Goal: Task Accomplishment & Management: Use online tool/utility

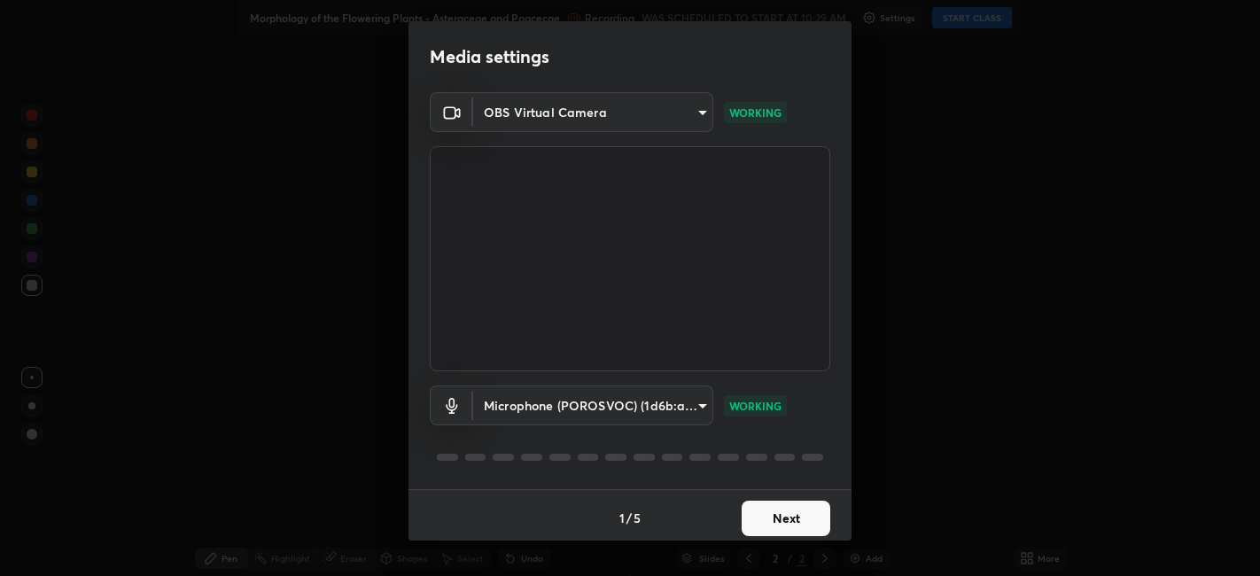
click at [769, 515] on button "Next" at bounding box center [786, 518] width 89 height 35
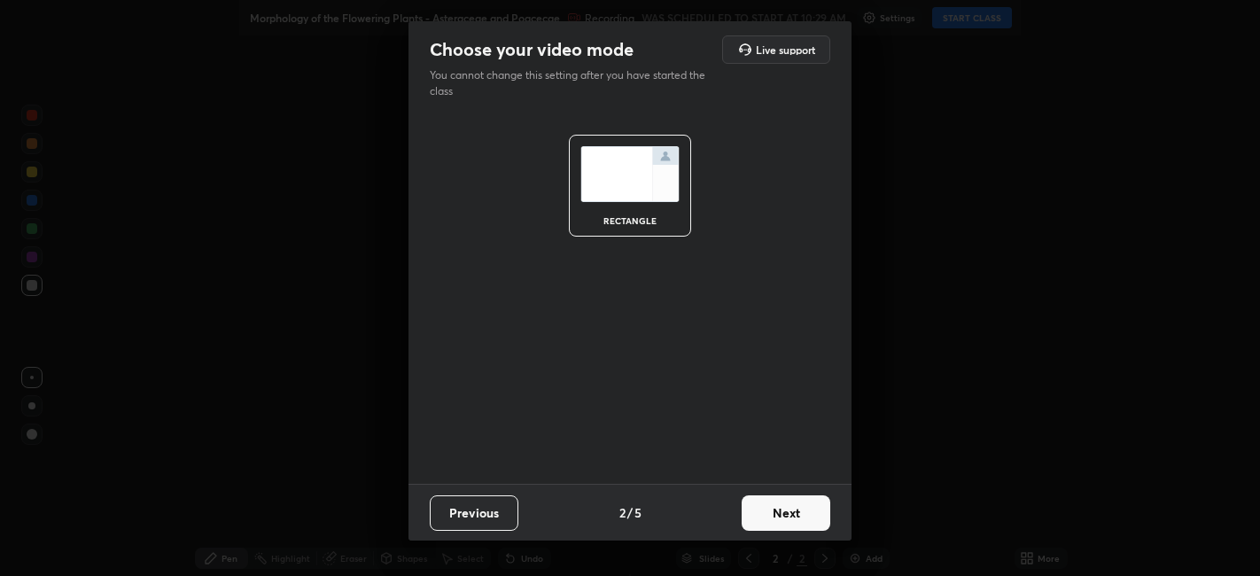
click at [796, 505] on button "Next" at bounding box center [786, 512] width 89 height 35
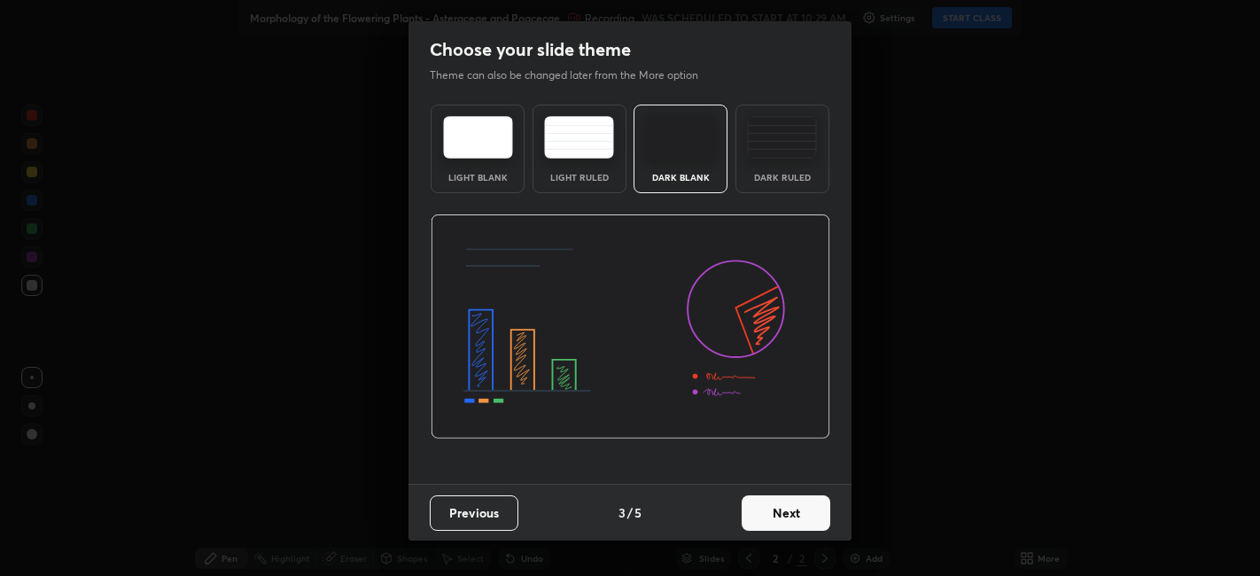
click at [790, 519] on button "Next" at bounding box center [786, 512] width 89 height 35
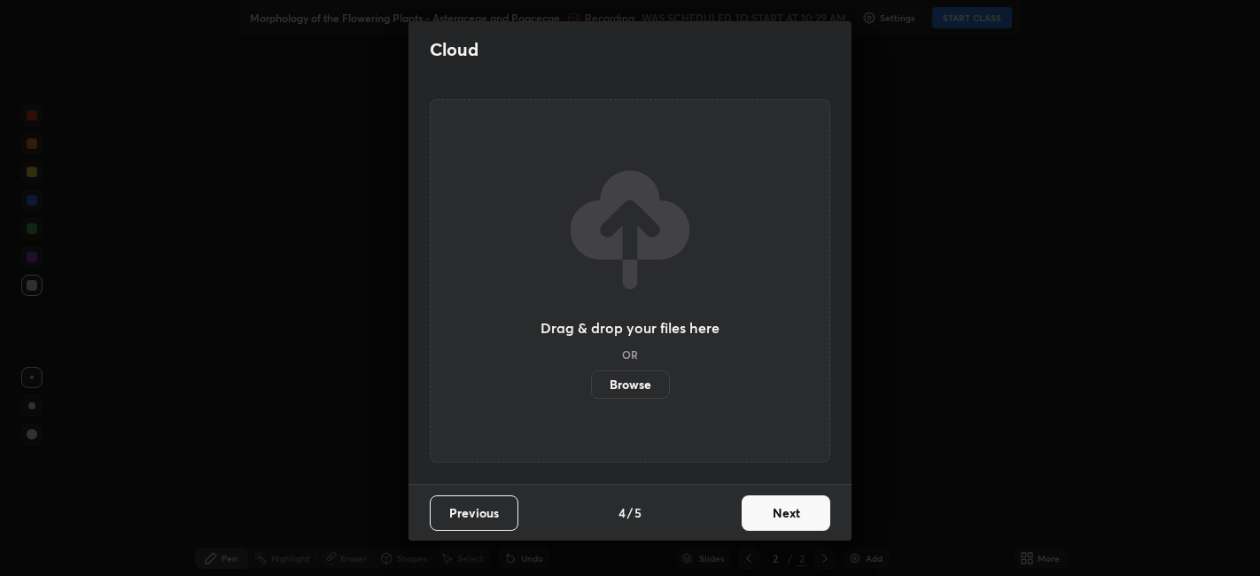
click at [775, 509] on button "Next" at bounding box center [786, 512] width 89 height 35
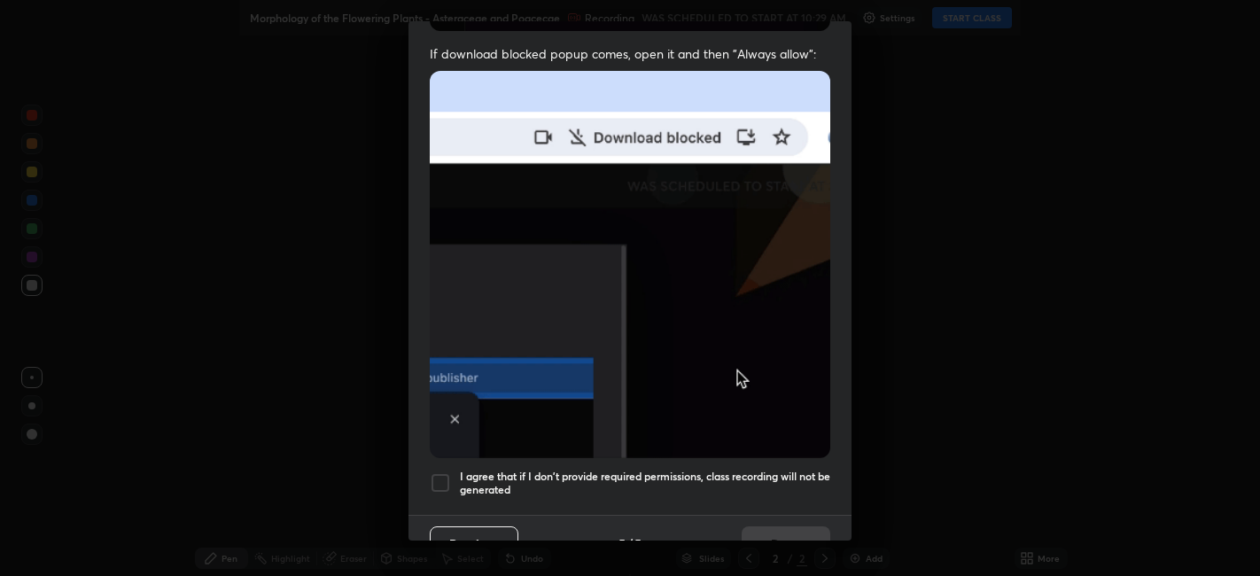
scroll to position [352, 0]
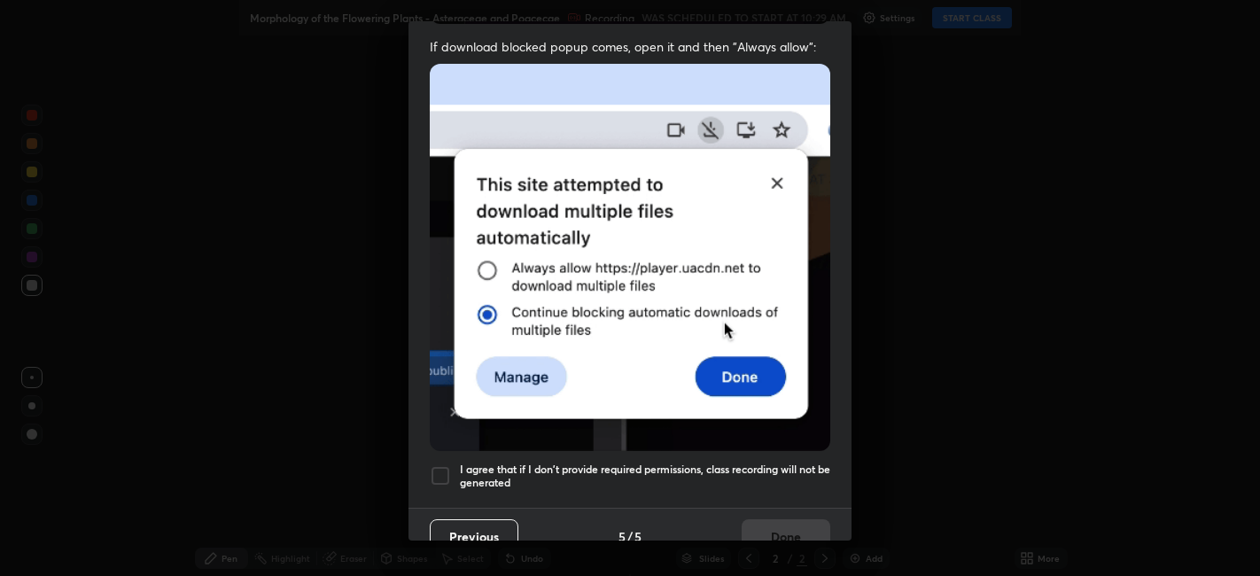
click at [526, 463] on h5 "I agree that if I don't provide required permissions, class recording will not …" at bounding box center [645, 476] width 370 height 27
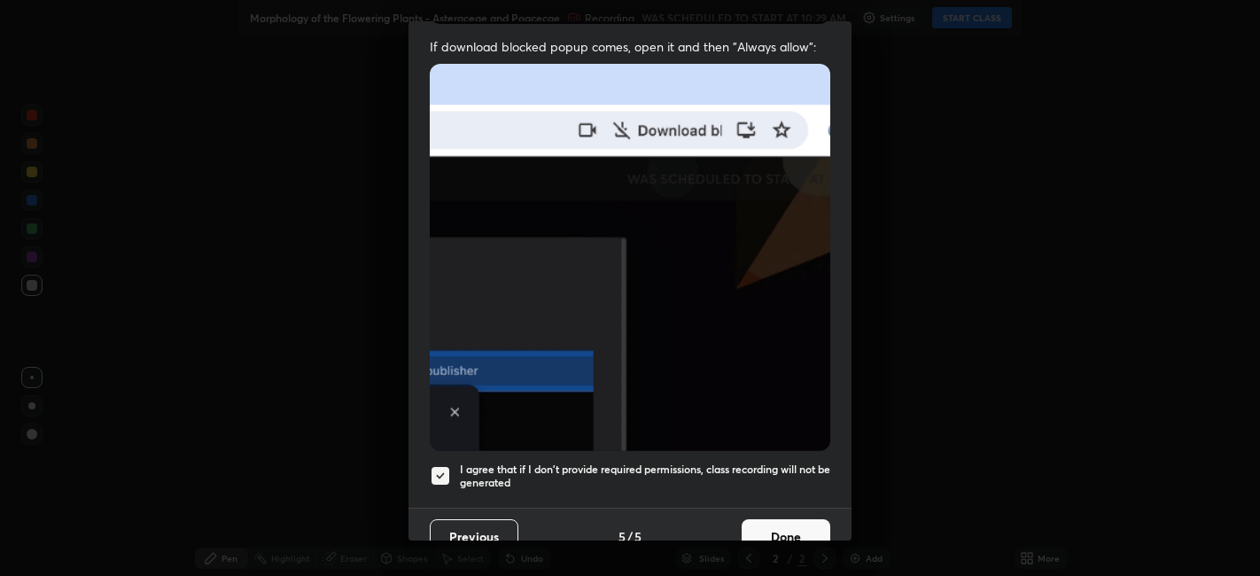
click at [773, 532] on button "Done" at bounding box center [786, 536] width 89 height 35
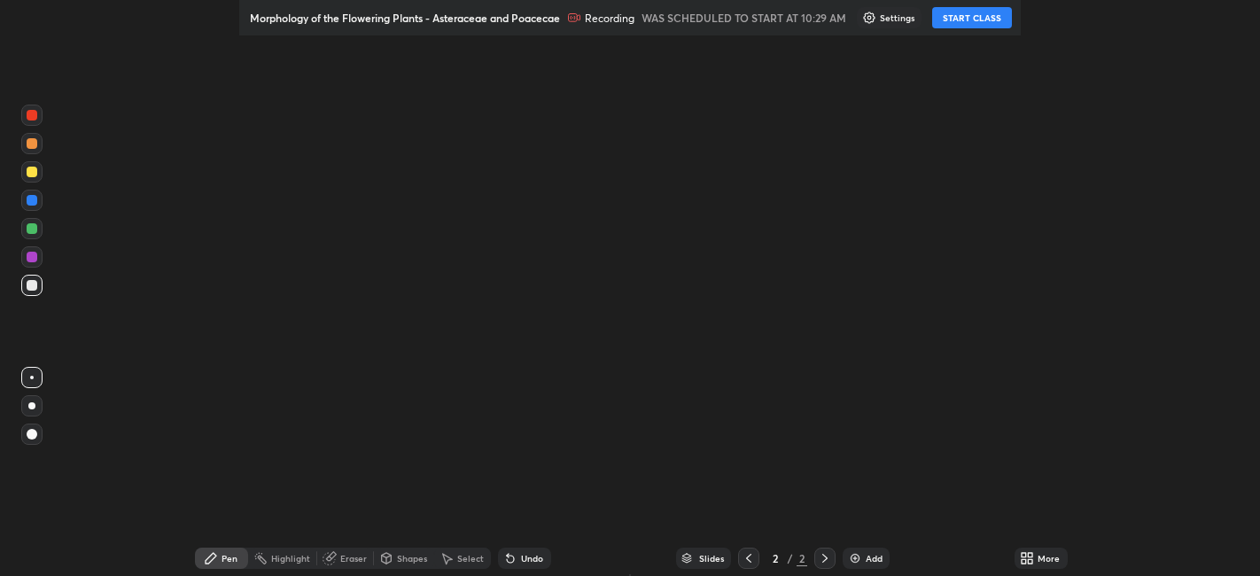
click at [1022, 555] on icon at bounding box center [1024, 555] width 4 height 4
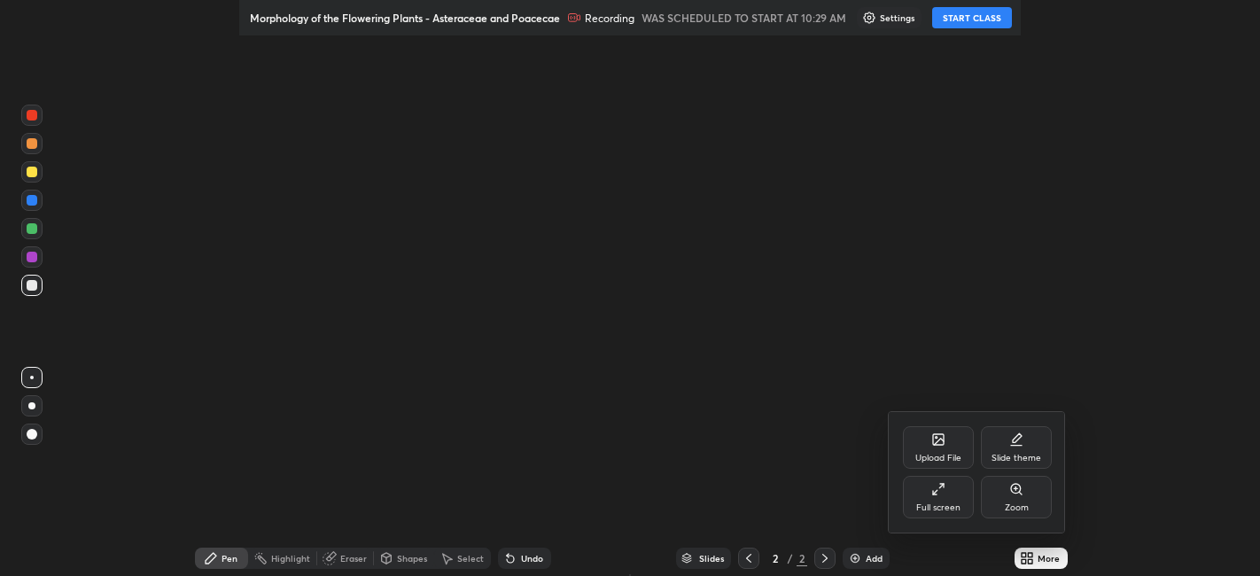
click at [930, 497] on div "Full screen" at bounding box center [938, 497] width 71 height 43
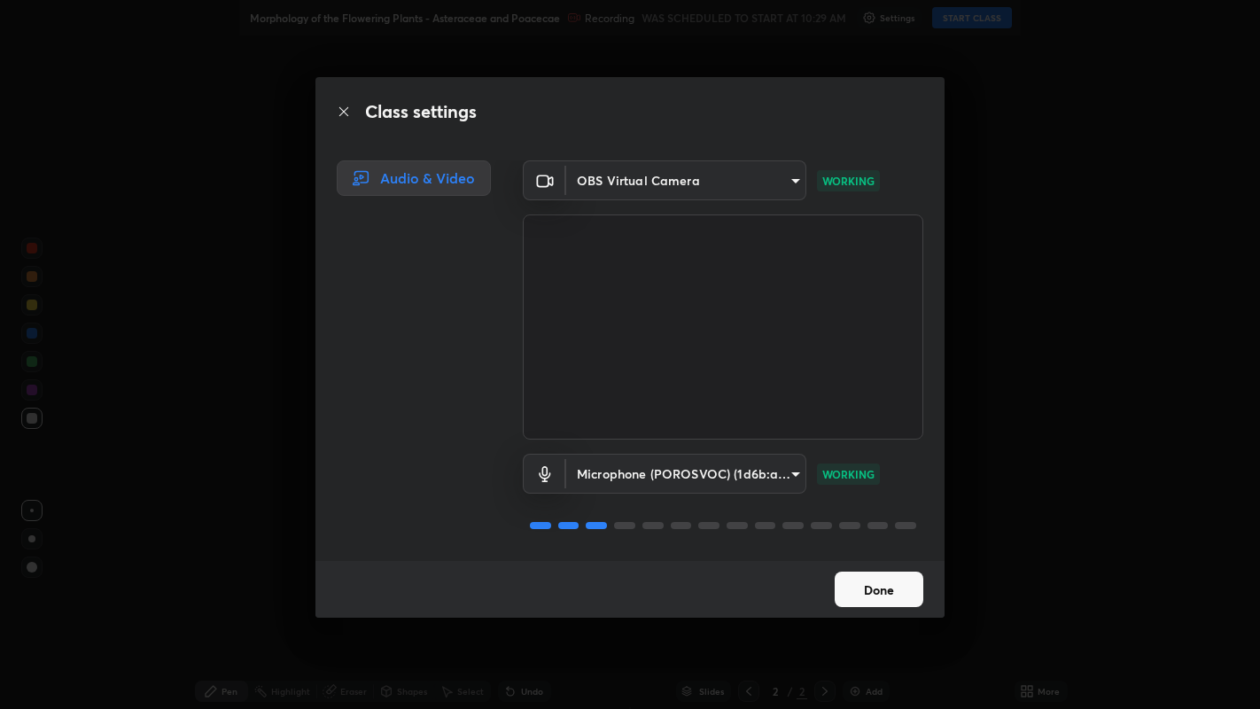
click at [845, 575] on button "Done" at bounding box center [879, 589] width 89 height 35
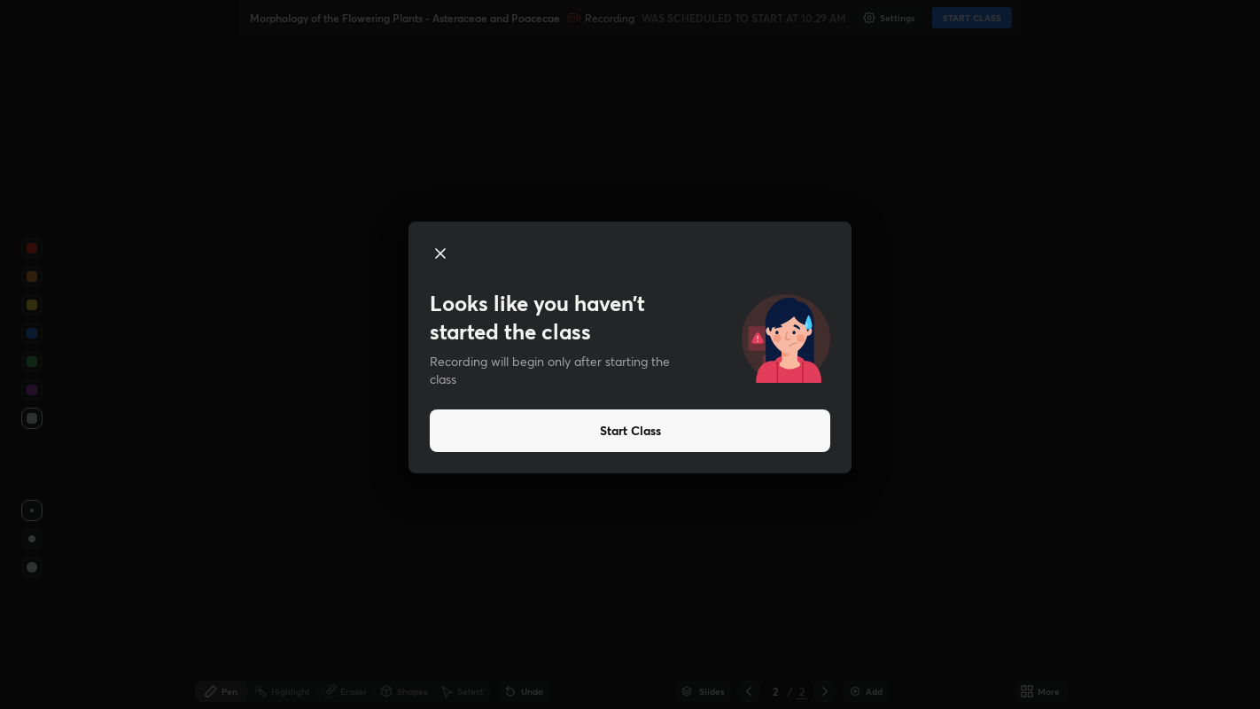
click at [28, 628] on div "Looks like you haven’t started the class Recording will begin only after starti…" at bounding box center [630, 354] width 1260 height 709
click at [873, 708] on div "Looks like you haven’t started the class Recording will begin only after starti…" at bounding box center [630, 354] width 1260 height 709
click at [861, 708] on div "Looks like you haven’t started the class Recording will begin only after starti…" at bounding box center [630, 354] width 1260 height 709
click at [503, 449] on button "Start Class" at bounding box center [630, 430] width 401 height 43
click at [582, 437] on button "Start Class" at bounding box center [630, 430] width 401 height 43
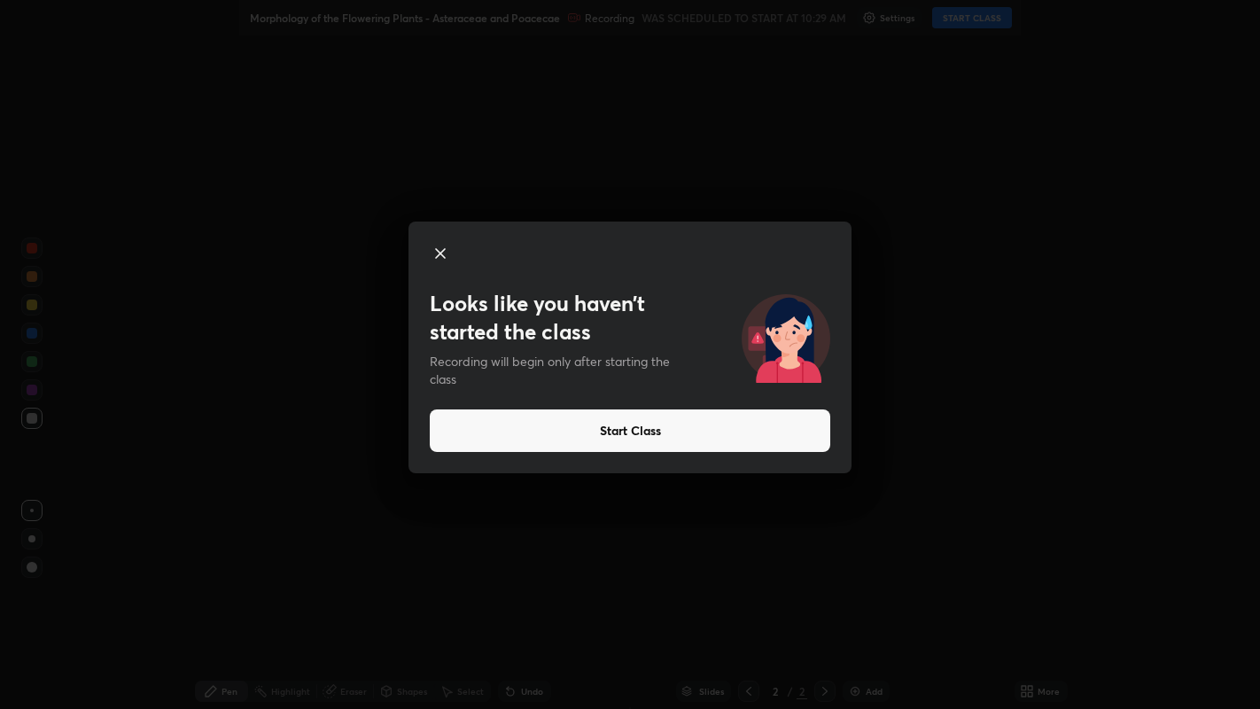
click at [649, 409] on div "Setting up your live class" at bounding box center [630, 354] width 1260 height 709
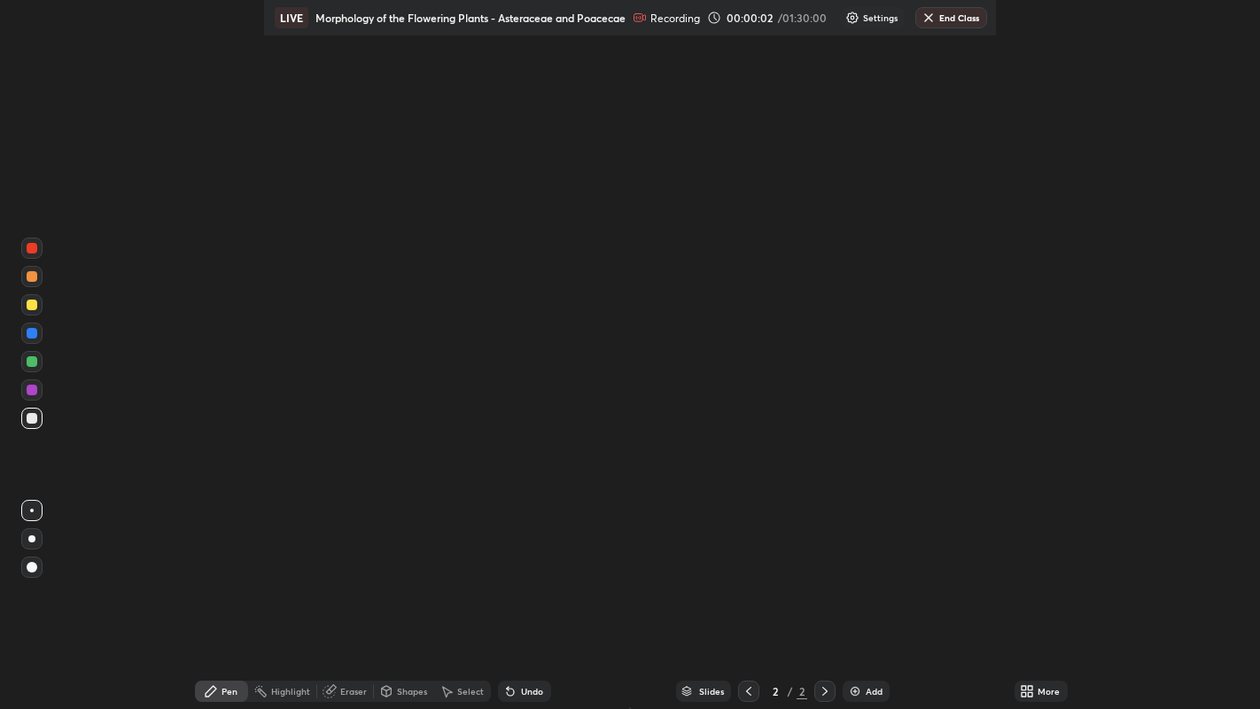
click at [1043, 698] on div "More" at bounding box center [1041, 691] width 53 height 21
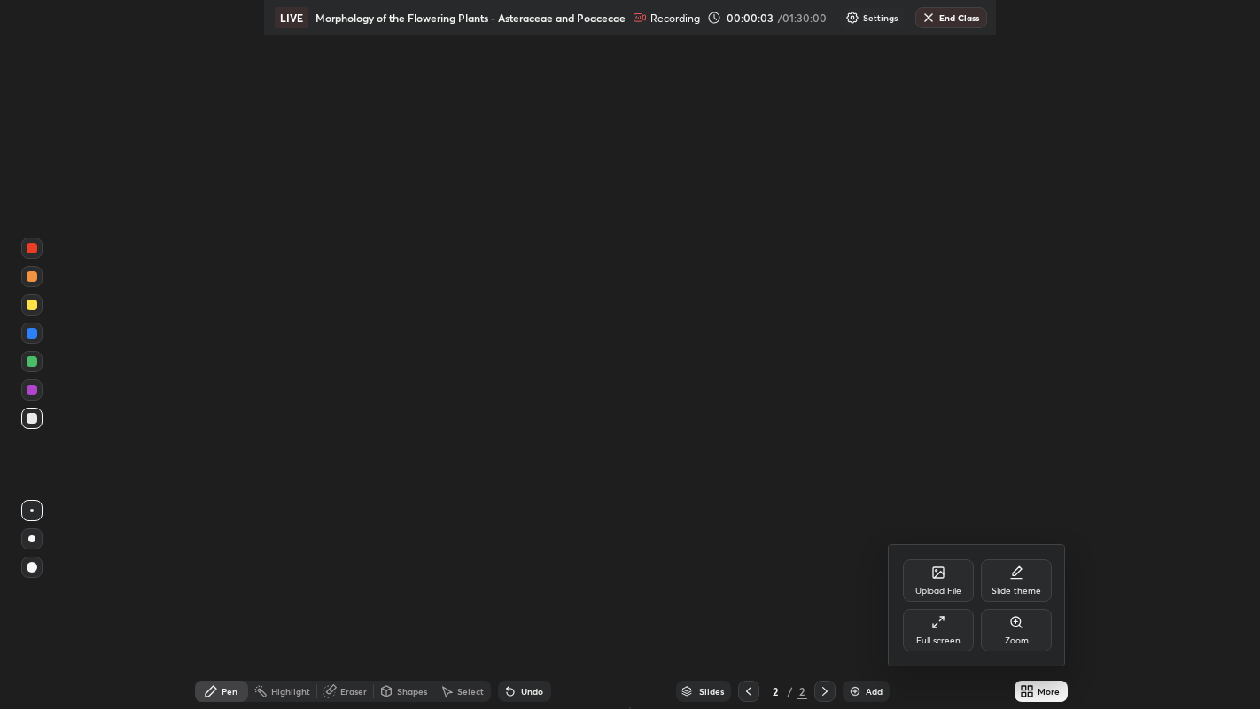
click at [950, 622] on div "Full screen" at bounding box center [938, 630] width 71 height 43
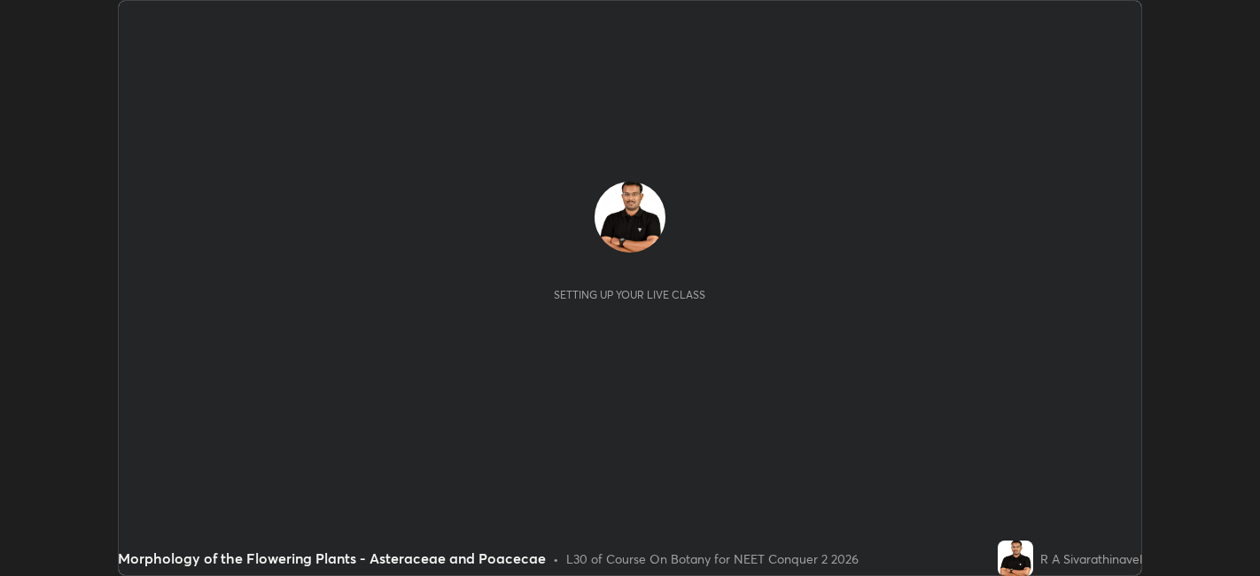
scroll to position [576, 1260]
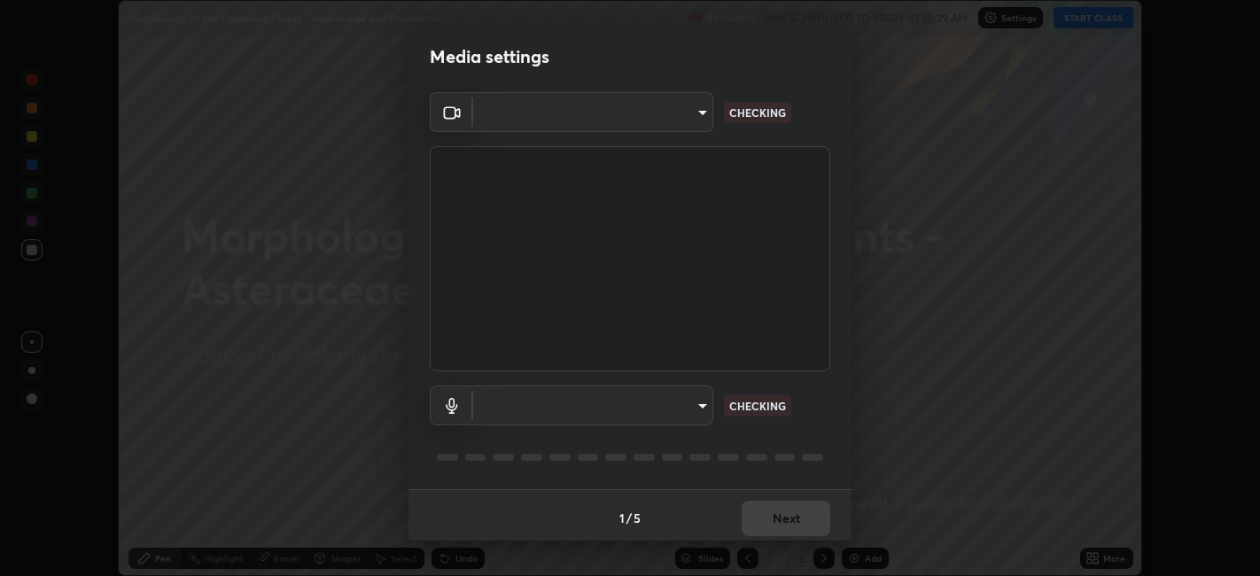
type input "0acba3b956650a6650c5664b97f3b396654fc9691dbf7dca78d34d57b57889b9"
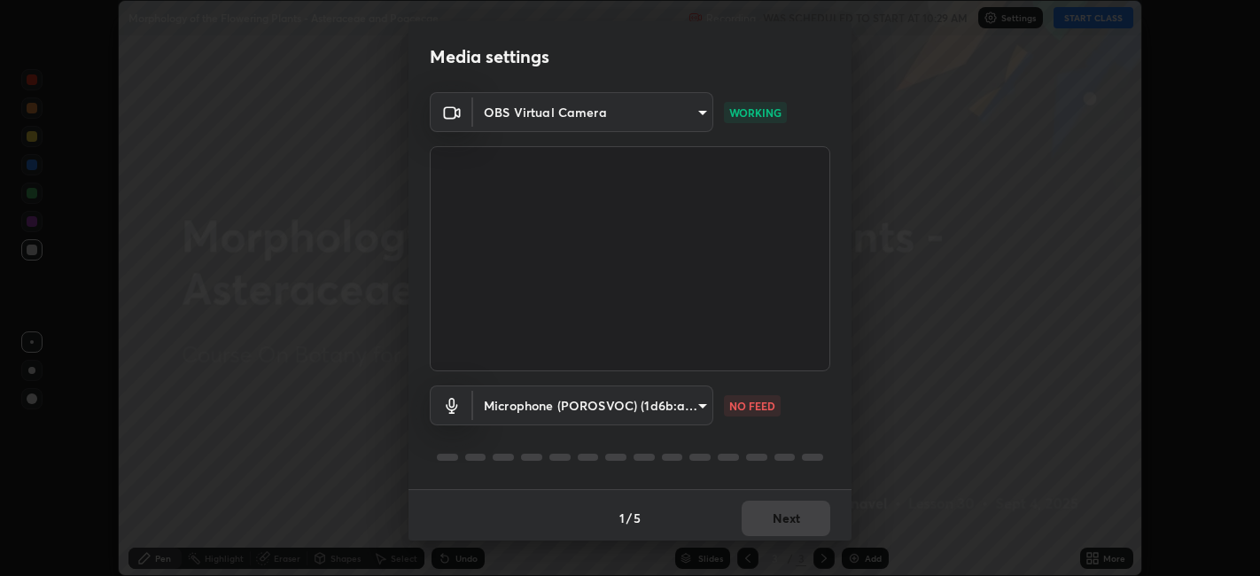
scroll to position [4, 0]
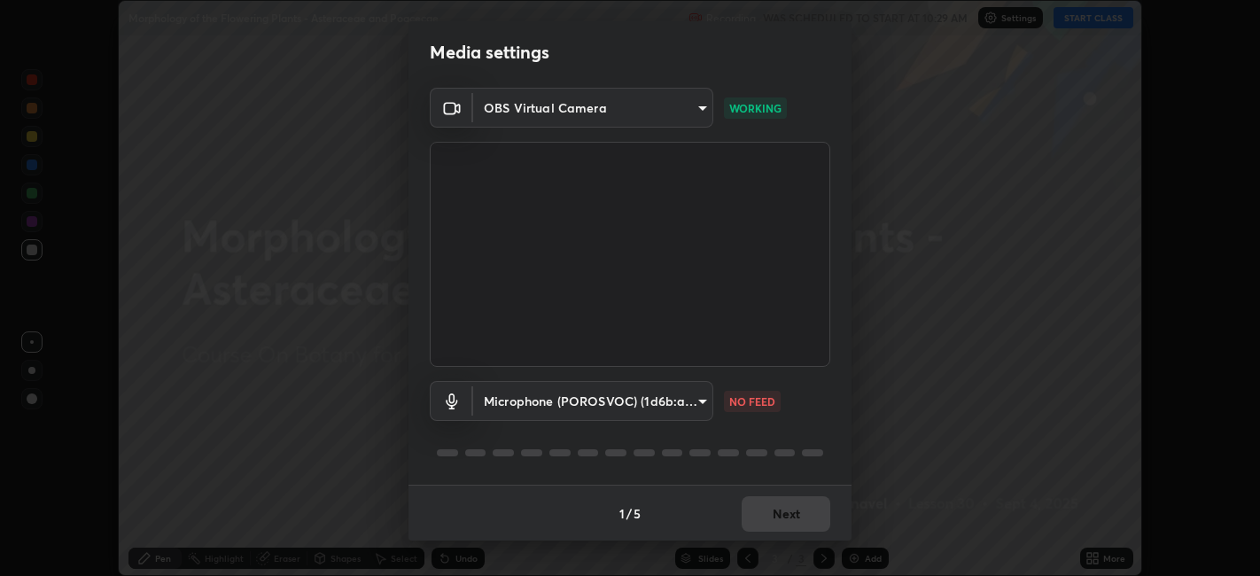
click at [698, 397] on body "Erase all Morphology of the Flowering Plants - Asteraceae and Poacecae Recordin…" at bounding box center [630, 288] width 1260 height 576
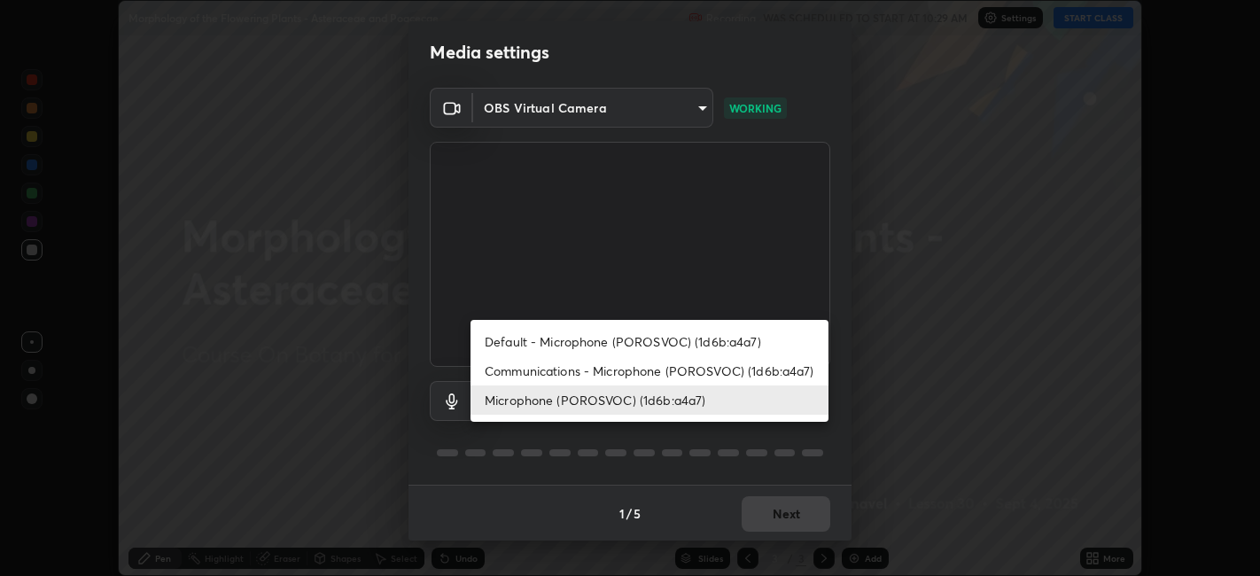
click at [660, 344] on li "Default - Microphone (POROSVOC) (1d6b:a4a7)" at bounding box center [650, 341] width 358 height 29
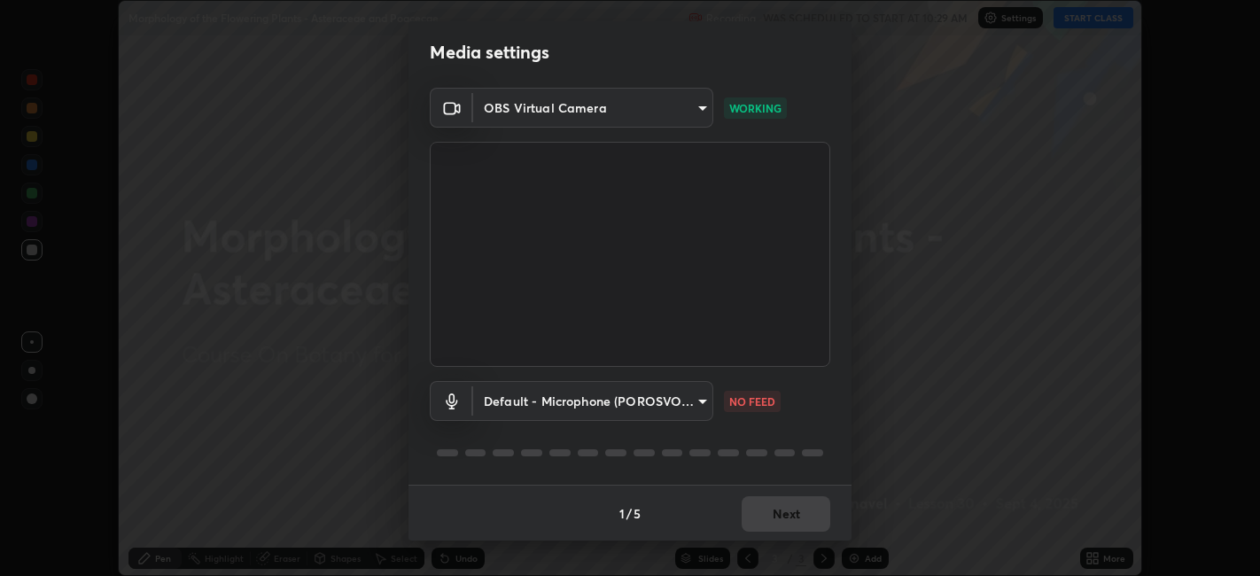
type input "default"
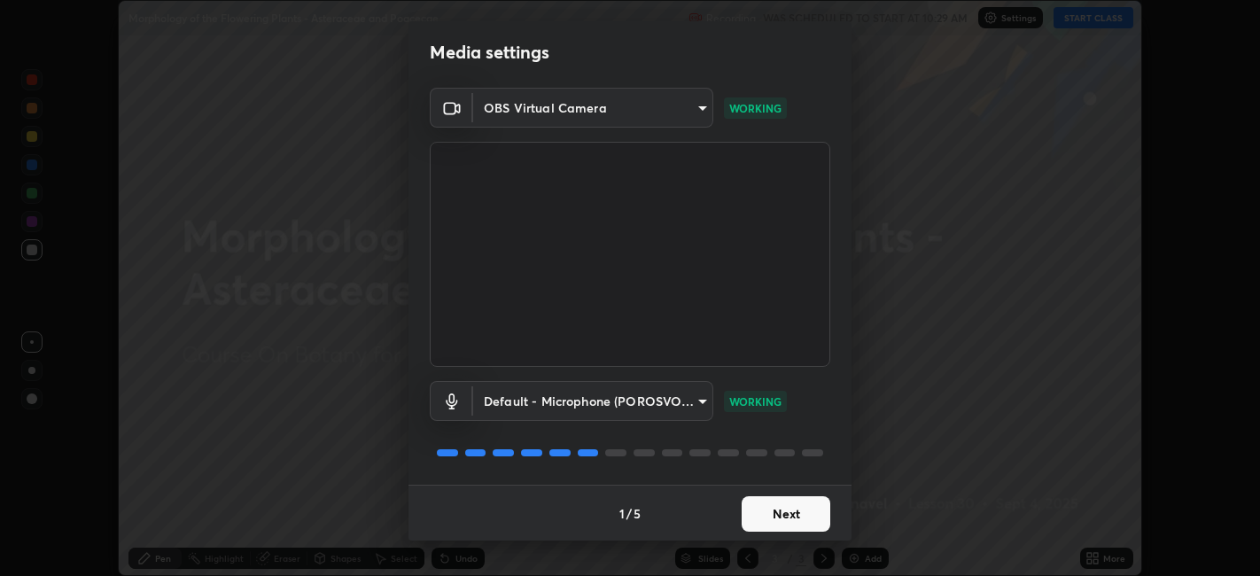
click at [778, 507] on button "Next" at bounding box center [786, 513] width 89 height 35
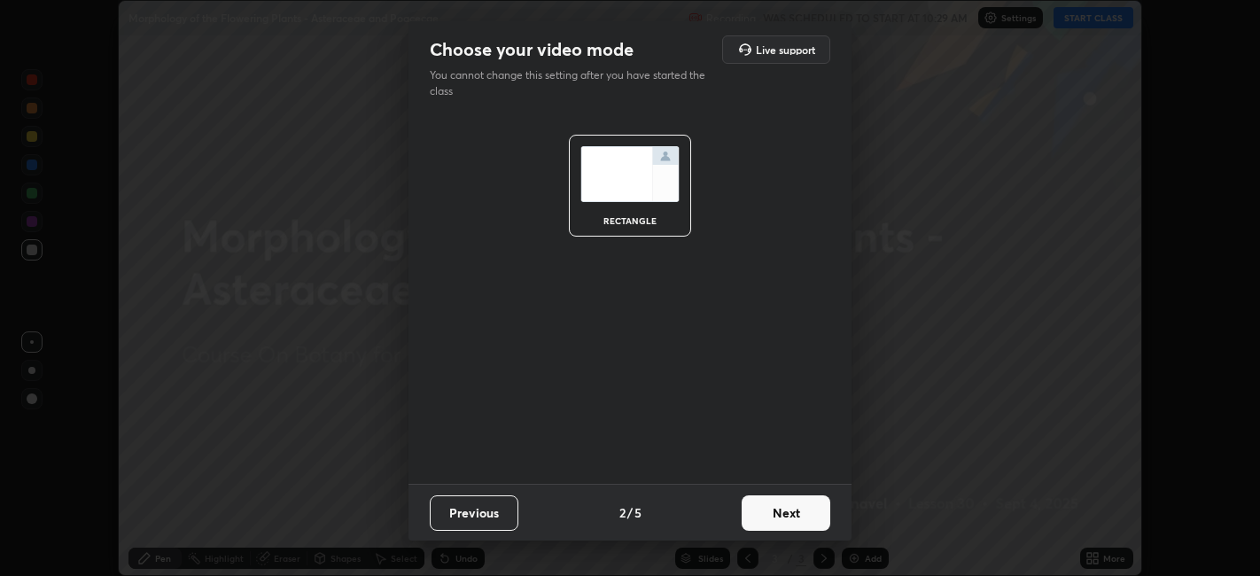
scroll to position [0, 0]
click at [778, 518] on button "Next" at bounding box center [786, 512] width 89 height 35
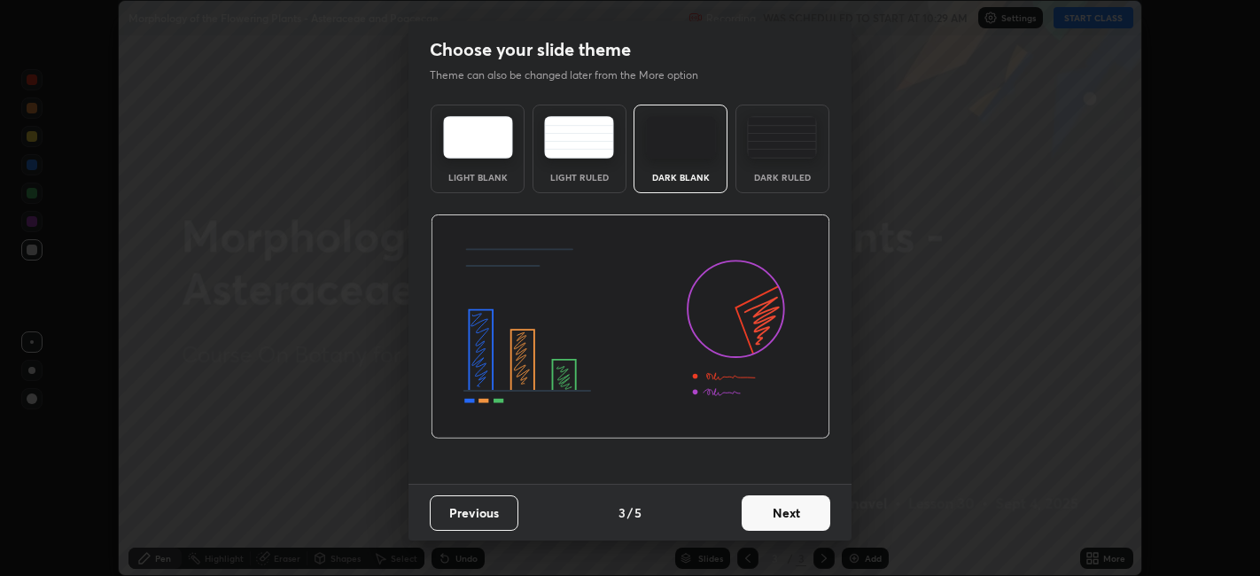
click at [775, 507] on button "Next" at bounding box center [786, 512] width 89 height 35
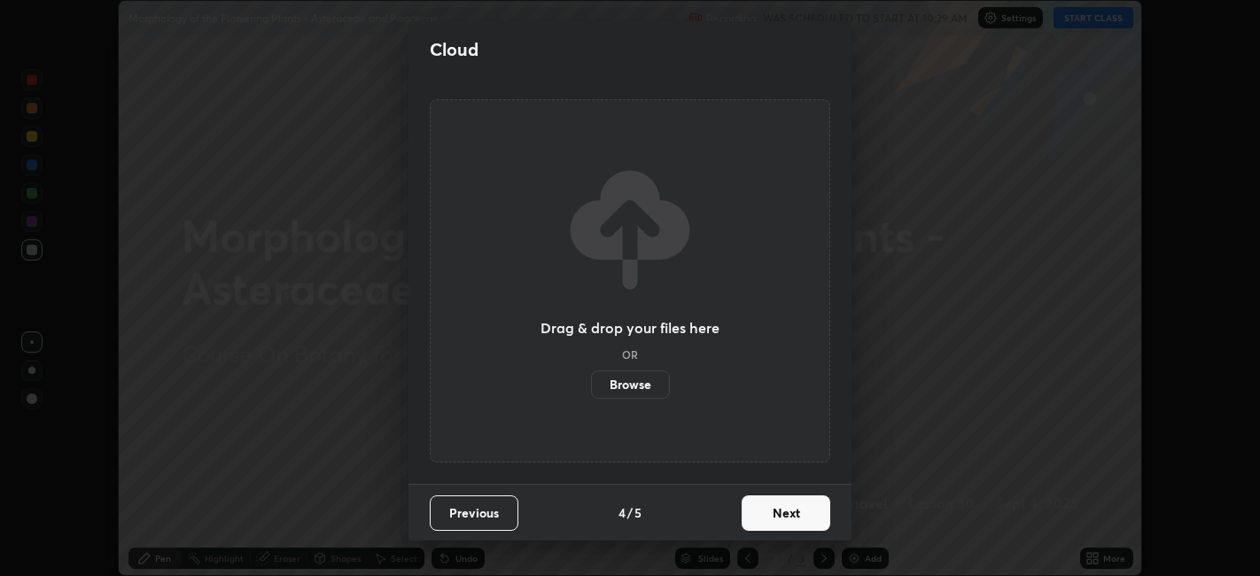
click at [775, 507] on button "Next" at bounding box center [786, 512] width 89 height 35
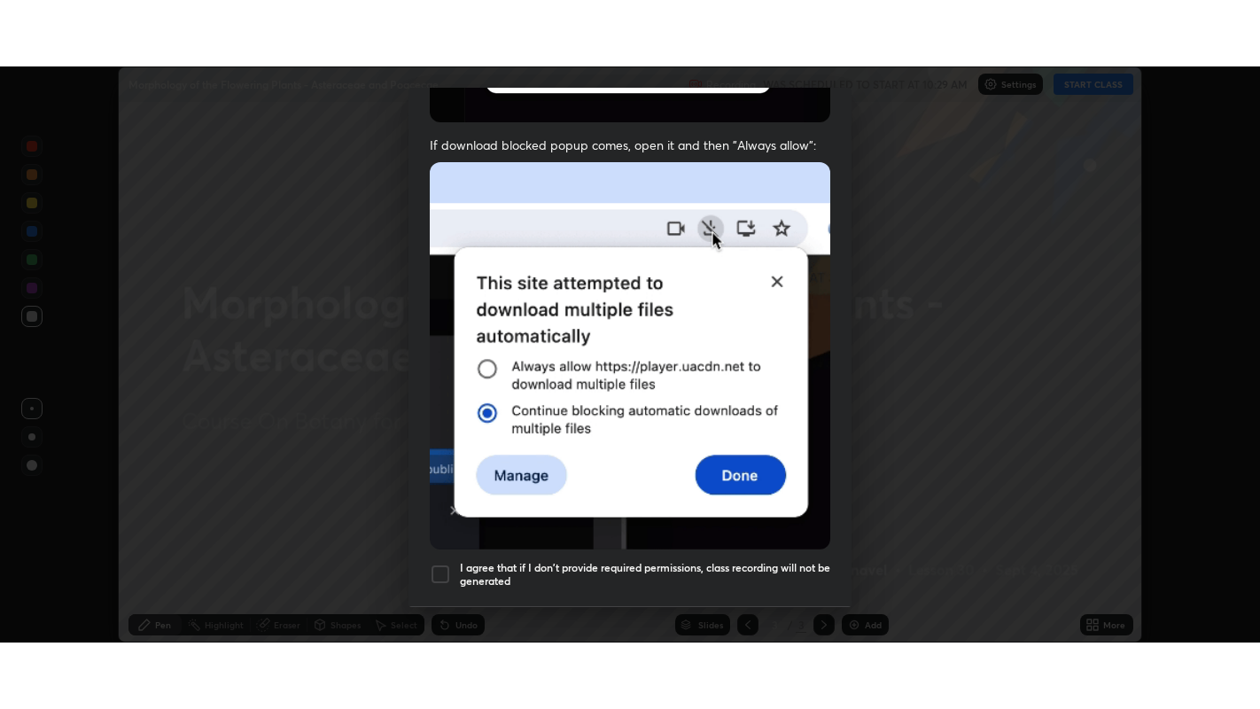
scroll to position [366, 0]
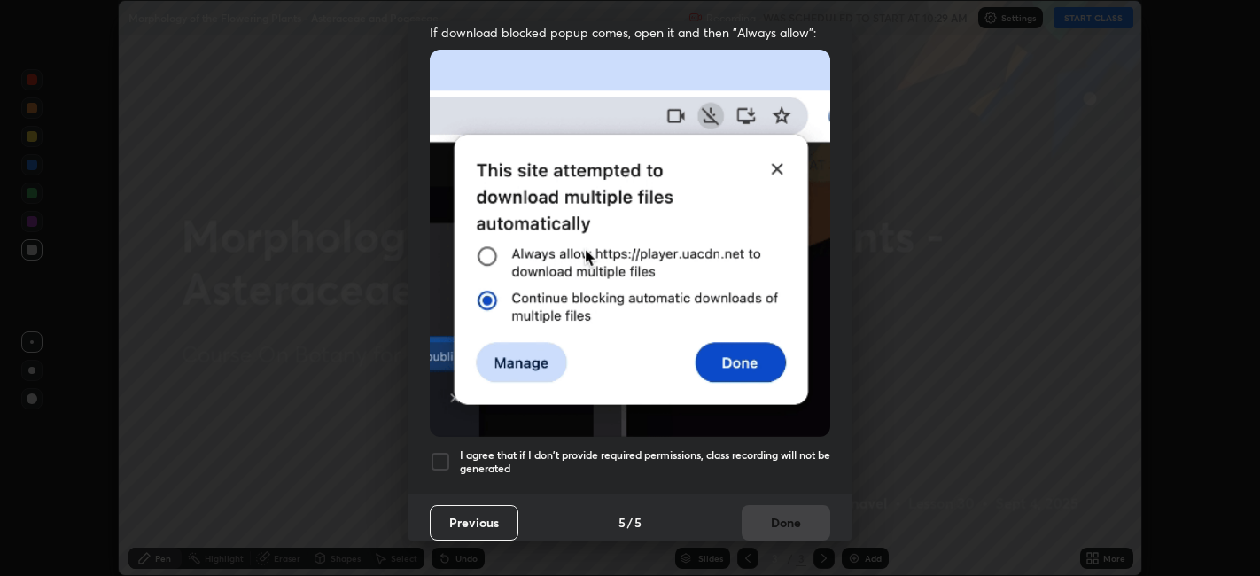
click at [551, 448] on h5 "I agree that if I don't provide required permissions, class recording will not …" at bounding box center [645, 461] width 370 height 27
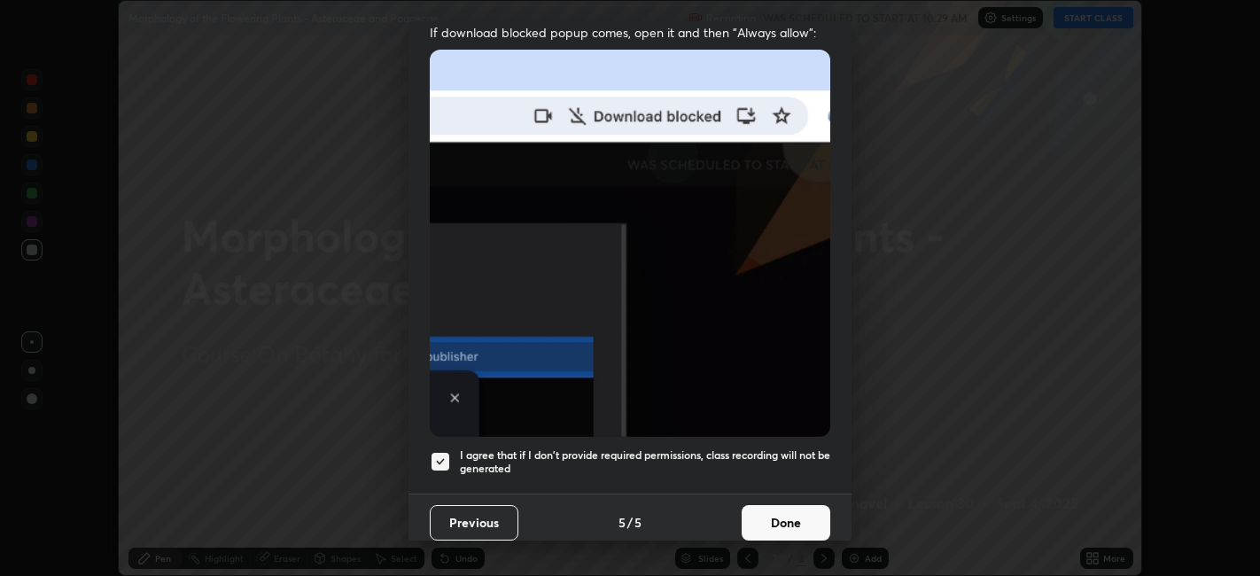
click at [751, 514] on button "Done" at bounding box center [786, 522] width 89 height 35
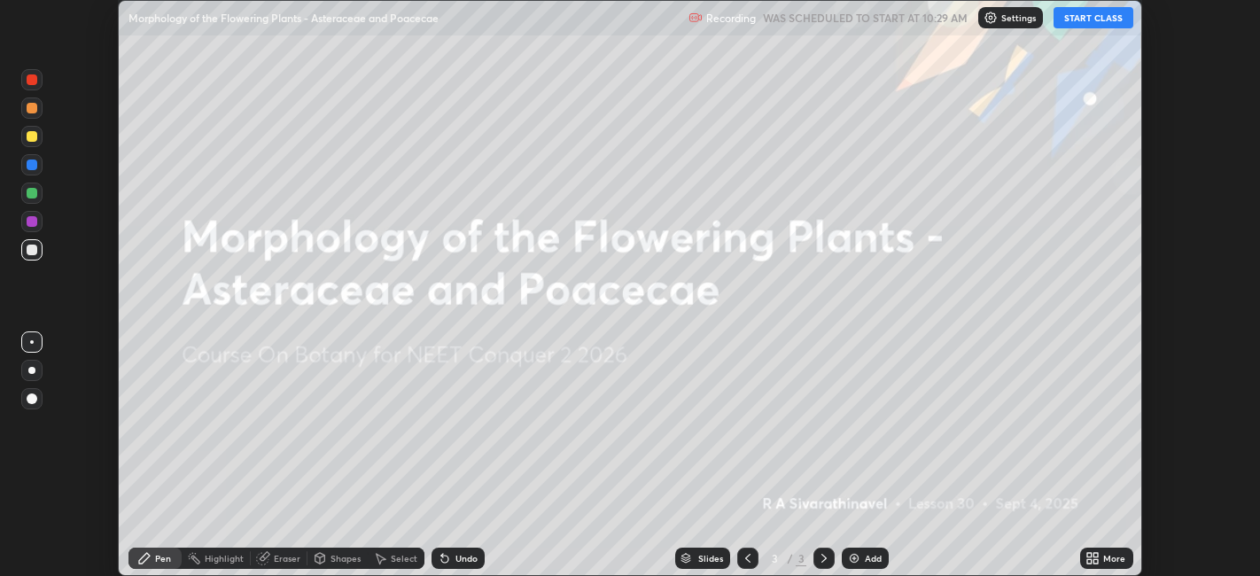
click at [1091, 27] on button "START CLASS" at bounding box center [1094, 17] width 80 height 21
click at [1090, 555] on icon at bounding box center [1089, 555] width 4 height 4
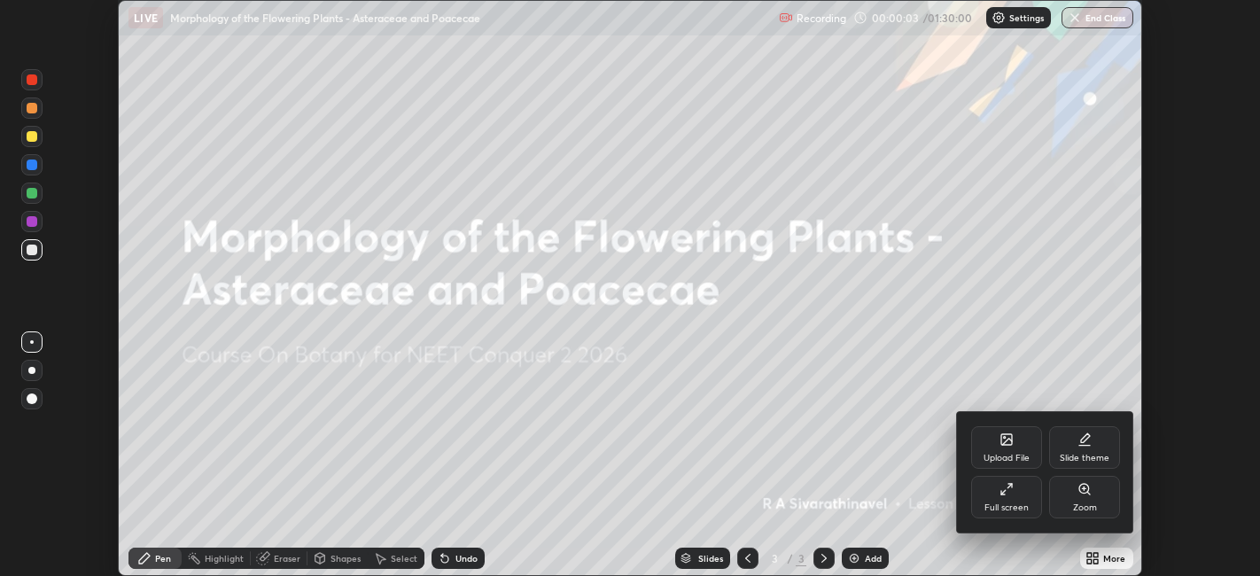
click at [1010, 499] on div "Full screen" at bounding box center [1006, 497] width 71 height 43
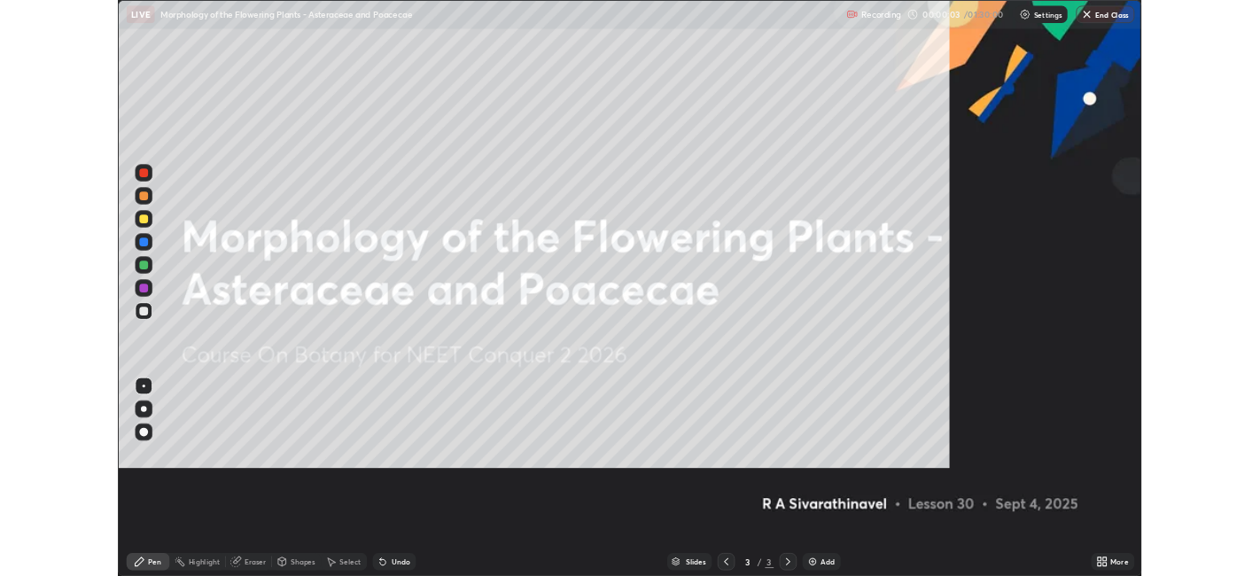
scroll to position [709, 1260]
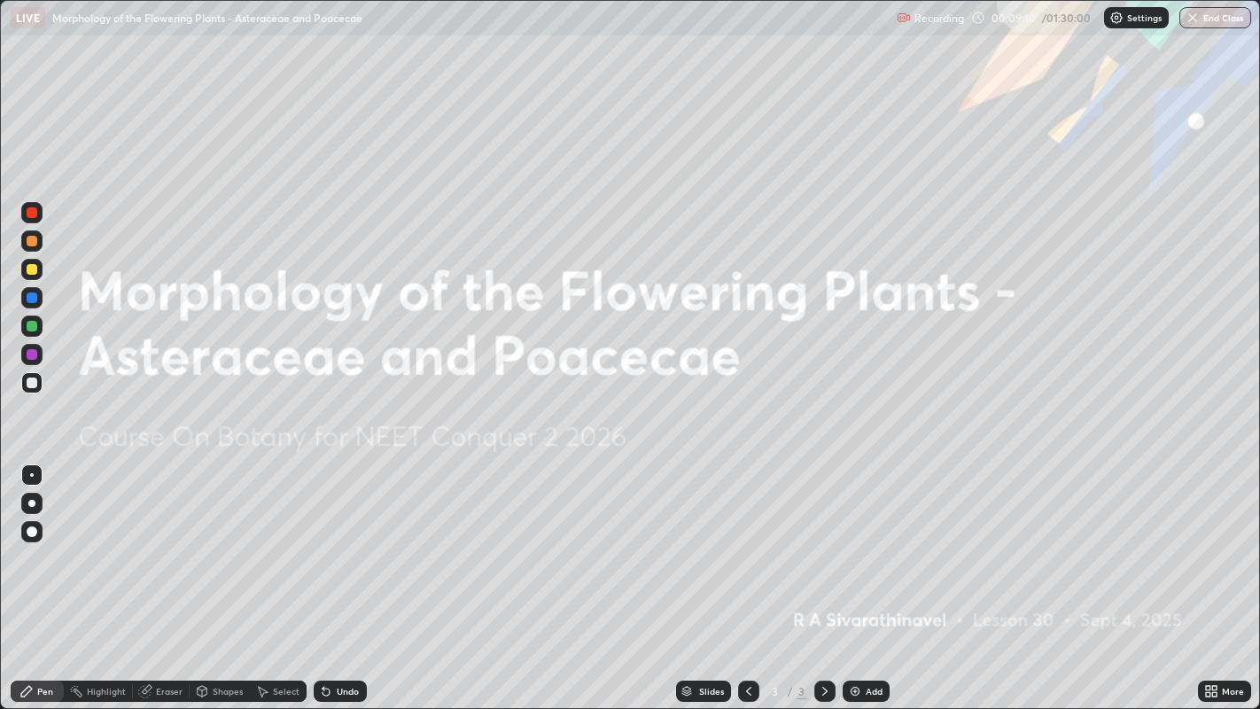
click at [1223, 575] on div "More" at bounding box center [1233, 691] width 22 height 9
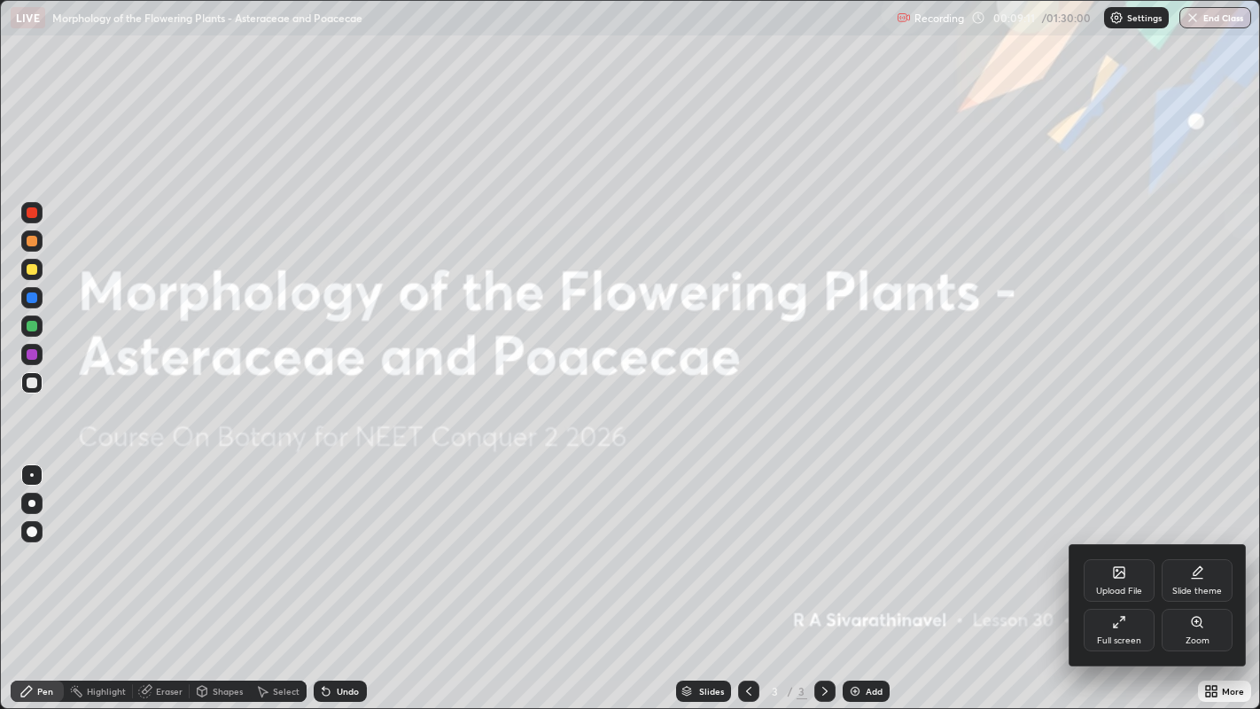
click at [1122, 575] on icon at bounding box center [1122, 619] width 4 height 4
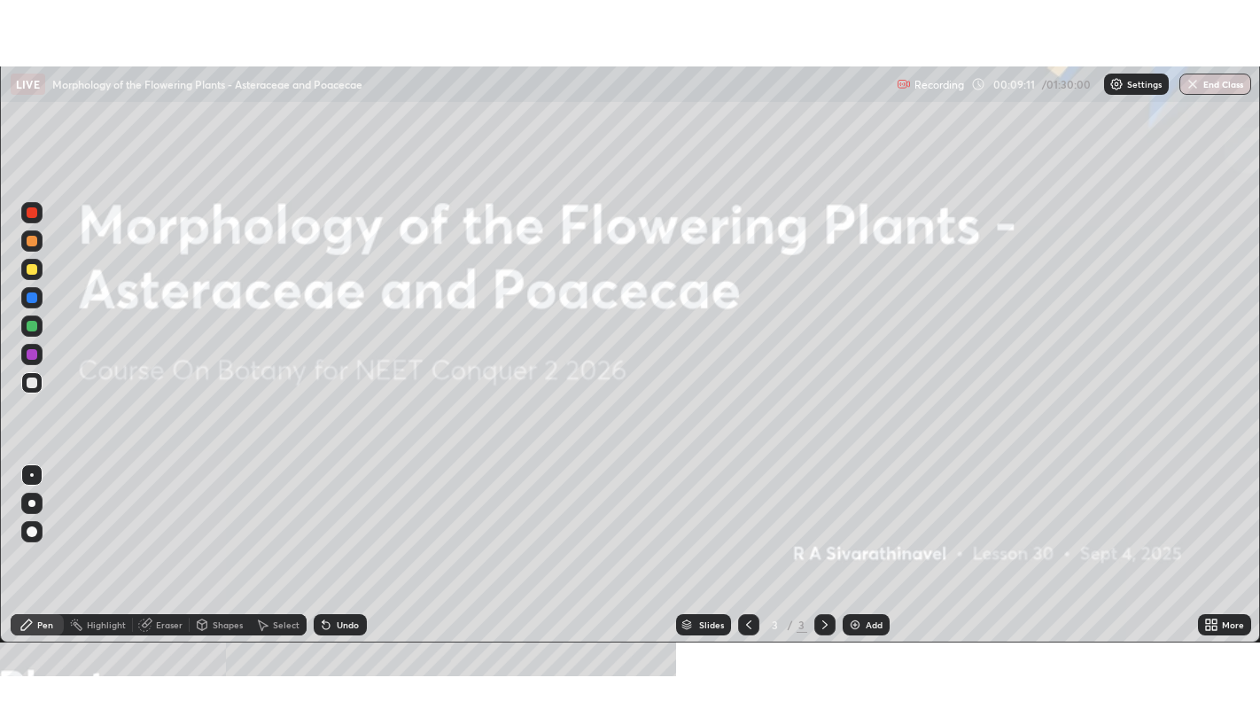
scroll to position [88040, 87355]
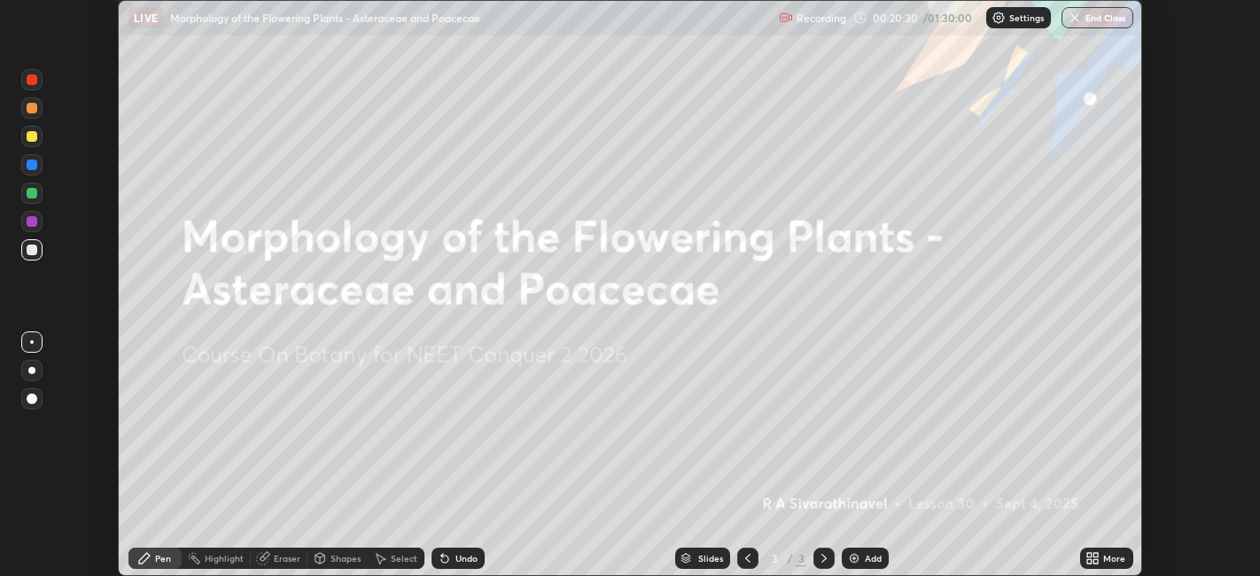
click at [1106, 551] on div "More" at bounding box center [1106, 558] width 53 height 21
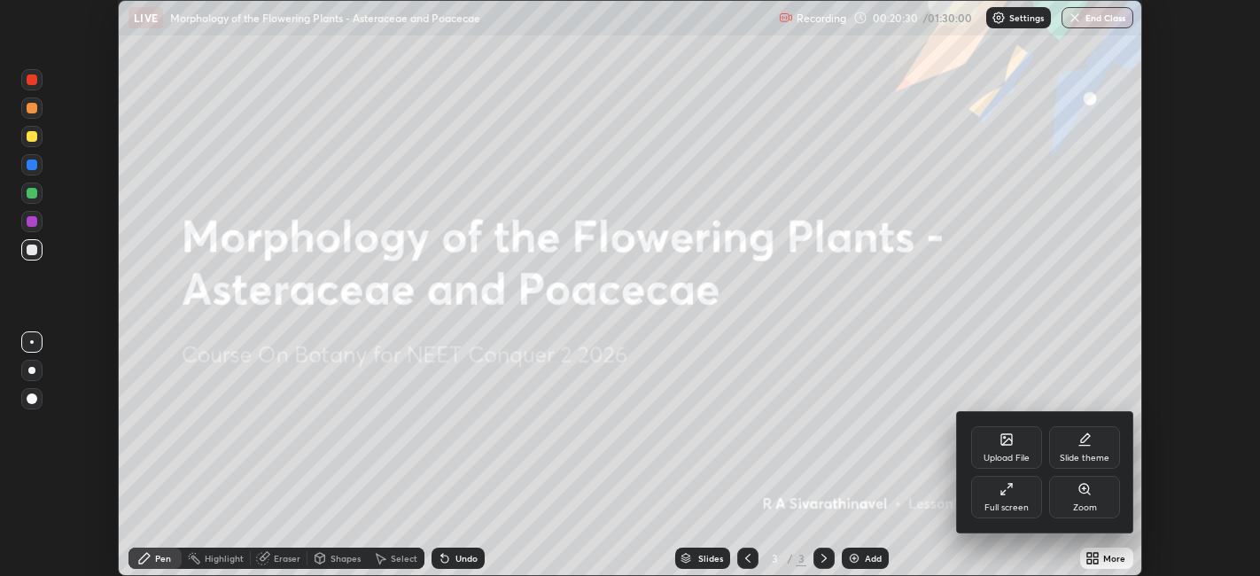
click at [985, 492] on div "Full screen" at bounding box center [1006, 497] width 71 height 43
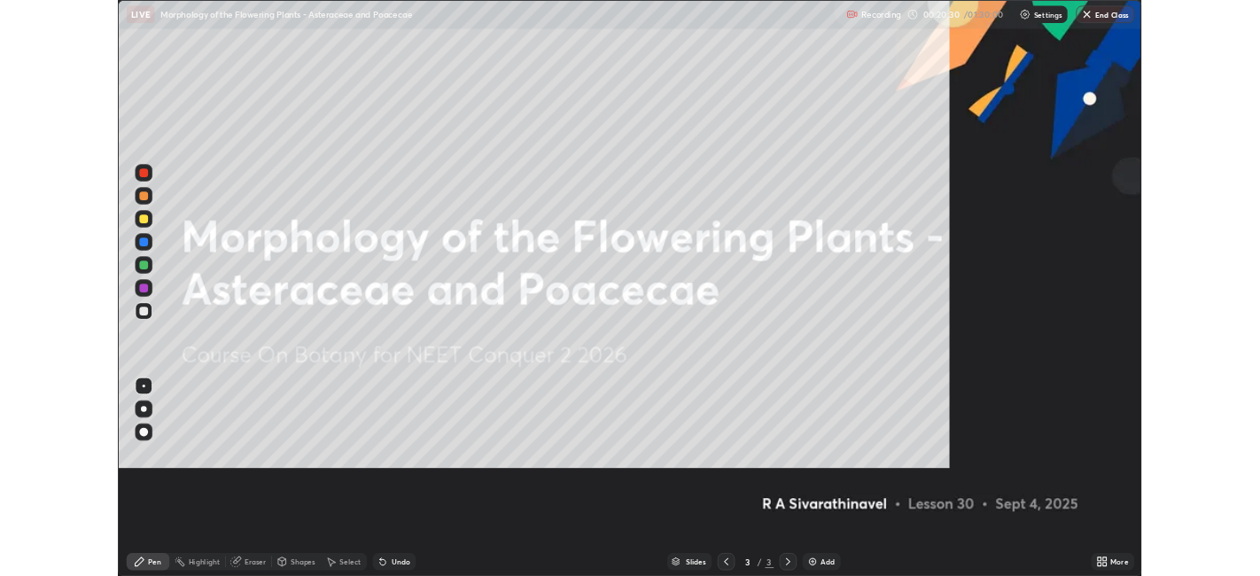
scroll to position [709, 1260]
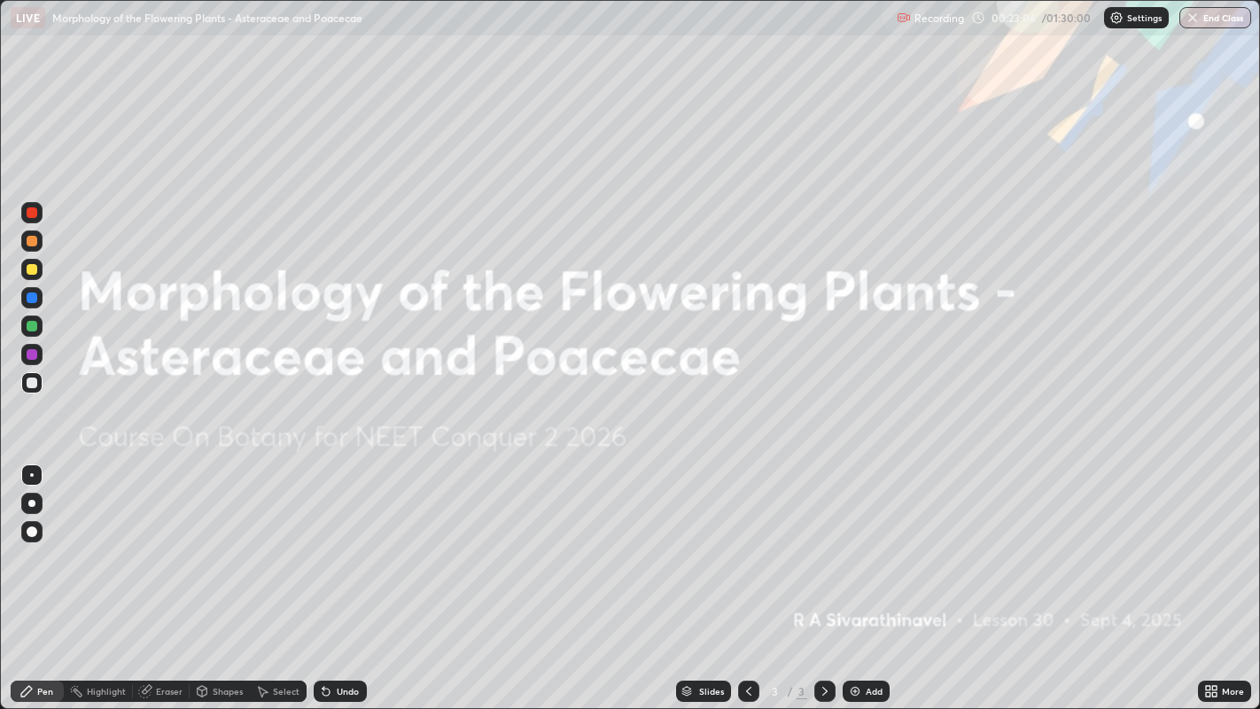
click at [1215, 575] on icon at bounding box center [1214, 694] width 4 height 4
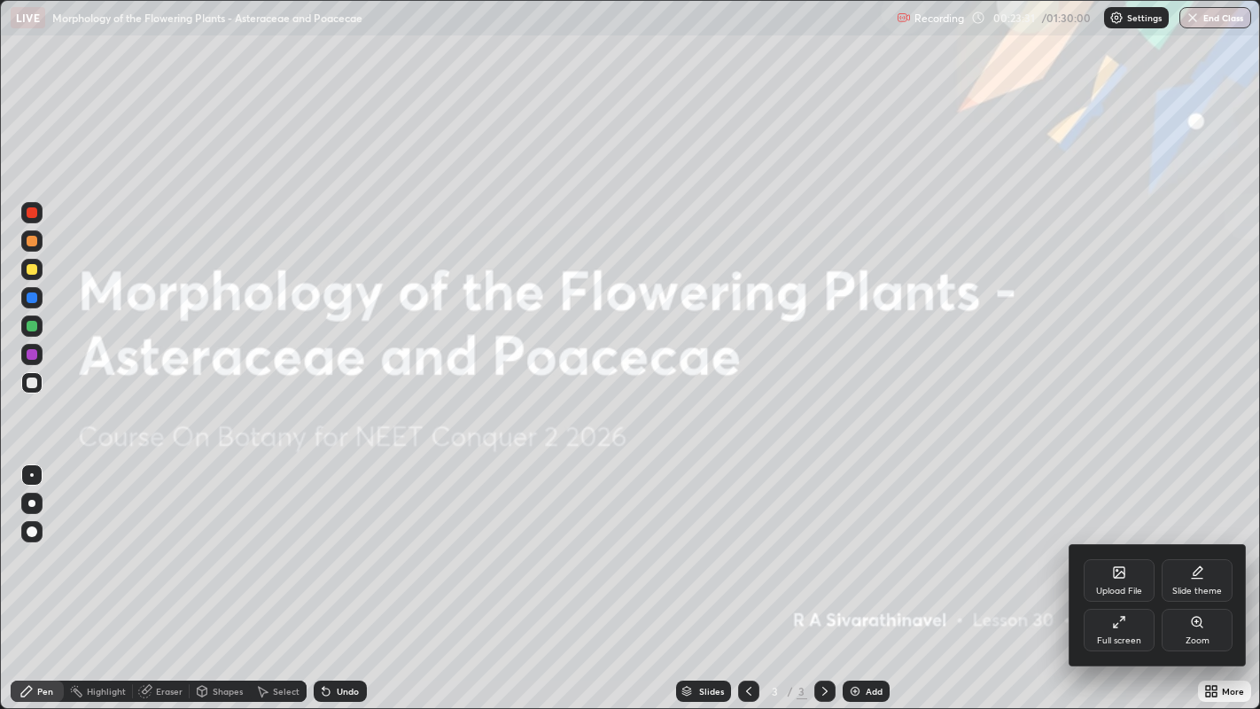
click at [1219, 575] on div at bounding box center [630, 354] width 1260 height 709
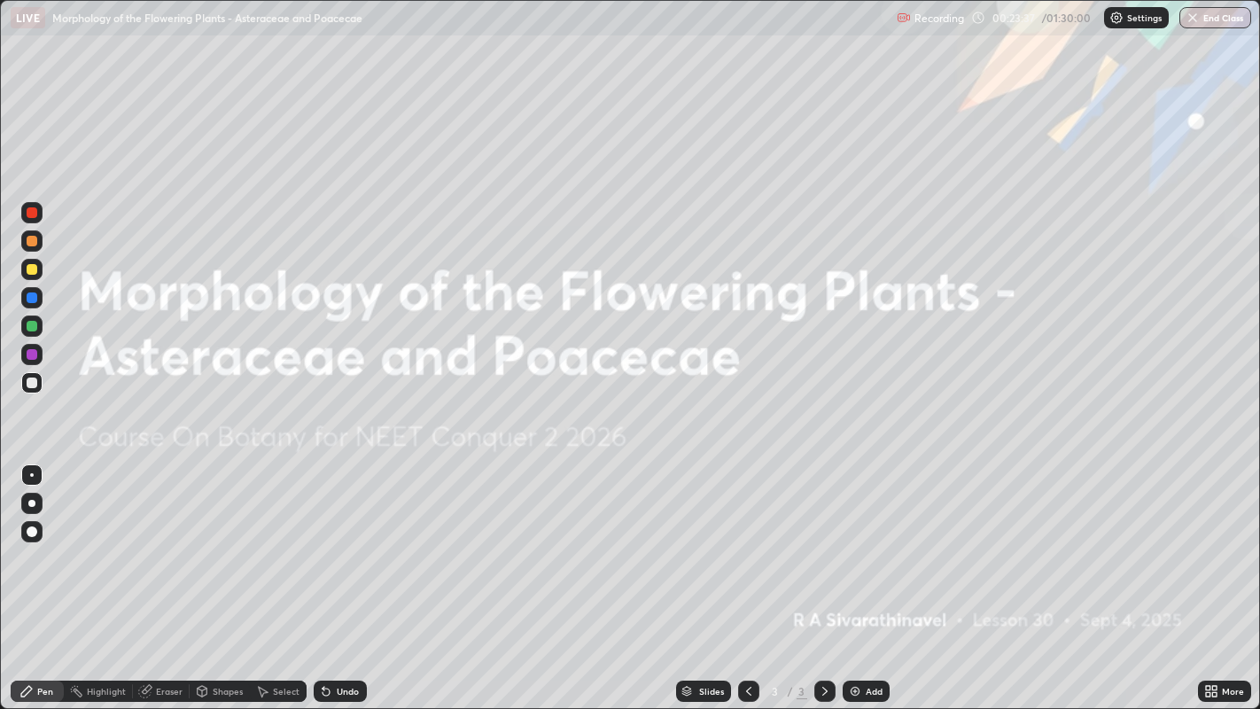
click at [1233, 575] on div "More" at bounding box center [1233, 691] width 22 height 9
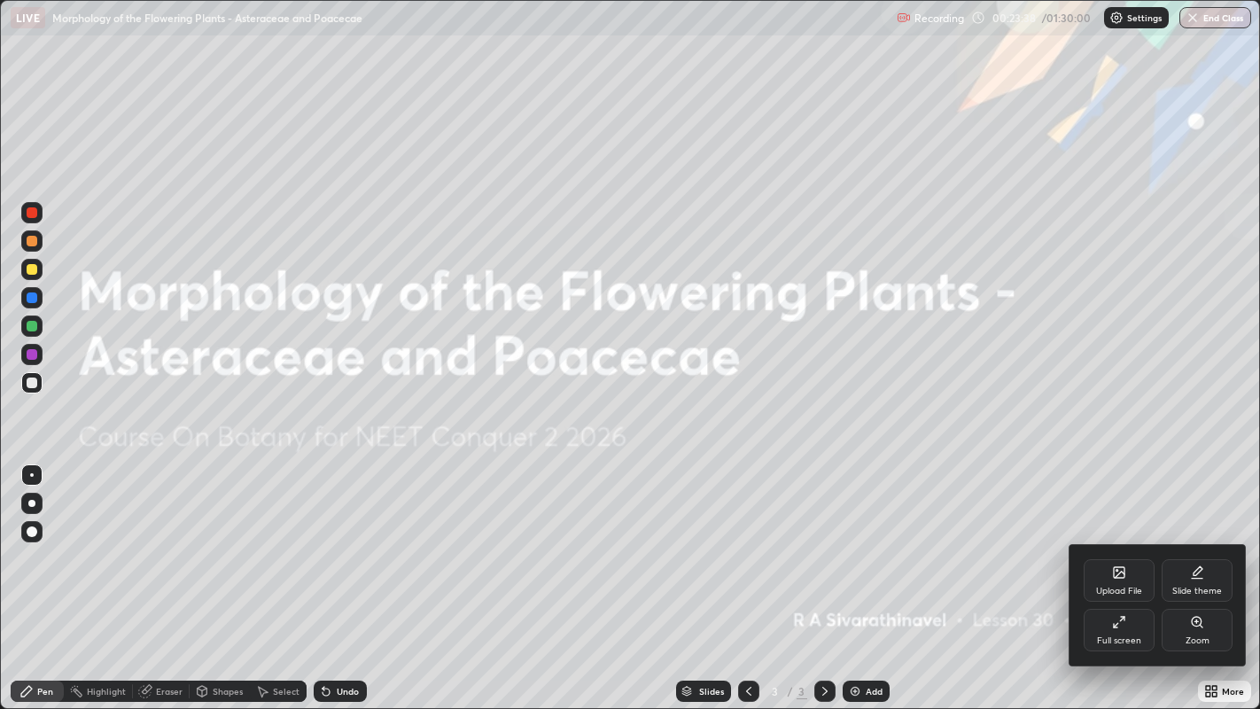
click at [1139, 574] on div "Upload File" at bounding box center [1119, 580] width 71 height 43
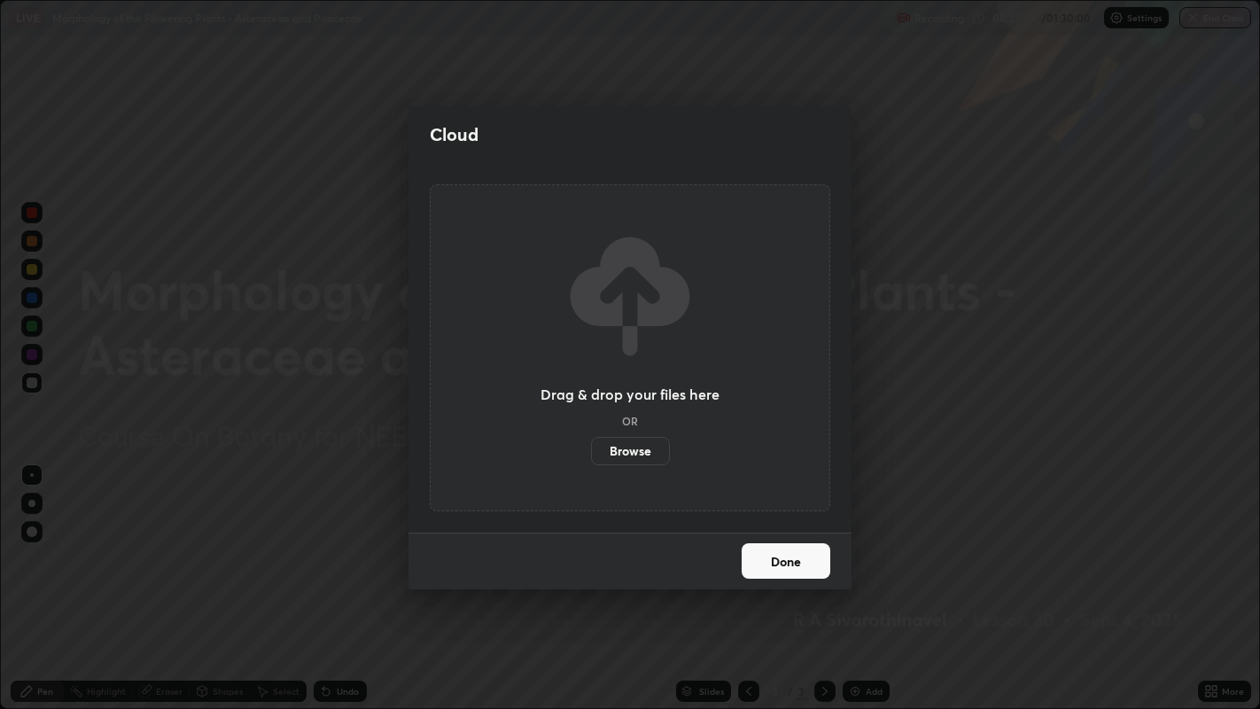
click at [642, 453] on label "Browse" at bounding box center [630, 451] width 79 height 28
click at [591, 453] on input "Browse" at bounding box center [591, 451] width 0 height 28
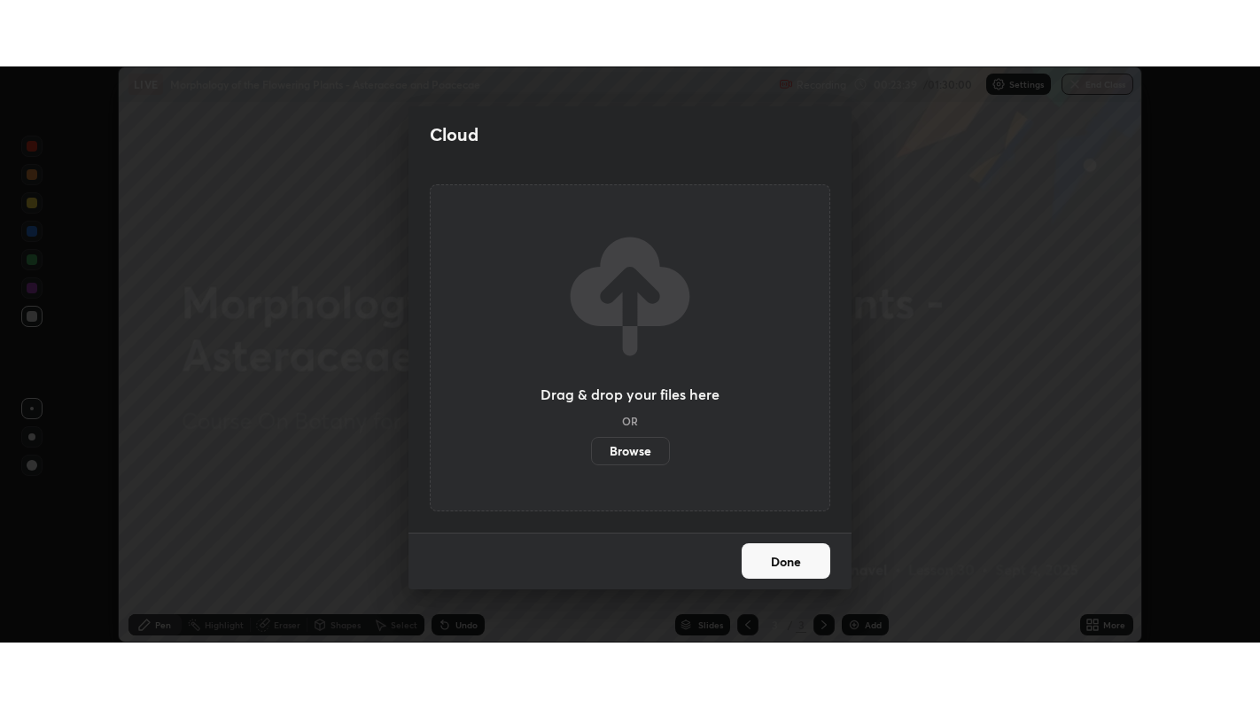
scroll to position [88040, 87355]
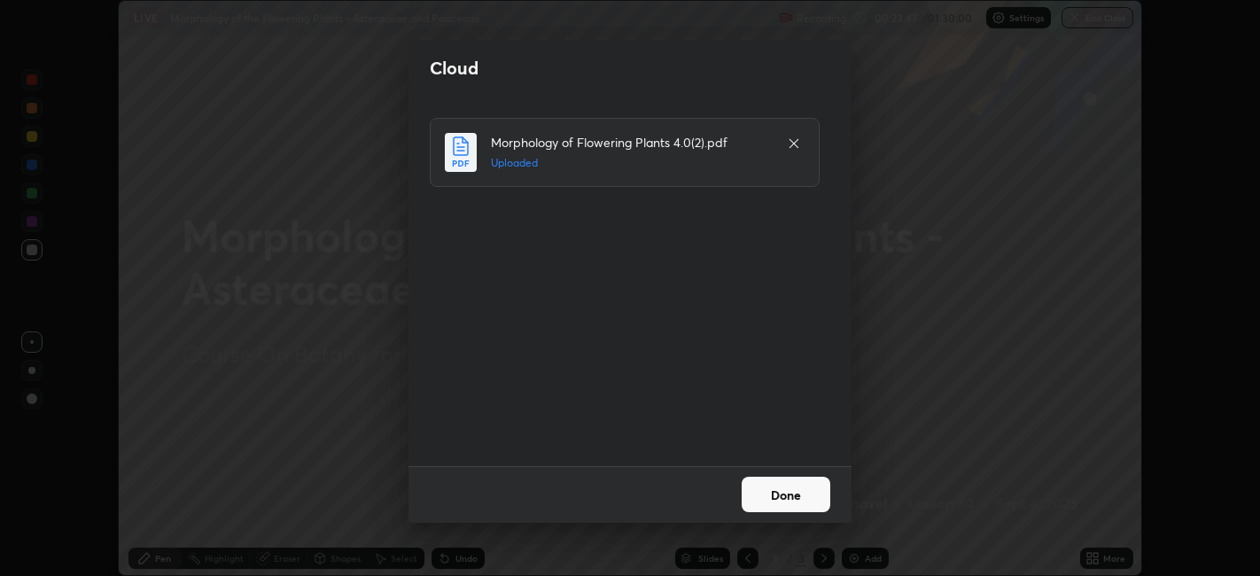
click at [795, 484] on button "Done" at bounding box center [786, 494] width 89 height 35
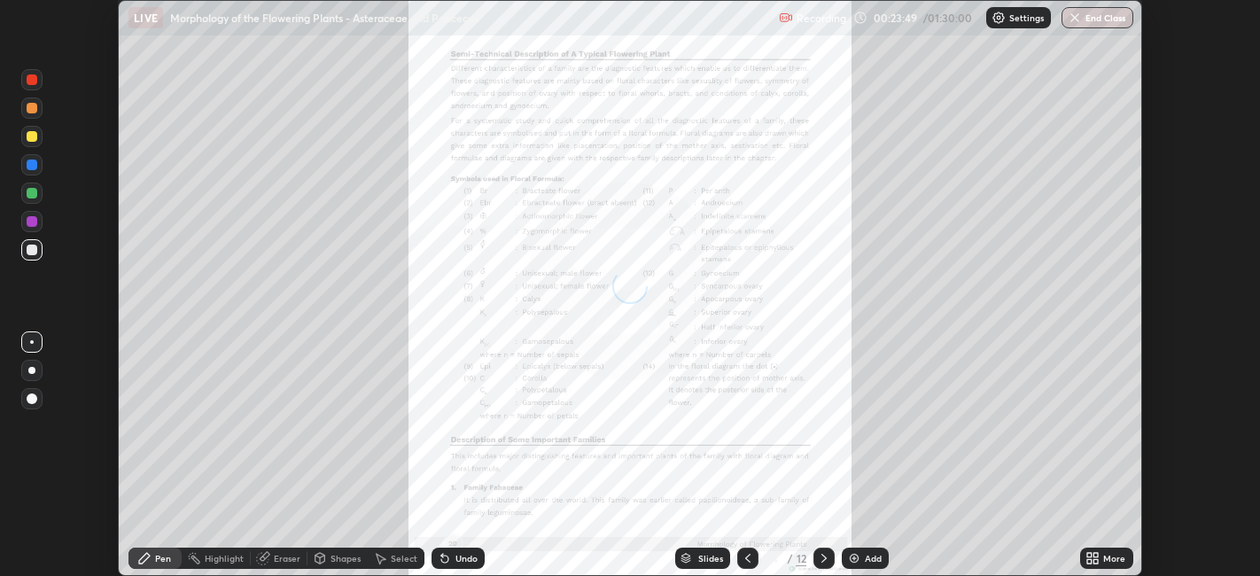
click at [1103, 559] on div "More" at bounding box center [1114, 558] width 22 height 9
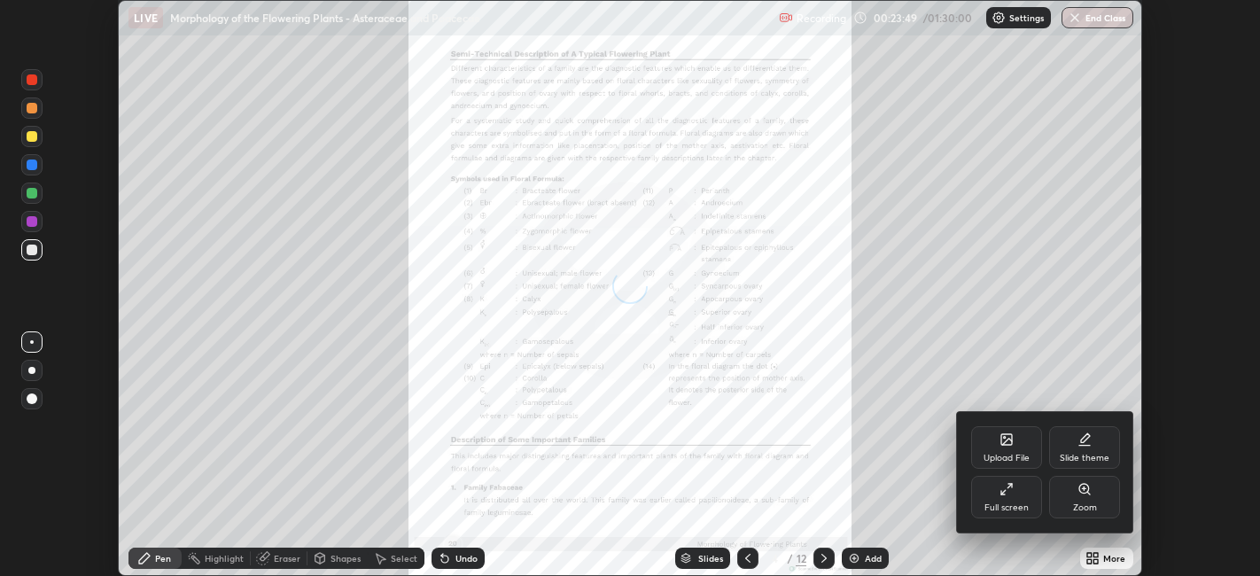
click at [1011, 494] on icon at bounding box center [1007, 489] width 14 height 14
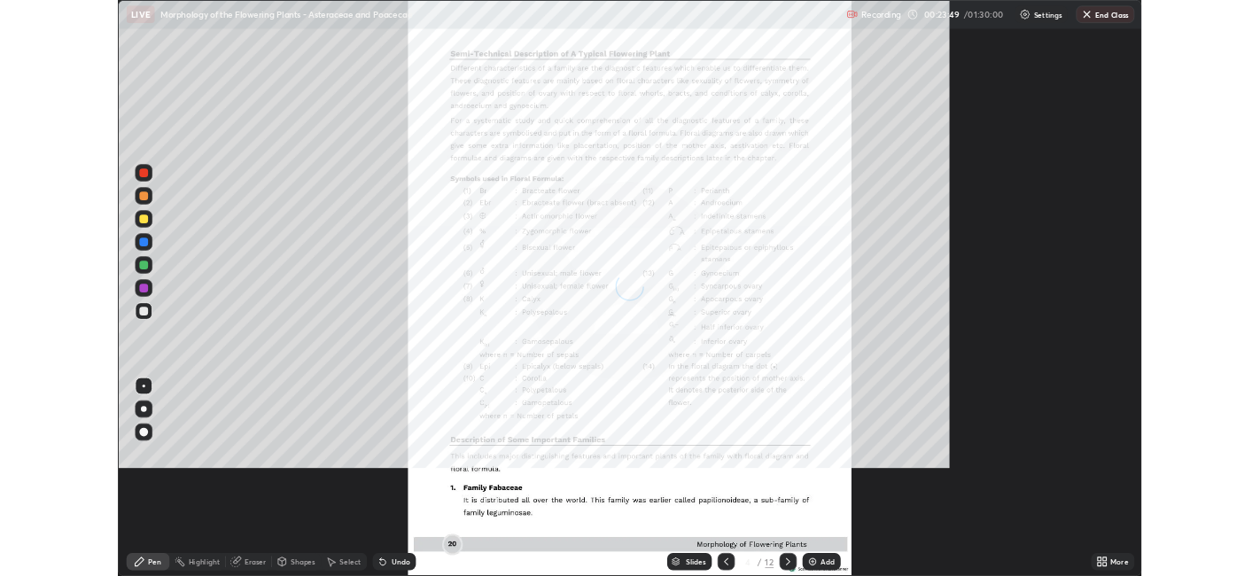
scroll to position [709, 1260]
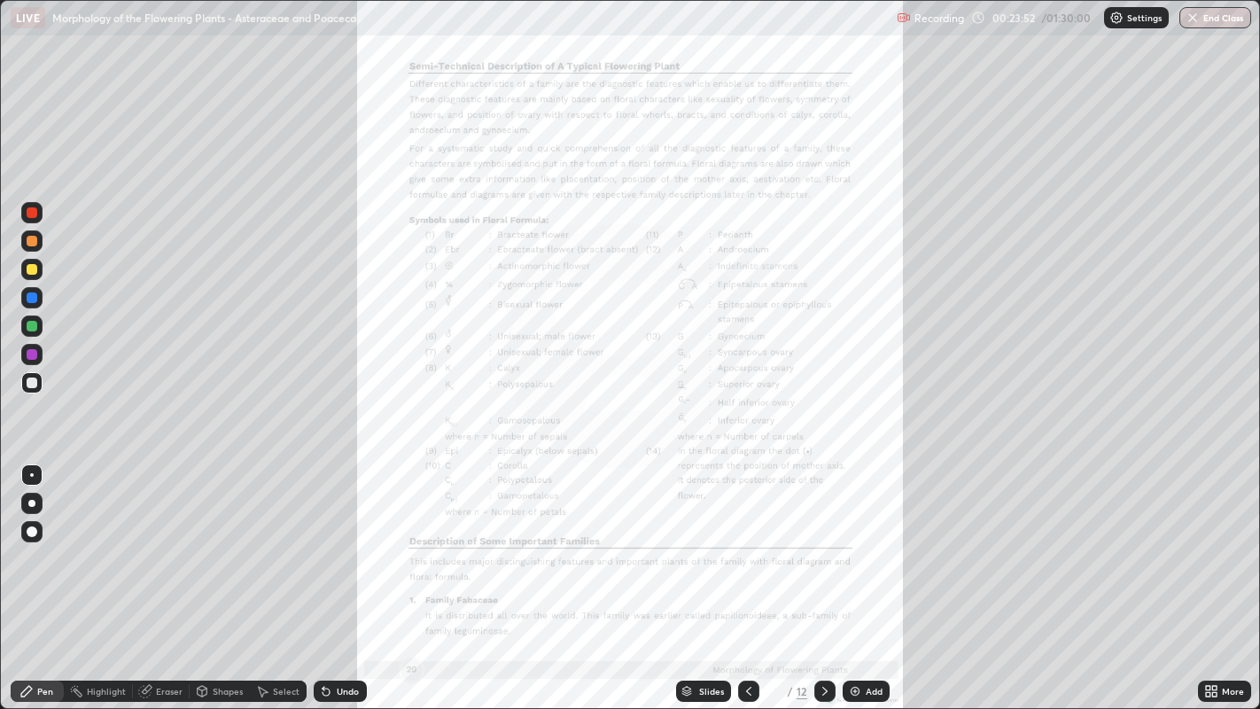
click at [825, 575] on icon at bounding box center [825, 691] width 14 height 14
click at [821, 575] on icon at bounding box center [825, 691] width 14 height 14
click at [822, 575] on icon at bounding box center [825, 691] width 14 height 14
click at [822, 575] on icon at bounding box center [824, 691] width 5 height 9
click at [1214, 575] on icon at bounding box center [1214, 688] width 4 height 4
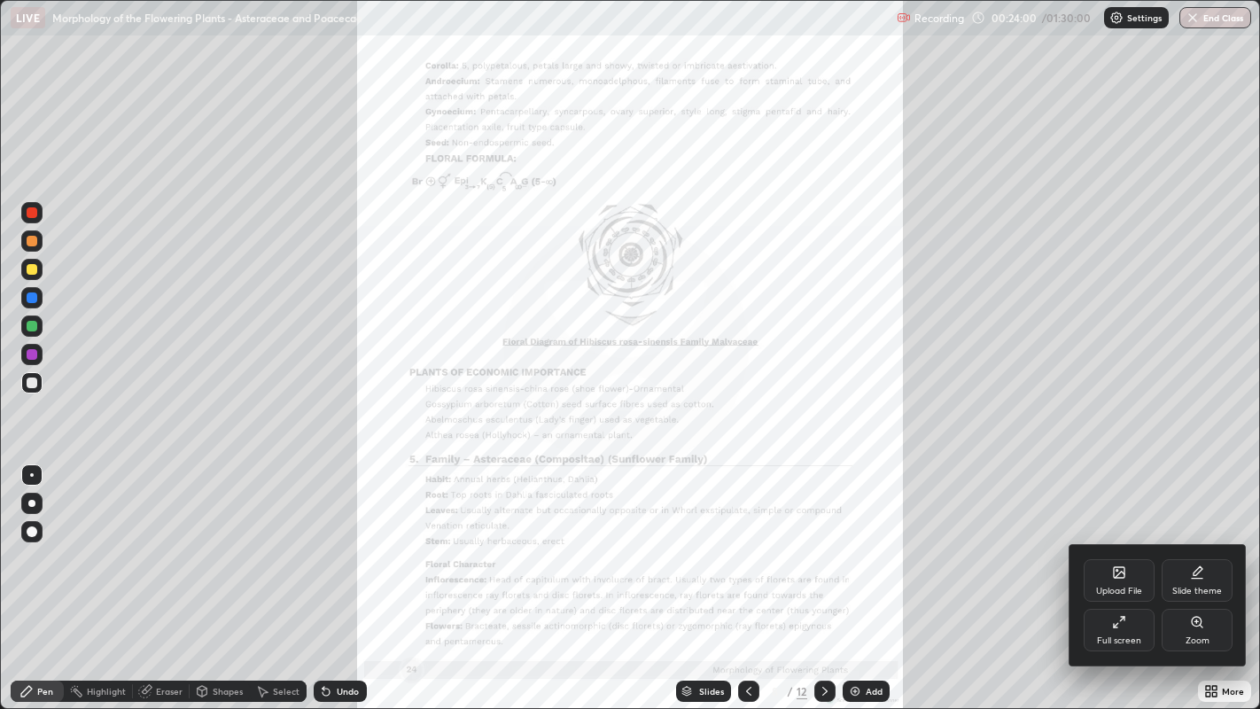
click at [1203, 575] on div "Zoom" at bounding box center [1198, 640] width 24 height 9
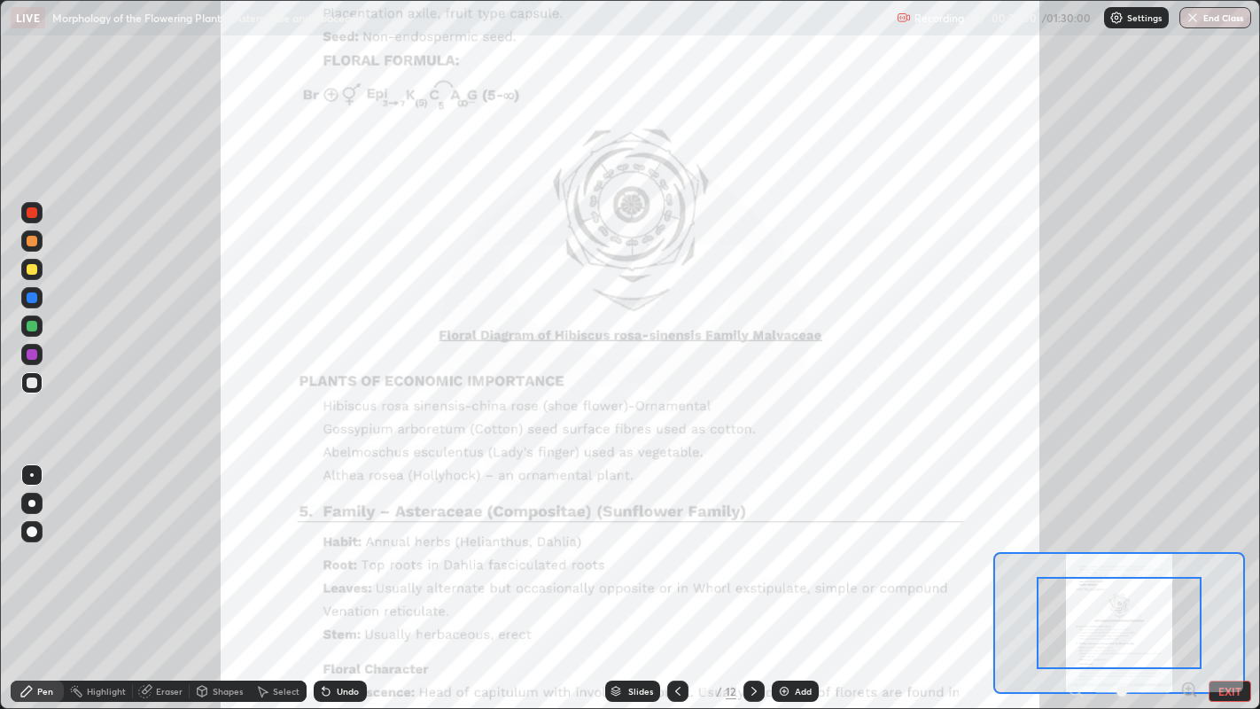
click at [1188, 575] on icon at bounding box center [1189, 689] width 4 height 0
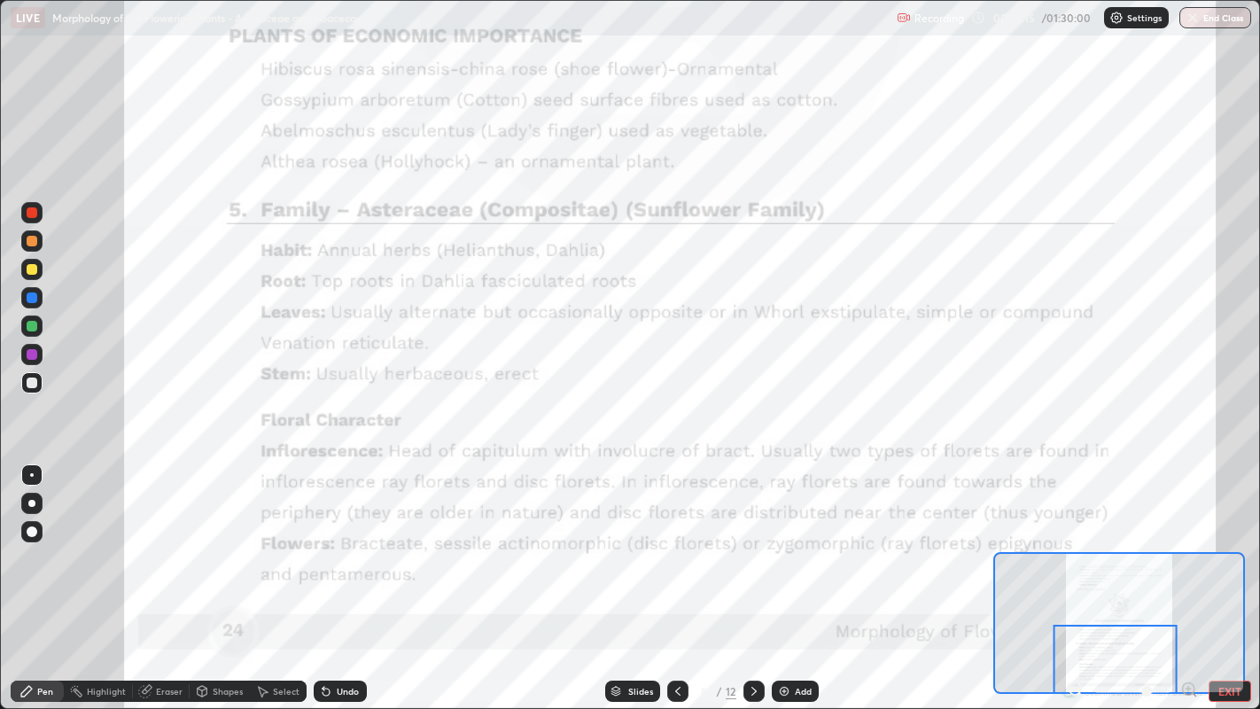
click at [1247, 575] on button "EXIT" at bounding box center [1230, 691] width 43 height 21
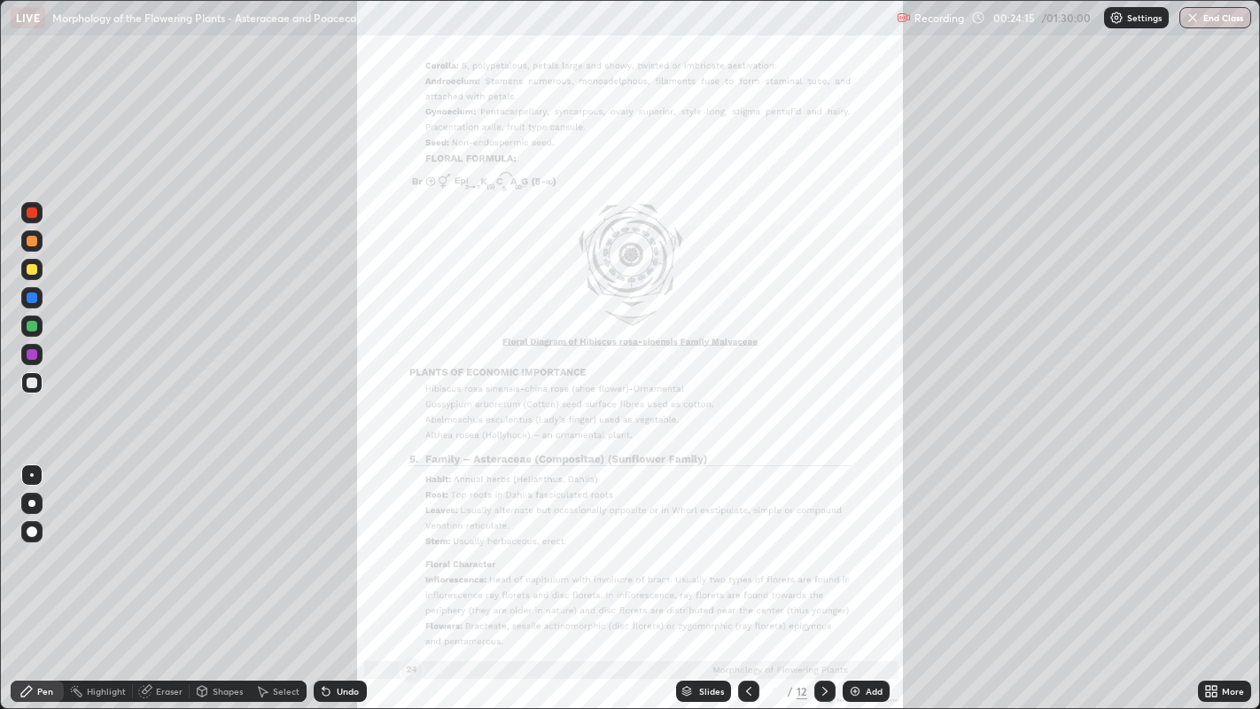
click at [1242, 575] on div "More" at bounding box center [1233, 691] width 22 height 9
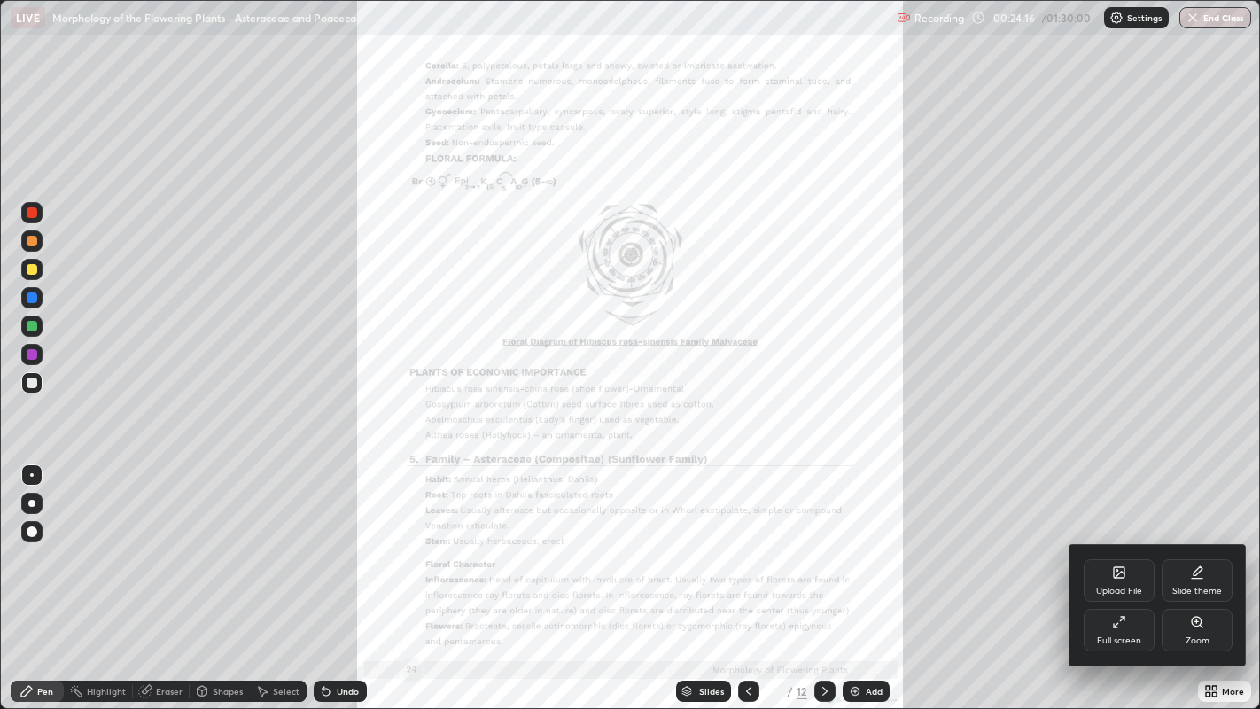
click at [1212, 575] on div at bounding box center [630, 354] width 1260 height 709
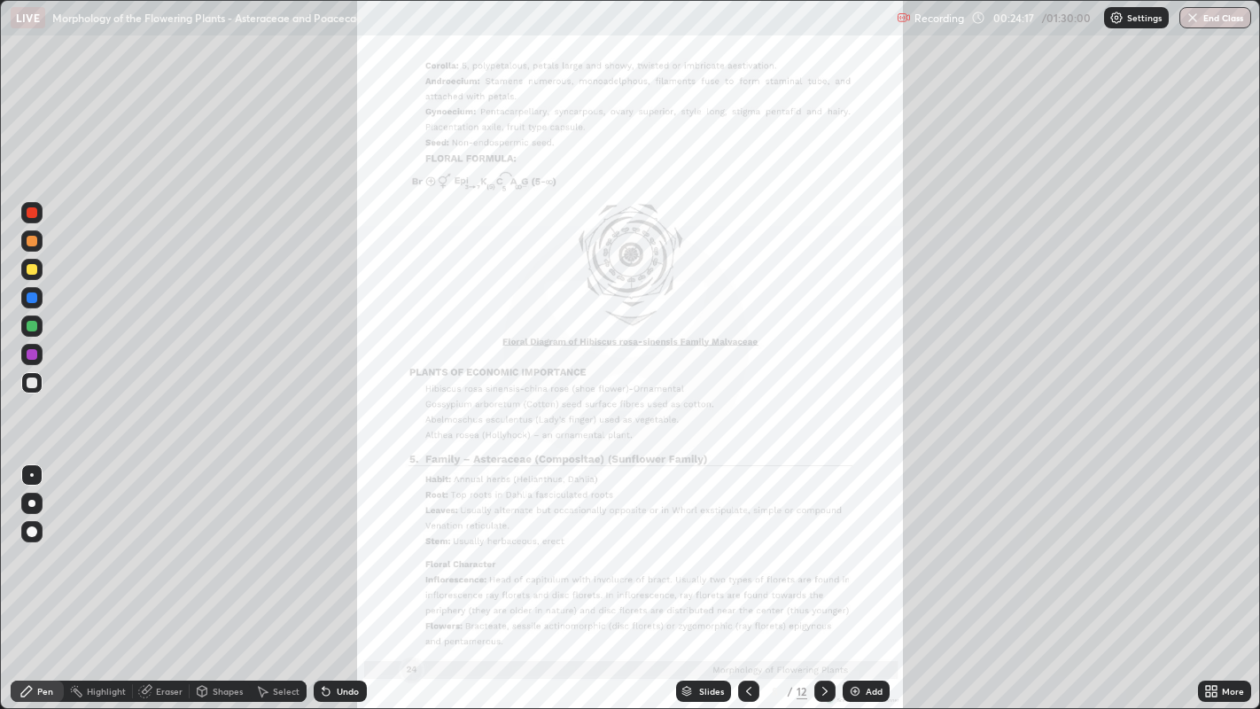
click at [1214, 575] on icon at bounding box center [1214, 688] width 4 height 4
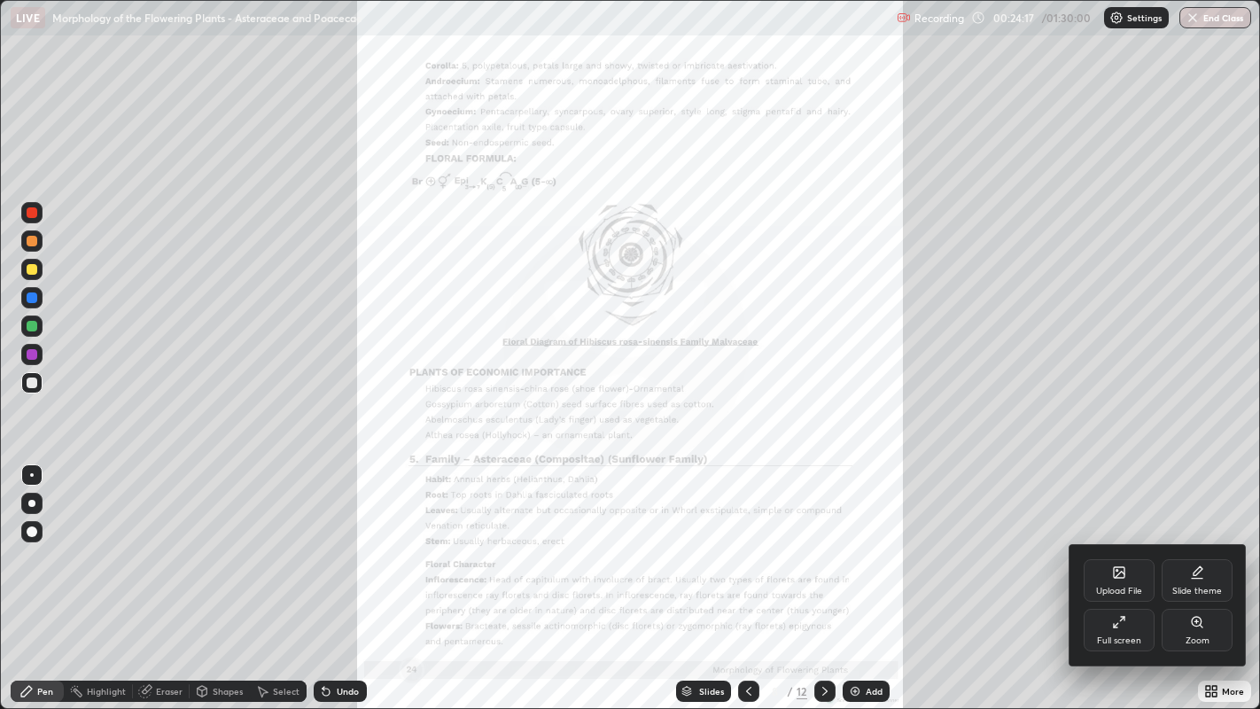
click at [1121, 575] on icon at bounding box center [1119, 622] width 14 height 14
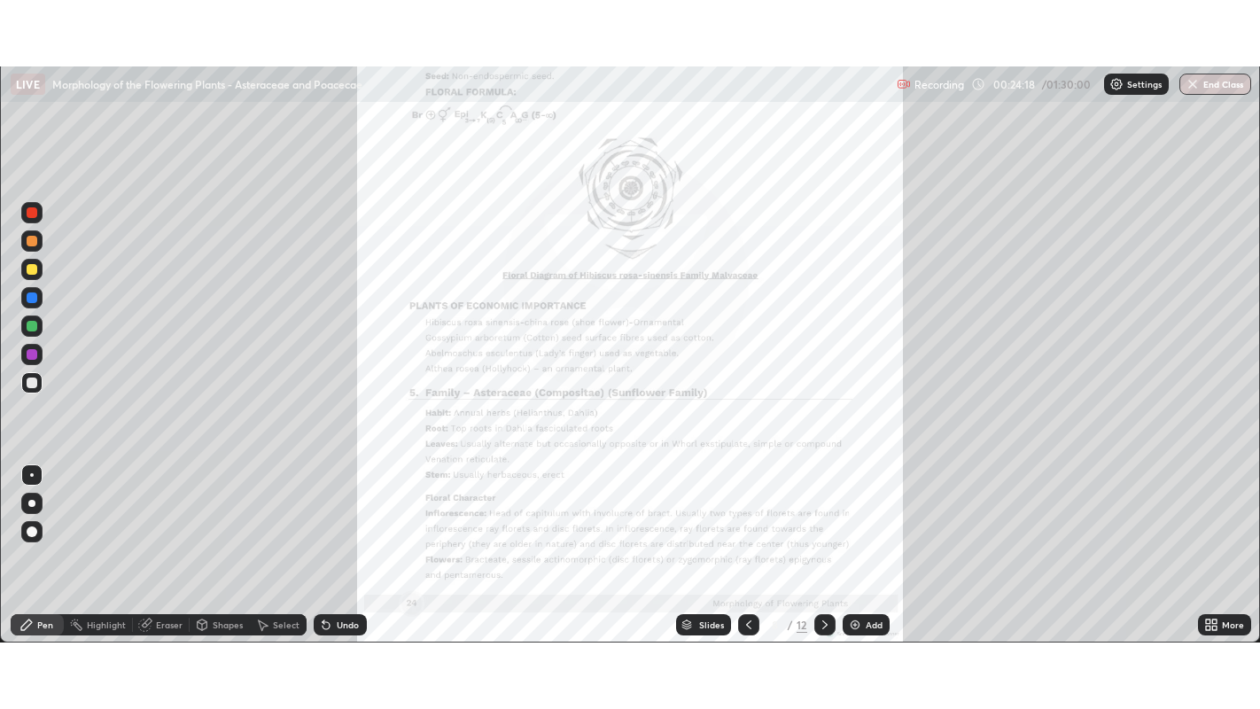
scroll to position [88040, 87355]
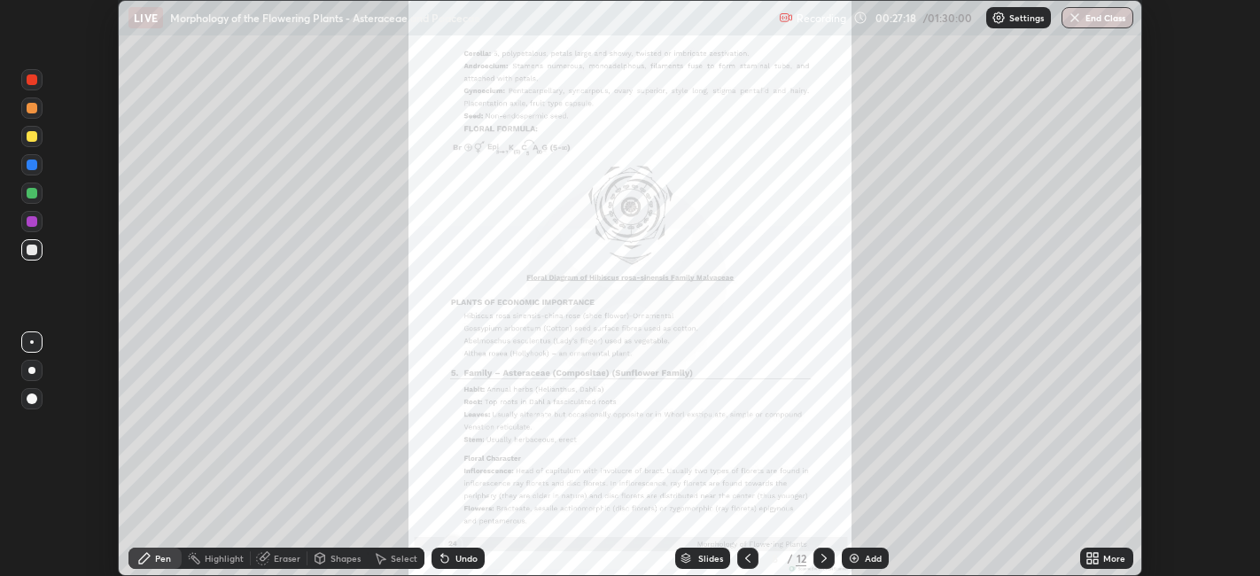
click at [822, 550] on div at bounding box center [823, 558] width 21 height 21
click at [1096, 561] on icon at bounding box center [1096, 561] width 4 height 4
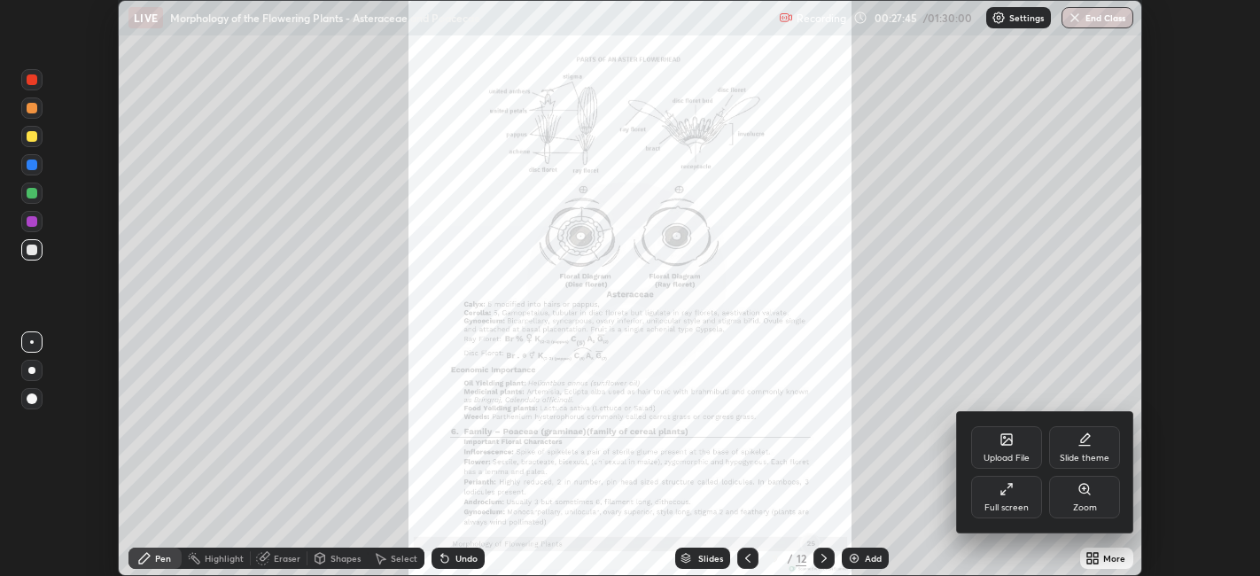
click at [1023, 495] on div "Full screen" at bounding box center [1006, 497] width 71 height 43
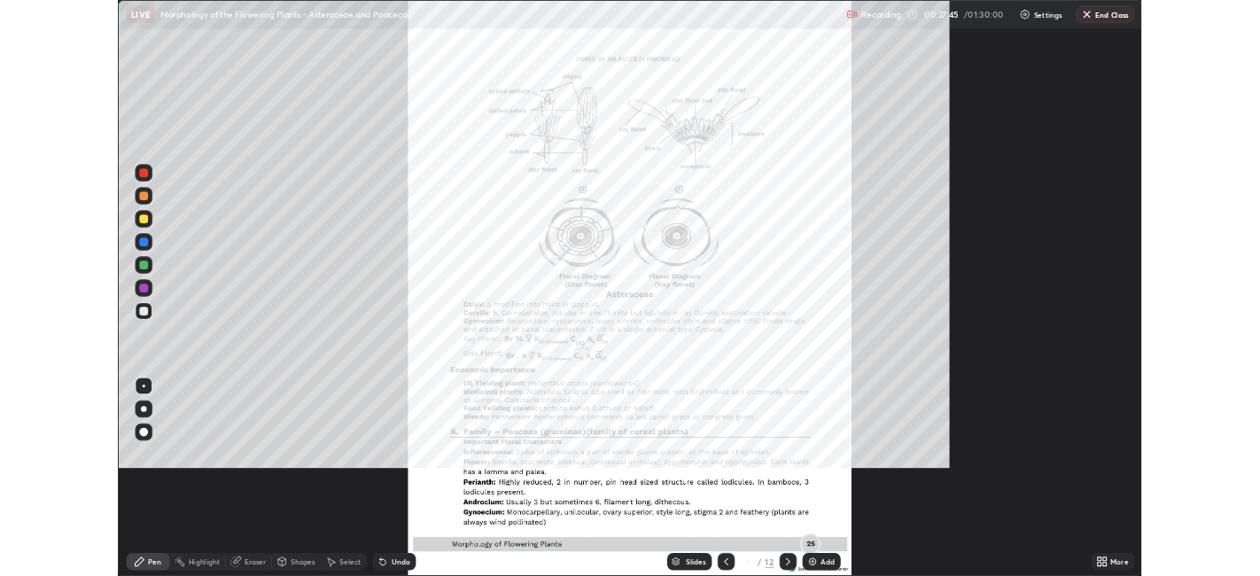
scroll to position [709, 1260]
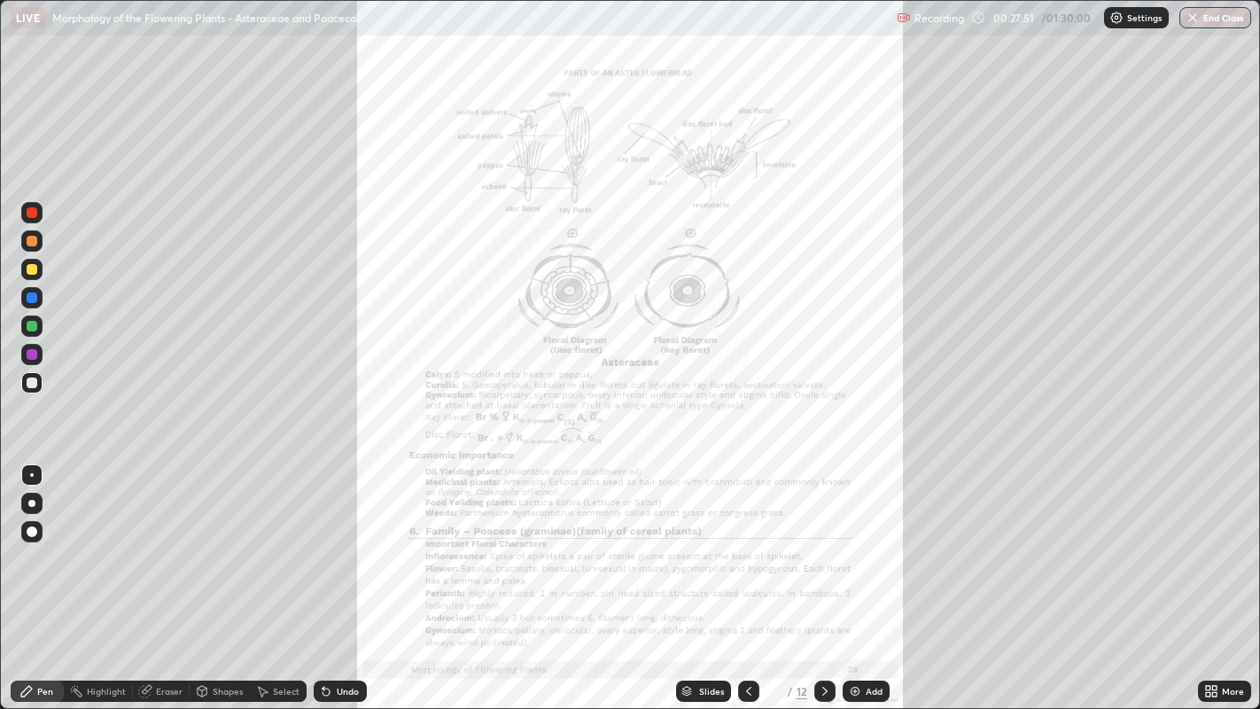
click at [32, 325] on div at bounding box center [32, 326] width 11 height 11
click at [154, 575] on div "Eraser" at bounding box center [161, 691] width 57 height 21
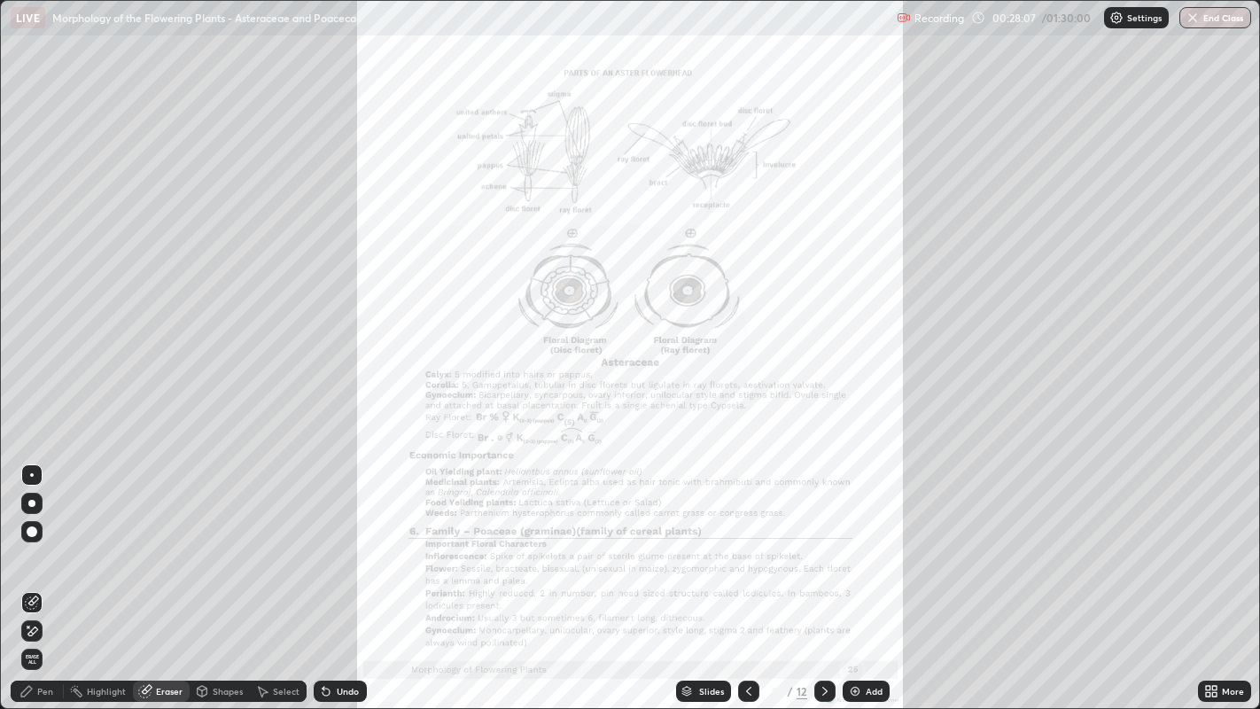
click at [40, 575] on div "Pen" at bounding box center [45, 691] width 16 height 9
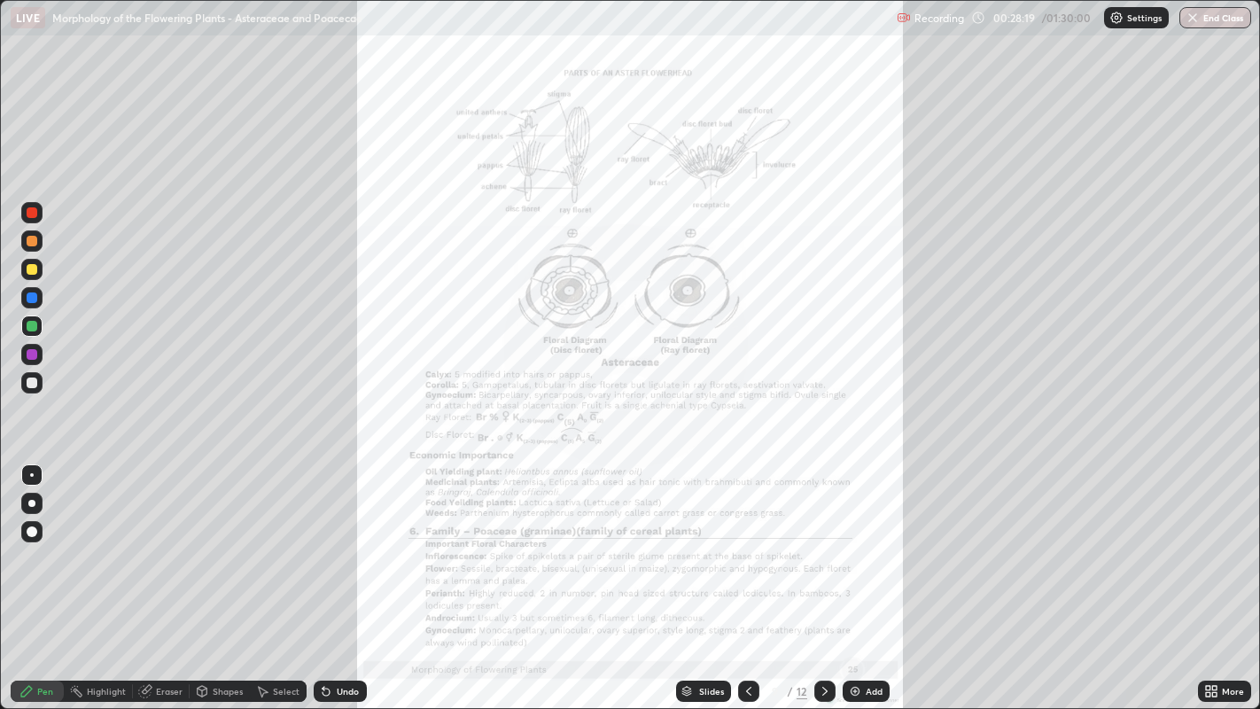
click at [753, 575] on icon at bounding box center [749, 691] width 14 height 14
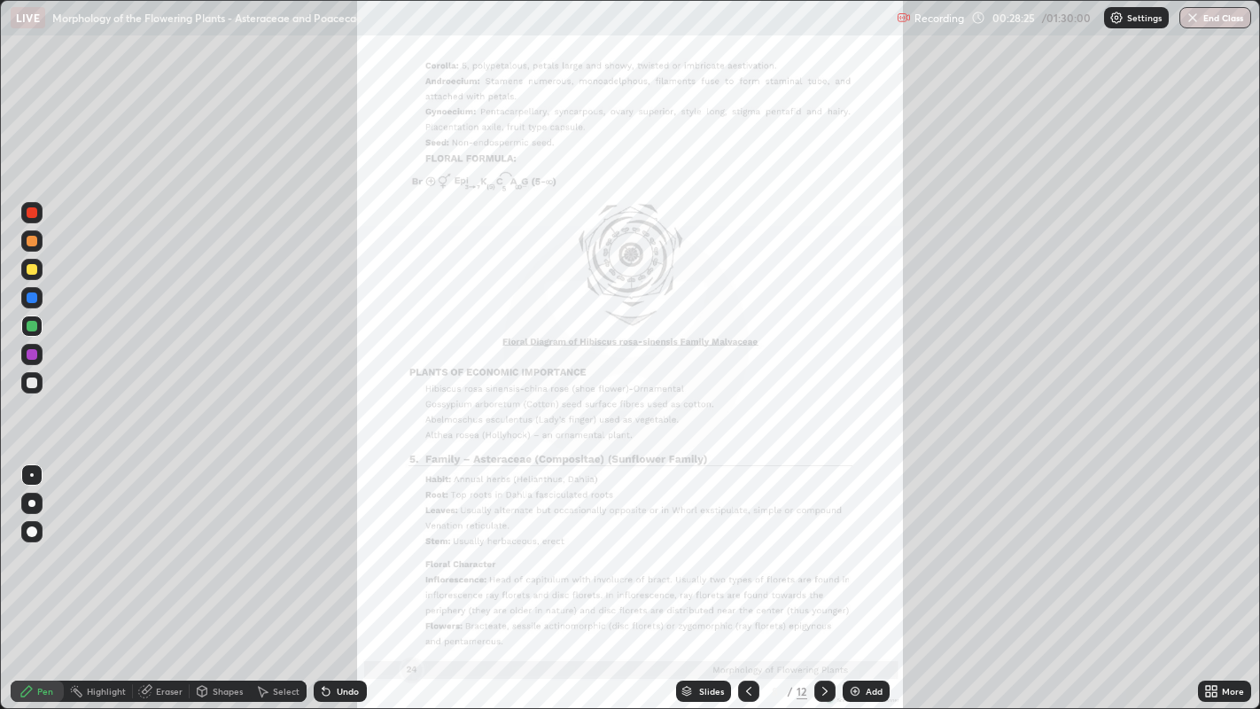
click at [1199, 575] on div "More" at bounding box center [1224, 691] width 53 height 21
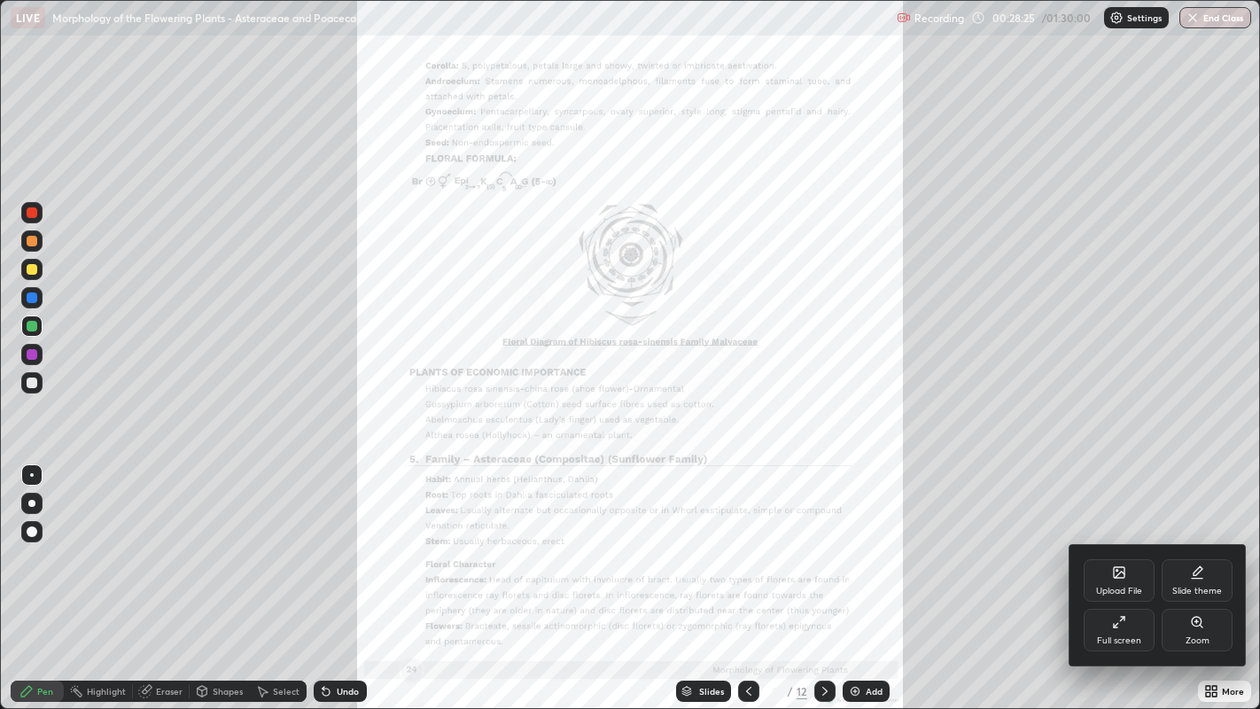
click at [1226, 575] on div at bounding box center [630, 354] width 1260 height 709
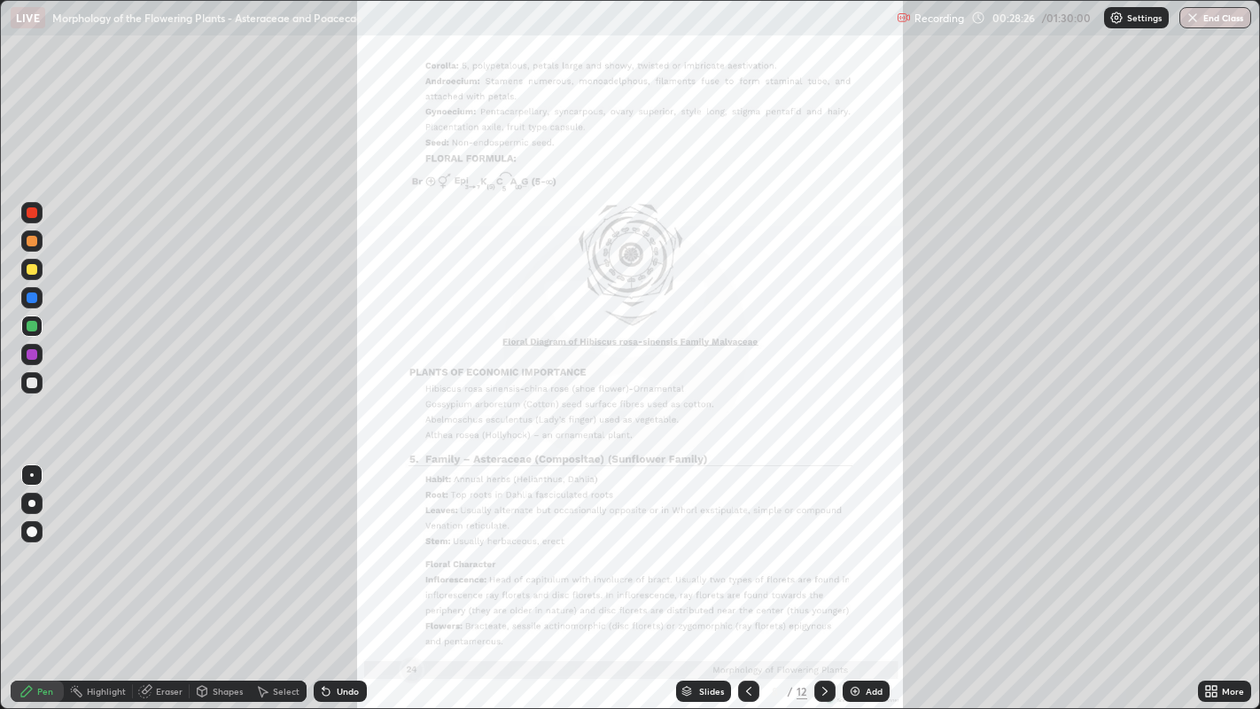
click at [1208, 575] on icon at bounding box center [1208, 688] width 4 height 4
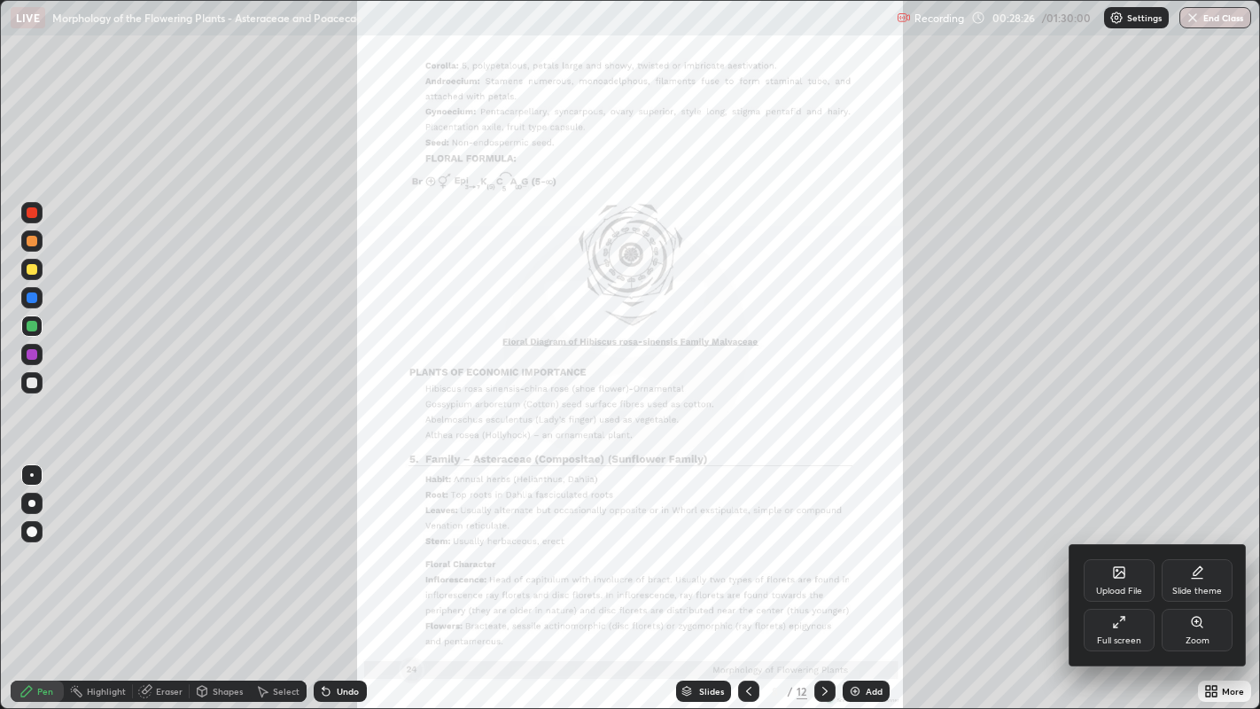
click at [1203, 575] on div "Zoom" at bounding box center [1197, 630] width 71 height 43
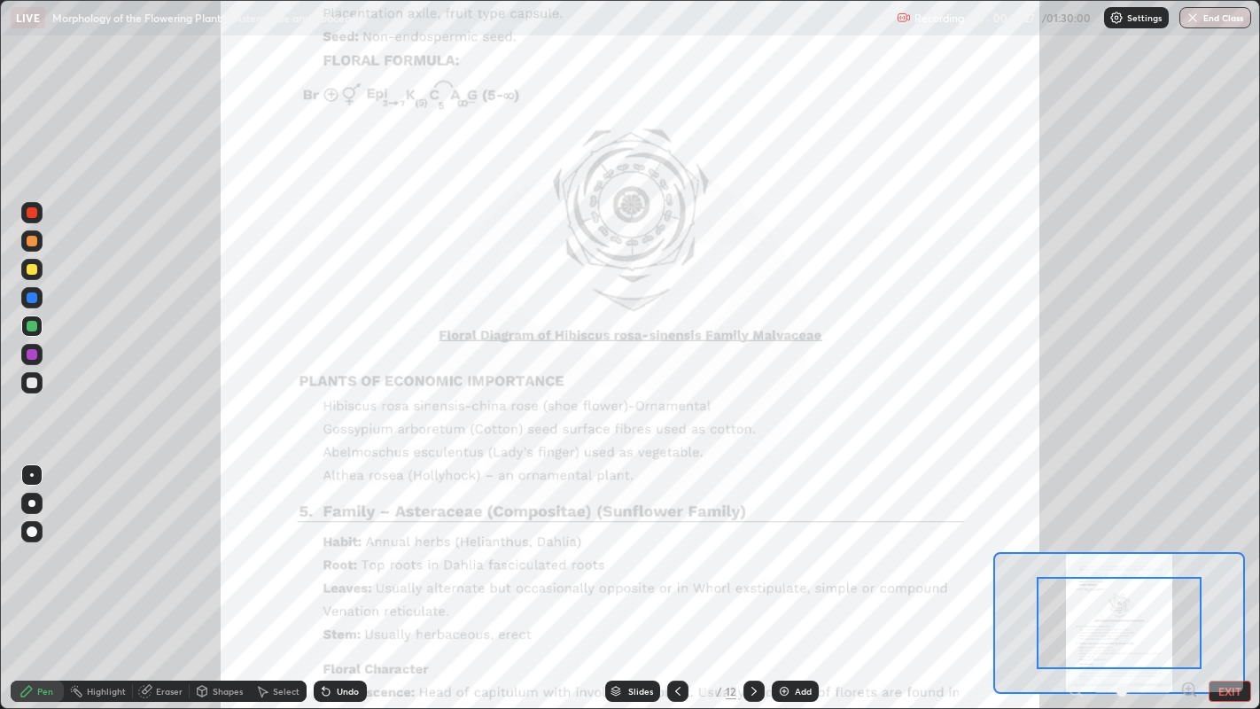
click at [1188, 575] on icon at bounding box center [1189, 689] width 4 height 0
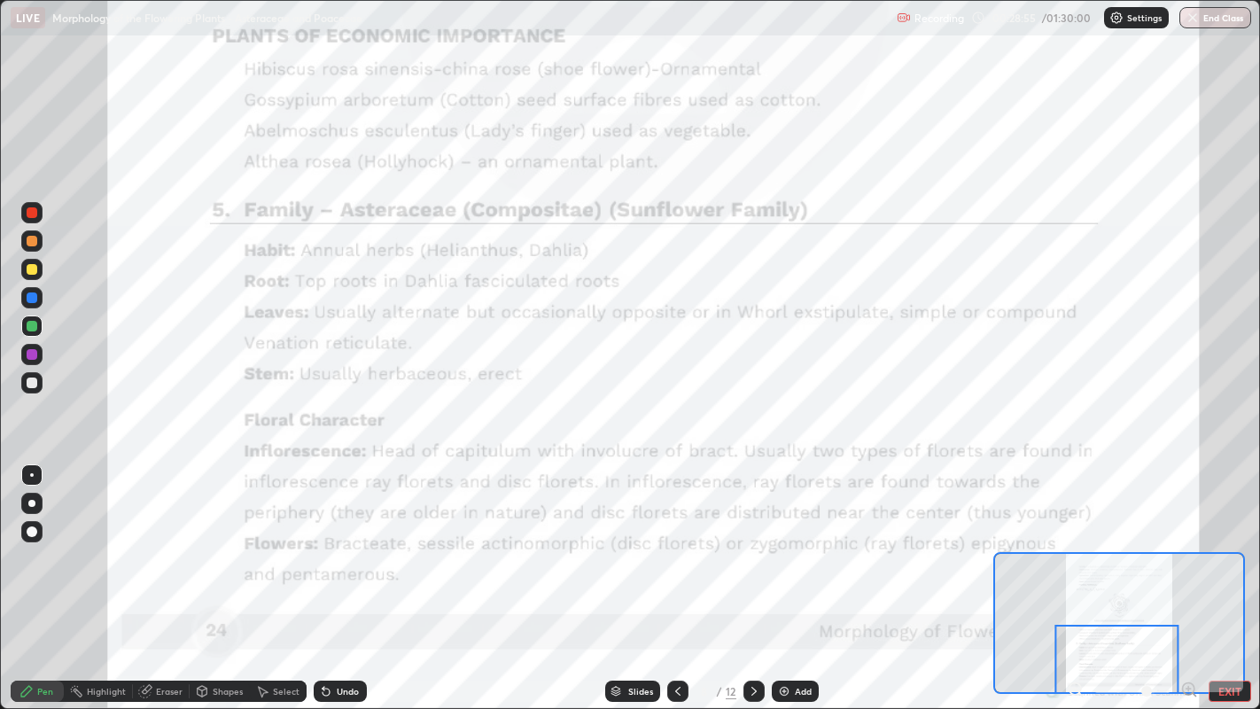
click at [40, 355] on div at bounding box center [31, 354] width 21 height 21
click at [751, 575] on icon at bounding box center [754, 691] width 14 height 14
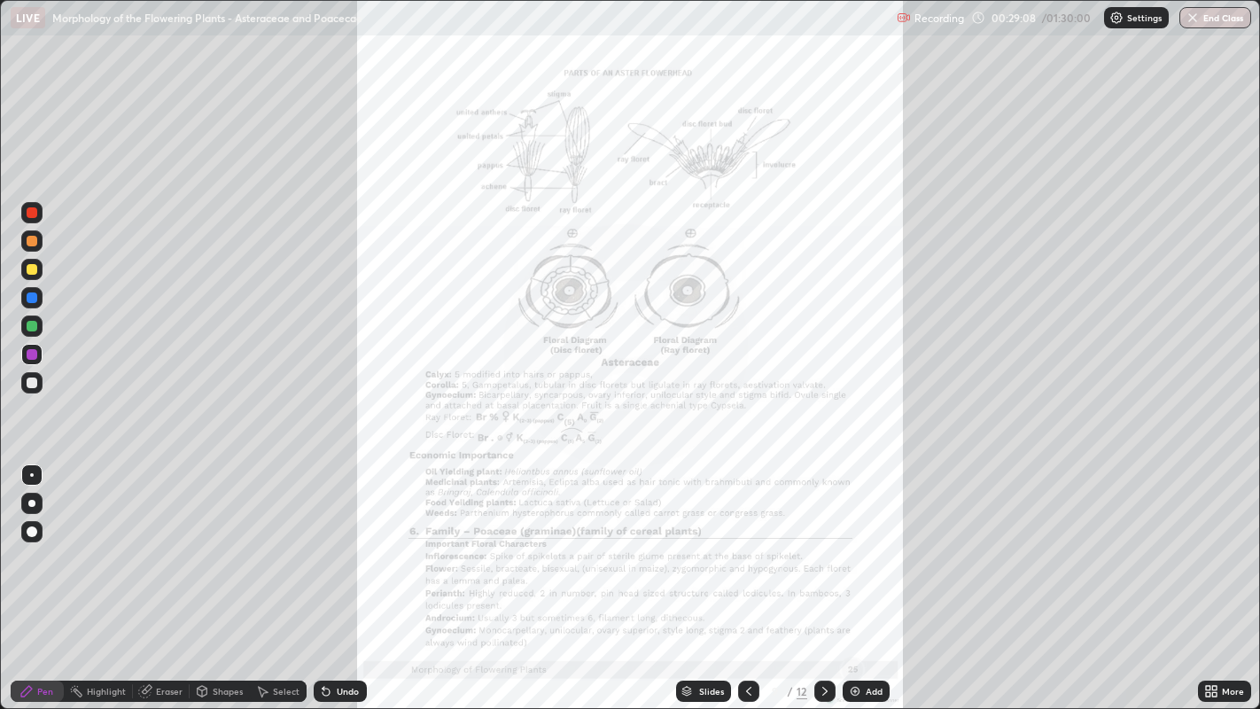
click at [1235, 575] on div "More" at bounding box center [1233, 691] width 22 height 9
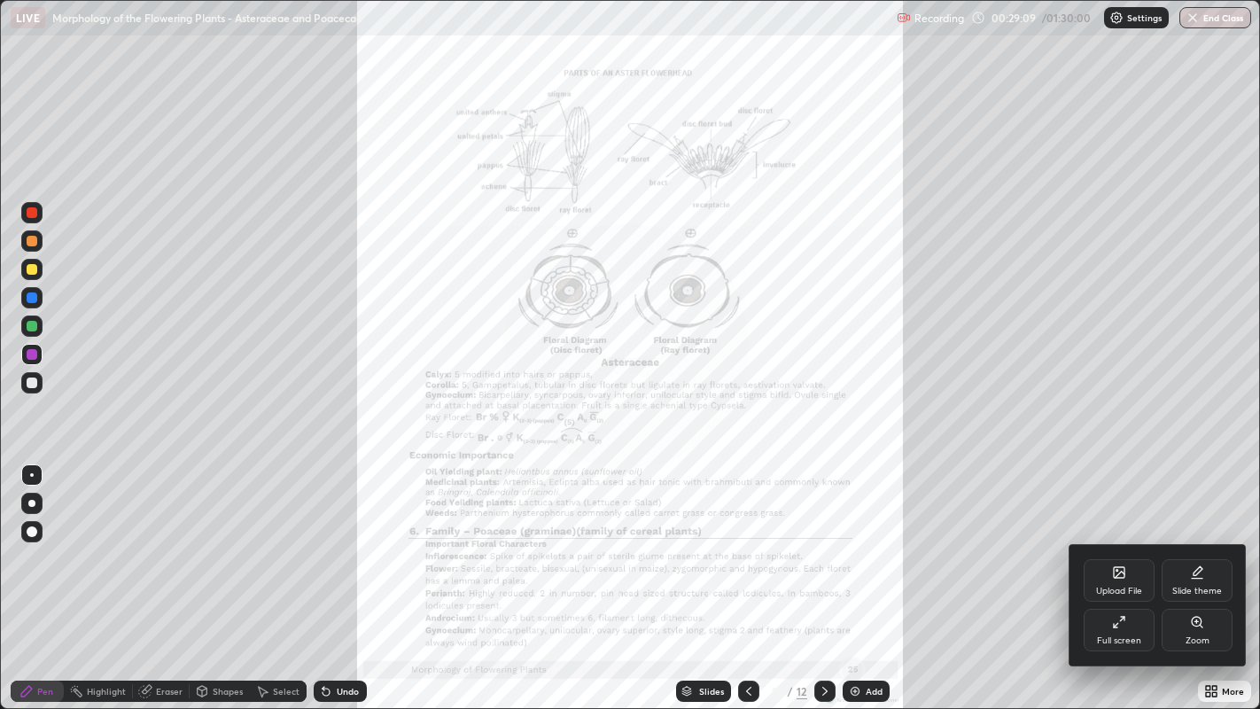
click at [1136, 575] on div "Full screen" at bounding box center [1119, 630] width 71 height 43
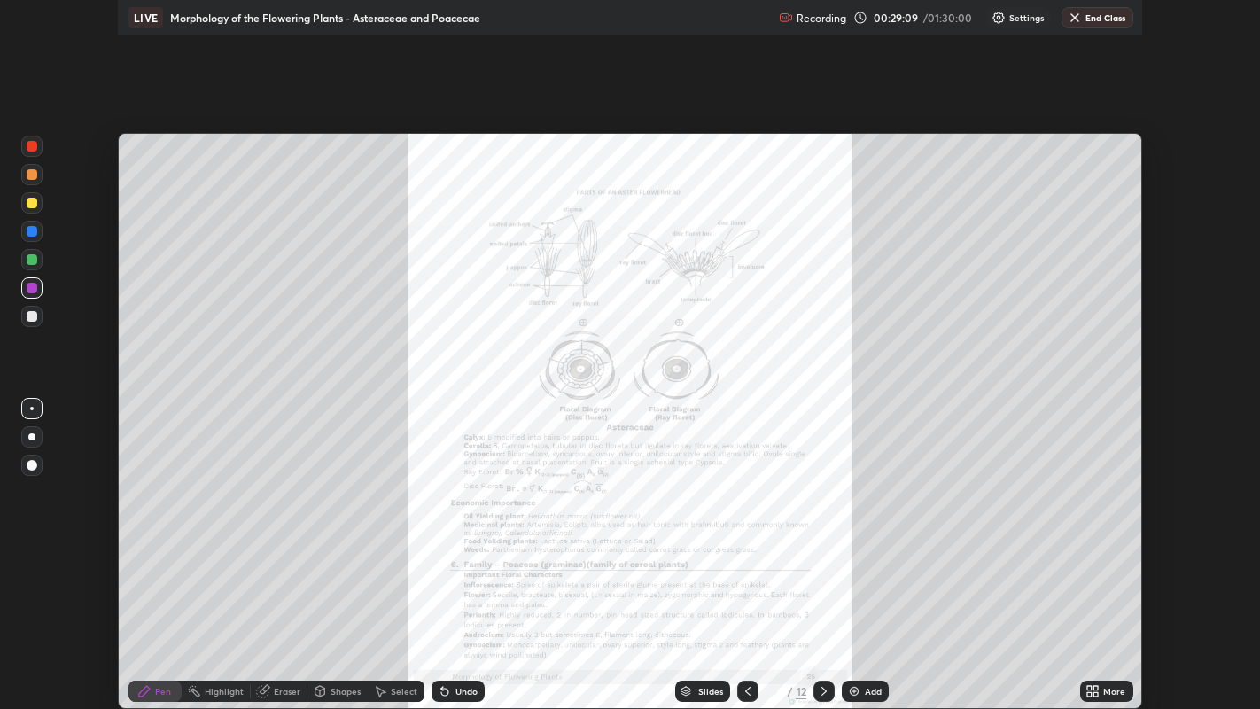
scroll to position [88040, 87355]
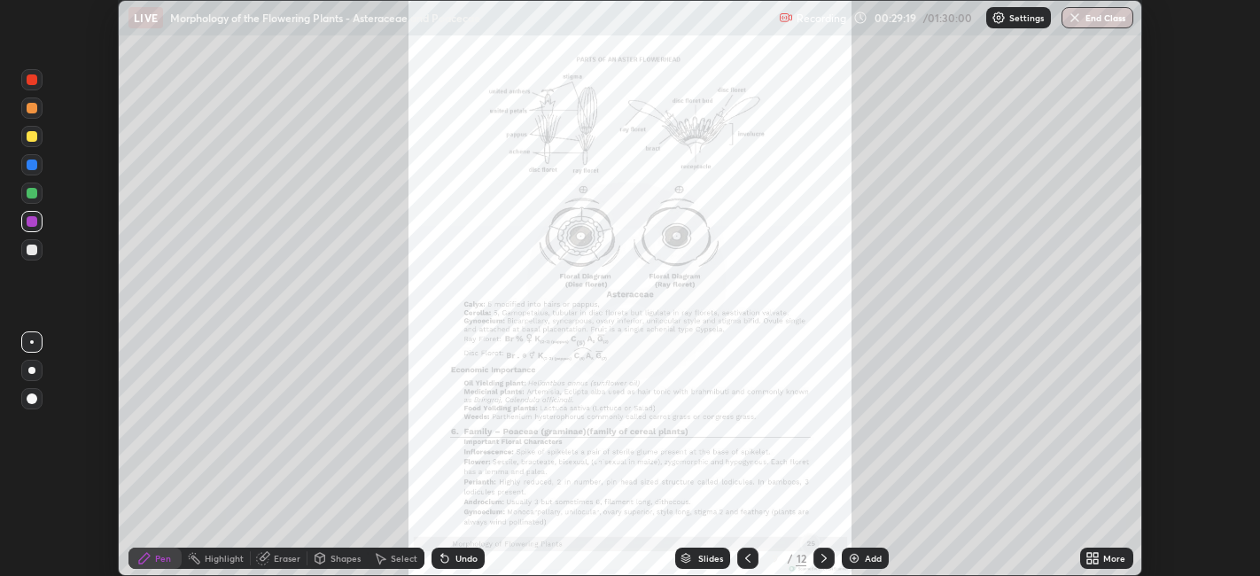
click at [1113, 551] on div "More" at bounding box center [1106, 558] width 53 height 21
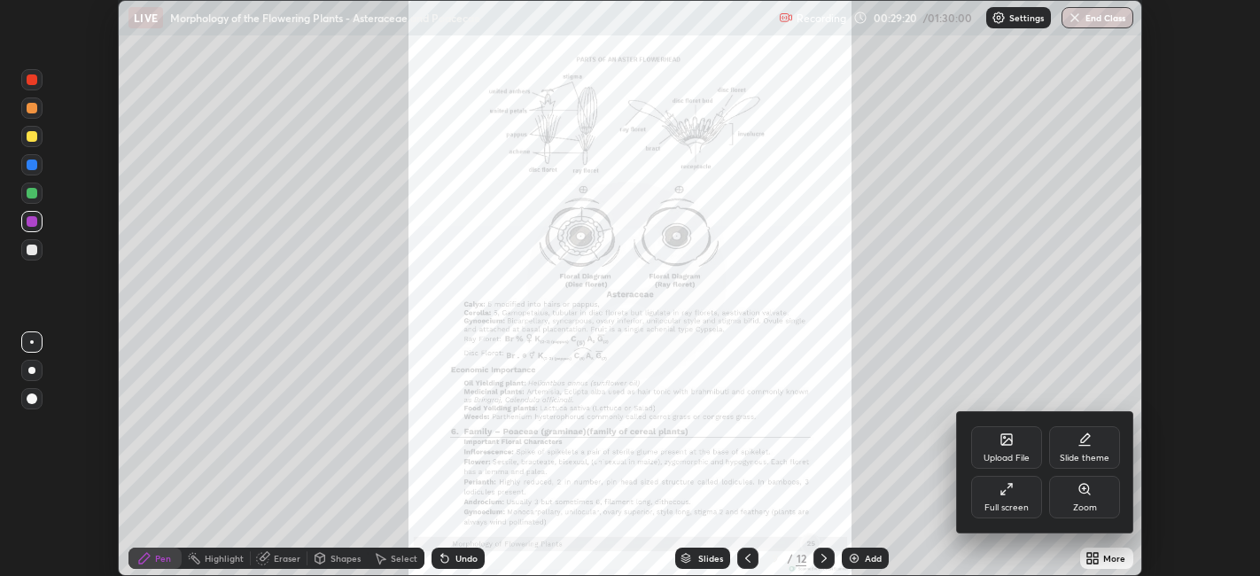
click at [1084, 496] on div "Zoom" at bounding box center [1084, 497] width 71 height 43
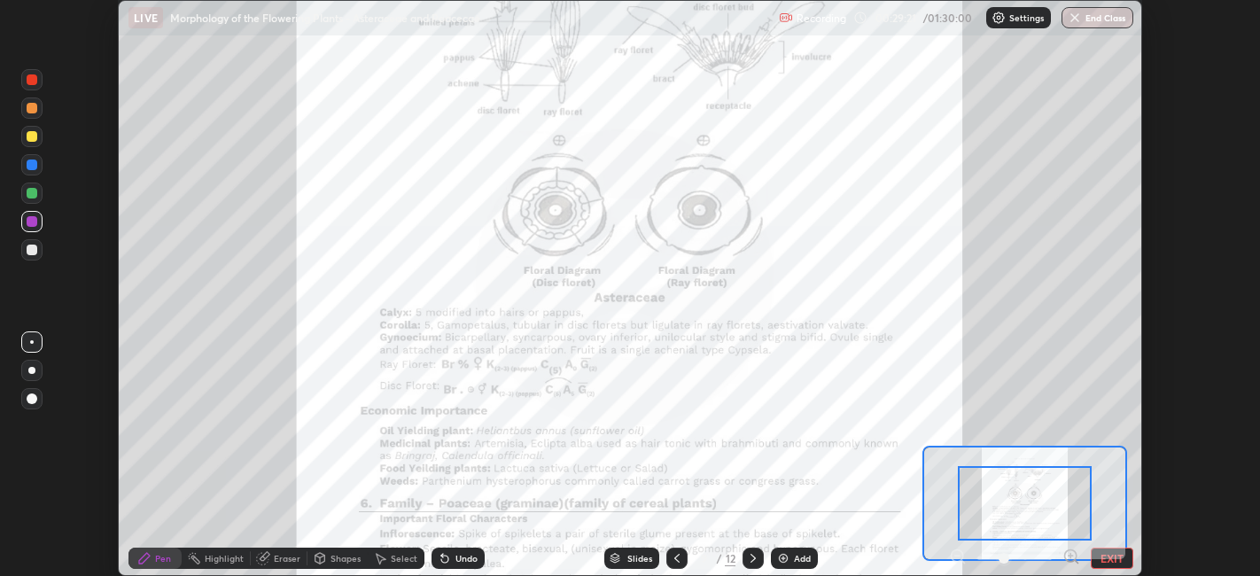
click at [1070, 556] on icon at bounding box center [1070, 556] width 4 height 0
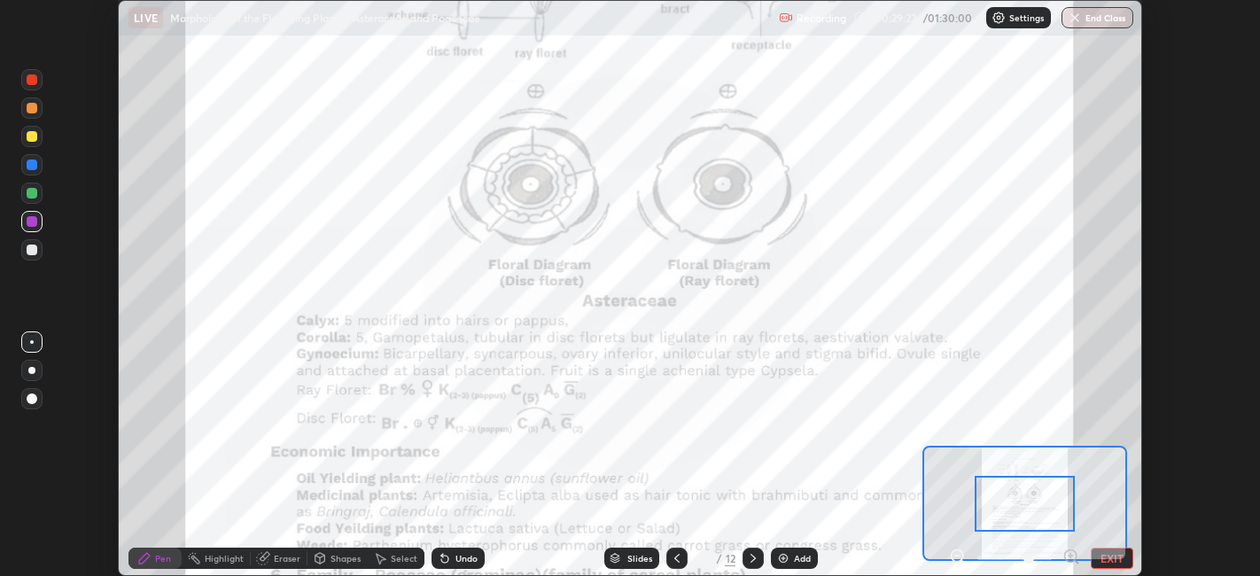
click at [1106, 556] on button "EXIT" at bounding box center [1112, 558] width 43 height 21
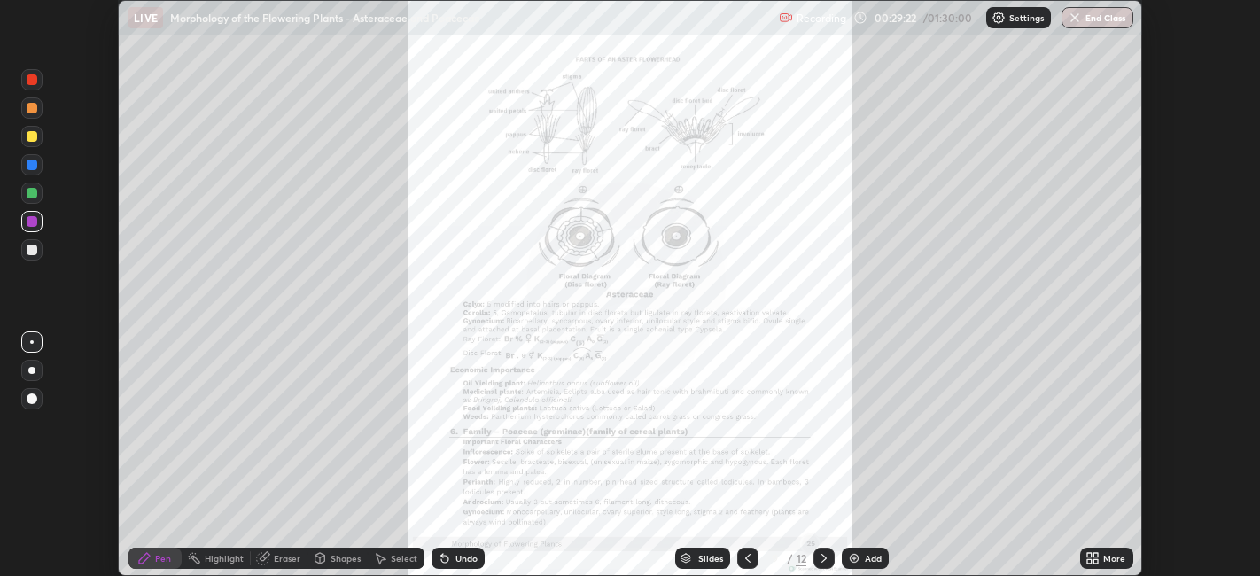
click at [1097, 553] on icon at bounding box center [1096, 555] width 4 height 4
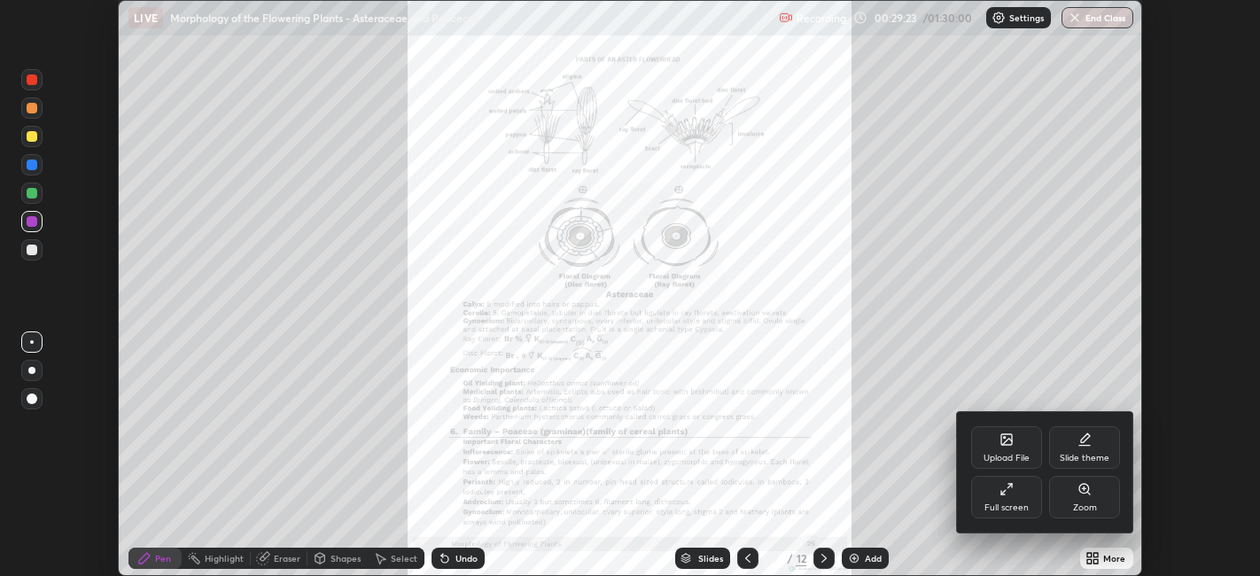
click at [1020, 501] on div "Full screen" at bounding box center [1006, 497] width 71 height 43
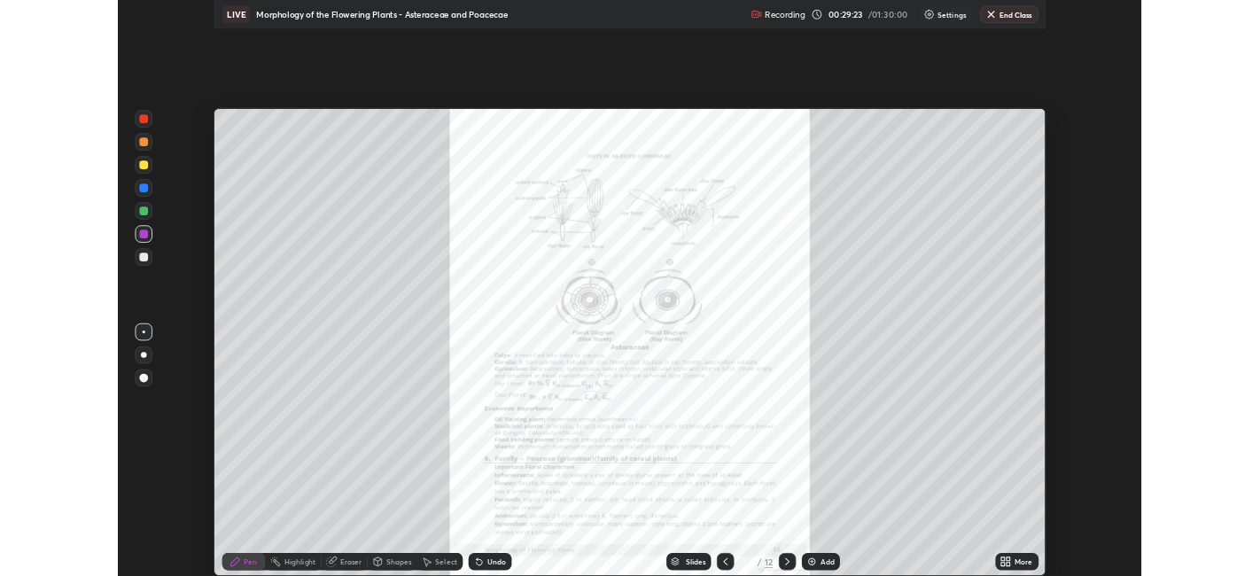
scroll to position [709, 1260]
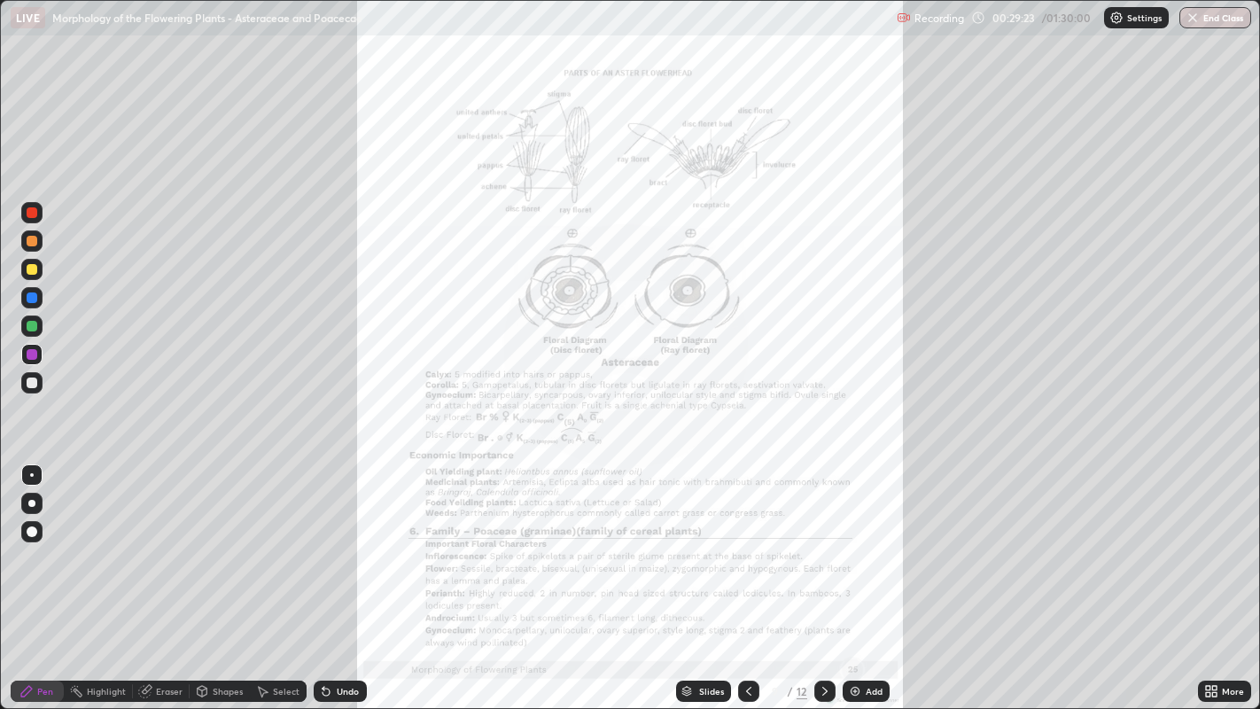
click at [1214, 575] on icon at bounding box center [1214, 688] width 4 height 4
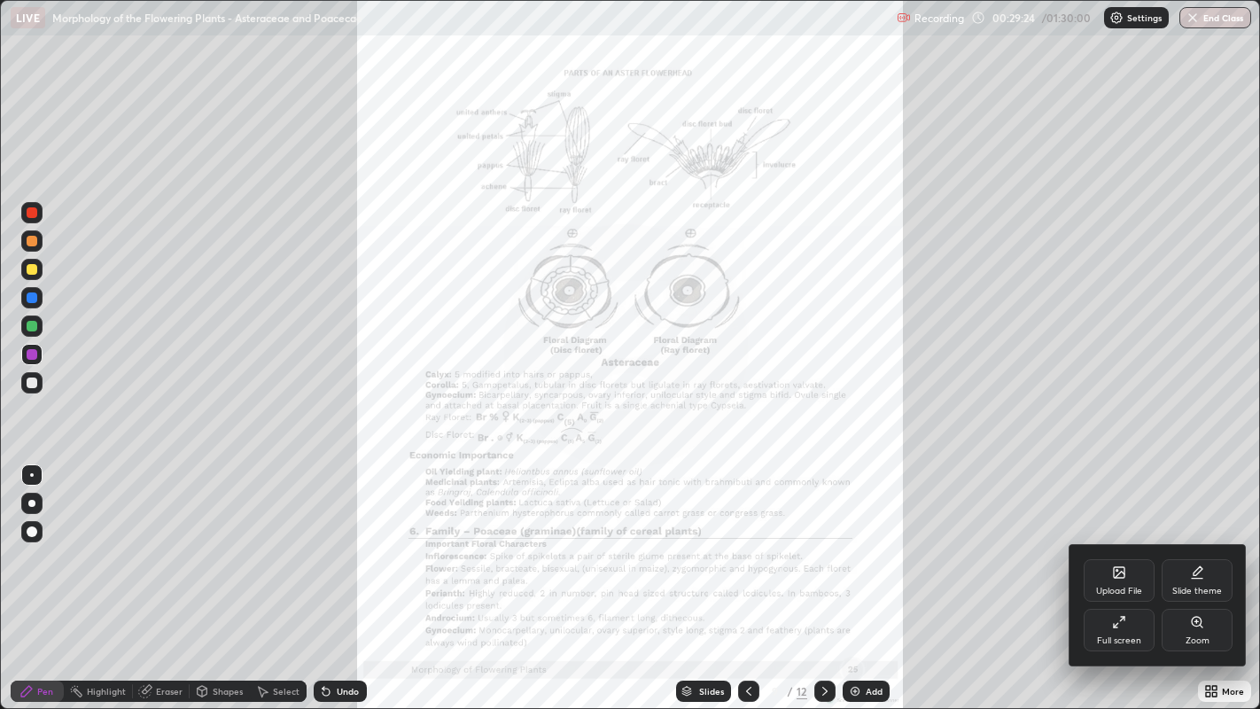
click at [1206, 575] on div "Zoom" at bounding box center [1197, 630] width 71 height 43
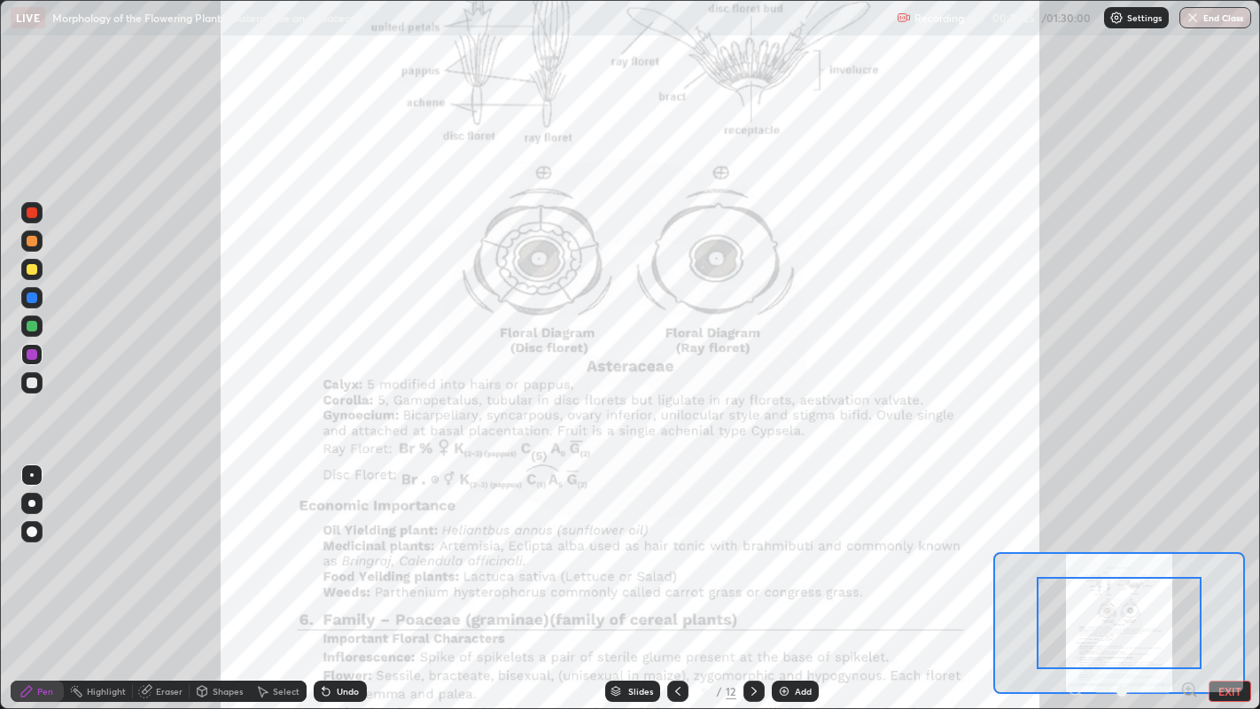
click at [1190, 575] on icon at bounding box center [1189, 689] width 12 height 12
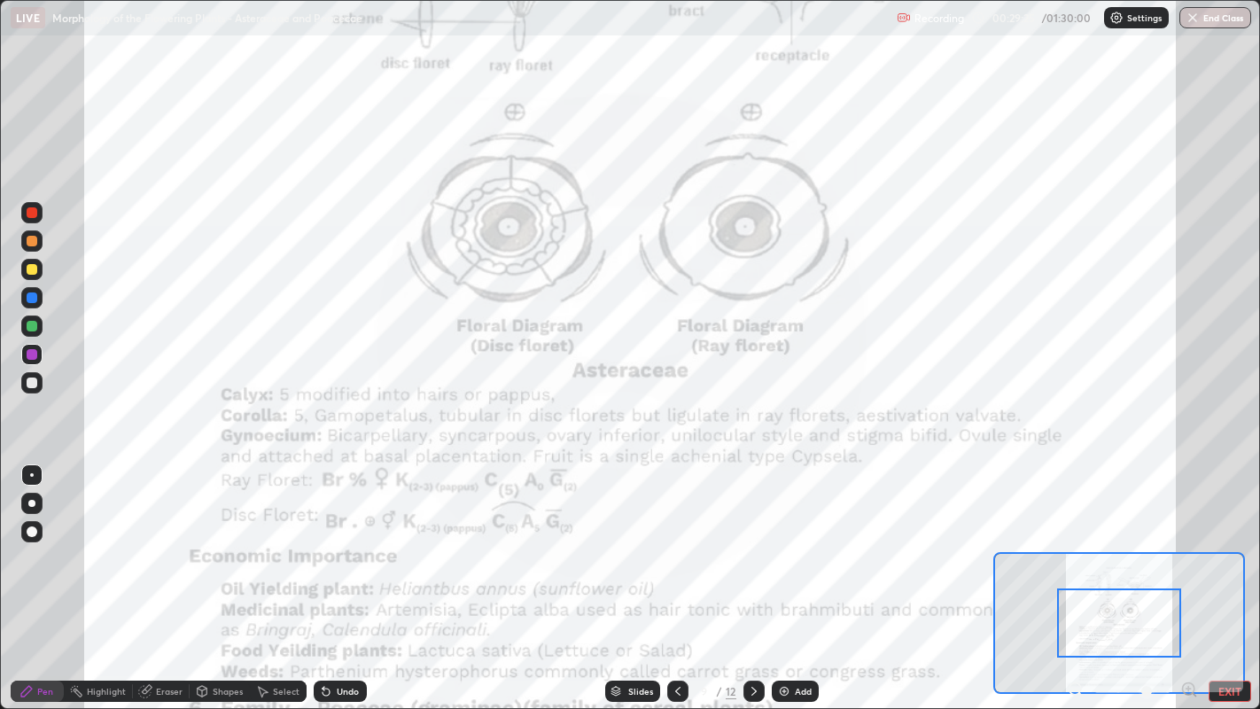
click at [1188, 575] on icon at bounding box center [1189, 689] width 4 height 0
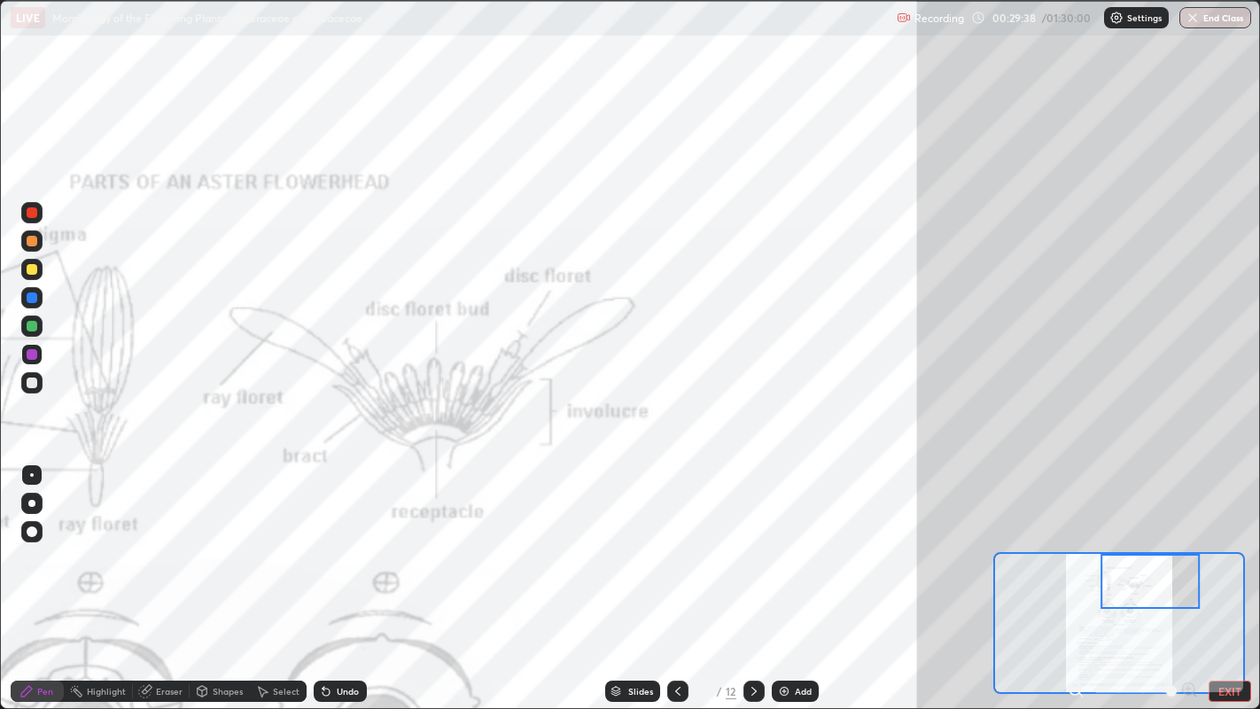
click at [31, 269] on div at bounding box center [32, 269] width 11 height 11
click at [31, 530] on div at bounding box center [32, 531] width 11 height 11
click at [31, 242] on div at bounding box center [32, 241] width 11 height 11
click at [339, 575] on div "Undo" at bounding box center [340, 691] width 53 height 21
click at [31, 474] on div at bounding box center [32, 475] width 4 height 4
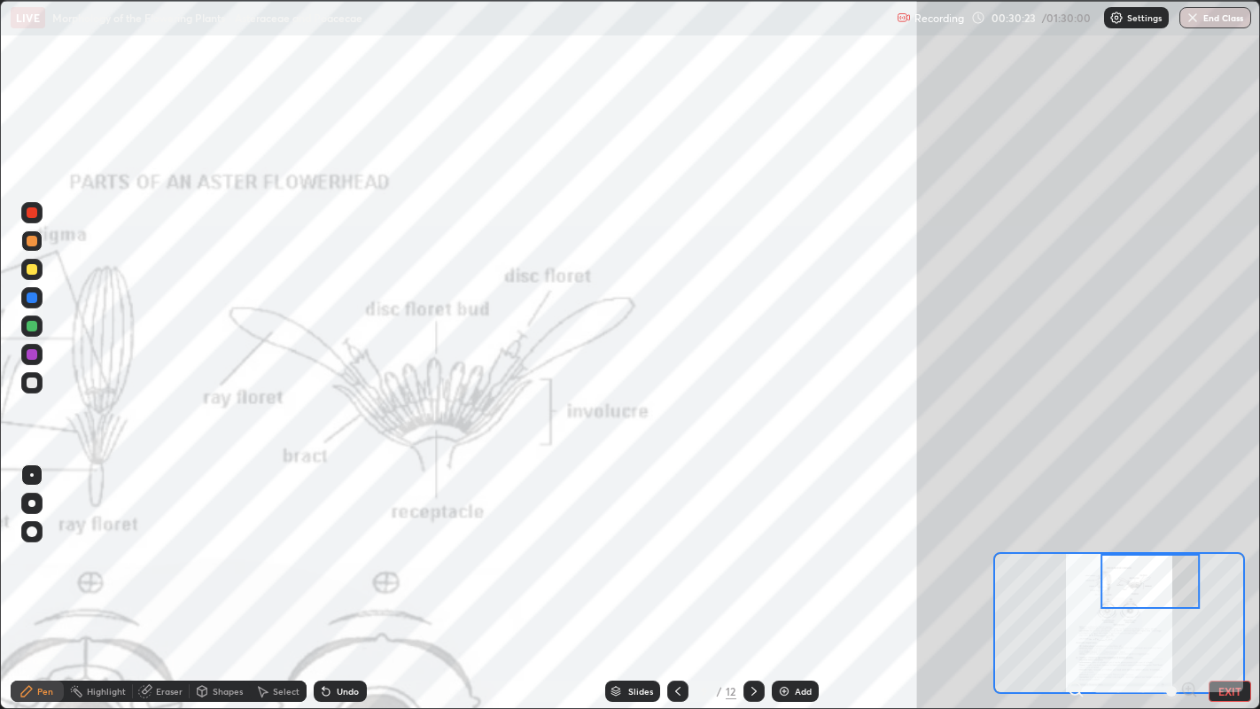
click at [35, 300] on div at bounding box center [32, 297] width 11 height 11
click at [33, 354] on div at bounding box center [32, 354] width 11 height 11
click at [40, 201] on div at bounding box center [31, 212] width 21 height 28
click at [39, 292] on div at bounding box center [31, 297] width 21 height 21
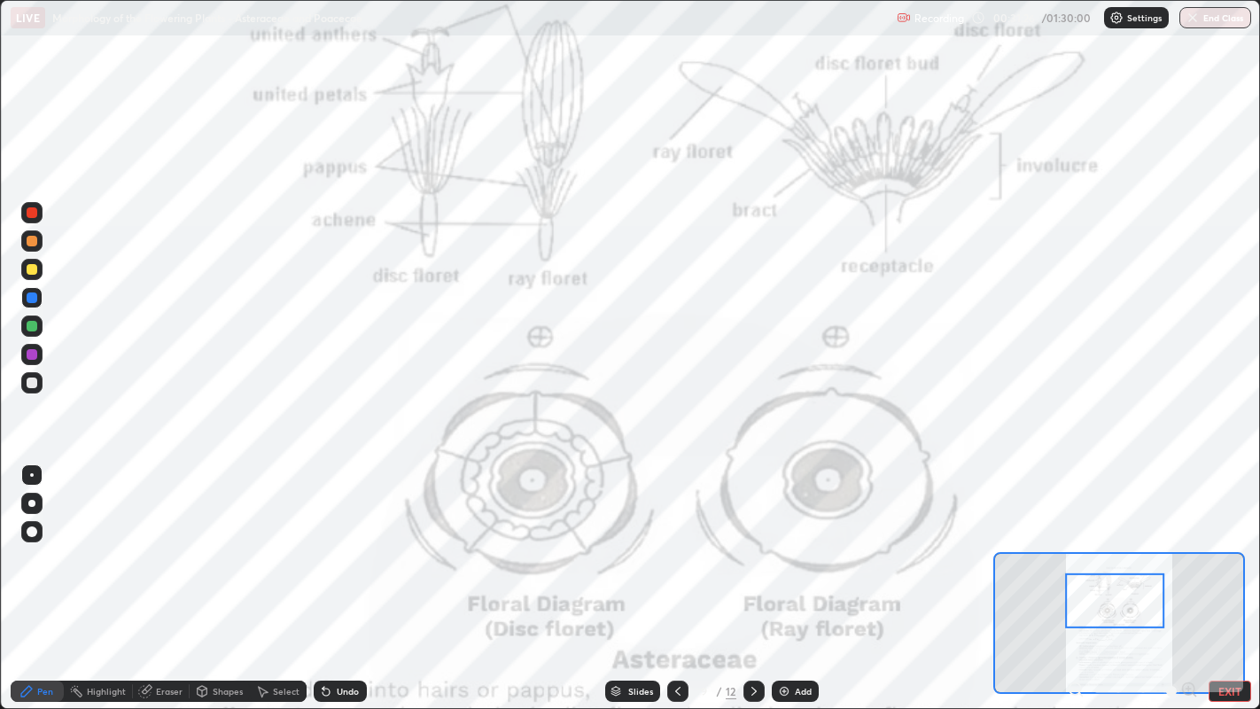
click at [675, 575] on icon at bounding box center [678, 691] width 14 height 14
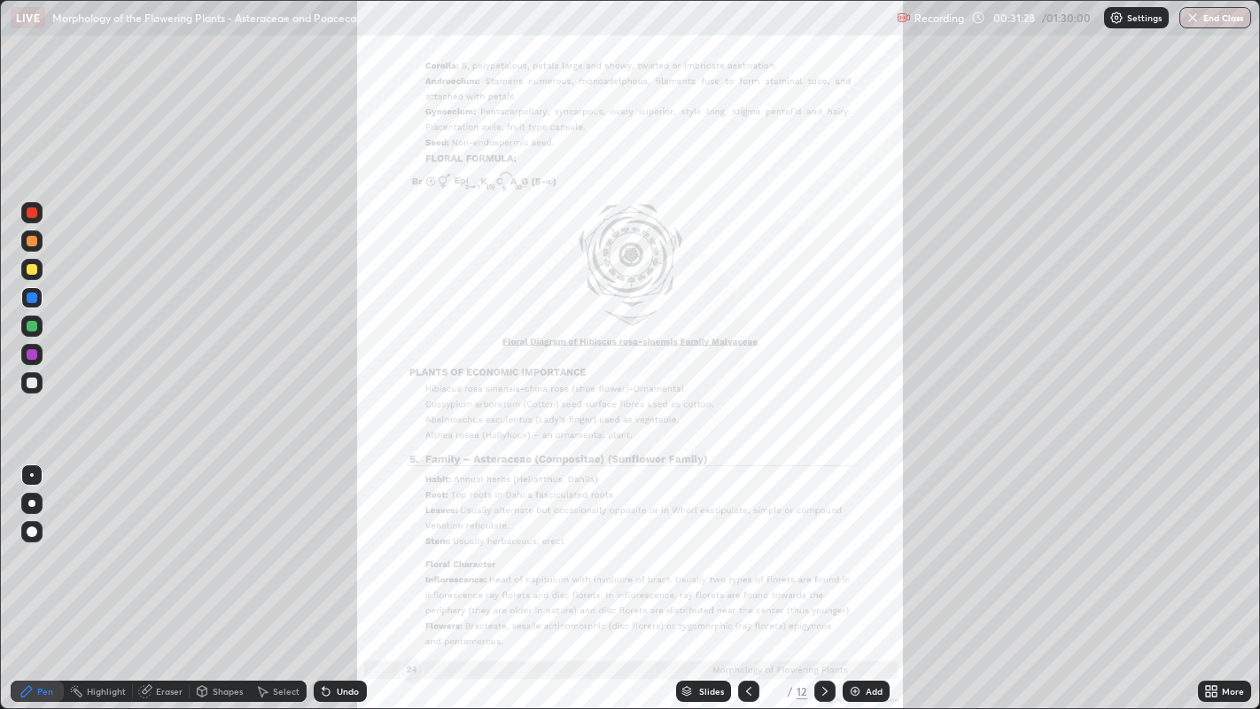
click at [1227, 575] on div "More" at bounding box center [1233, 691] width 22 height 9
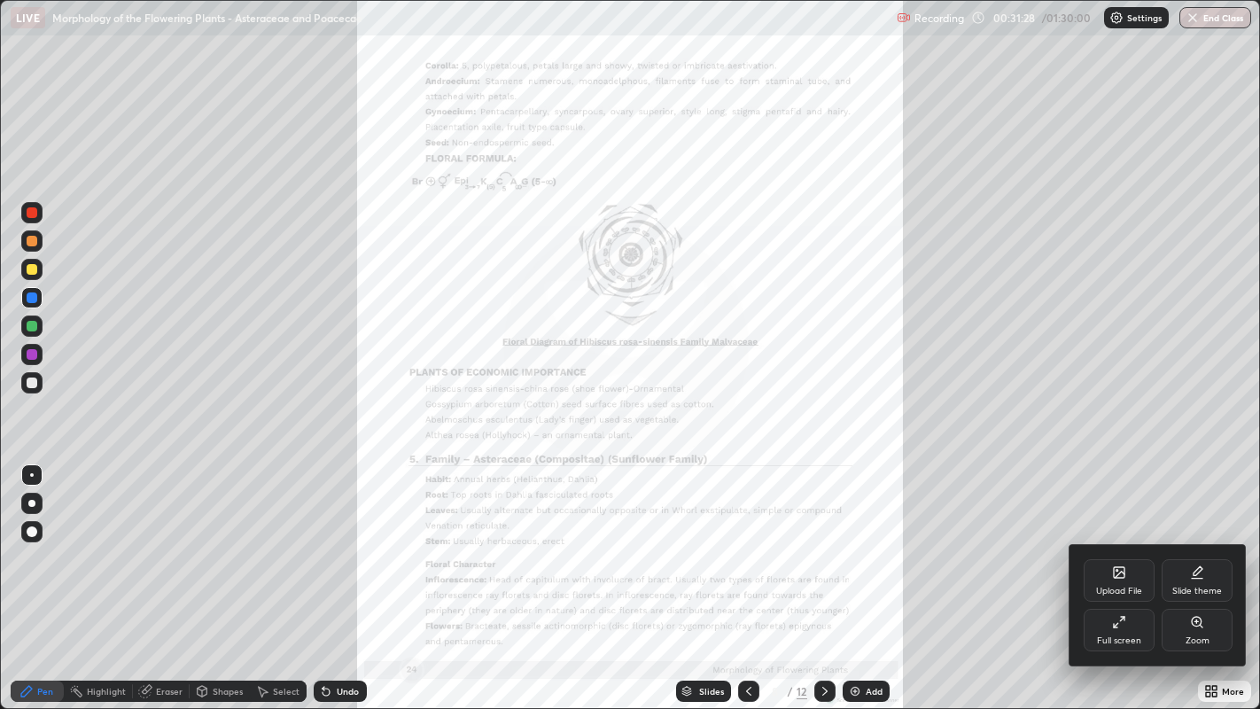
click at [1214, 575] on div "Zoom" at bounding box center [1197, 630] width 71 height 43
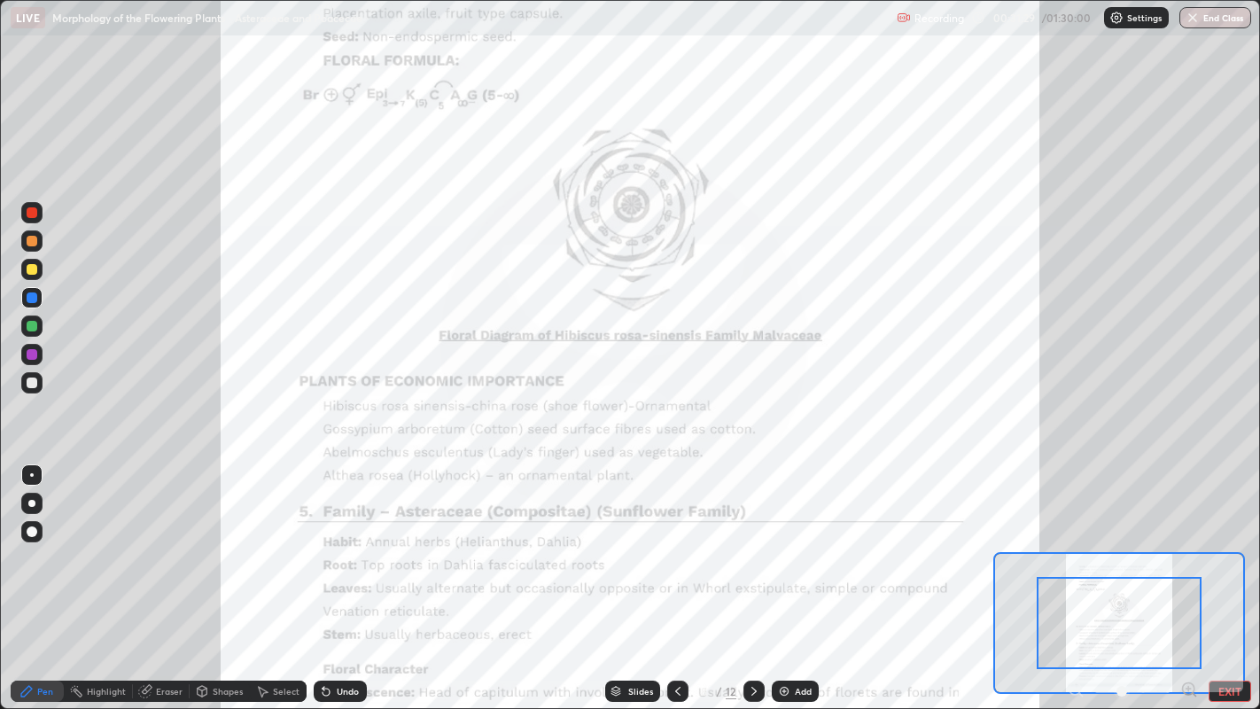
click at [1191, 575] on icon at bounding box center [1189, 690] width 18 height 18
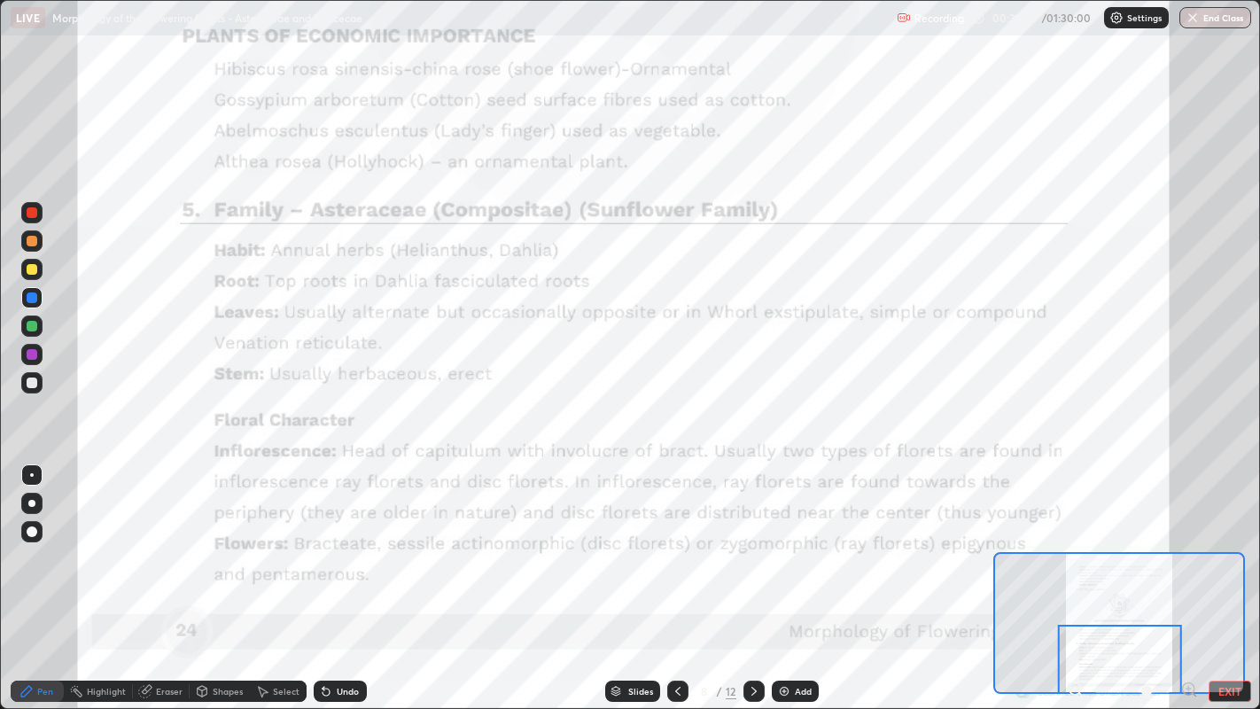
click at [1117, 575] on div at bounding box center [1120, 659] width 124 height 69
click at [753, 575] on icon at bounding box center [754, 691] width 14 height 14
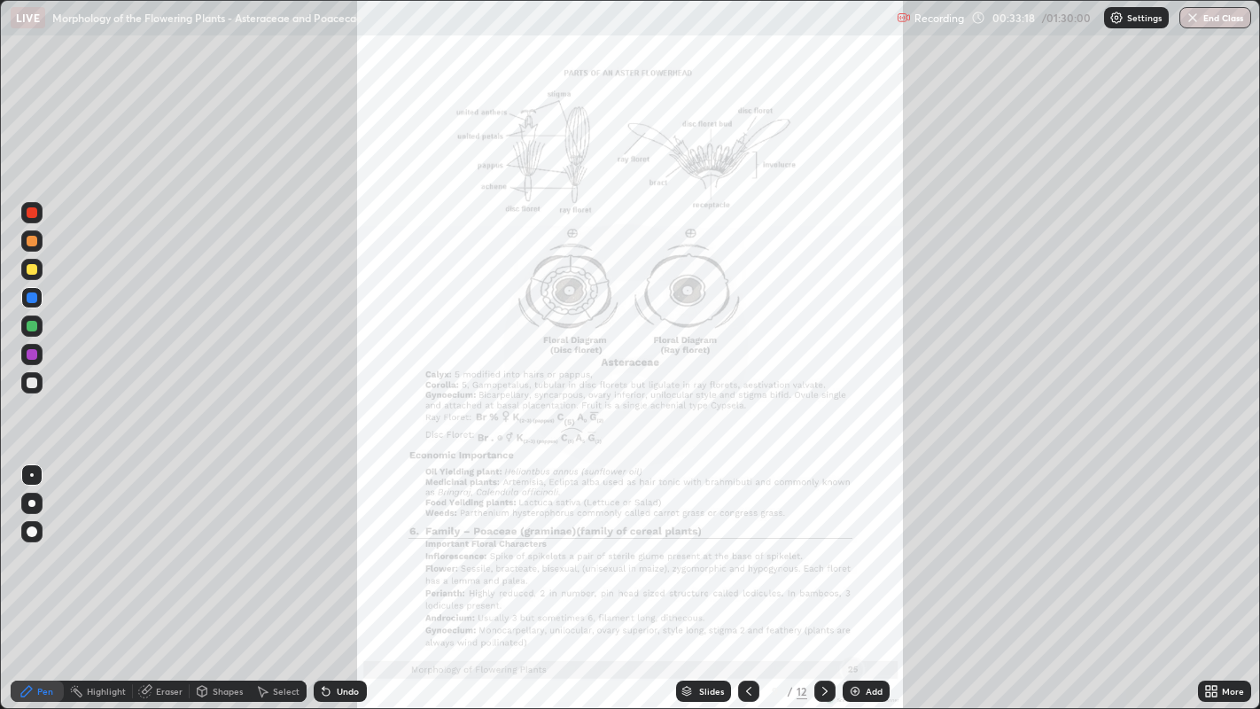
click at [1223, 575] on div "More" at bounding box center [1233, 691] width 22 height 9
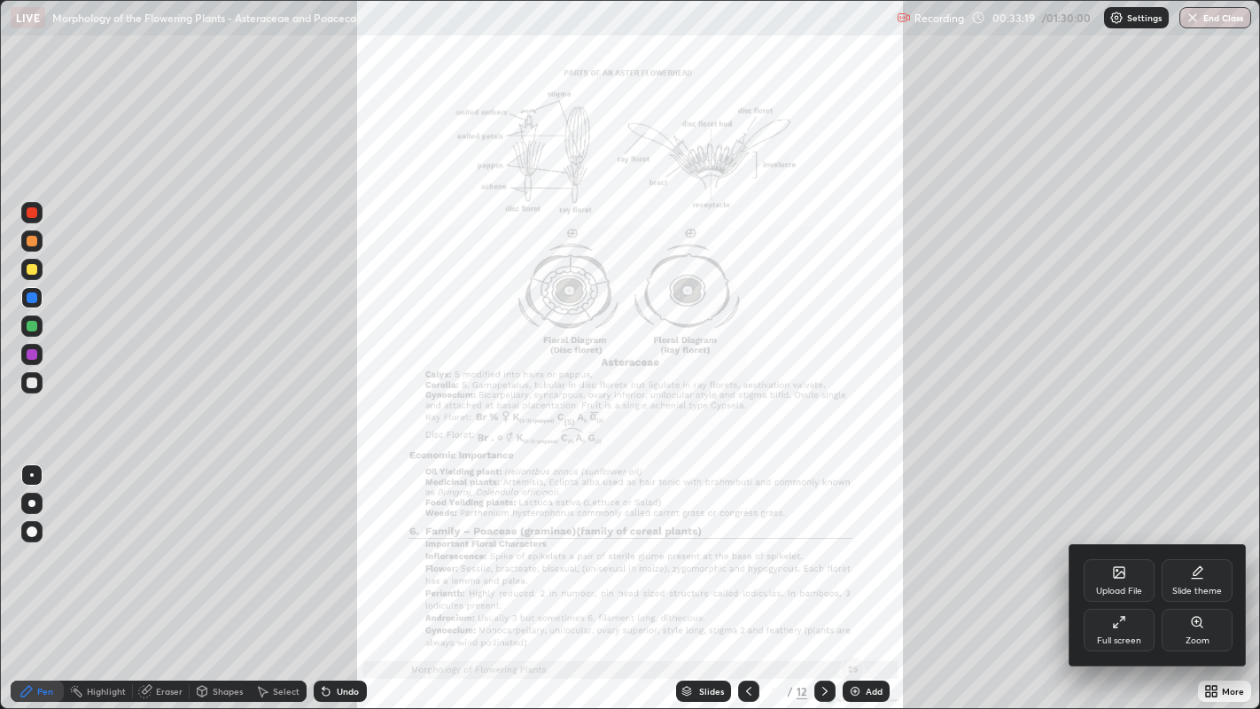
click at [1204, 575] on div "Zoom" at bounding box center [1197, 630] width 71 height 43
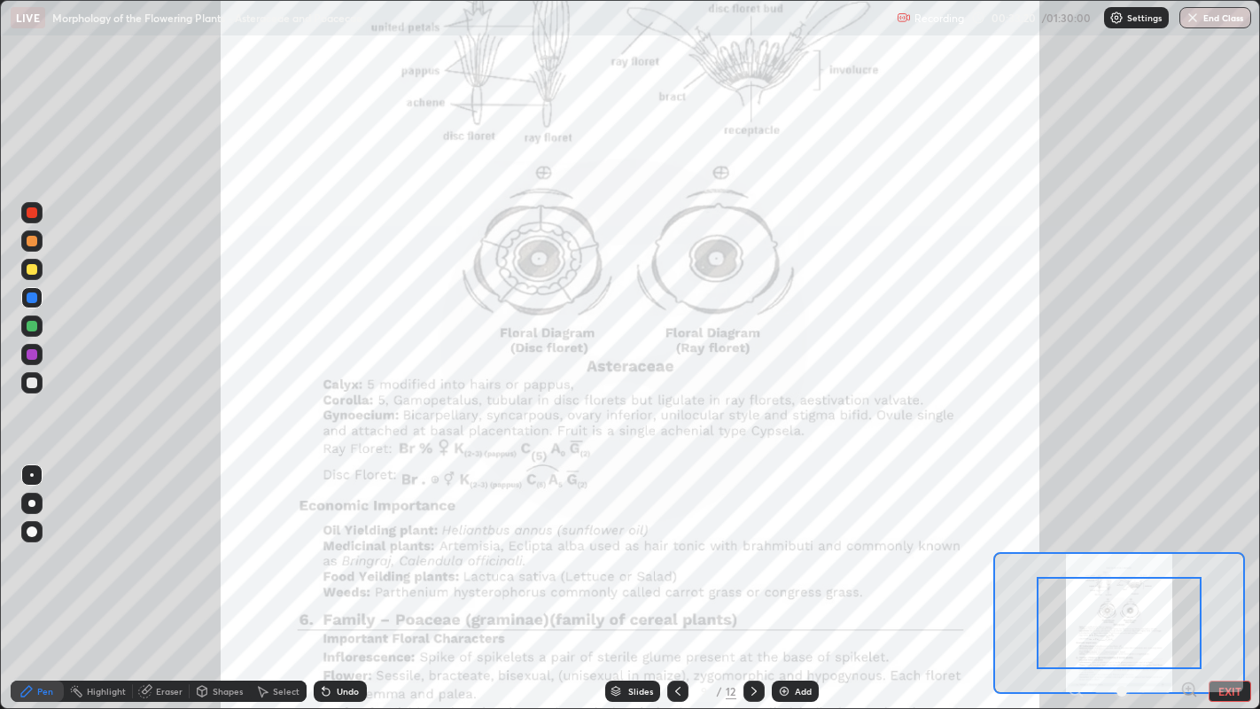
click at [1189, 575] on icon at bounding box center [1189, 689] width 12 height 12
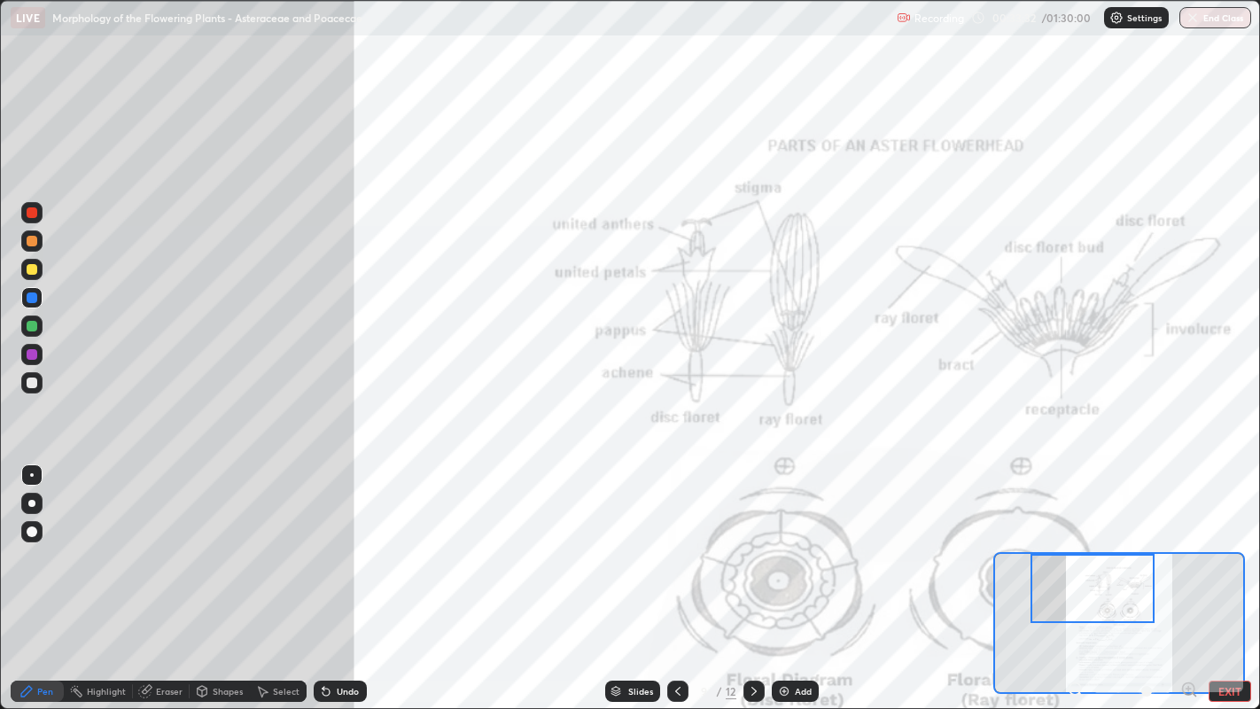
click at [39, 210] on div at bounding box center [31, 212] width 21 height 21
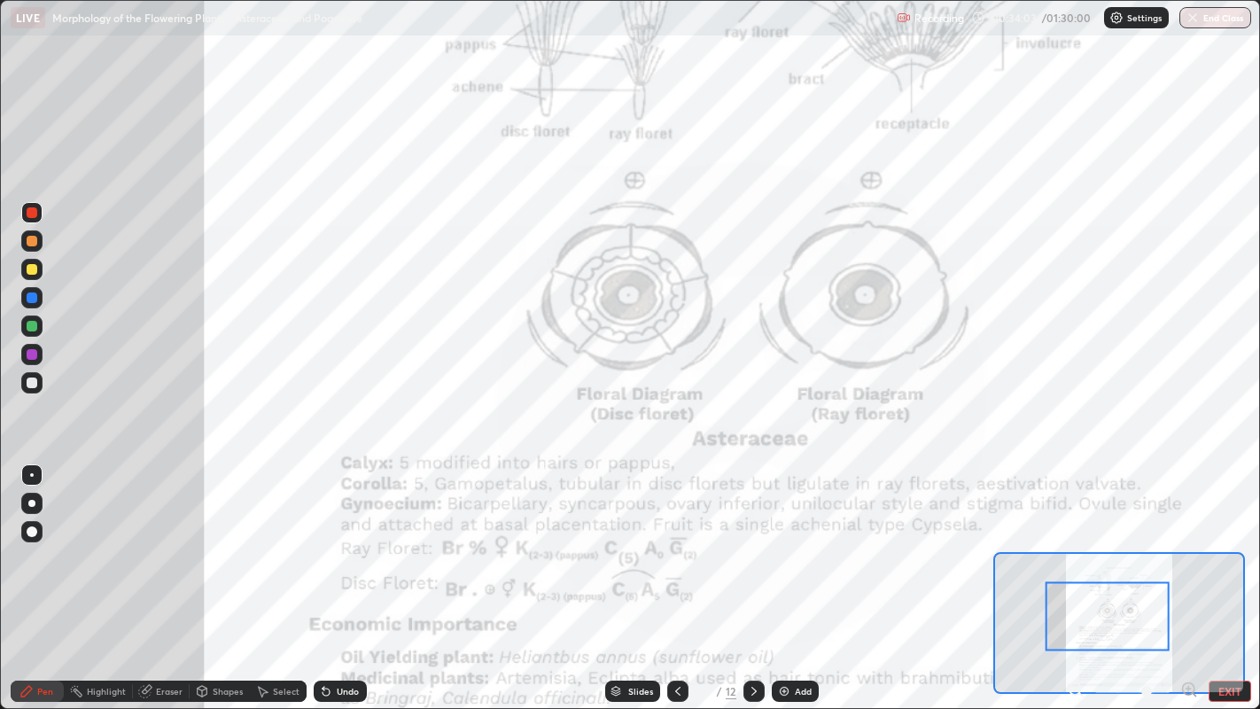
click at [1242, 575] on button "EXIT" at bounding box center [1230, 691] width 43 height 21
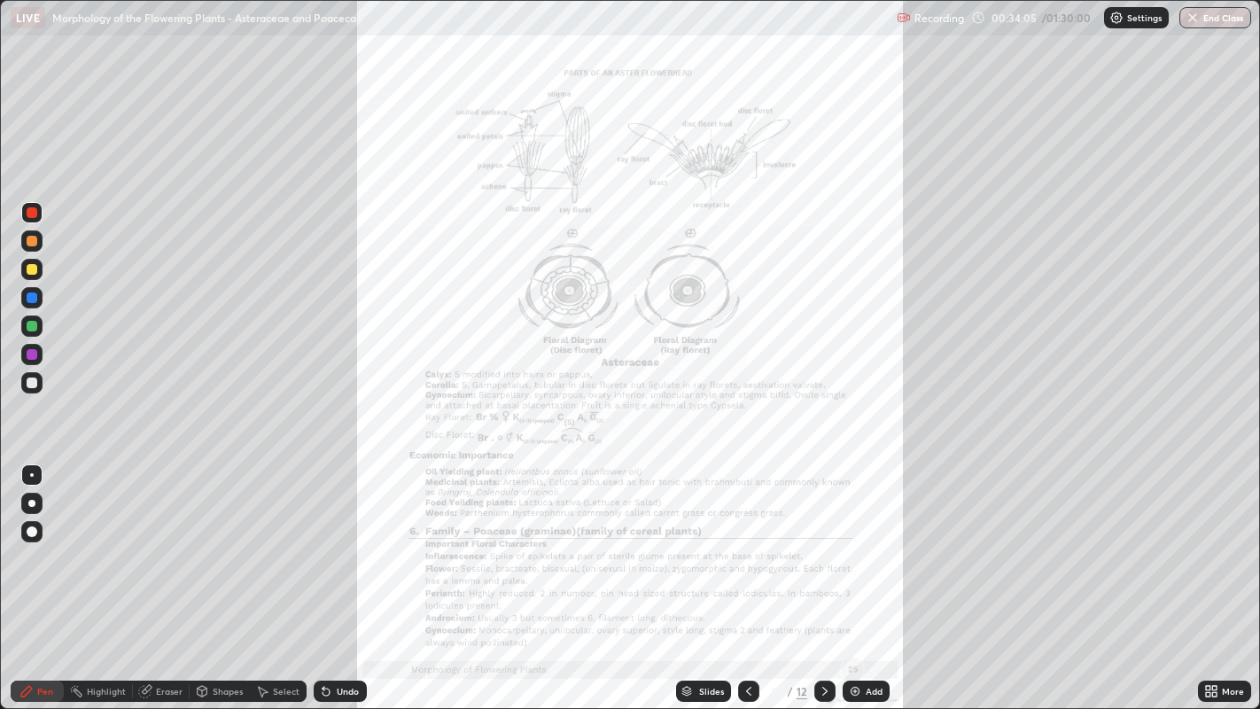
click at [1215, 575] on icon at bounding box center [1214, 694] width 4 height 4
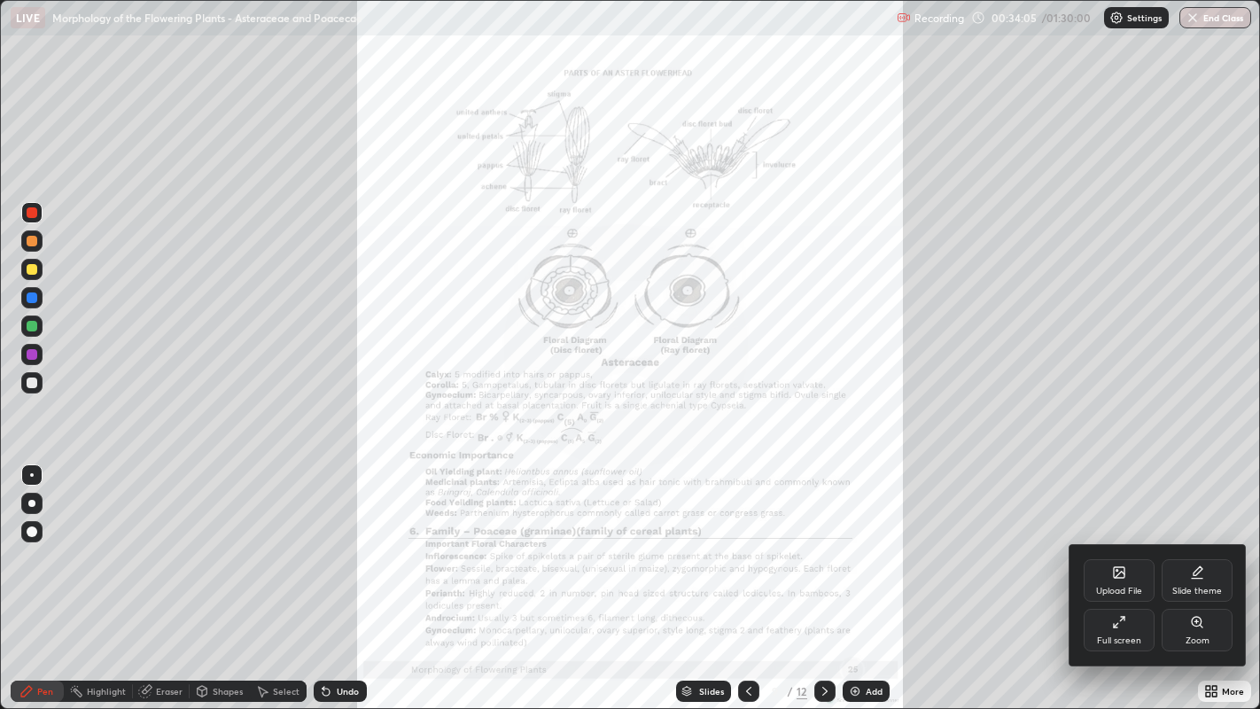
click at [1133, 575] on div "Full screen" at bounding box center [1119, 630] width 71 height 43
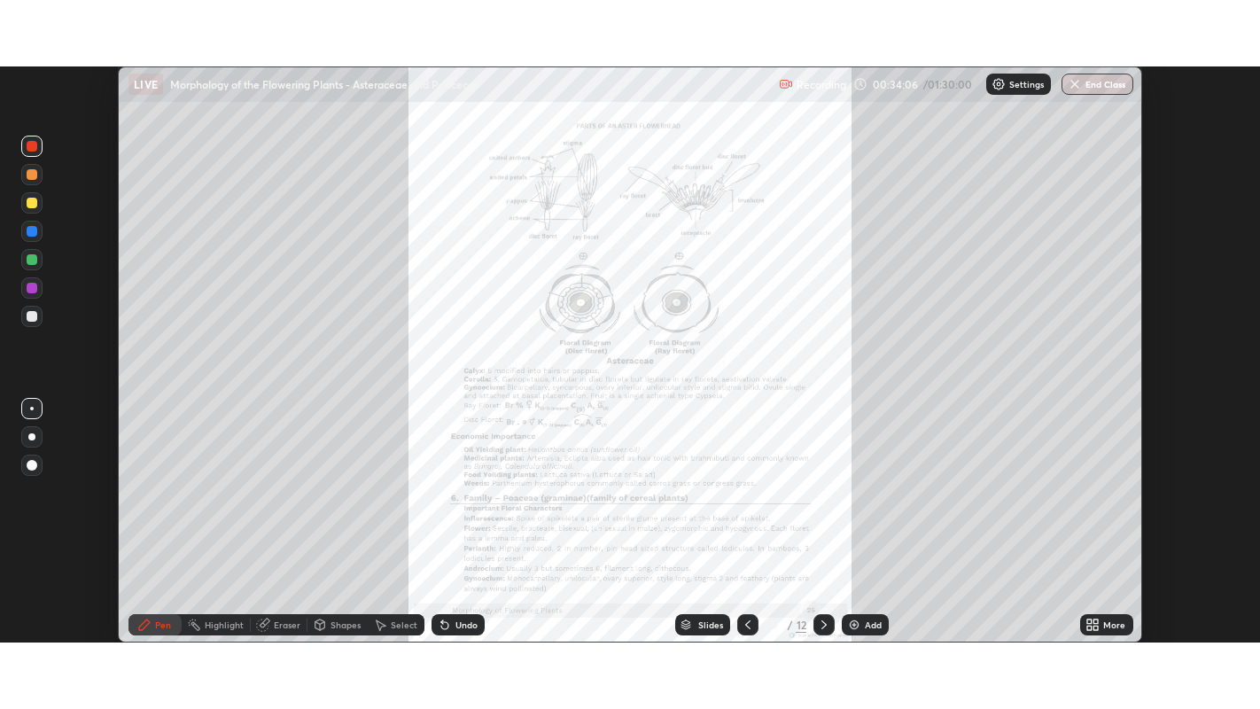
scroll to position [88040, 87355]
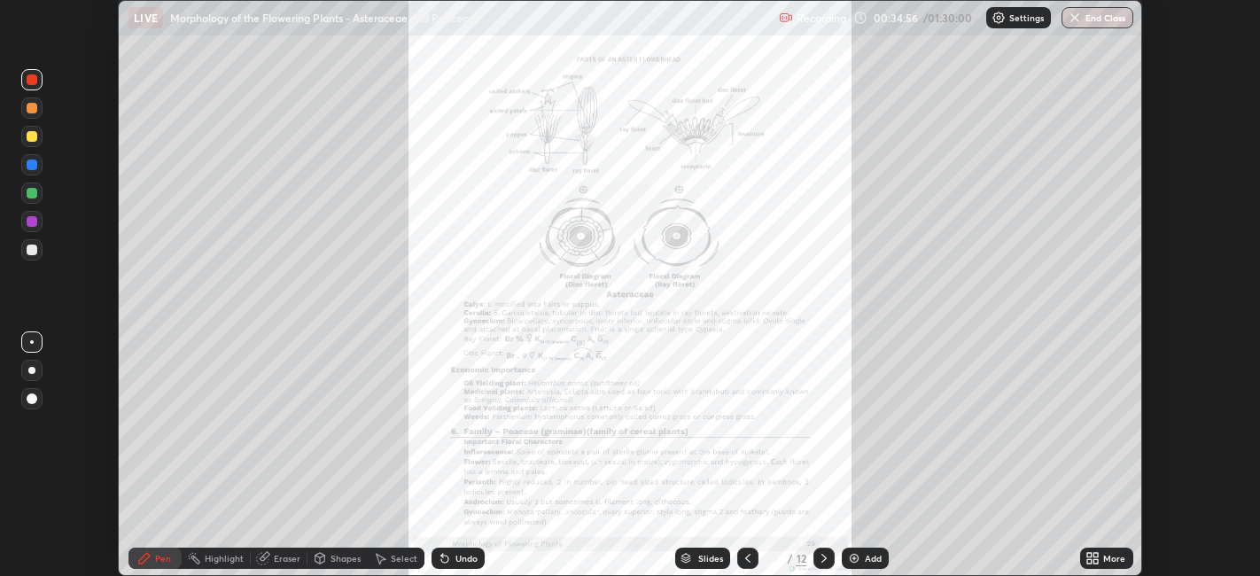
click at [1112, 557] on div "More" at bounding box center [1114, 558] width 22 height 9
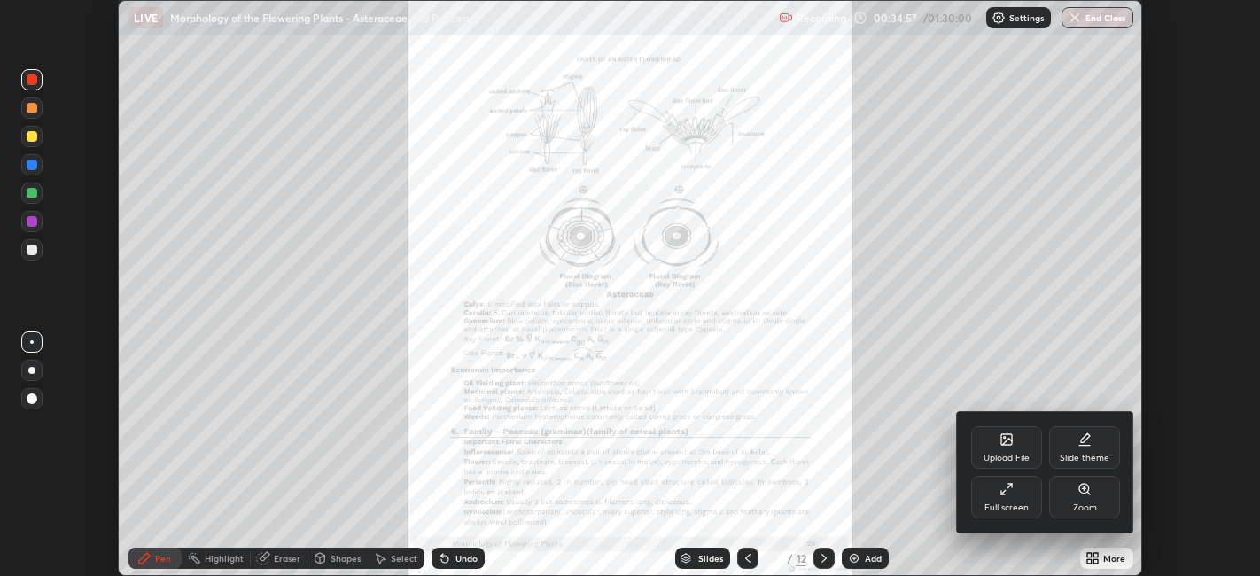
click at [1019, 497] on div "Full screen" at bounding box center [1006, 497] width 71 height 43
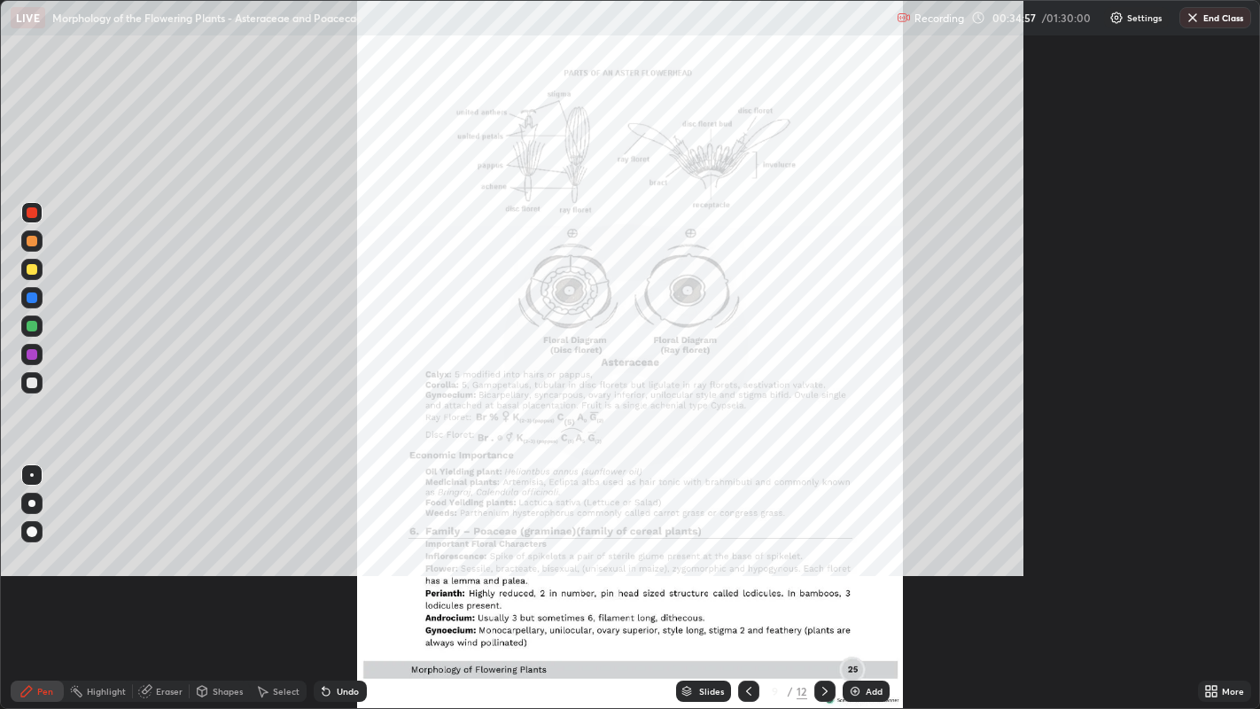
scroll to position [709, 1260]
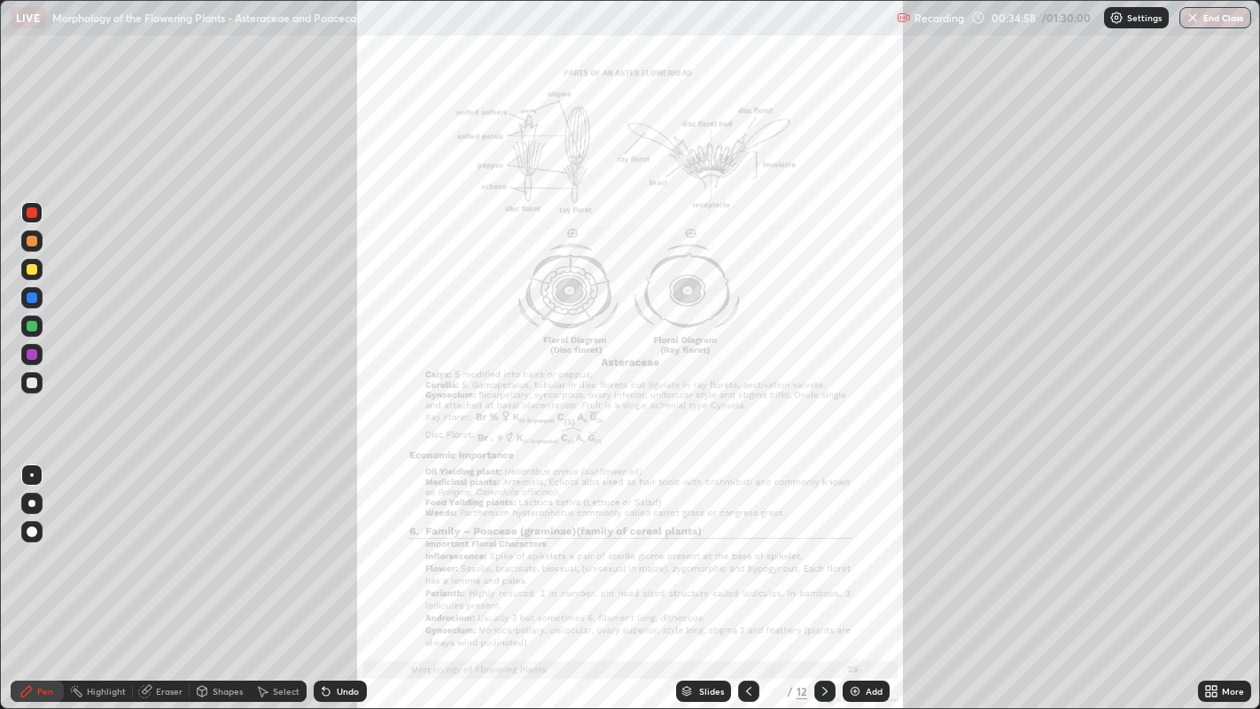
click at [1227, 575] on div "More" at bounding box center [1233, 691] width 22 height 9
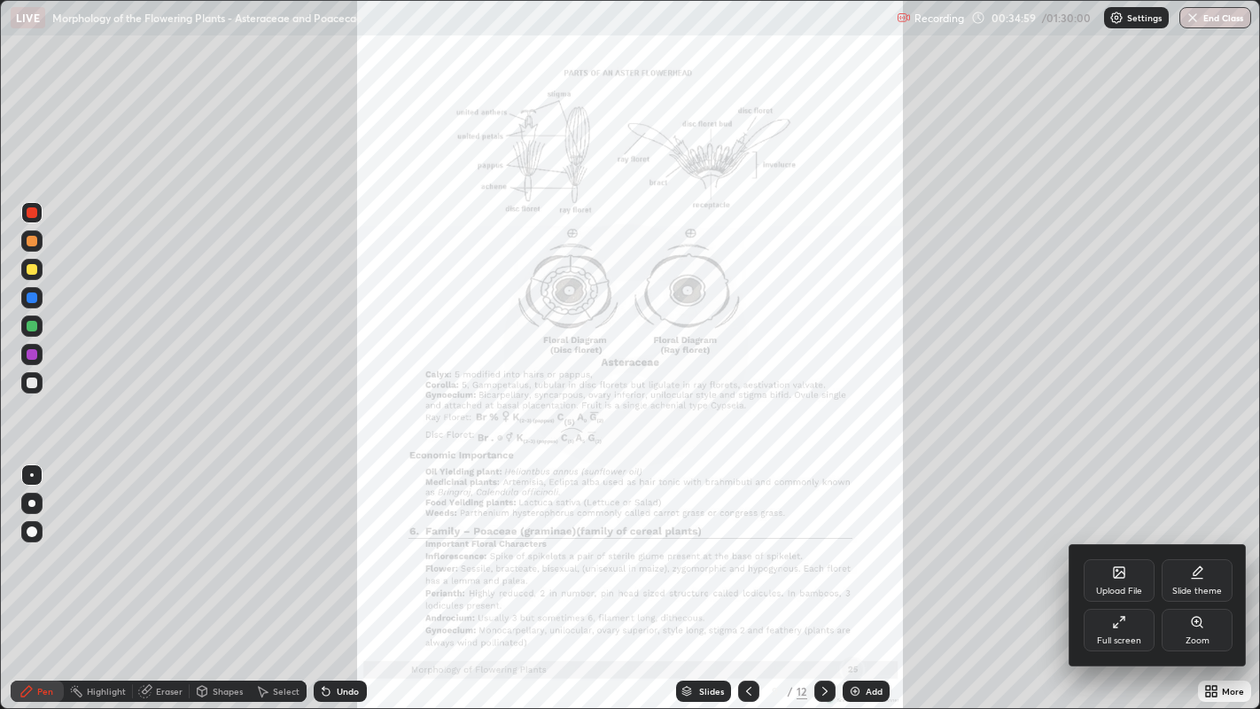
click at [1200, 575] on icon at bounding box center [1197, 622] width 10 height 10
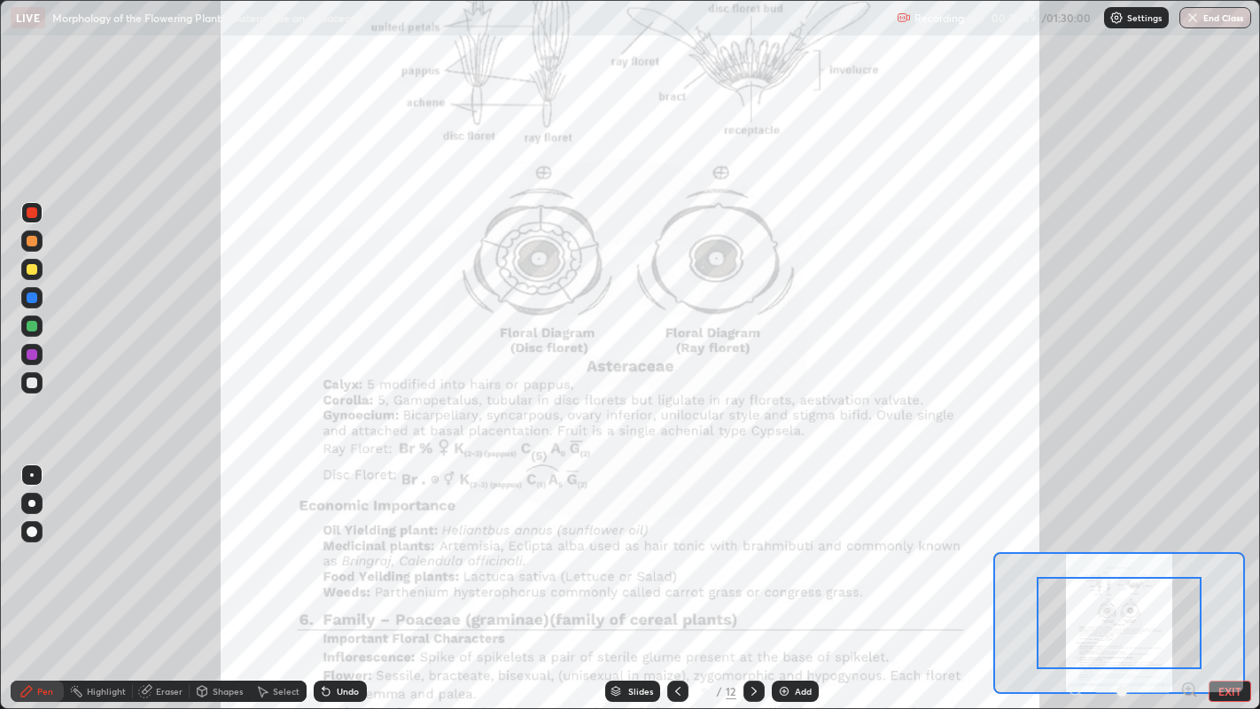
click at [1188, 575] on icon at bounding box center [1189, 689] width 4 height 0
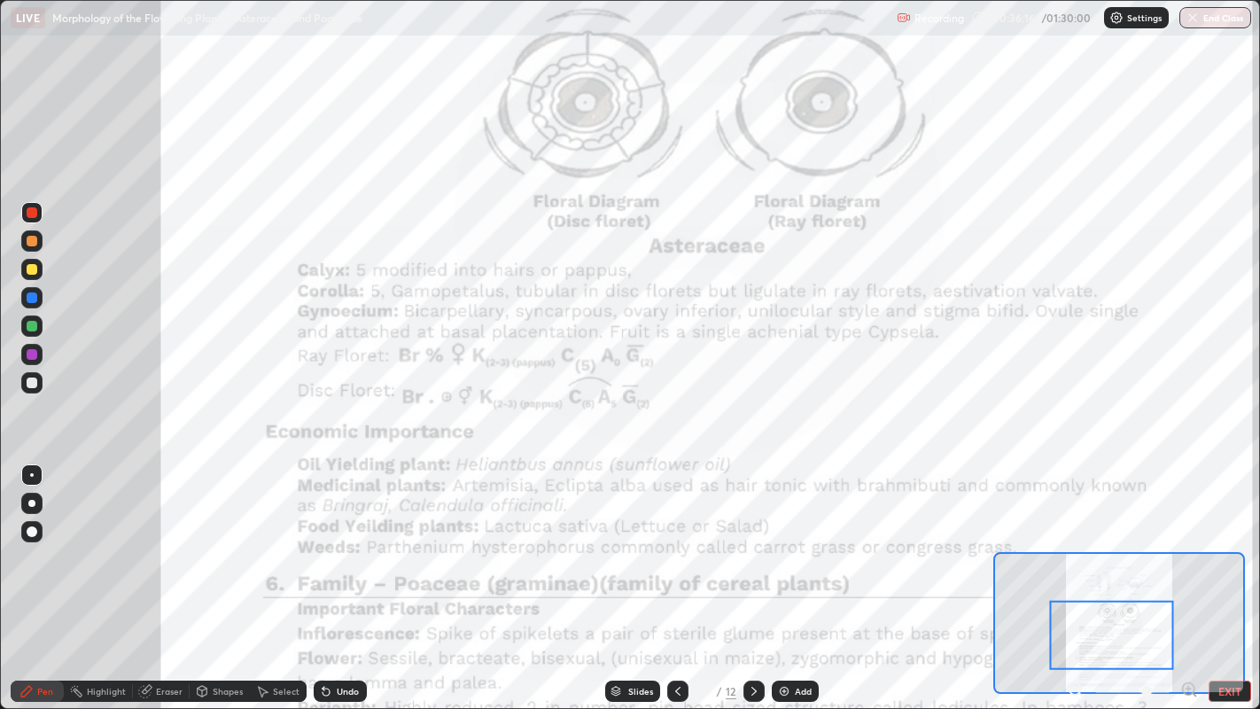
click at [44, 295] on div at bounding box center [32, 298] width 28 height 28
click at [31, 210] on div at bounding box center [32, 212] width 11 height 11
click at [30, 297] on div at bounding box center [32, 297] width 11 height 11
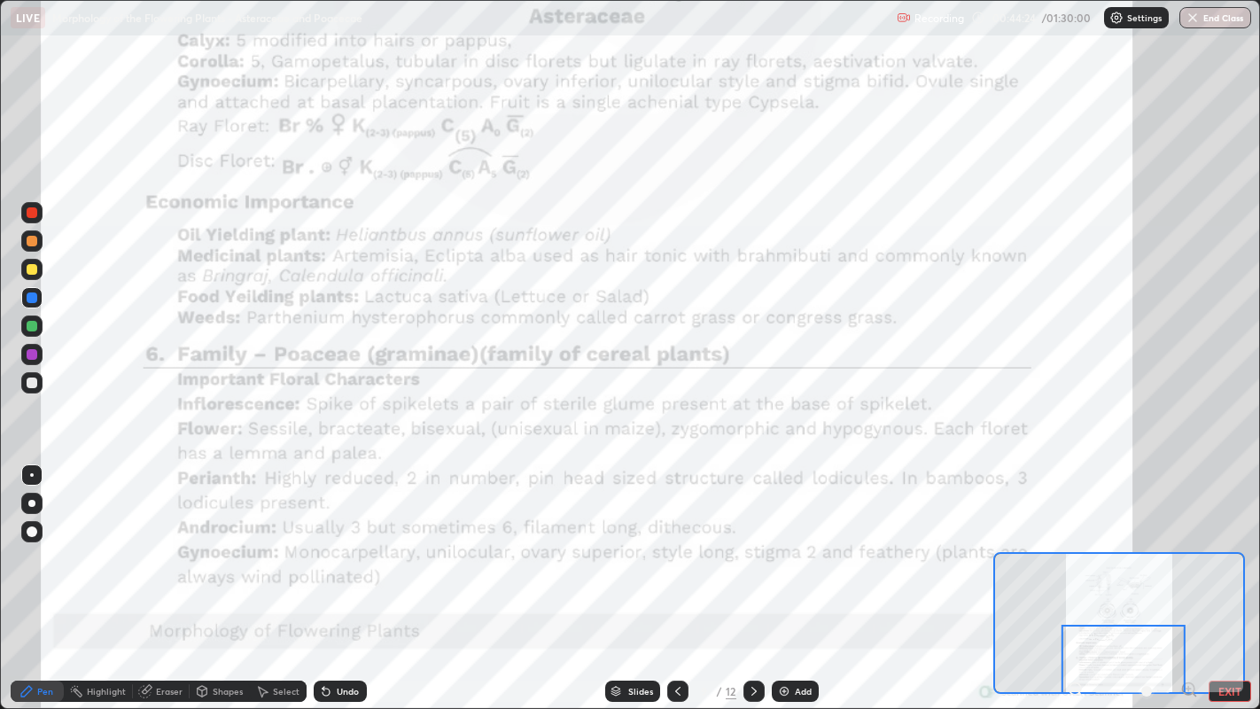
click at [675, 575] on icon at bounding box center [678, 691] width 14 height 14
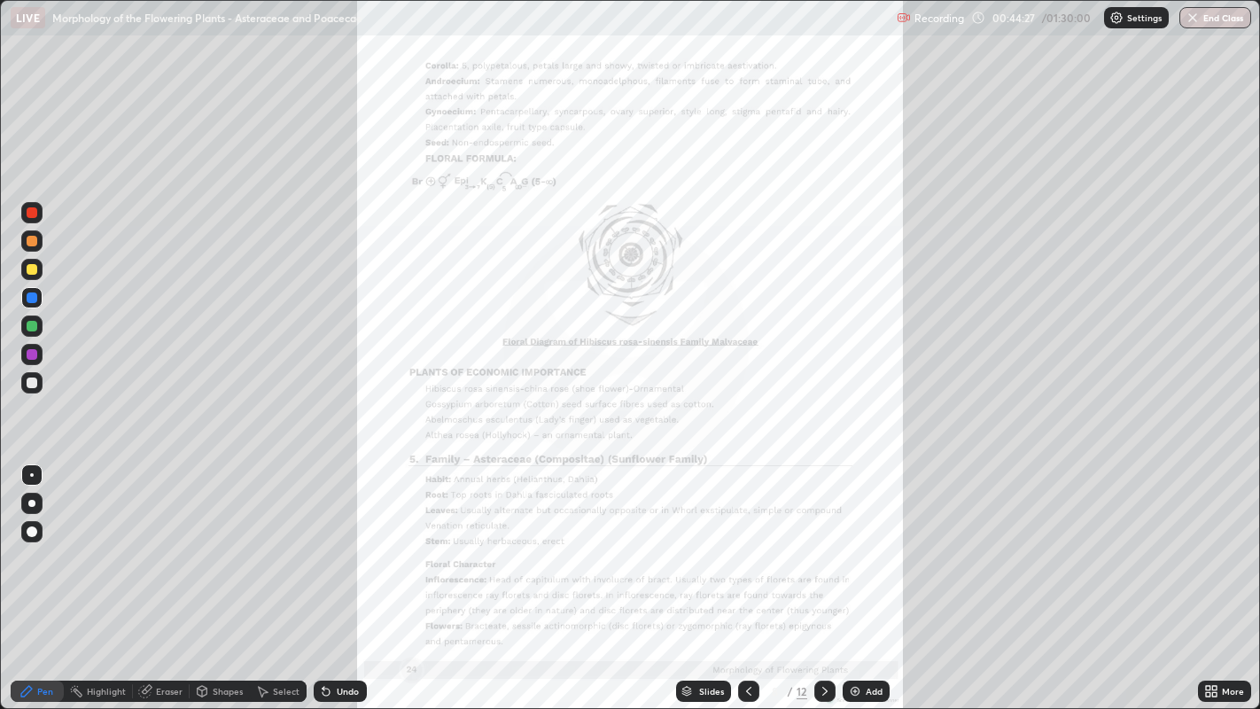
click at [749, 575] on icon at bounding box center [749, 691] width 14 height 14
click at [1226, 575] on div "More" at bounding box center [1233, 691] width 22 height 9
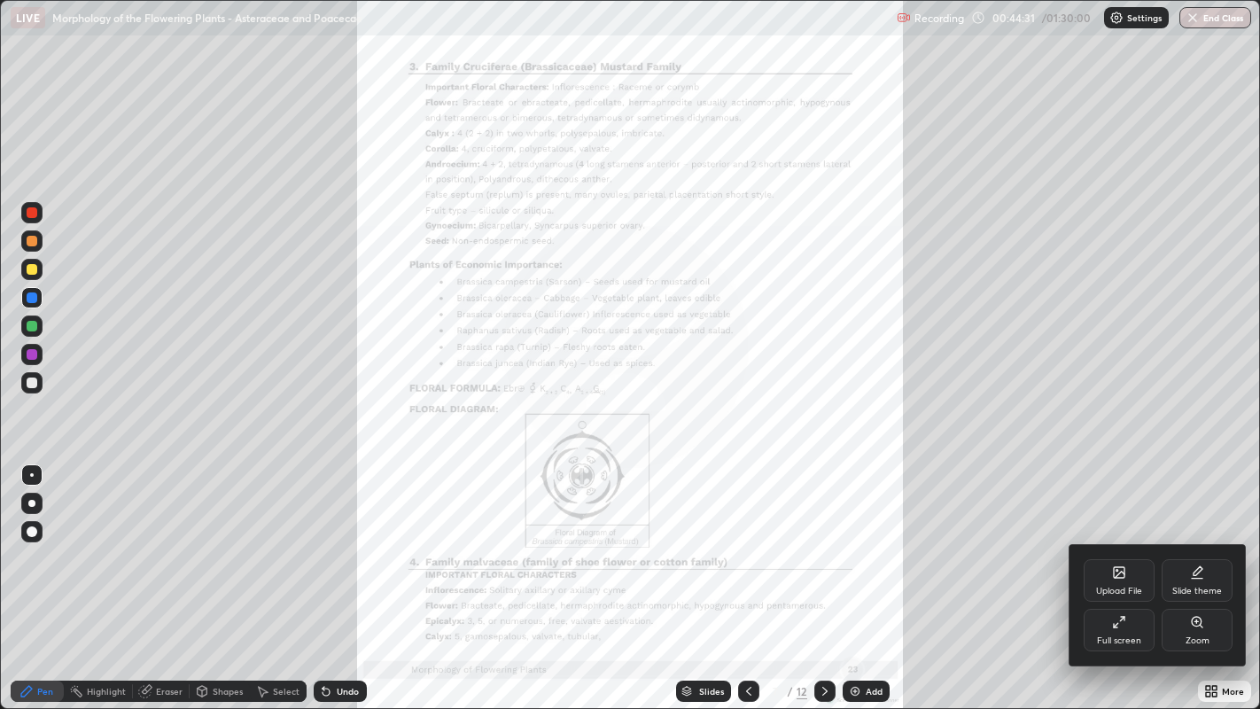
click at [1208, 575] on div "Zoom" at bounding box center [1197, 630] width 71 height 43
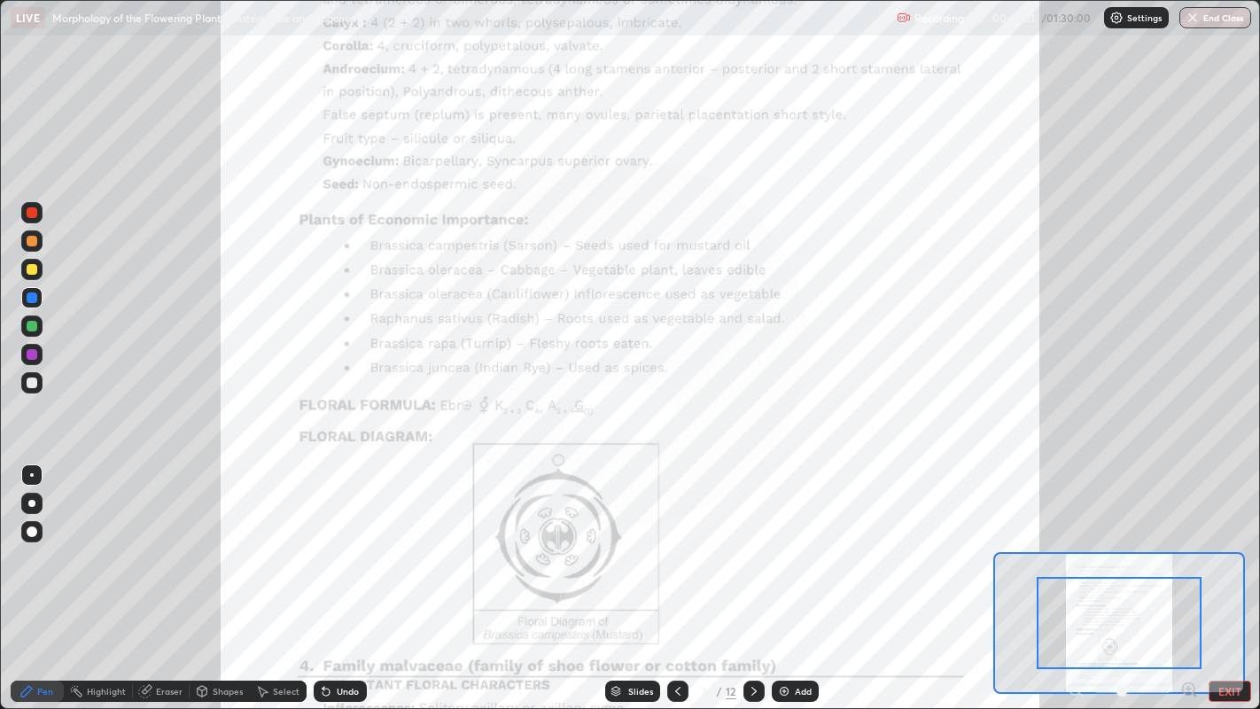
click at [1188, 575] on icon at bounding box center [1189, 689] width 4 height 0
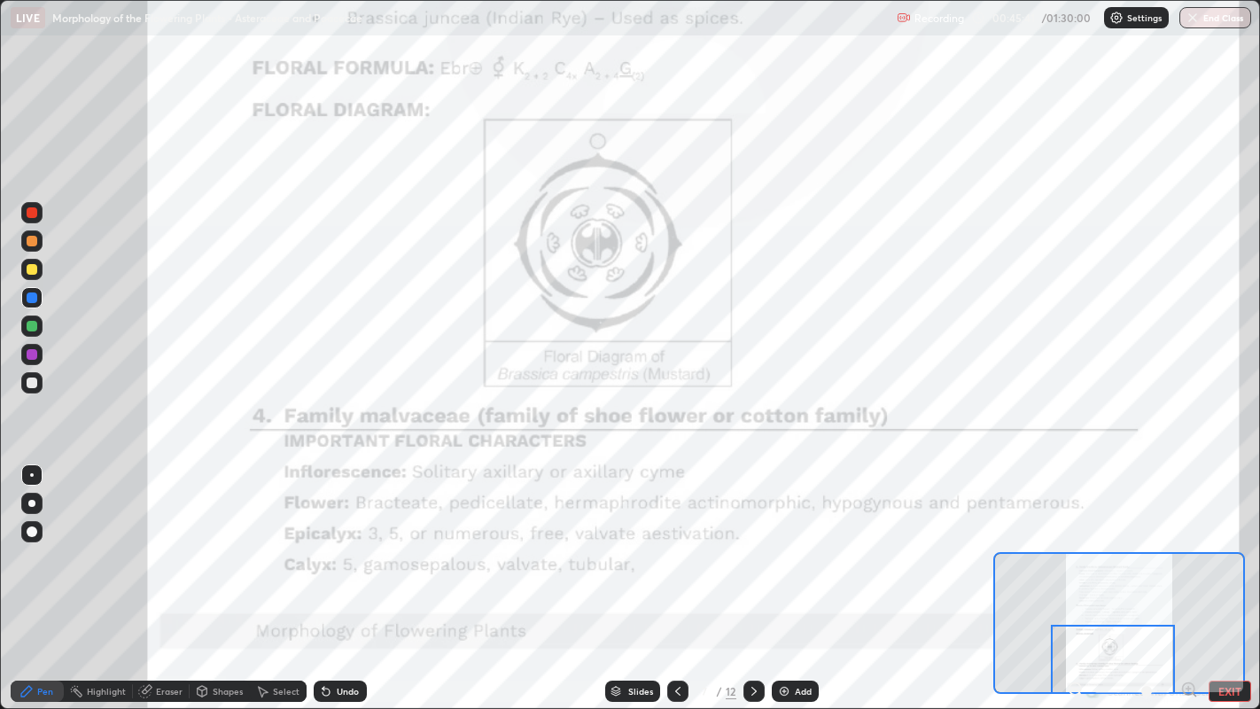
click at [675, 575] on icon at bounding box center [678, 691] width 14 height 14
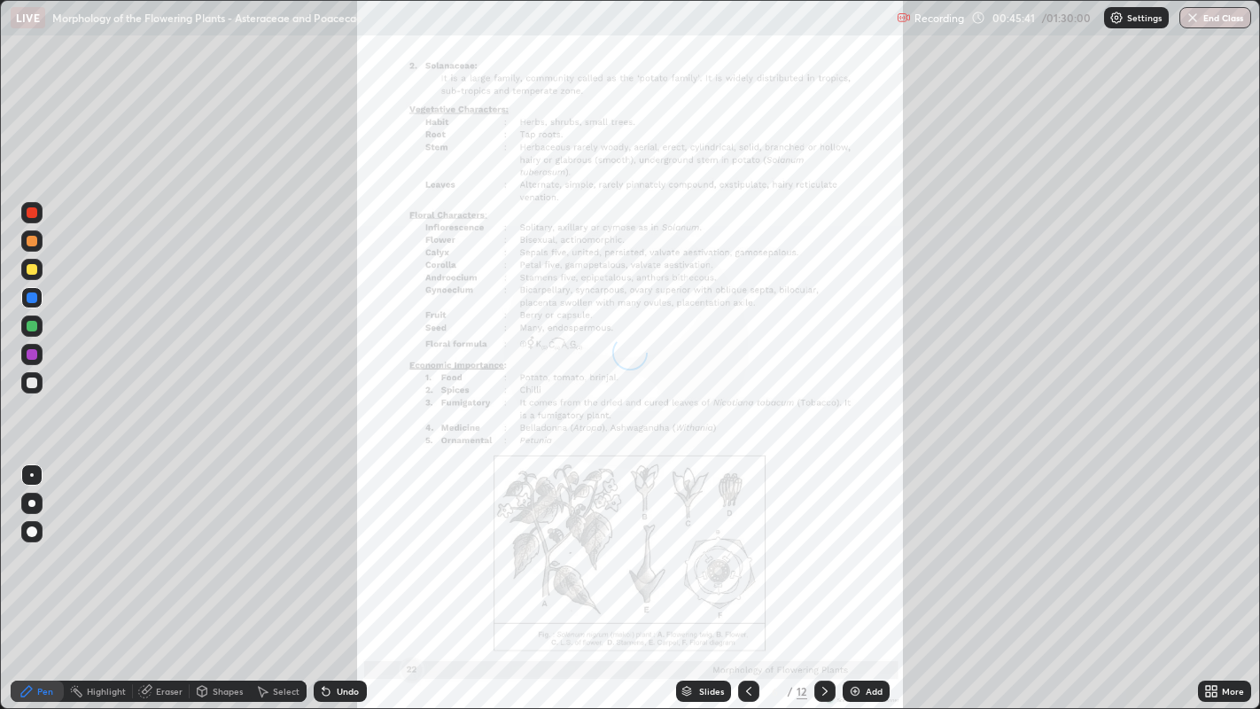
click at [685, 575] on icon at bounding box center [686, 692] width 9 height 3
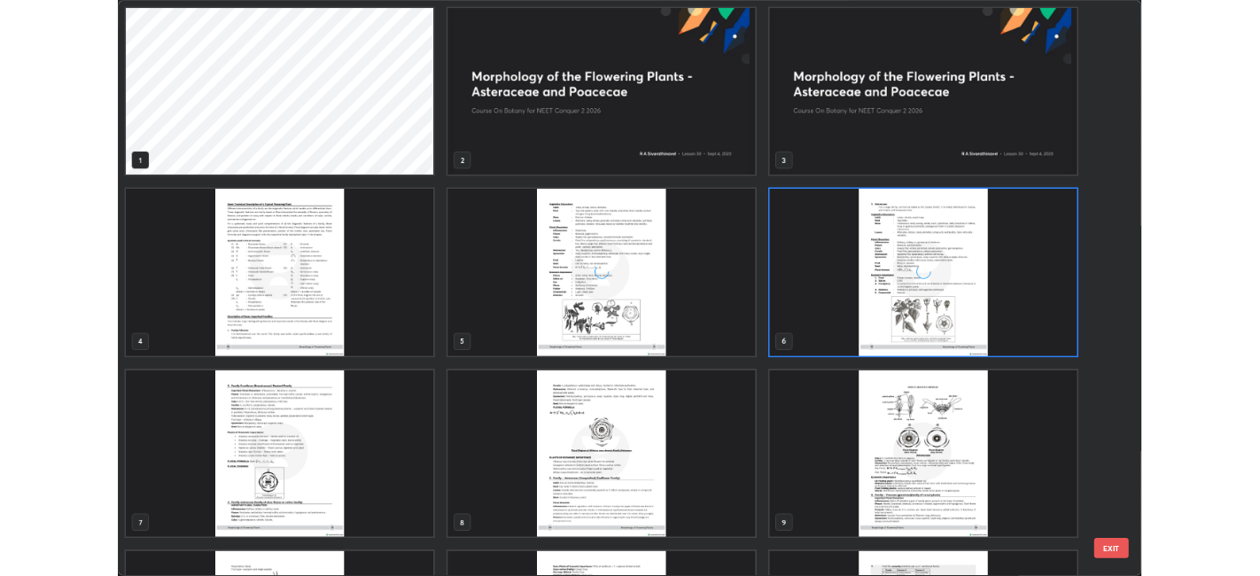
scroll to position [702, 1250]
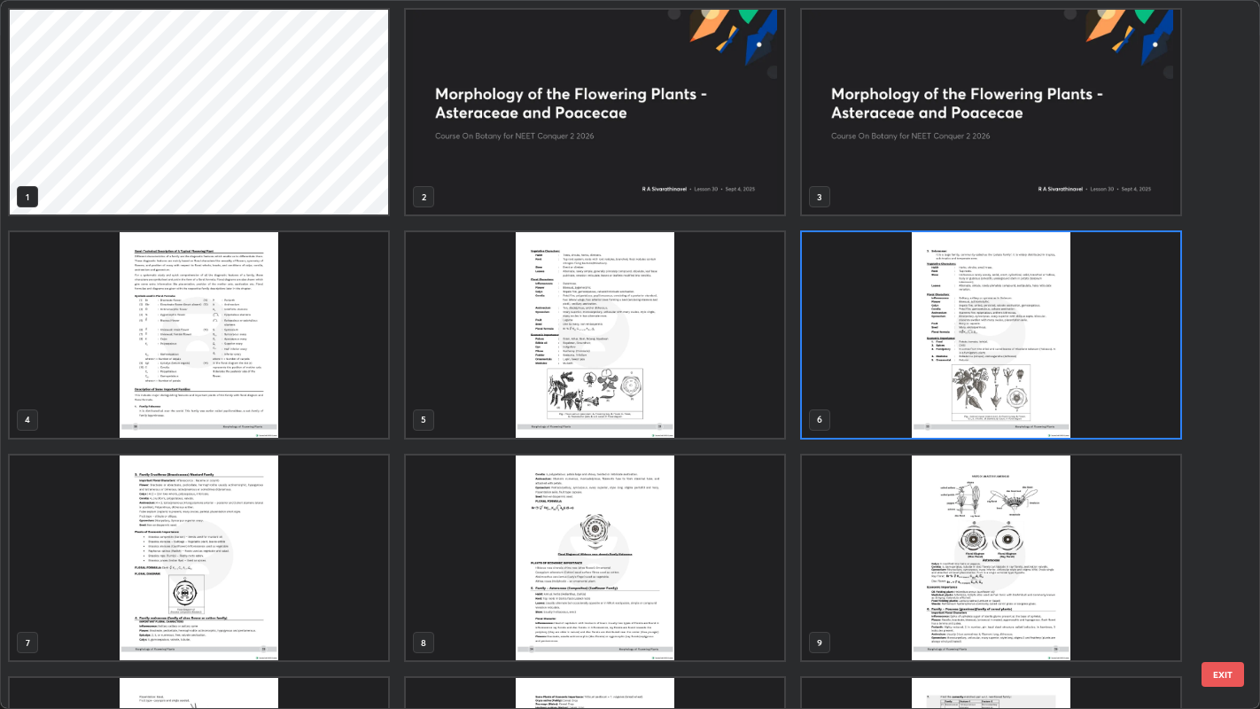
click at [628, 370] on img "grid" at bounding box center [595, 334] width 378 height 205
click at [629, 370] on img "grid" at bounding box center [595, 334] width 378 height 205
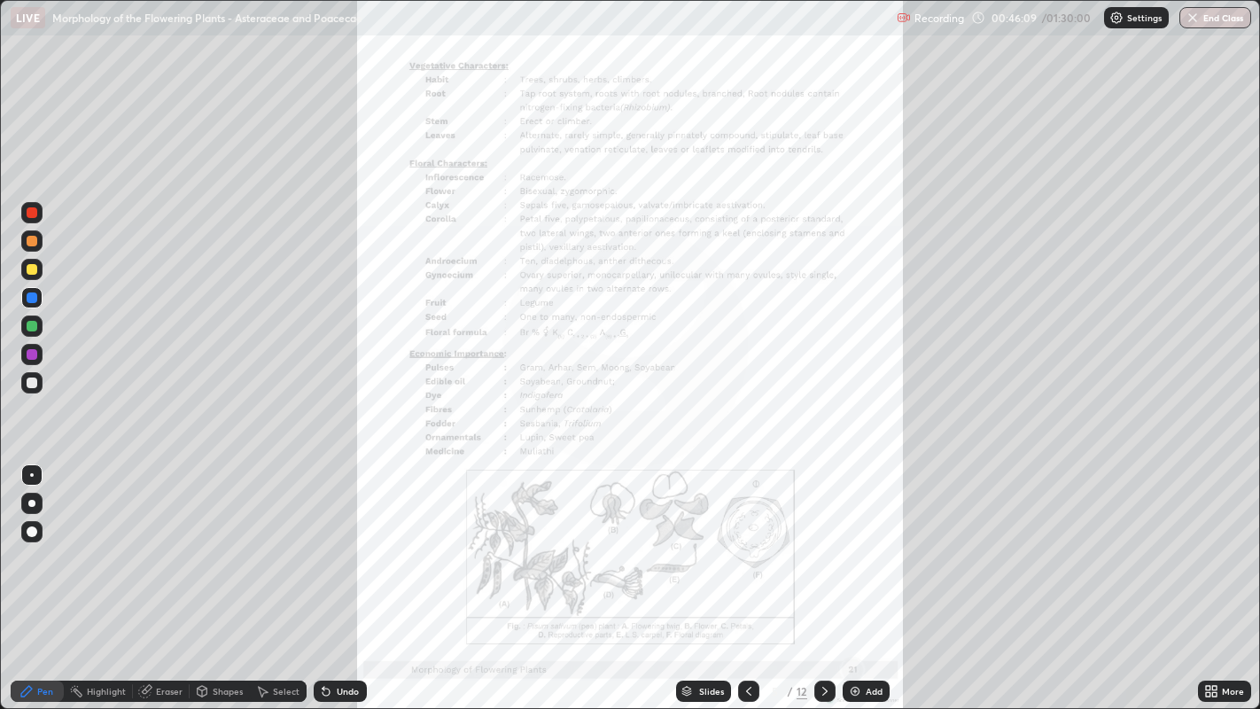
click at [822, 575] on icon at bounding box center [825, 691] width 14 height 14
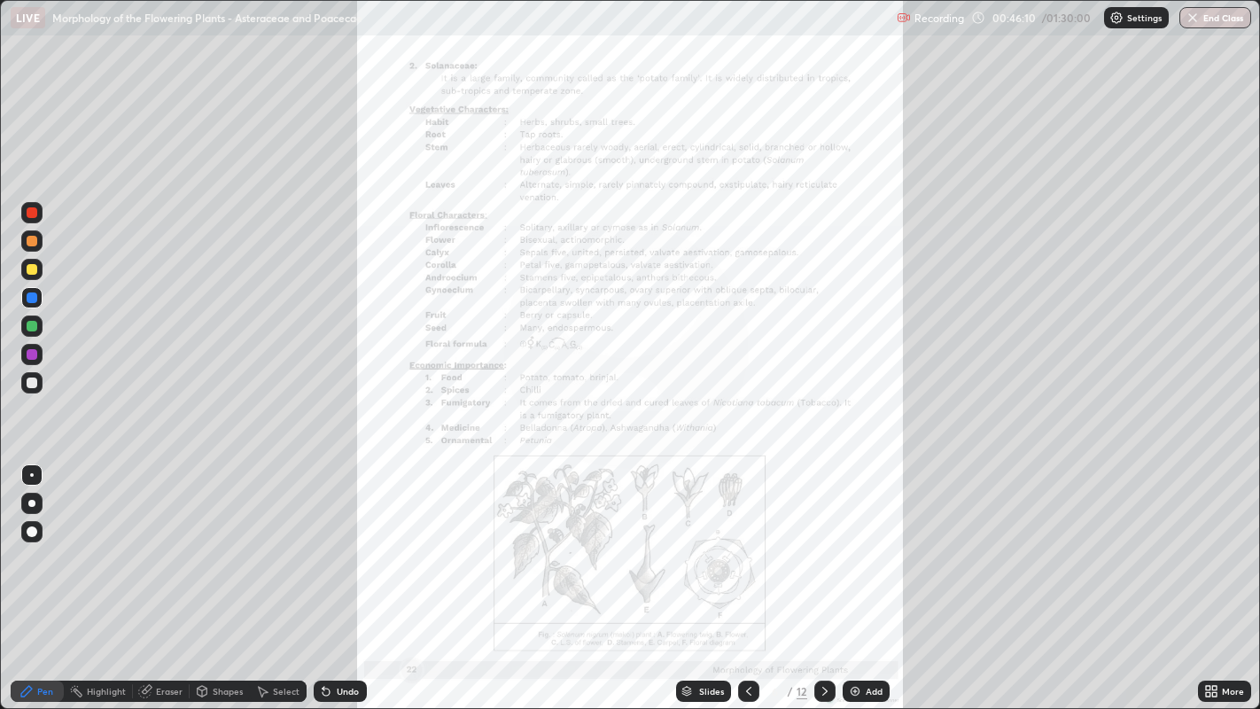
click at [824, 575] on icon at bounding box center [824, 691] width 5 height 9
click at [1226, 575] on div "More" at bounding box center [1224, 691] width 53 height 21
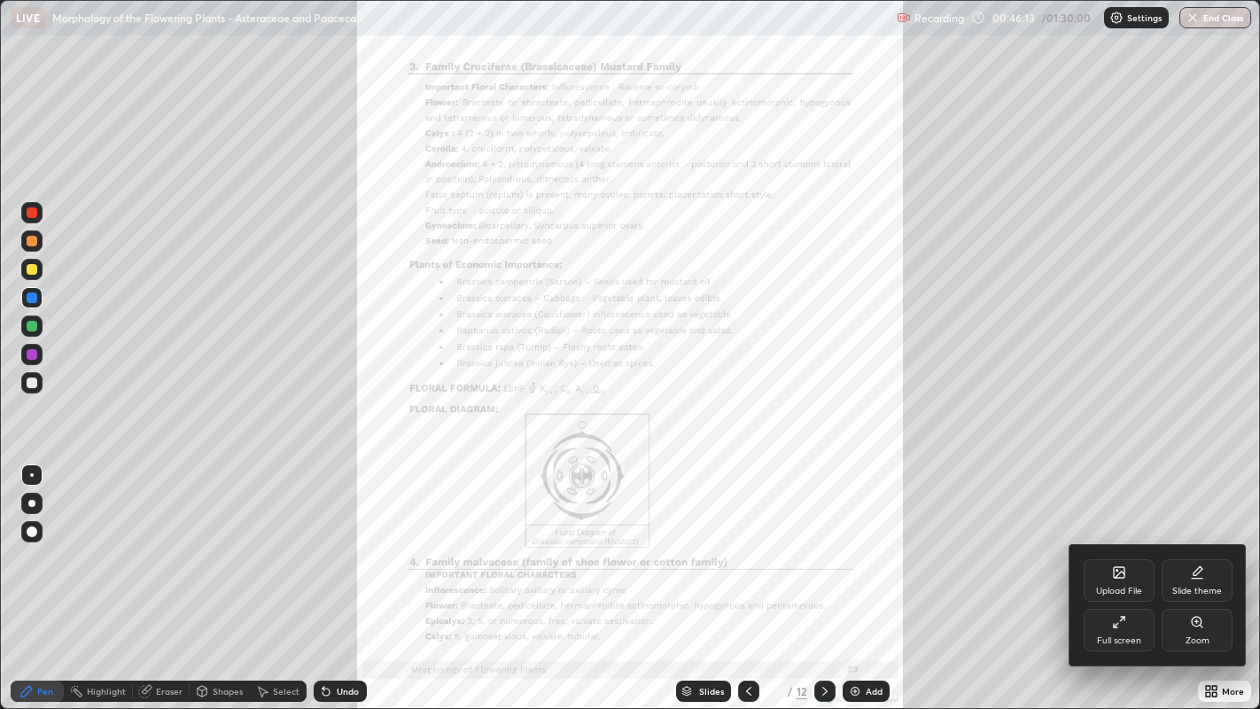
click at [1197, 575] on icon at bounding box center [1197, 622] width 14 height 14
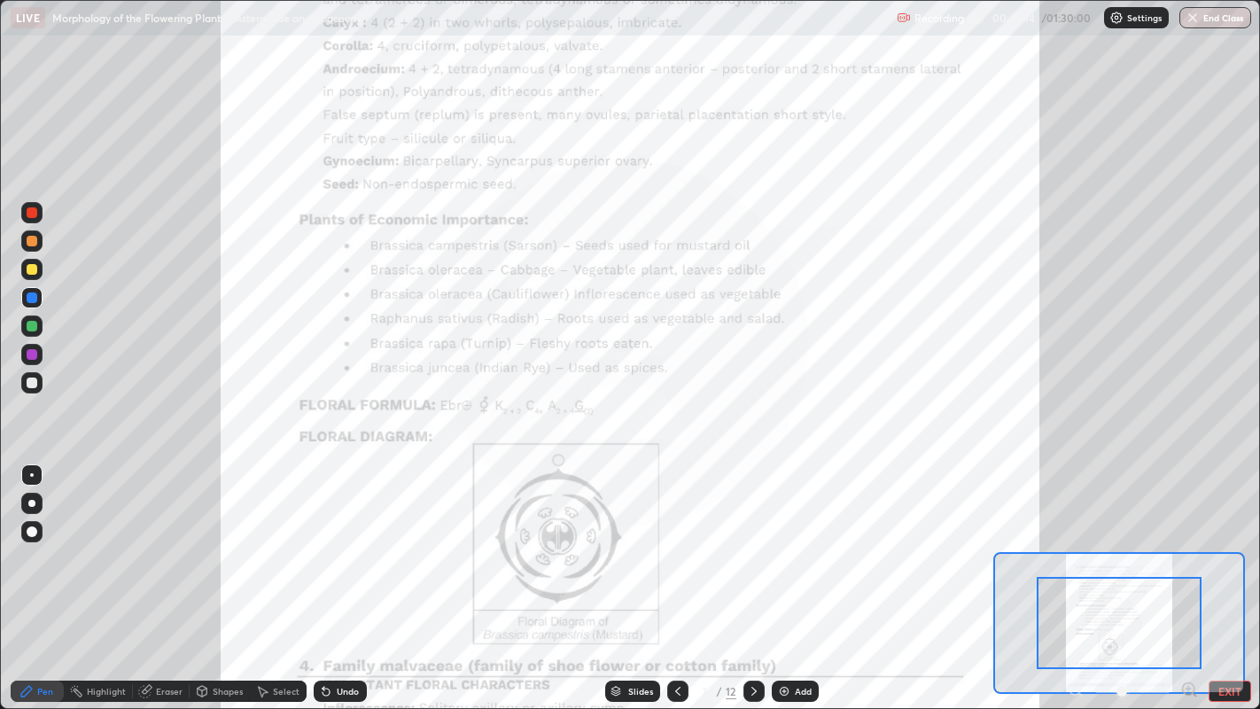
click at [1188, 575] on icon at bounding box center [1189, 689] width 12 height 12
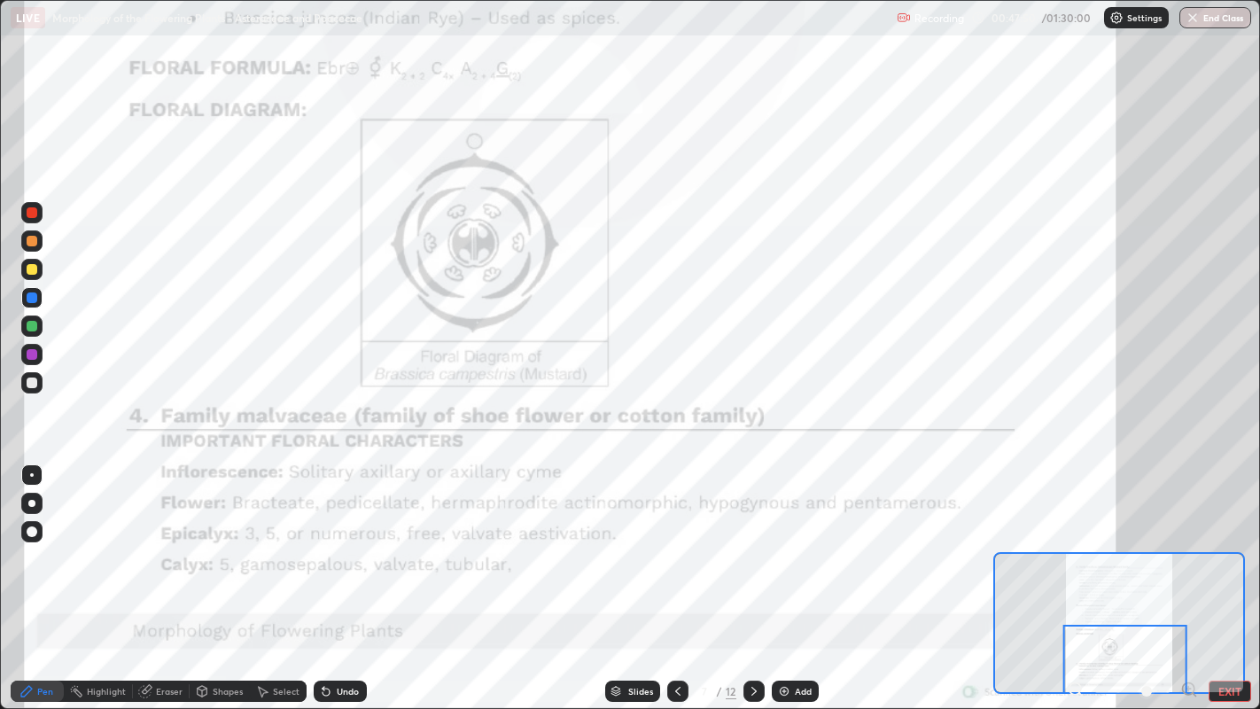
click at [752, 575] on icon at bounding box center [754, 691] width 14 height 14
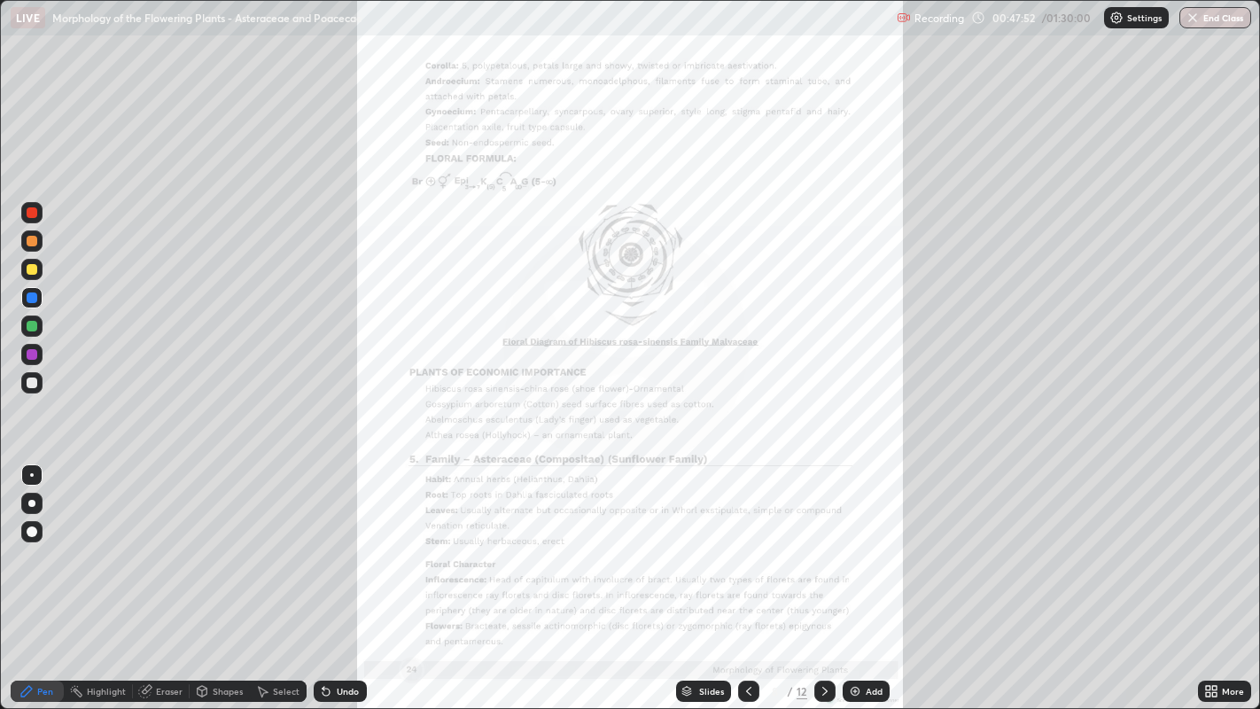
click at [1223, 575] on div "More" at bounding box center [1224, 691] width 53 height 21
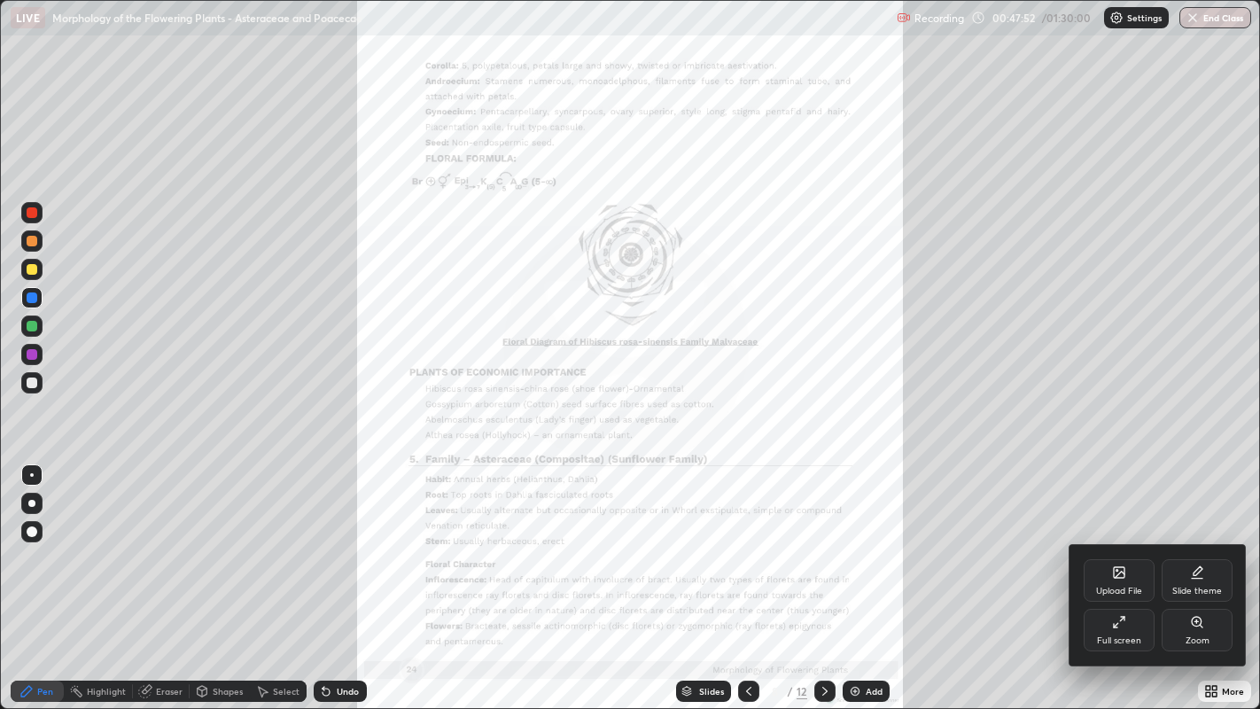
click at [1207, 575] on div "Zoom" at bounding box center [1198, 640] width 24 height 9
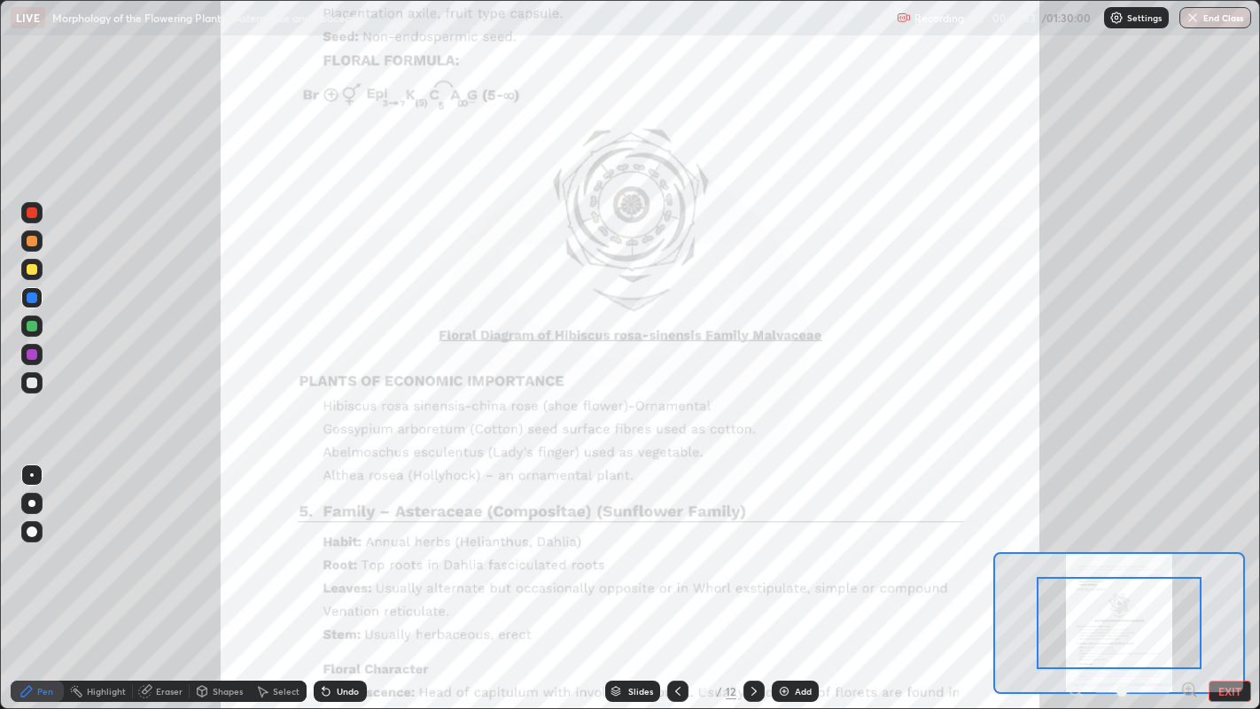
click at [1188, 575] on icon at bounding box center [1189, 689] width 4 height 0
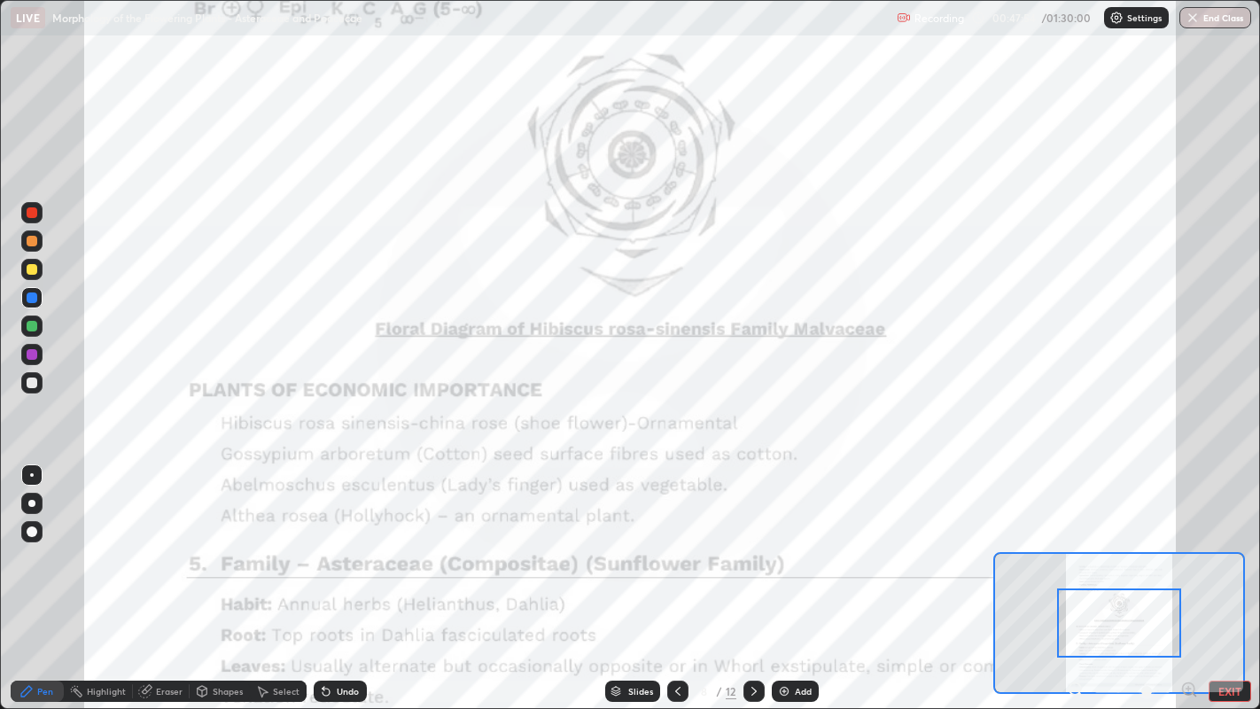
click at [1186, 575] on icon at bounding box center [1189, 690] width 18 height 18
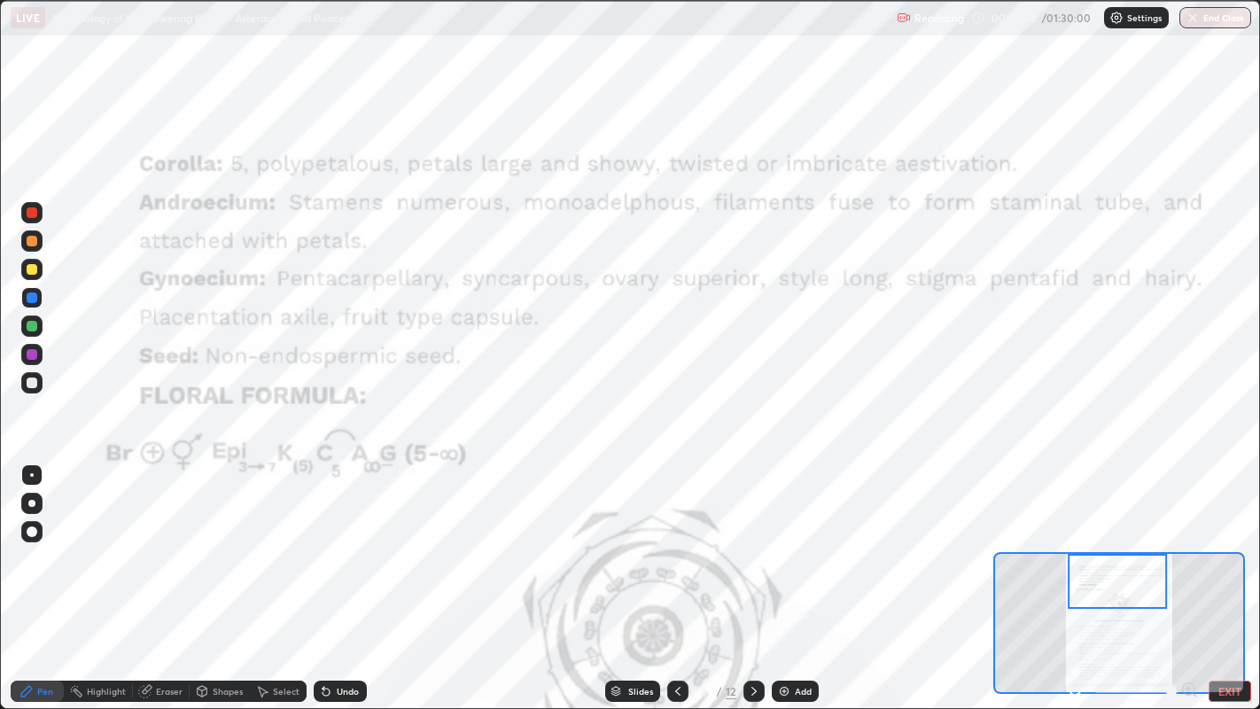
click at [1238, 575] on button "EXIT" at bounding box center [1230, 691] width 43 height 21
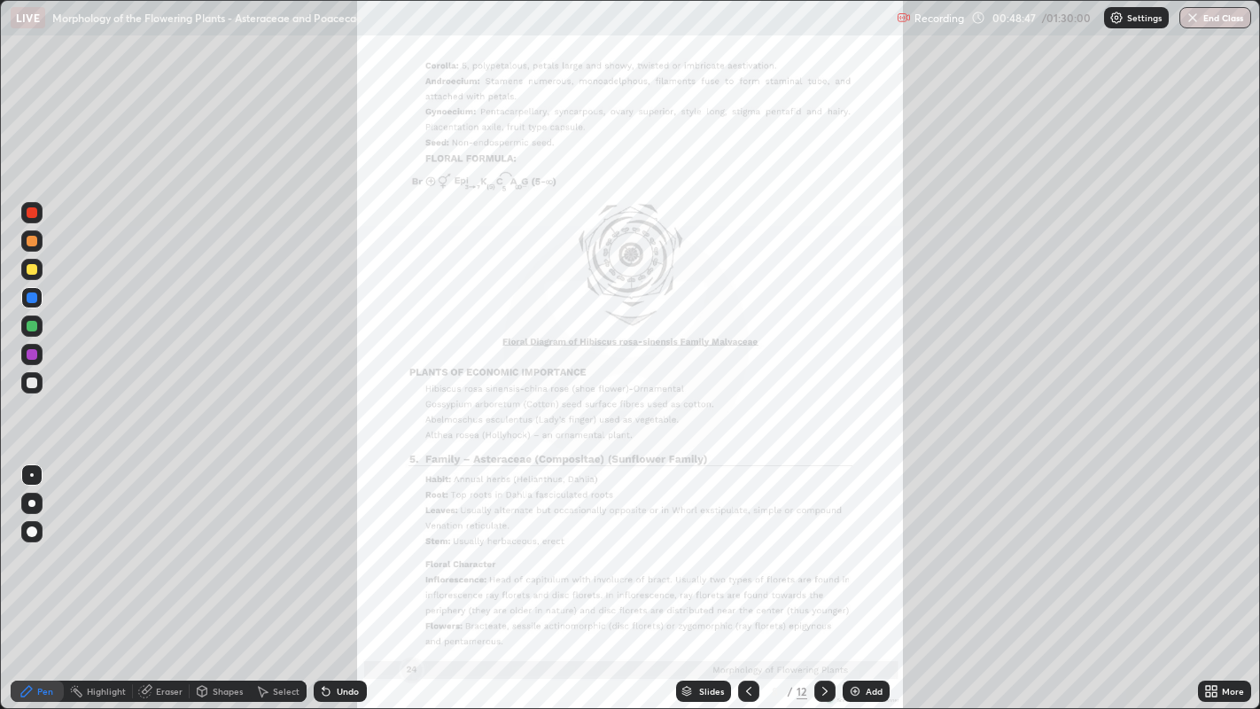
click at [1234, 575] on div "More" at bounding box center [1233, 691] width 22 height 9
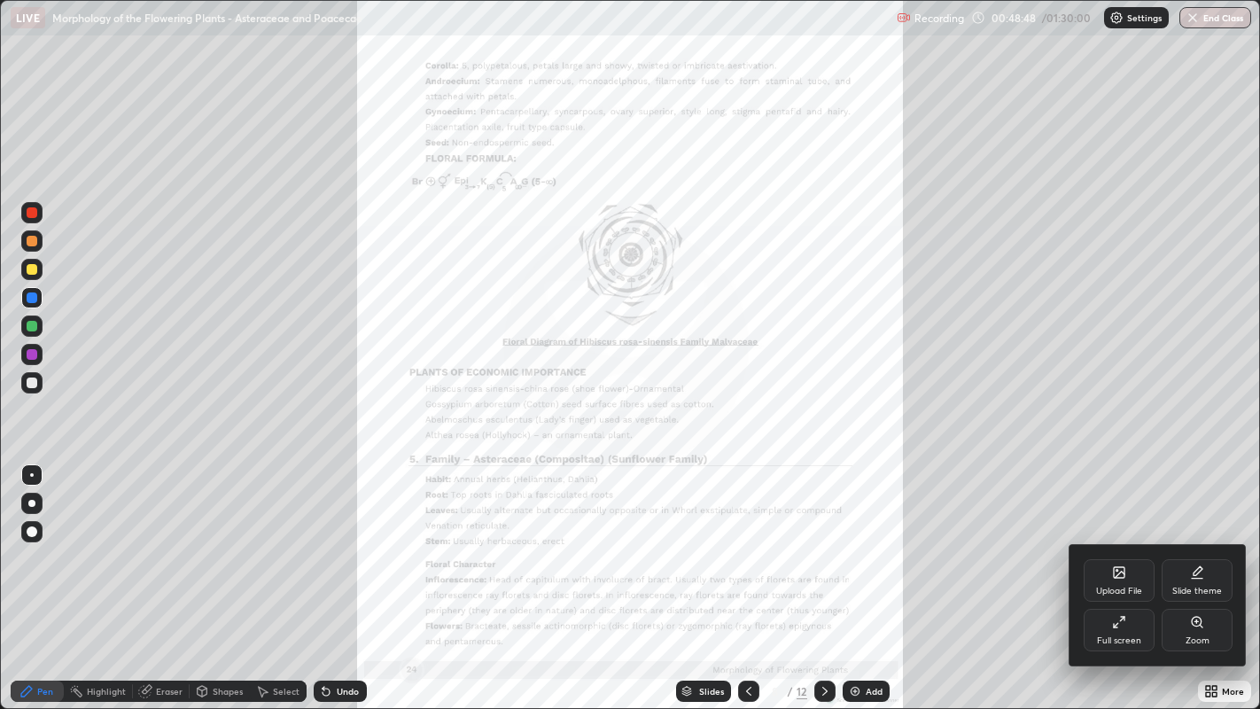
click at [1125, 575] on icon at bounding box center [1119, 622] width 14 height 14
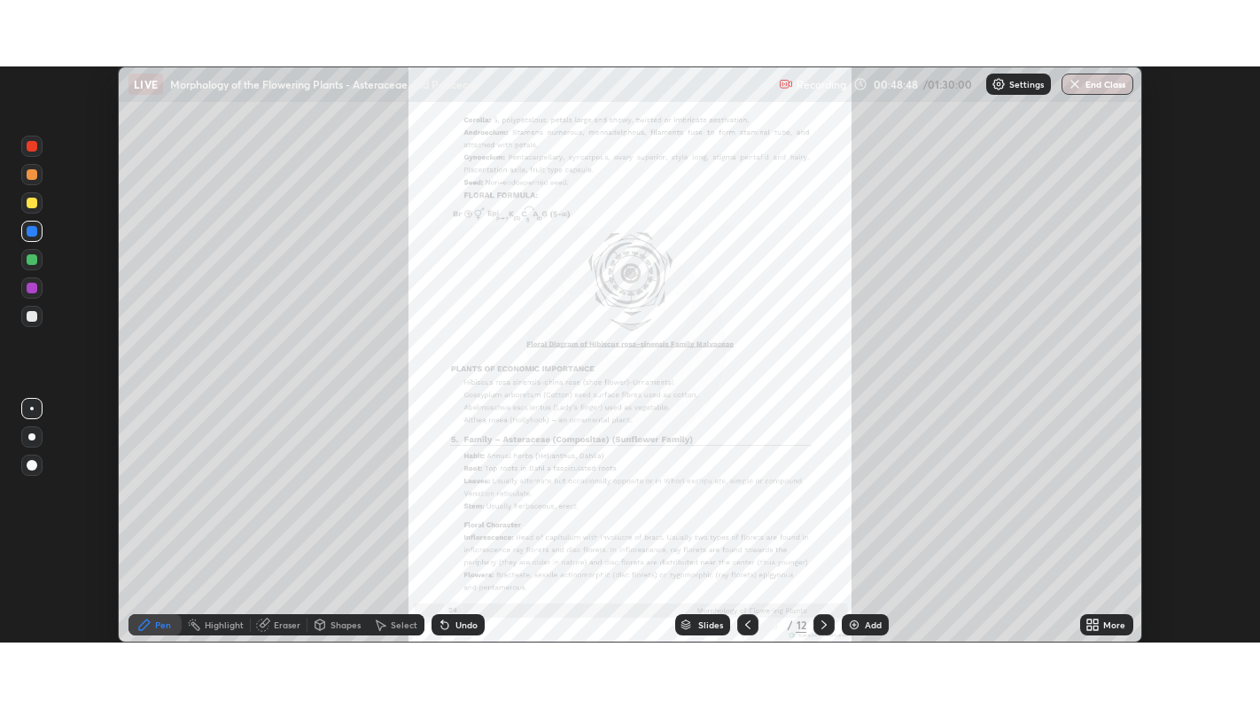
scroll to position [88040, 87355]
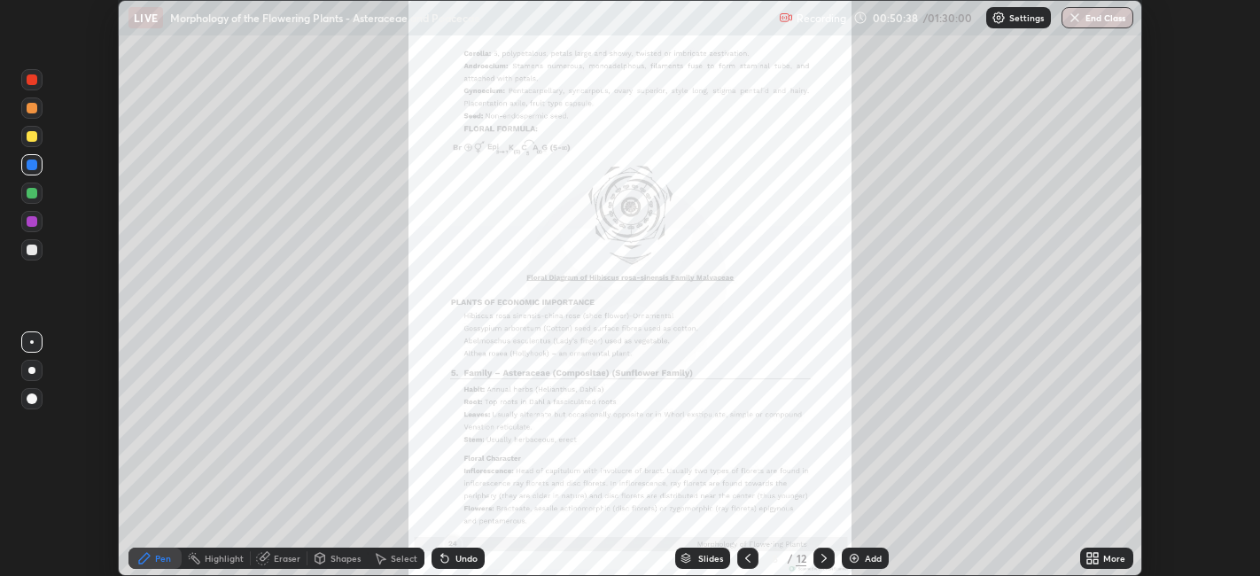
click at [1117, 558] on div "More" at bounding box center [1114, 558] width 22 height 9
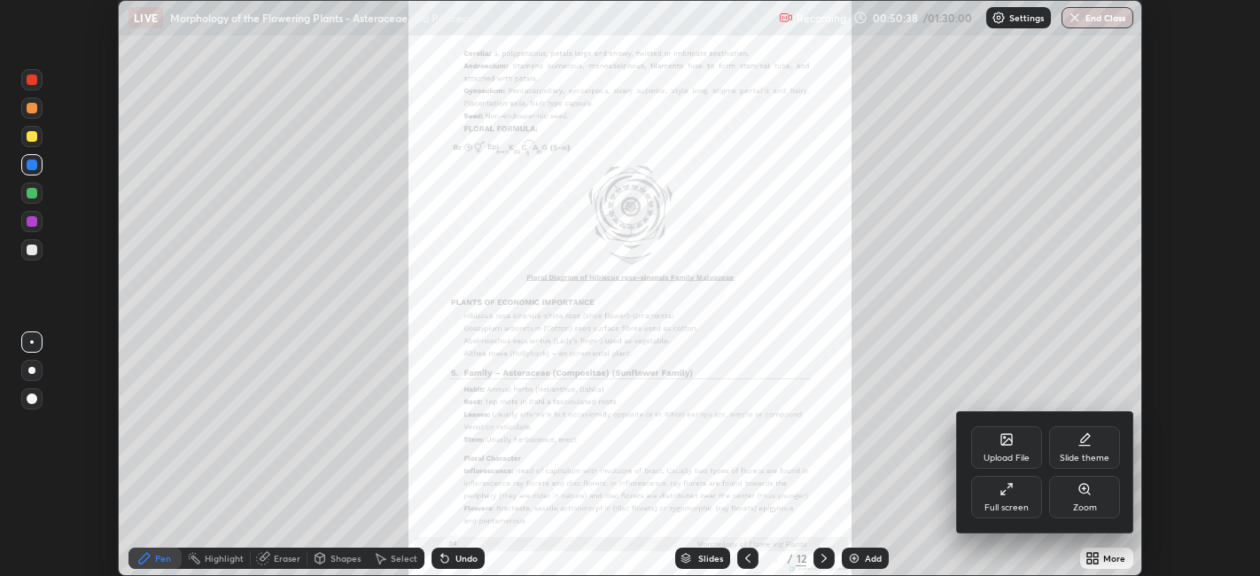
click at [1026, 494] on div "Full screen" at bounding box center [1006, 497] width 71 height 43
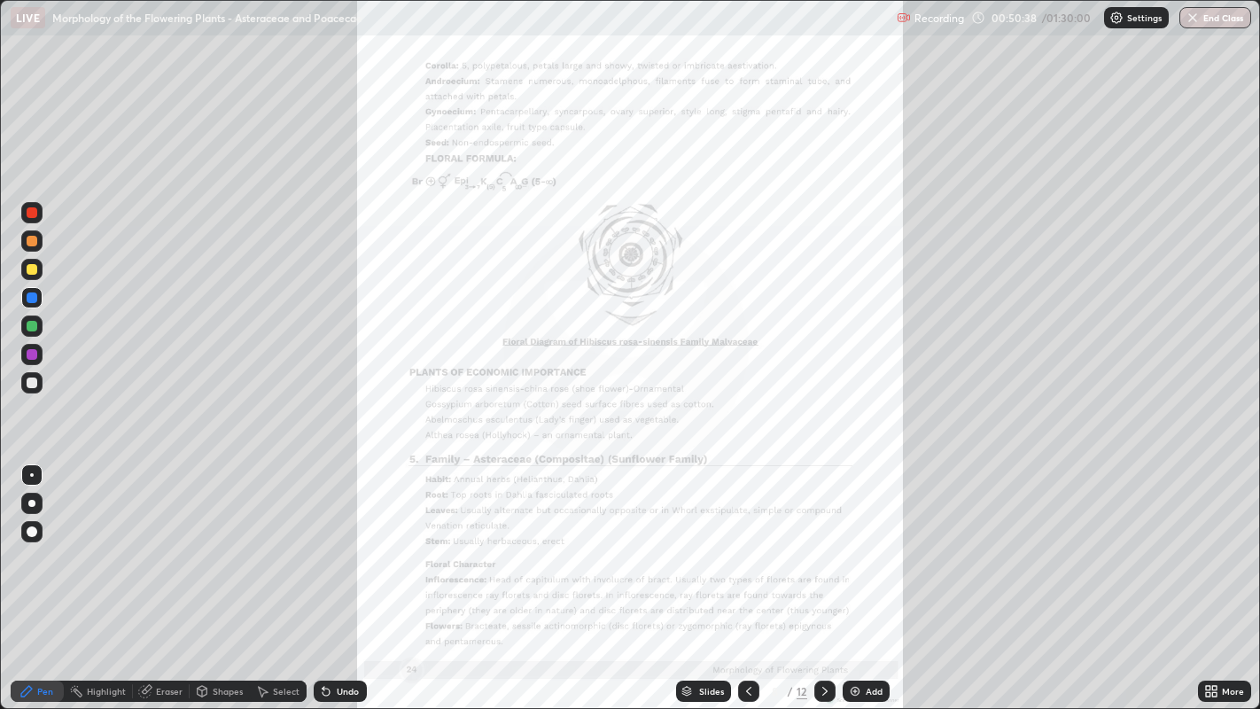
scroll to position [709, 1260]
click at [1222, 575] on div "More" at bounding box center [1233, 691] width 22 height 9
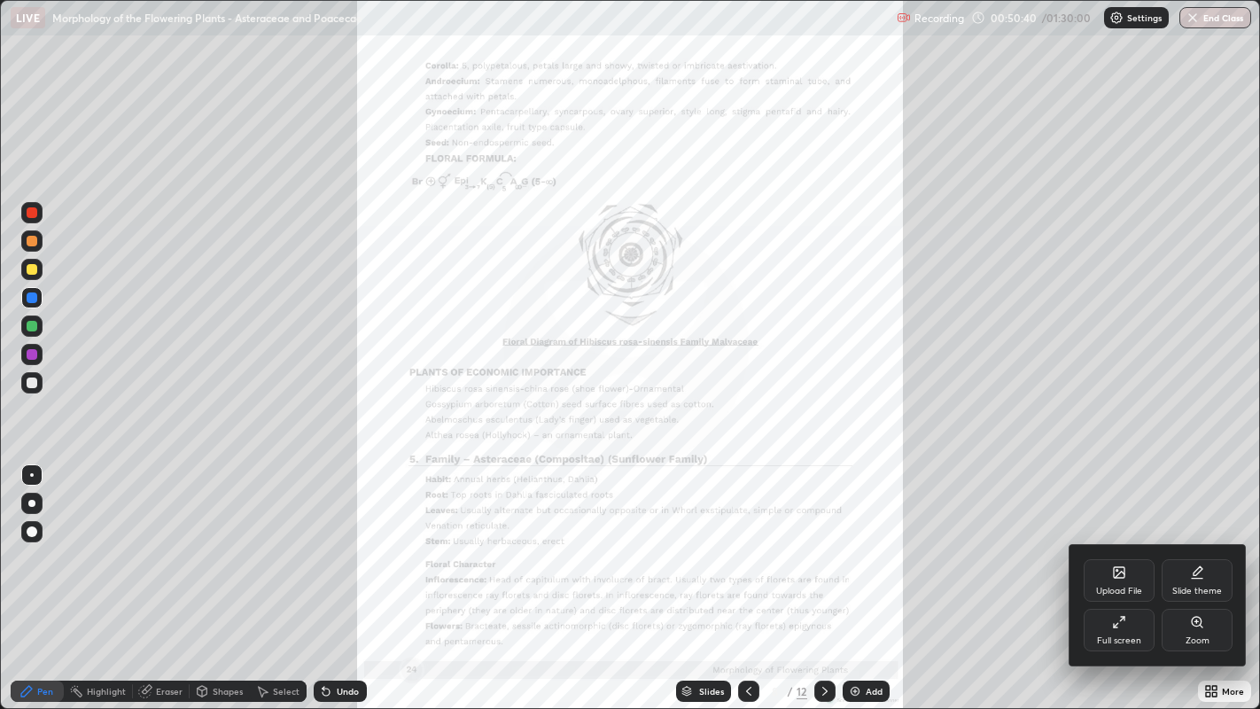
click at [1206, 575] on div "Zoom" at bounding box center [1198, 640] width 24 height 9
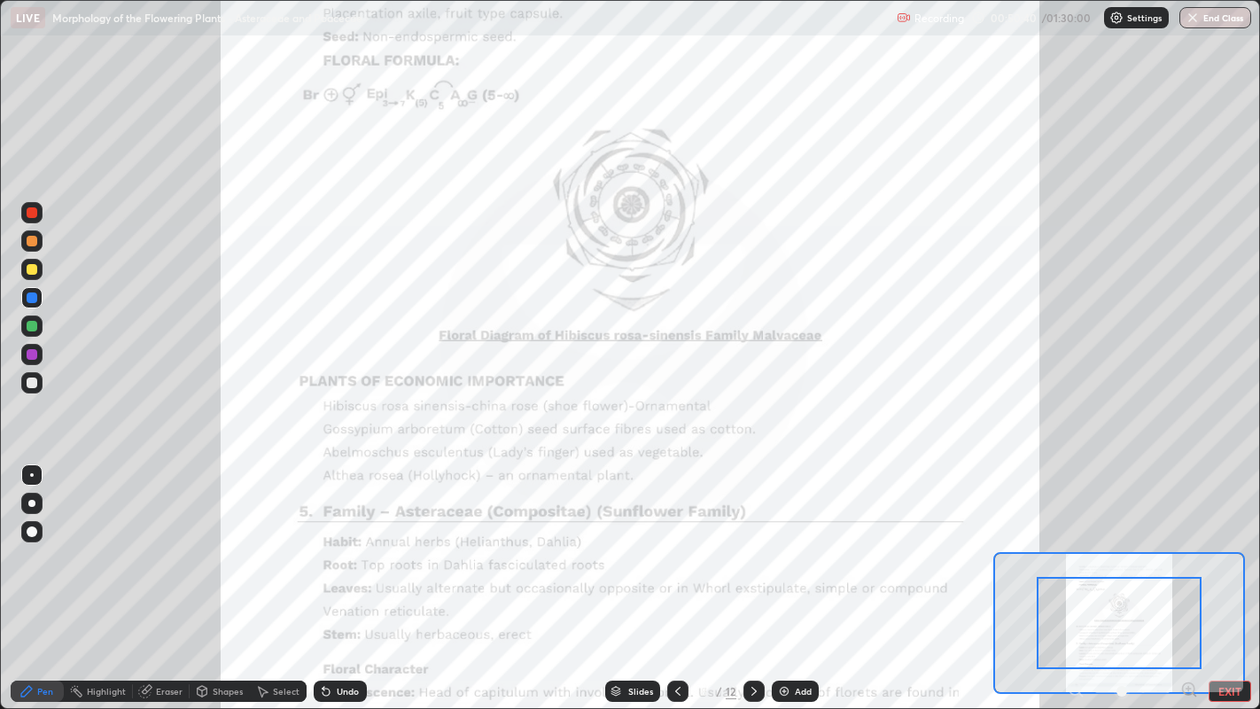
click at [1191, 575] on icon at bounding box center [1189, 690] width 18 height 18
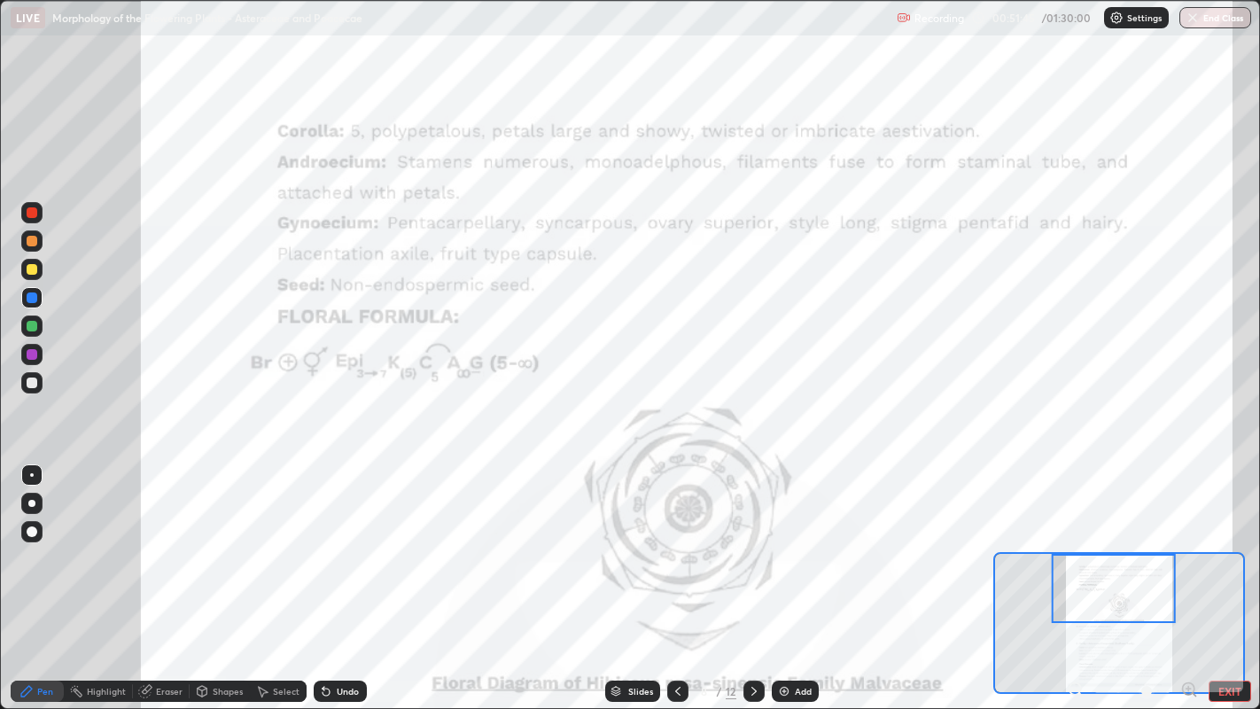
click at [352, 575] on div "Undo" at bounding box center [340, 691] width 53 height 21
click at [40, 215] on div at bounding box center [31, 212] width 21 height 21
click at [36, 292] on div at bounding box center [31, 297] width 21 height 21
click at [32, 240] on div at bounding box center [32, 241] width 11 height 11
click at [31, 359] on div at bounding box center [32, 354] width 11 height 11
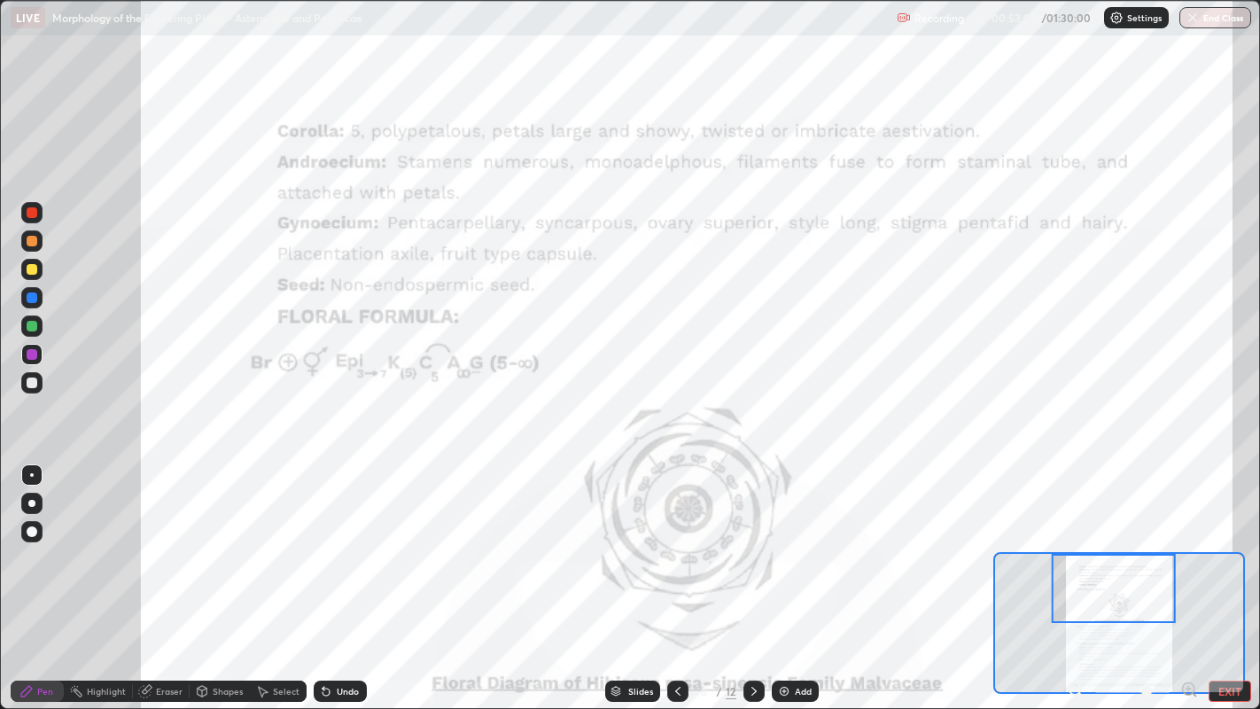
click at [675, 575] on icon at bounding box center [678, 691] width 14 height 14
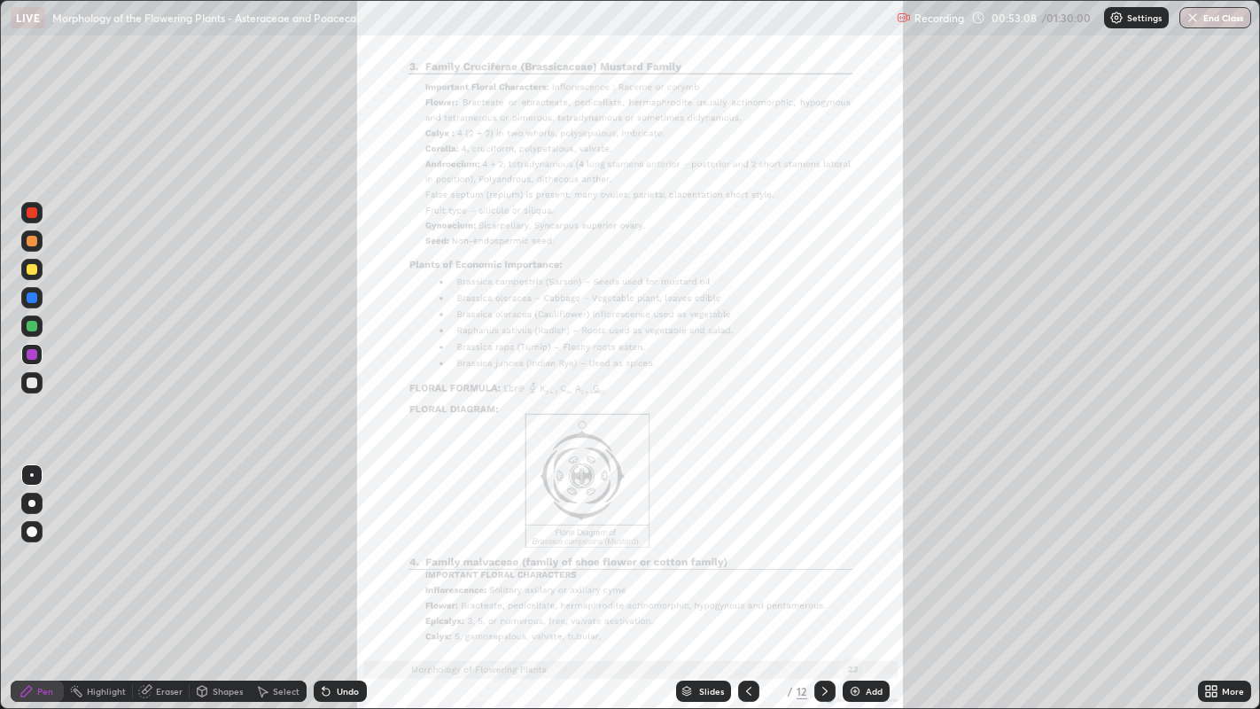
click at [814, 575] on div at bounding box center [824, 691] width 21 height 21
click at [1209, 575] on icon at bounding box center [1208, 688] width 4 height 4
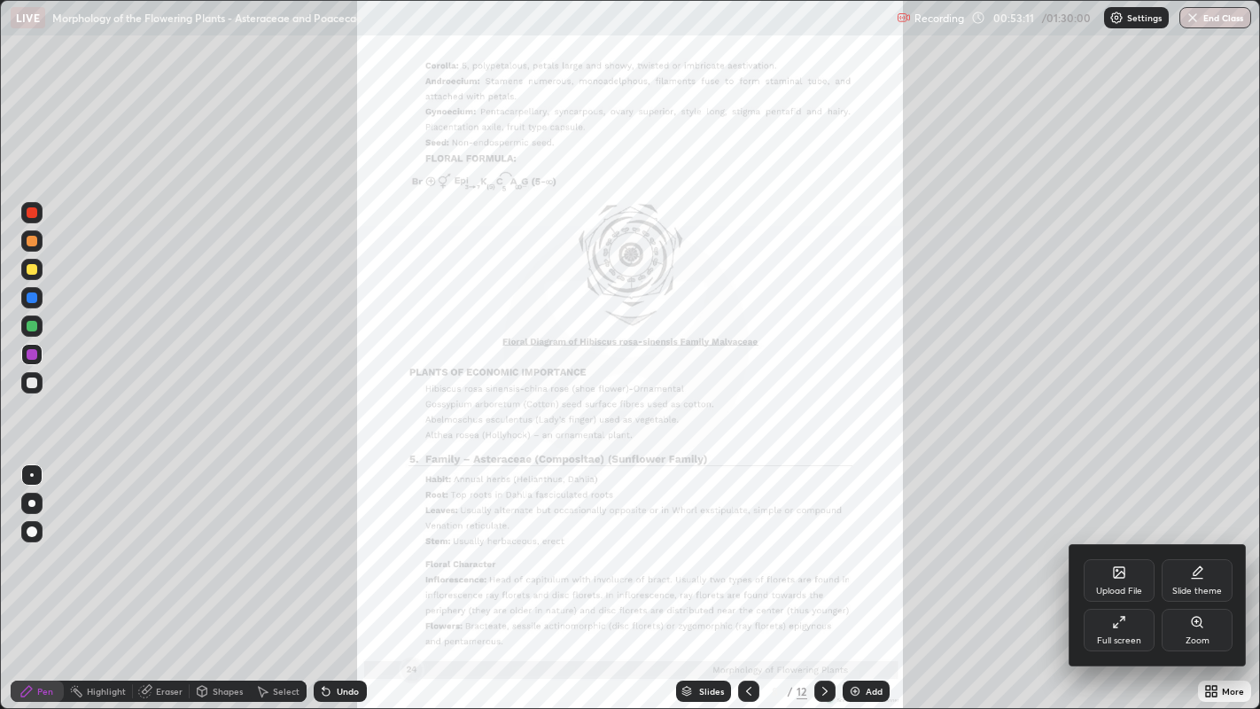
click at [1185, 575] on div "Zoom" at bounding box center [1197, 630] width 71 height 43
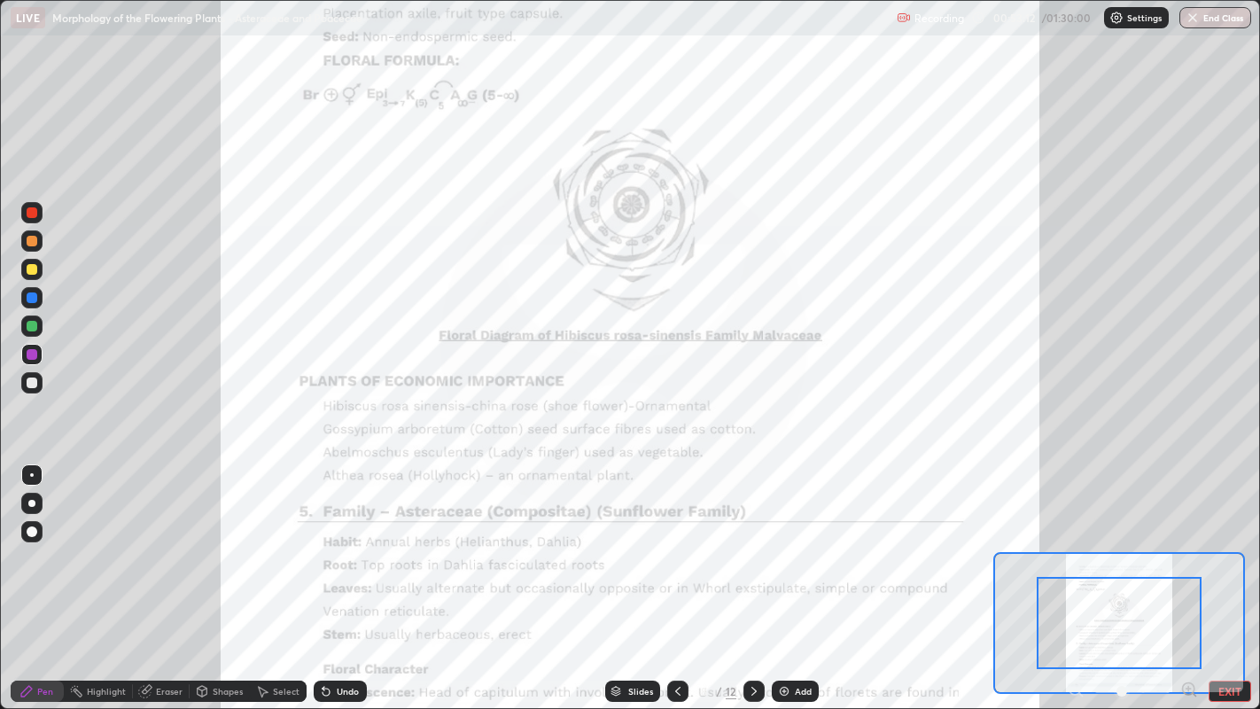
click at [1188, 575] on icon at bounding box center [1189, 689] width 4 height 0
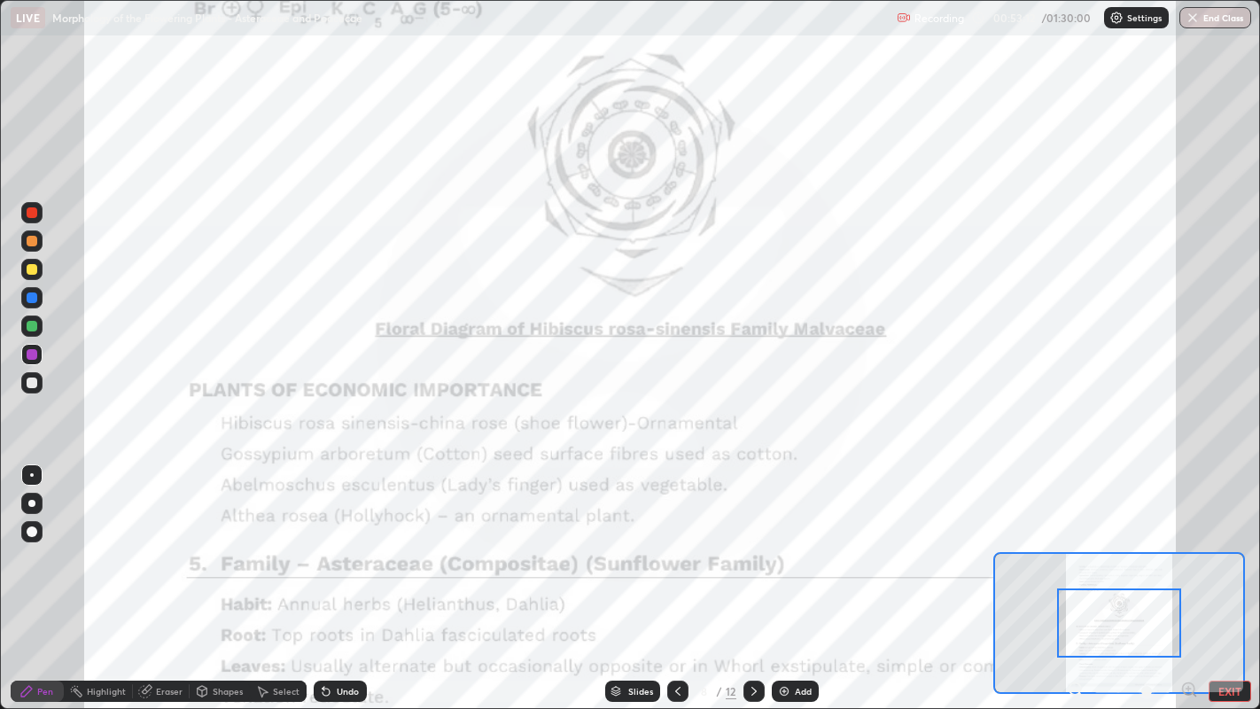
click at [1188, 575] on icon at bounding box center [1189, 689] width 4 height 0
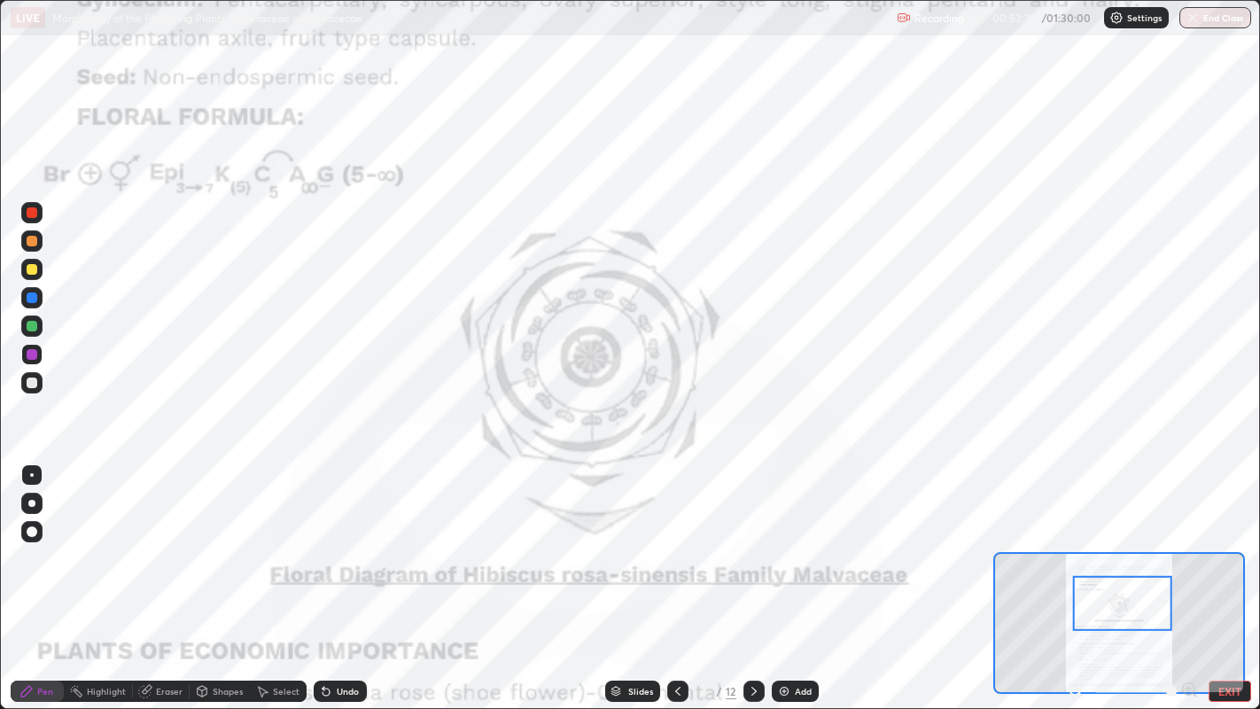
click at [339, 575] on div "Undo" at bounding box center [340, 691] width 53 height 21
click at [34, 246] on div at bounding box center [31, 240] width 21 height 21
click at [35, 237] on div at bounding box center [32, 241] width 11 height 11
click at [31, 327] on div at bounding box center [32, 326] width 11 height 11
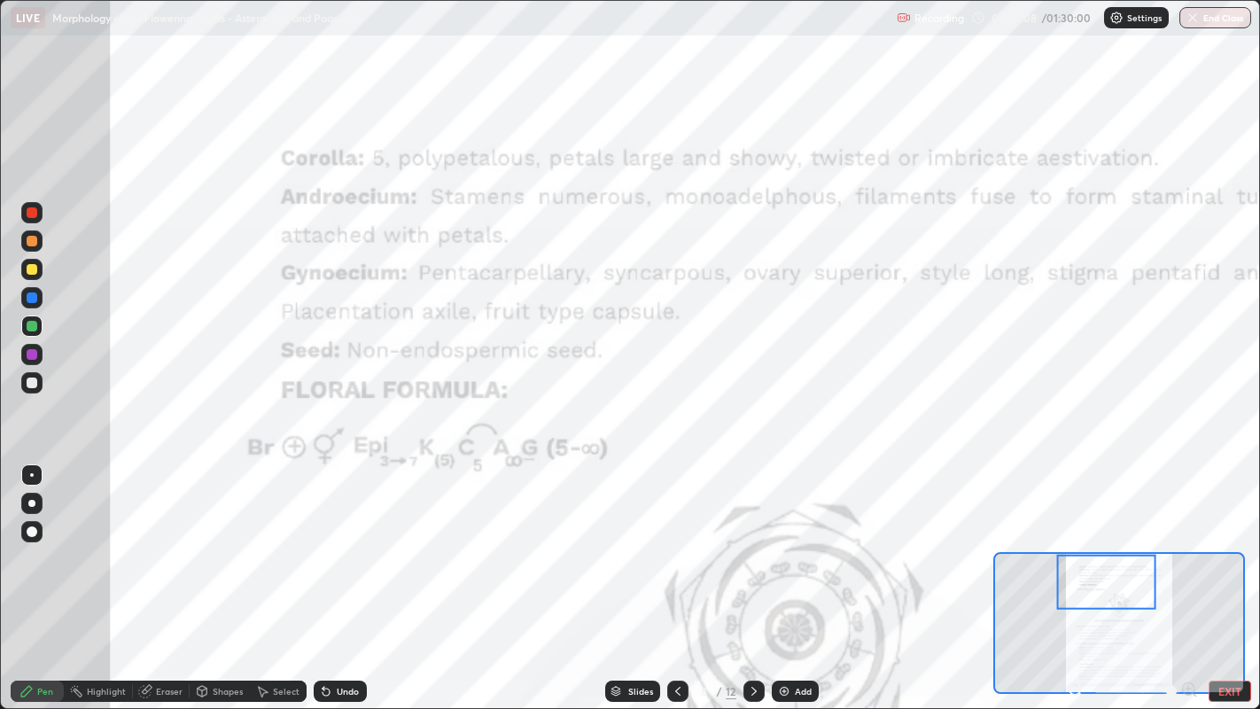
click at [682, 575] on div at bounding box center [677, 691] width 21 height 21
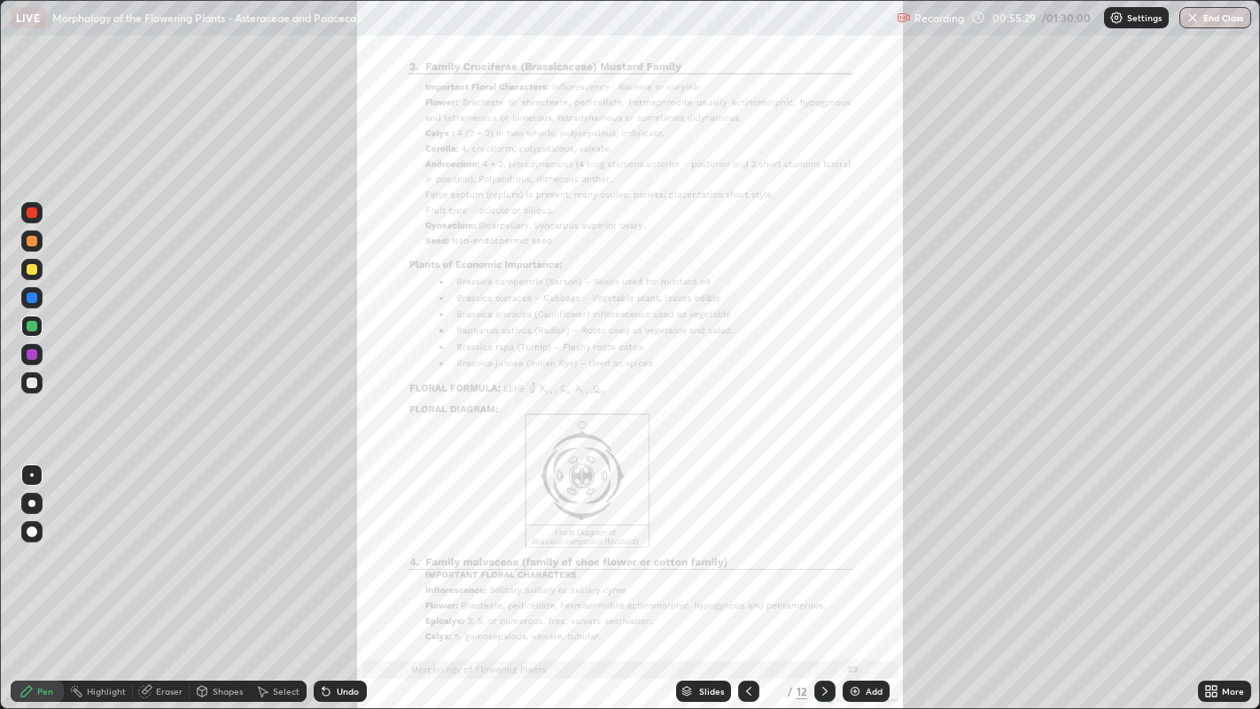
click at [822, 575] on icon at bounding box center [825, 691] width 14 height 14
click at [746, 575] on div at bounding box center [748, 691] width 21 height 21
click at [746, 575] on icon at bounding box center [749, 691] width 14 height 14
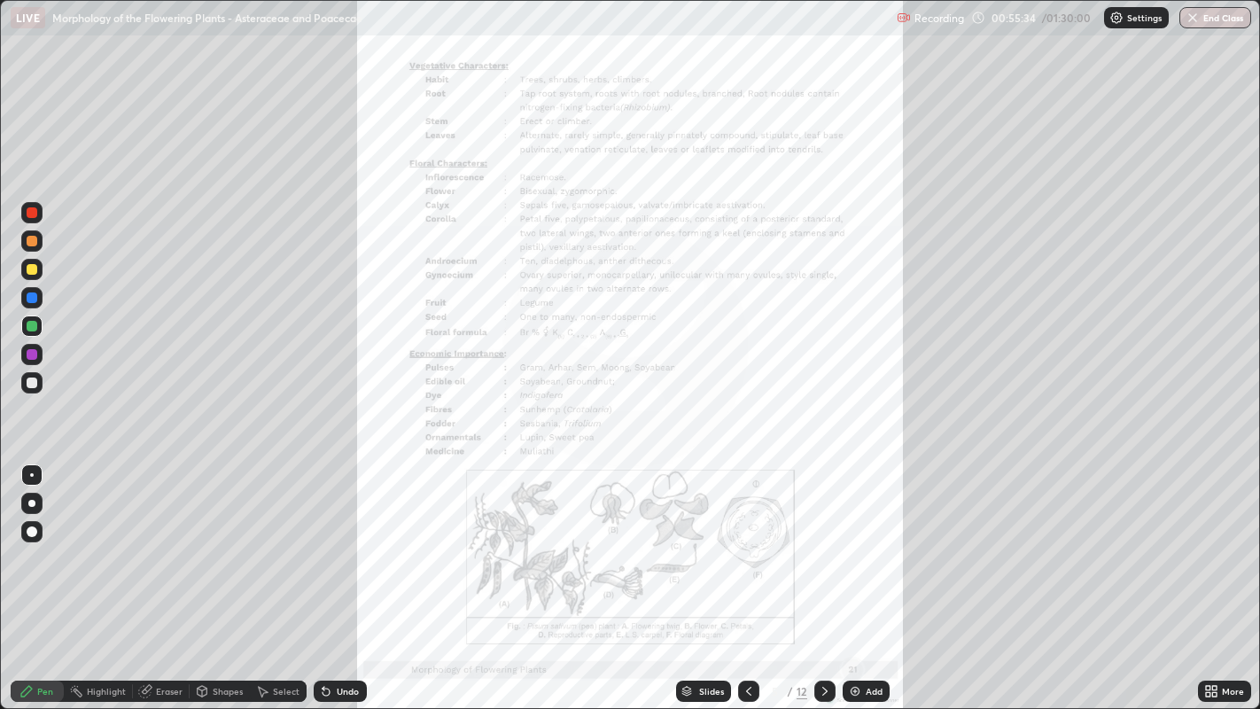
click at [1202, 575] on div "More" at bounding box center [1224, 691] width 53 height 21
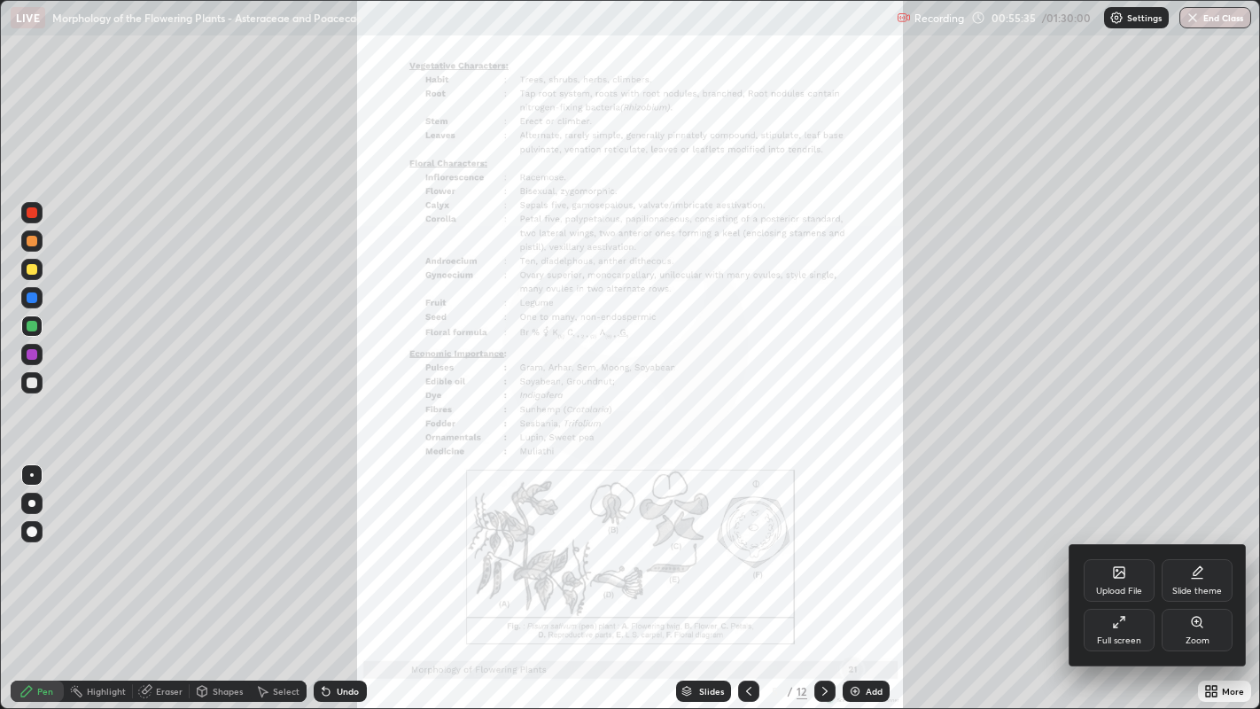
click at [1200, 575] on div "Zoom" at bounding box center [1198, 640] width 24 height 9
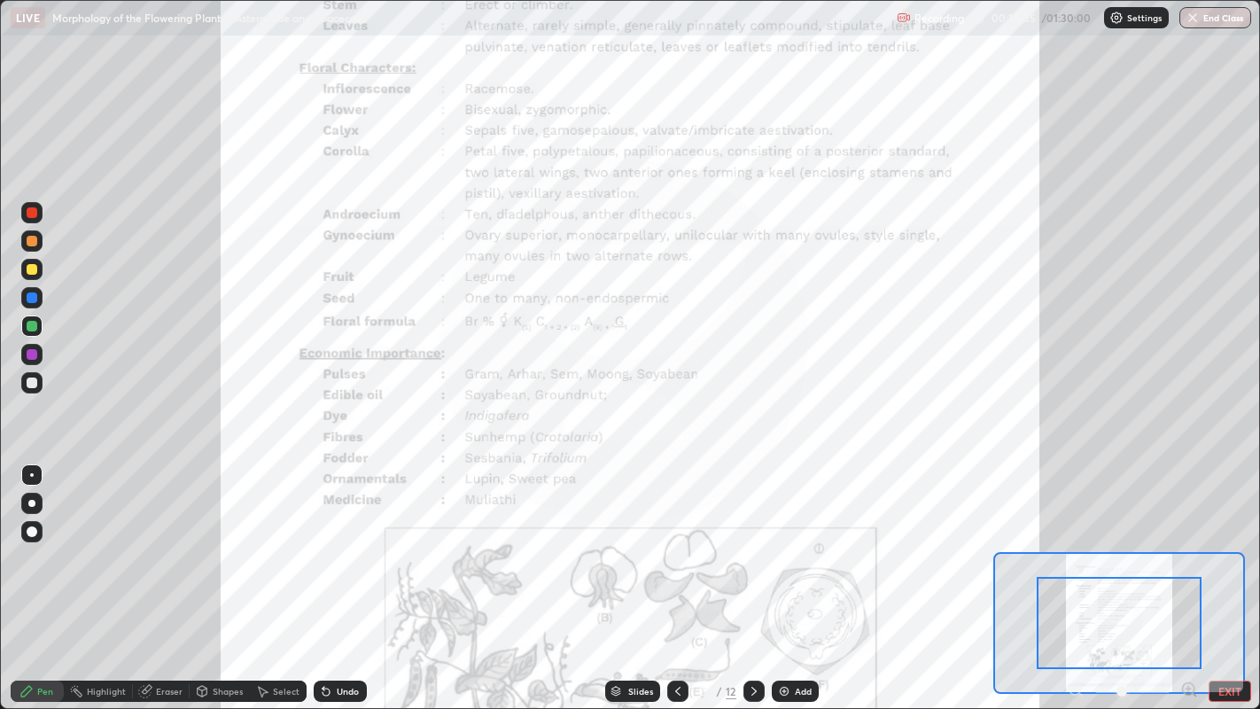
click at [1187, 575] on icon at bounding box center [1189, 689] width 4 height 0
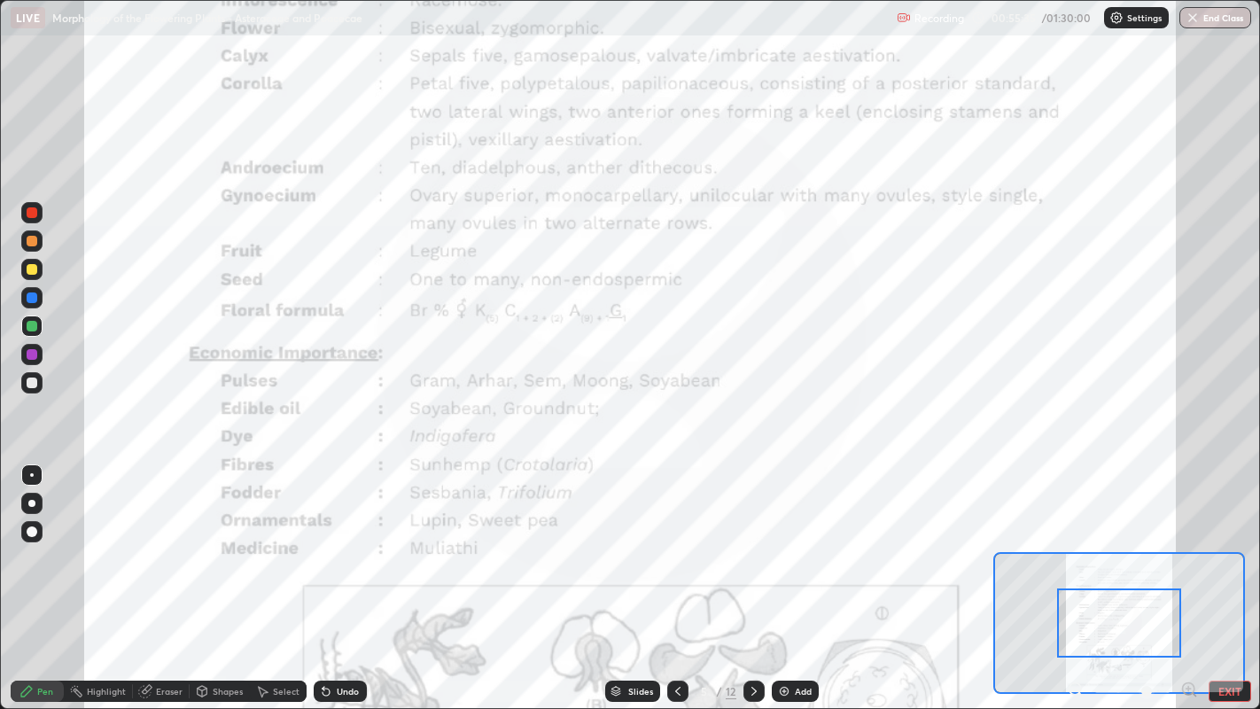
click at [1183, 575] on div "Pen Highlight Eraser Shapes Select Undo Slides 5 / 12 Add EXIT" at bounding box center [630, 690] width 1260 height 35
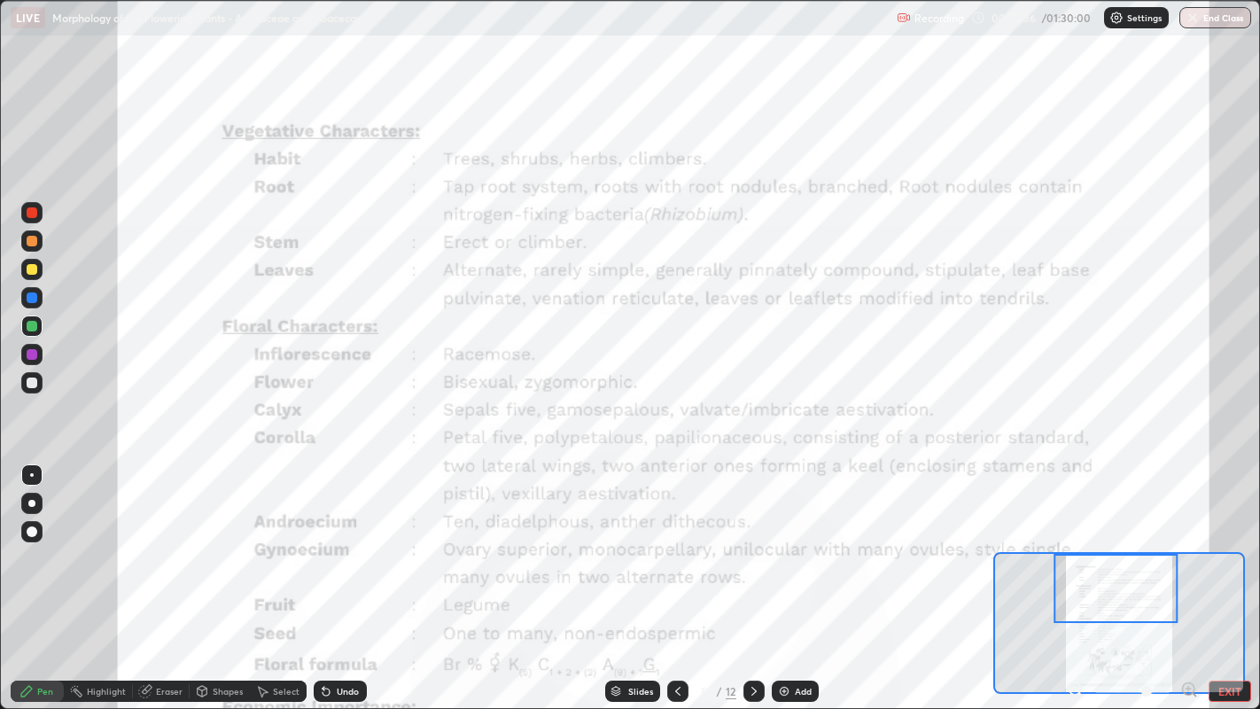
click at [1147, 575] on div at bounding box center [1116, 588] width 124 height 69
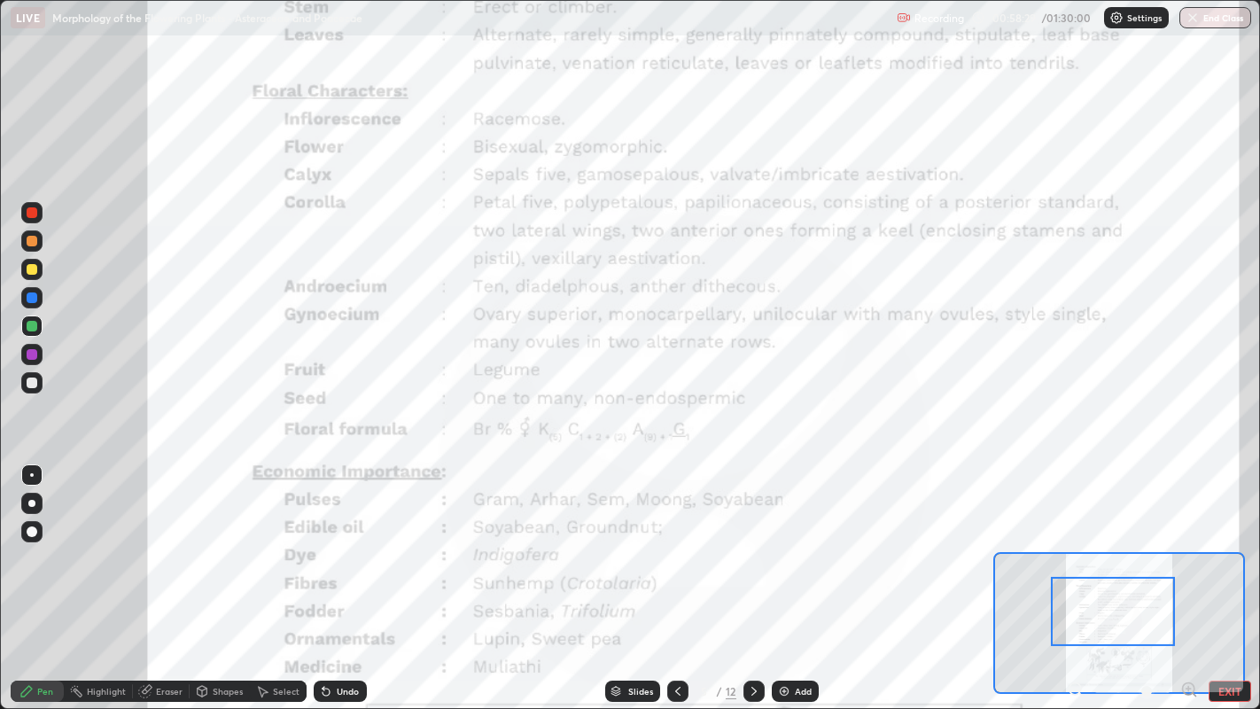
click at [1242, 575] on button "EXIT" at bounding box center [1230, 691] width 43 height 21
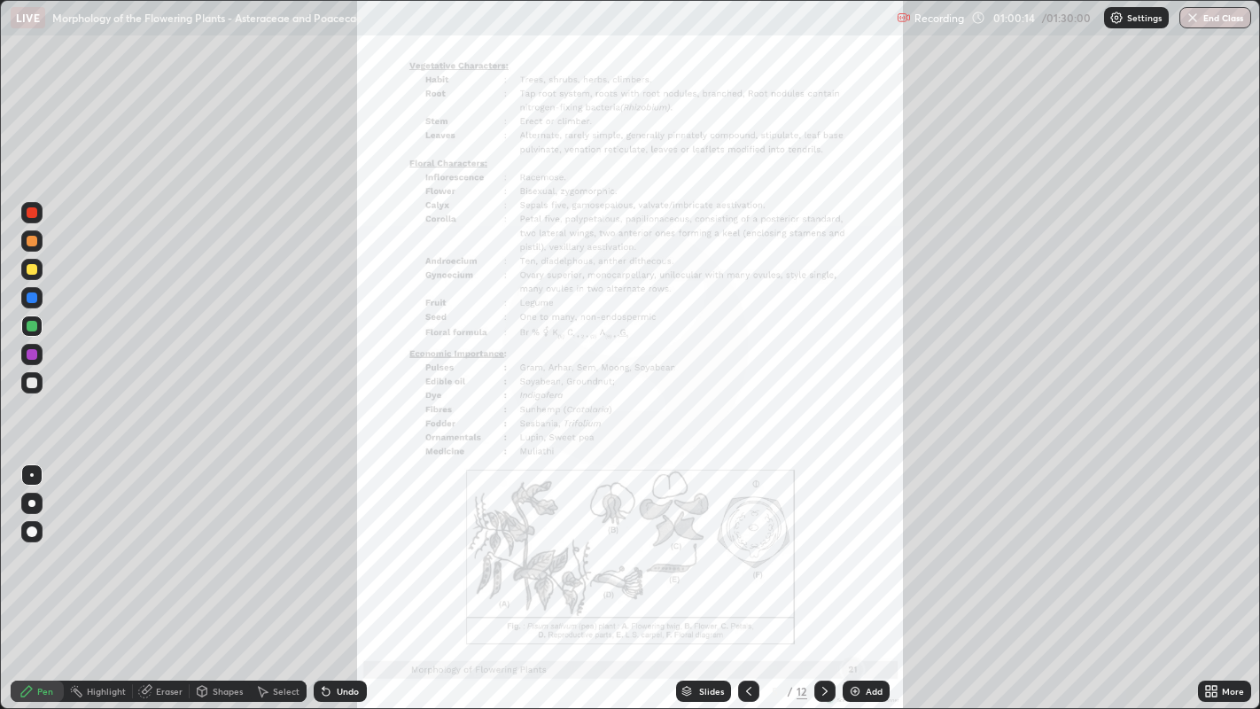
click at [739, 575] on div at bounding box center [748, 690] width 21 height 35
click at [822, 575] on icon at bounding box center [825, 691] width 14 height 14
click at [824, 575] on icon at bounding box center [825, 691] width 14 height 14
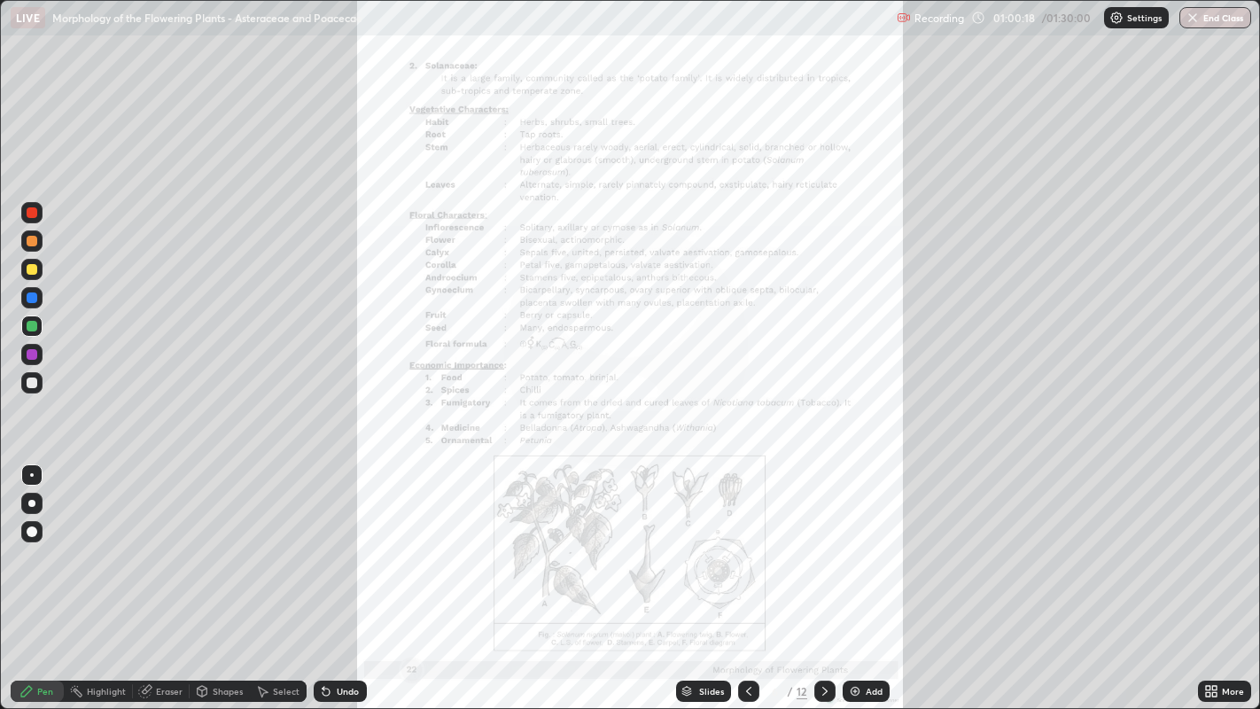
click at [821, 575] on div at bounding box center [824, 691] width 21 height 21
click at [822, 575] on icon at bounding box center [825, 691] width 14 height 14
click at [825, 575] on icon at bounding box center [825, 691] width 14 height 14
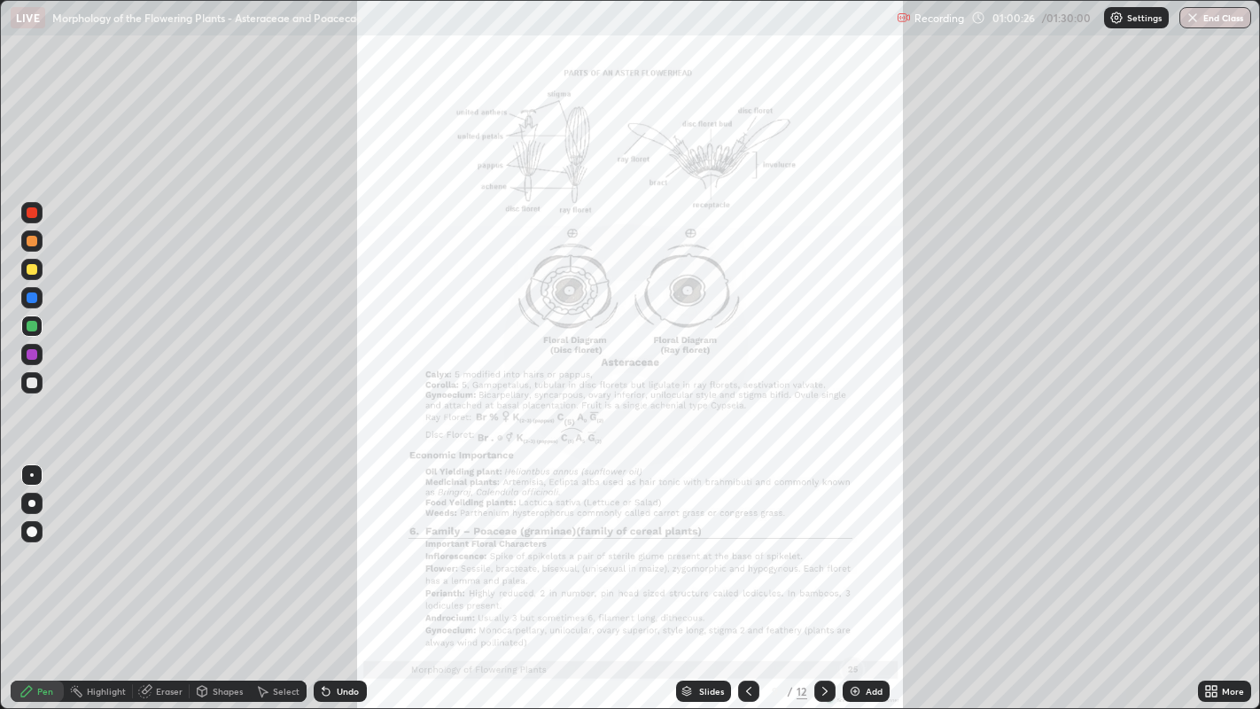
click at [1232, 575] on div "More" at bounding box center [1233, 691] width 22 height 9
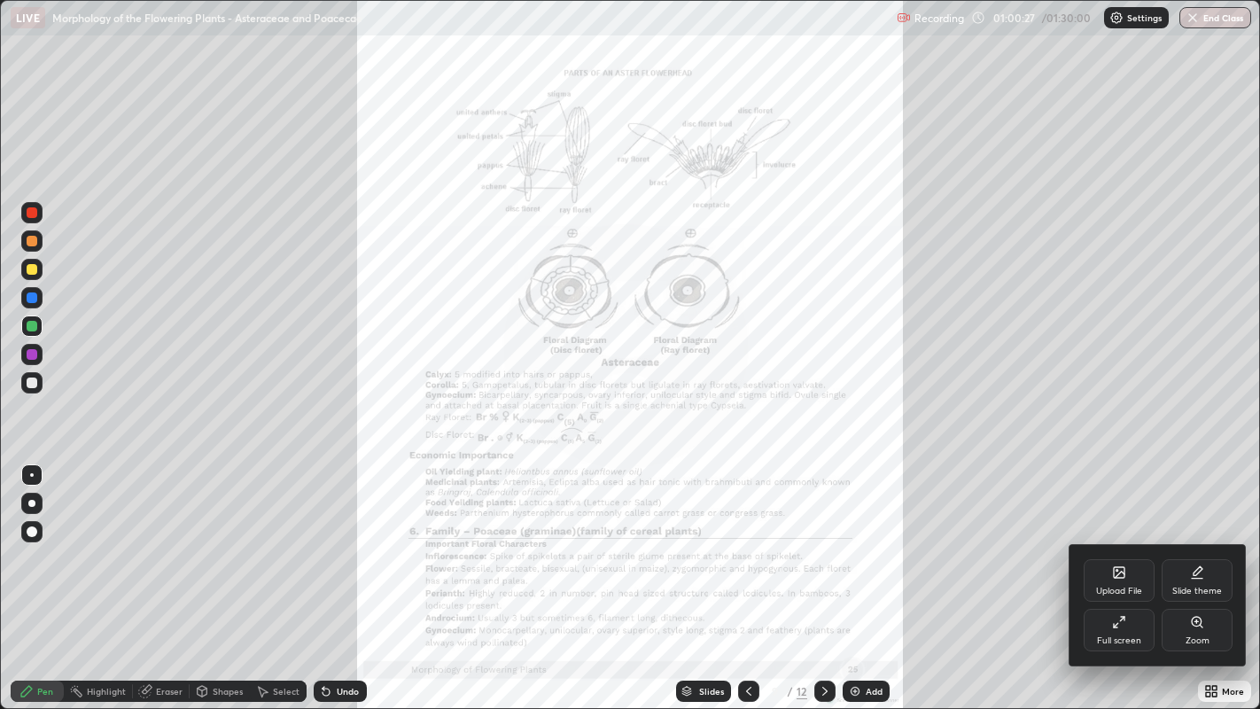
click at [1191, 575] on icon at bounding box center [1197, 622] width 14 height 14
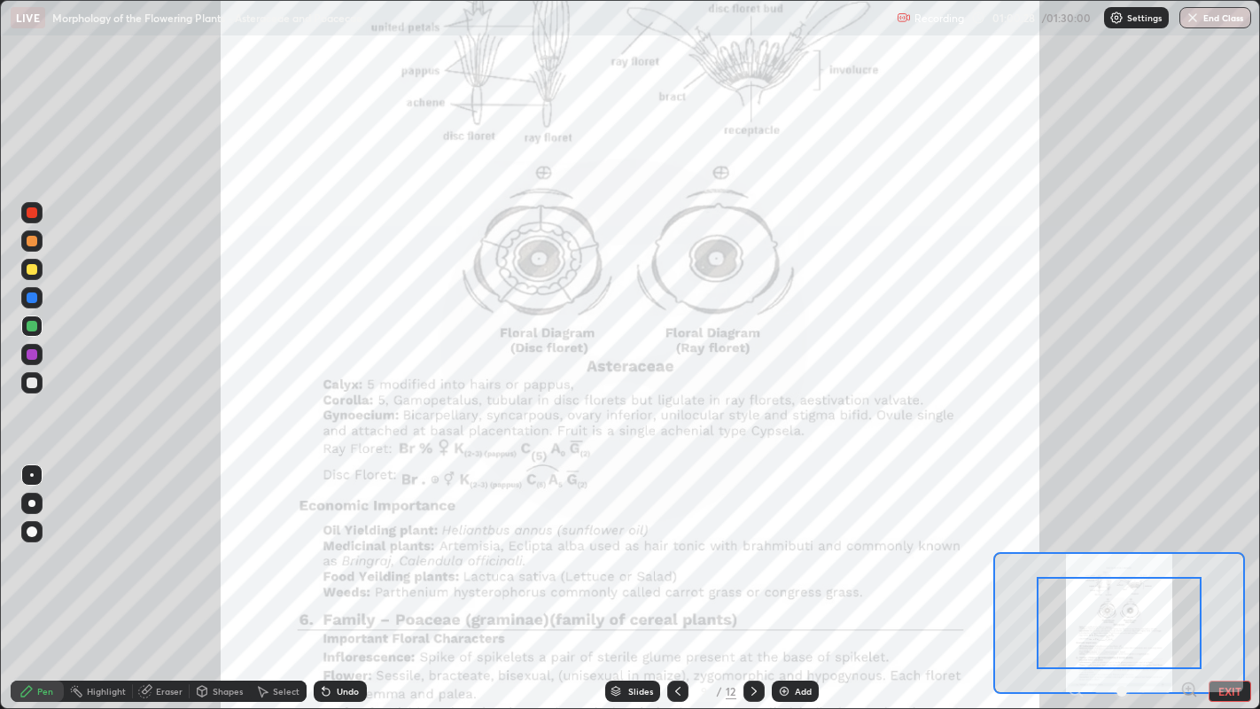
click at [1186, 575] on icon at bounding box center [1189, 690] width 18 height 18
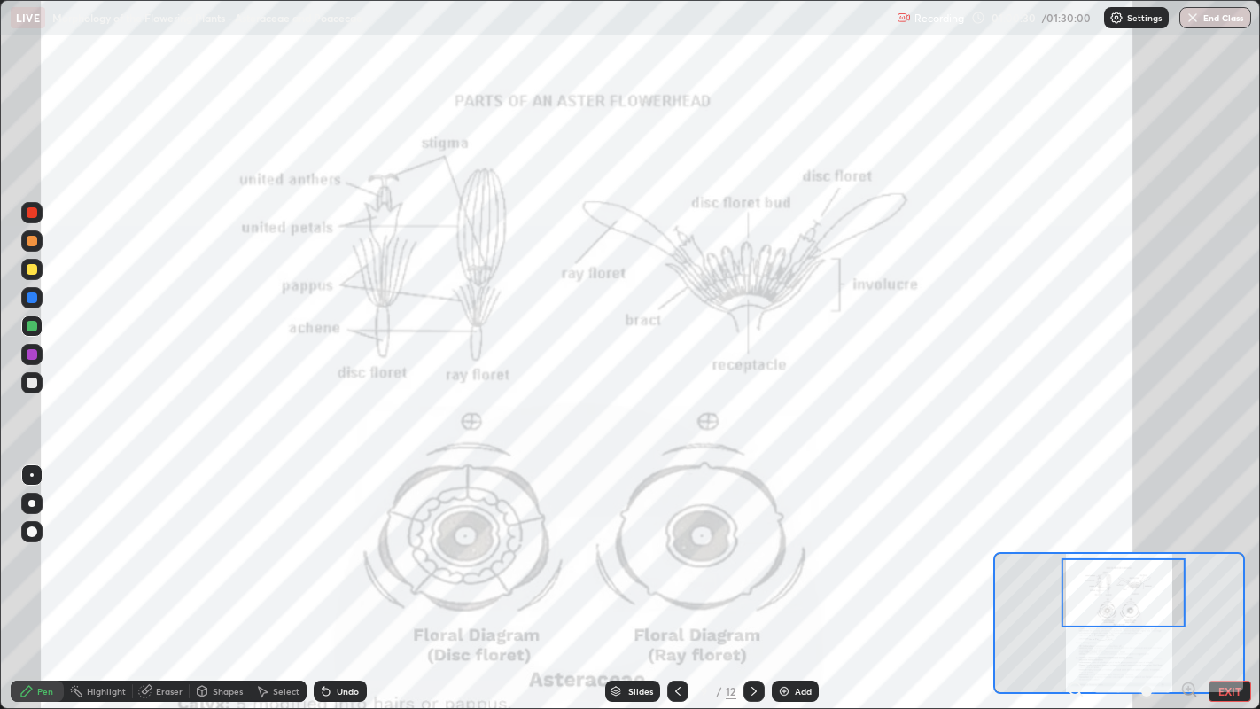
click at [1074, 575] on icon at bounding box center [1076, 690] width 18 height 18
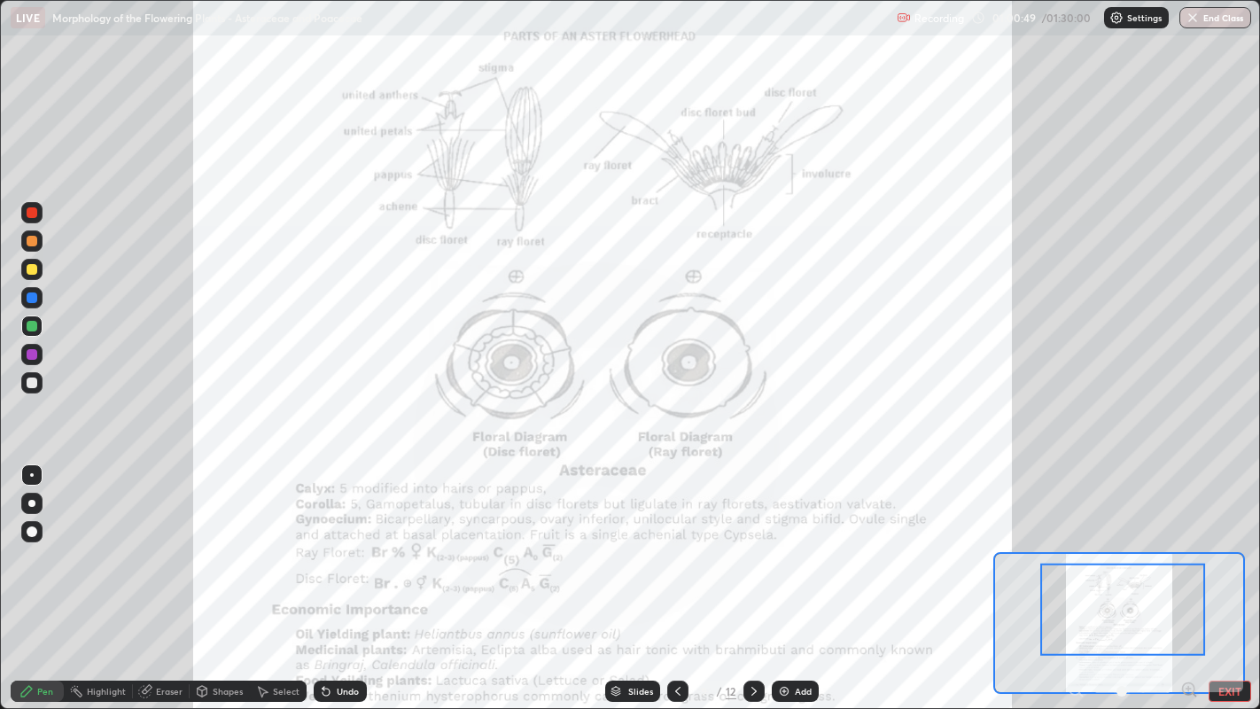
click at [1188, 575] on icon at bounding box center [1189, 689] width 4 height 0
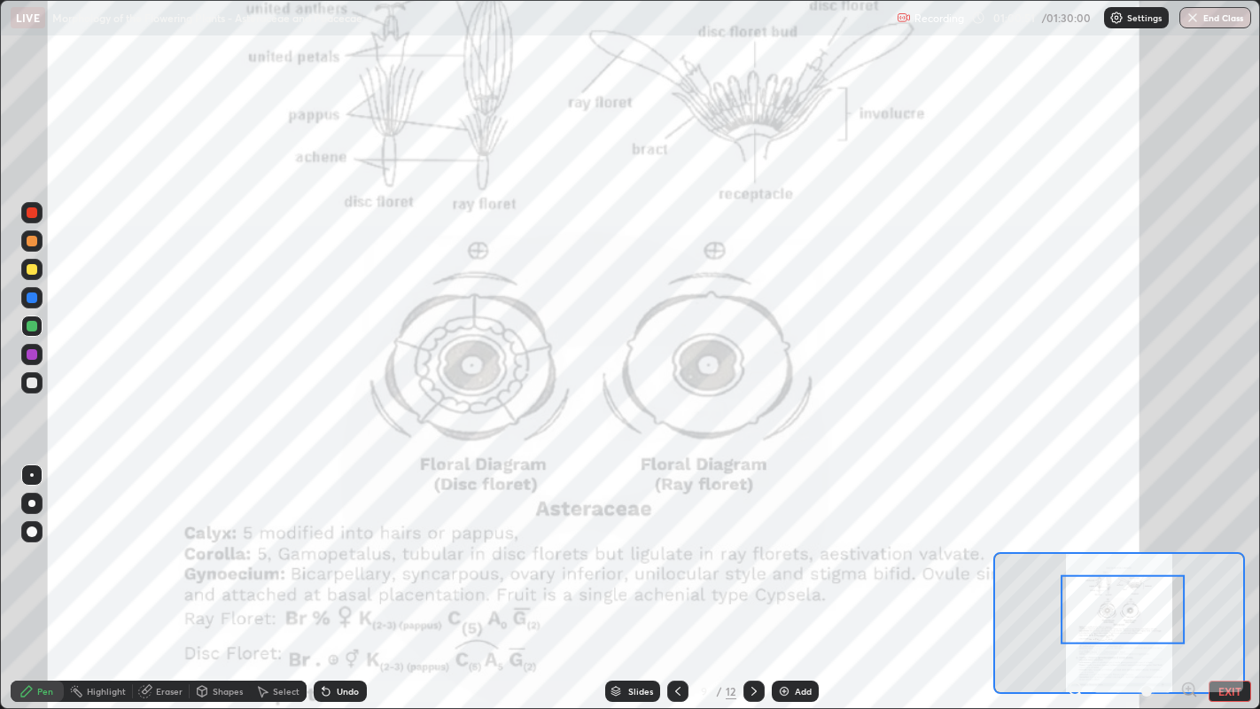
click at [1154, 575] on div at bounding box center [1123, 609] width 124 height 69
click at [752, 575] on icon at bounding box center [754, 691] width 14 height 14
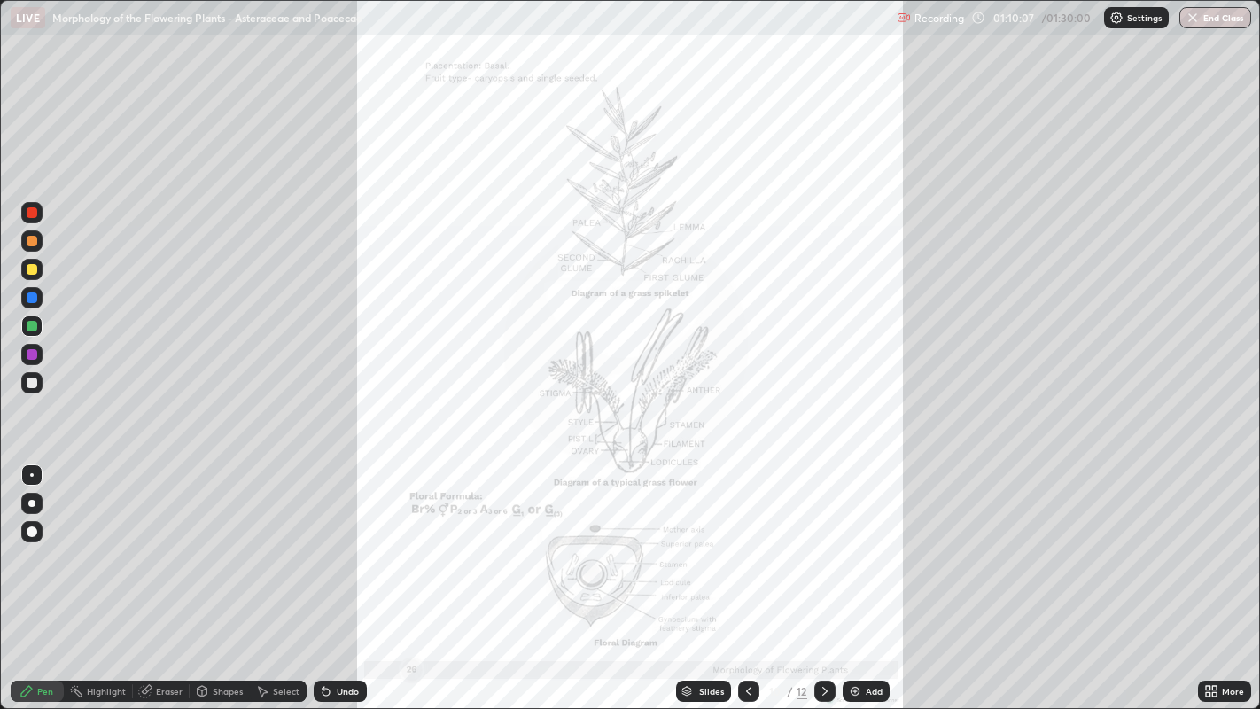
click at [748, 575] on div at bounding box center [748, 691] width 21 height 21
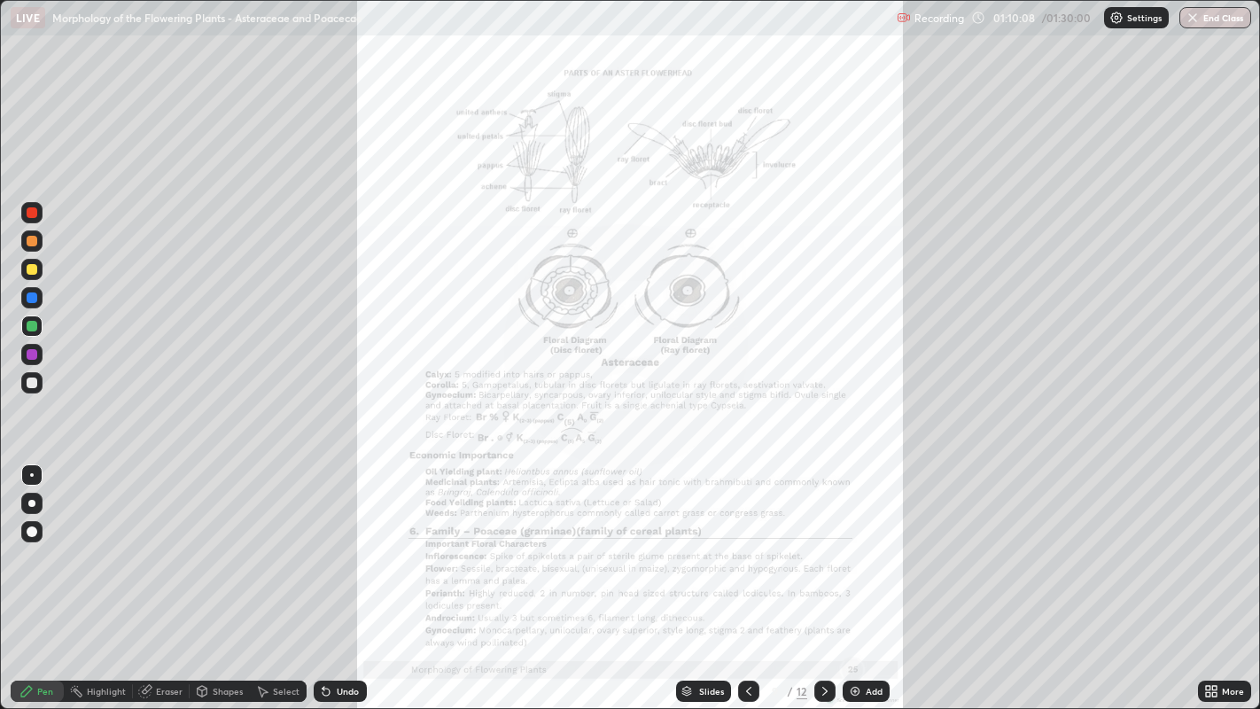
click at [1227, 575] on div "More" at bounding box center [1233, 691] width 22 height 9
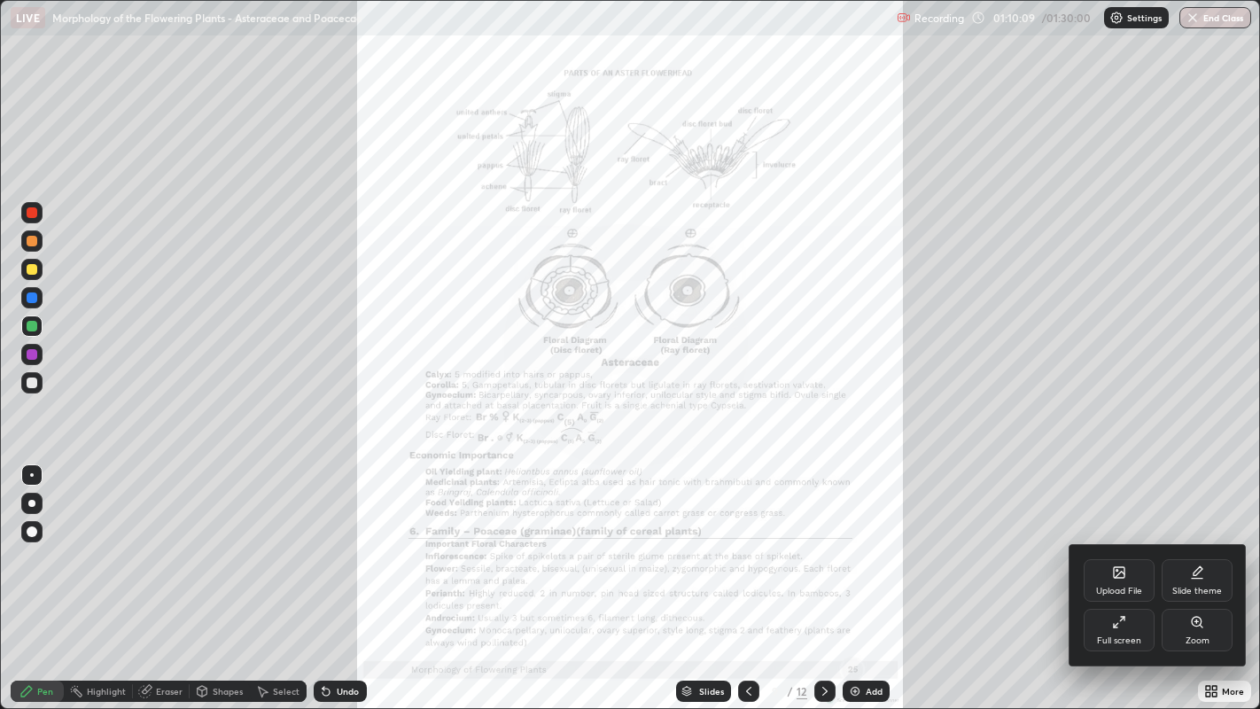
click at [1196, 575] on div "Zoom" at bounding box center [1198, 640] width 24 height 9
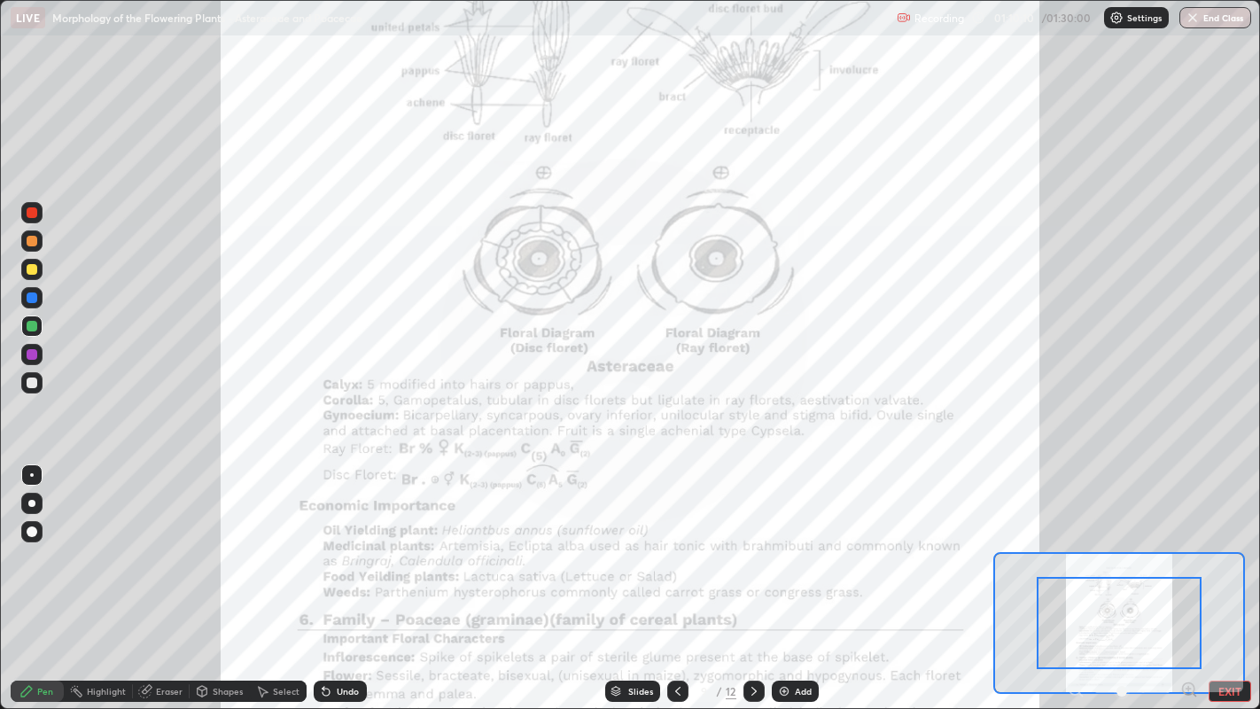
click at [1187, 575] on icon at bounding box center [1189, 690] width 18 height 18
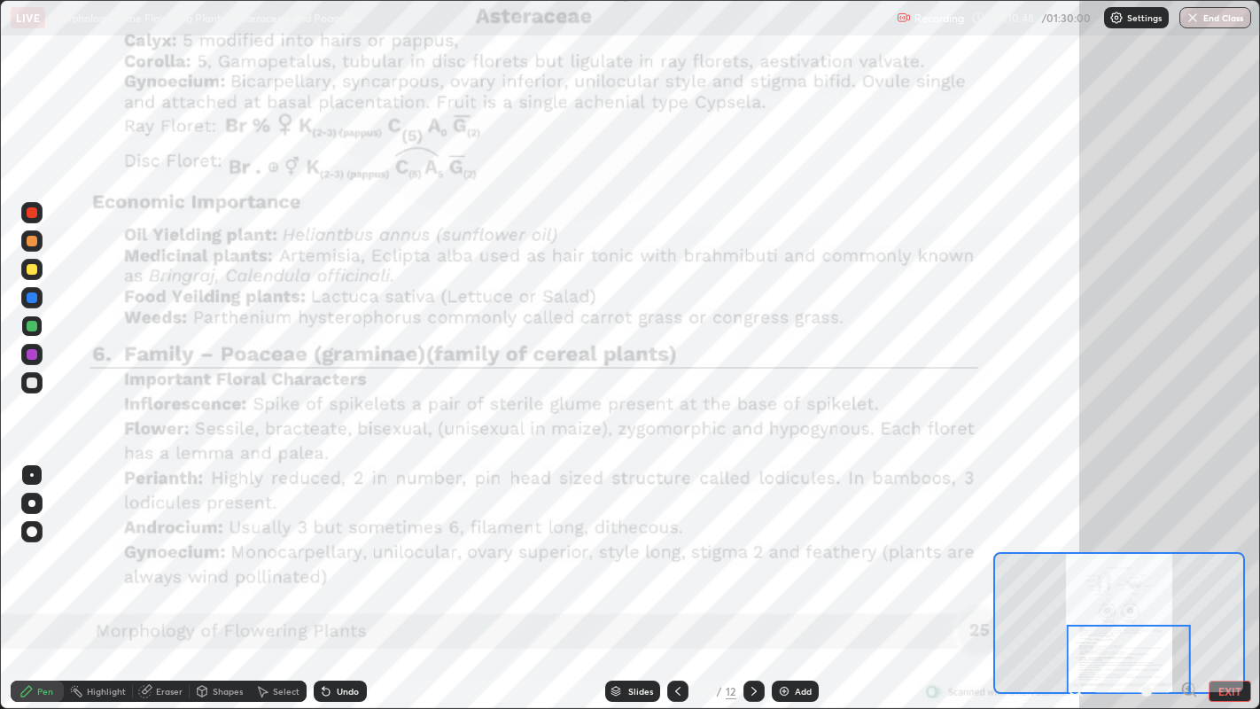
click at [803, 575] on div "Add" at bounding box center [803, 691] width 17 height 9
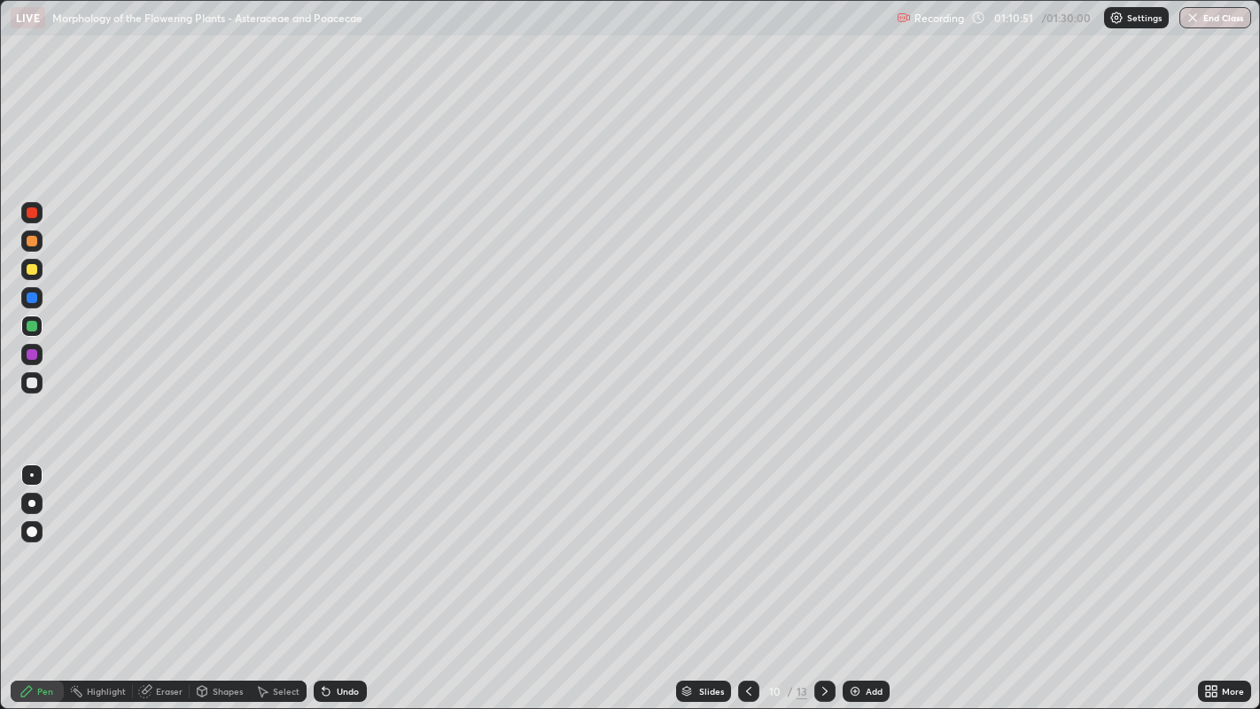
click at [748, 575] on icon at bounding box center [749, 691] width 14 height 14
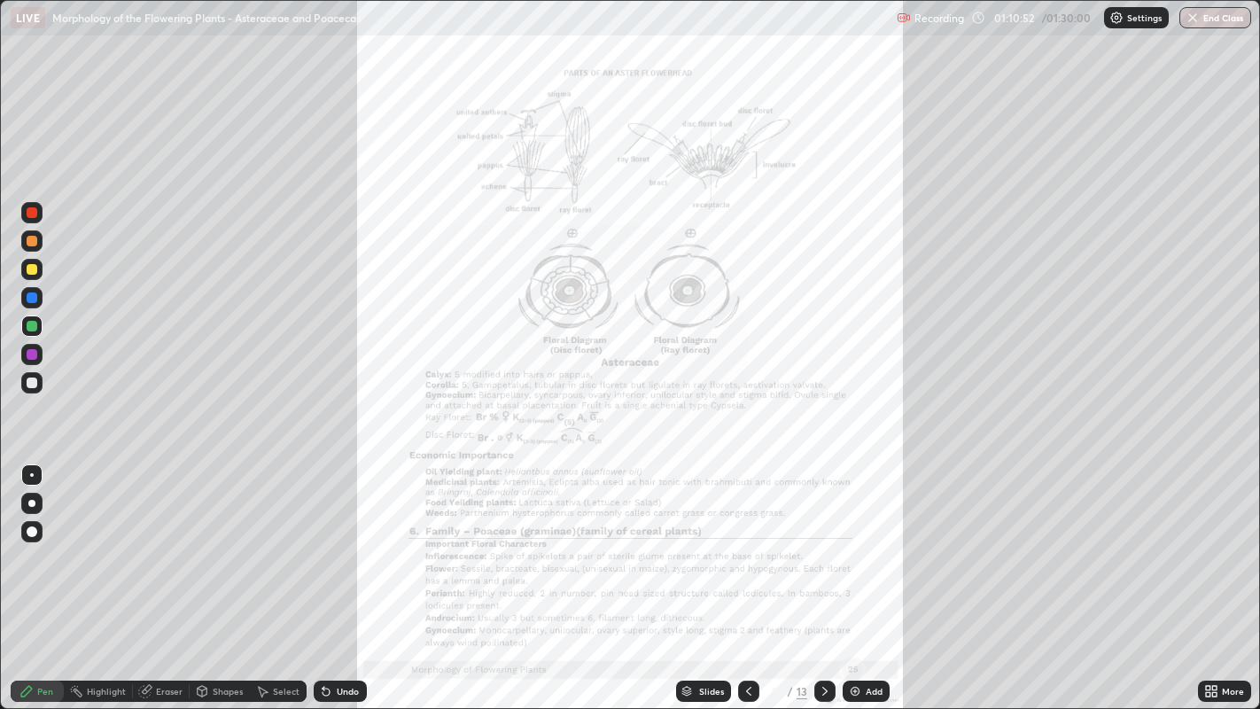
click at [822, 575] on icon at bounding box center [825, 691] width 14 height 14
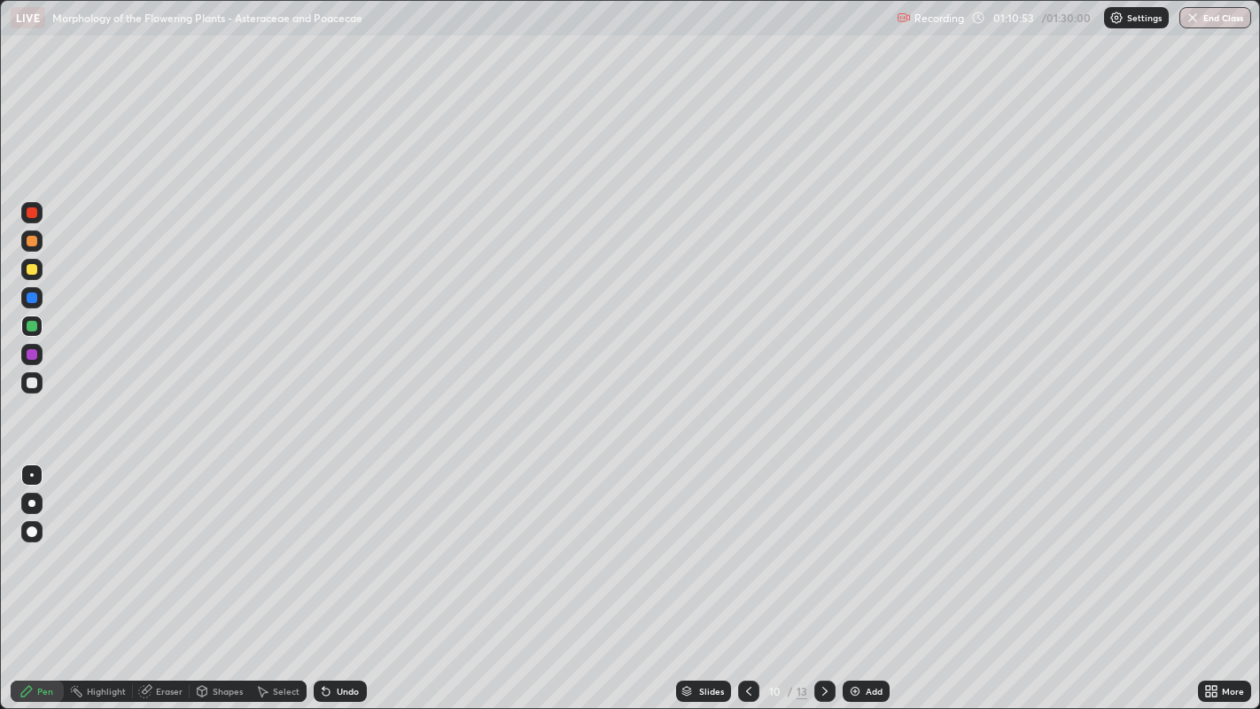
click at [830, 575] on div at bounding box center [824, 690] width 21 height 35
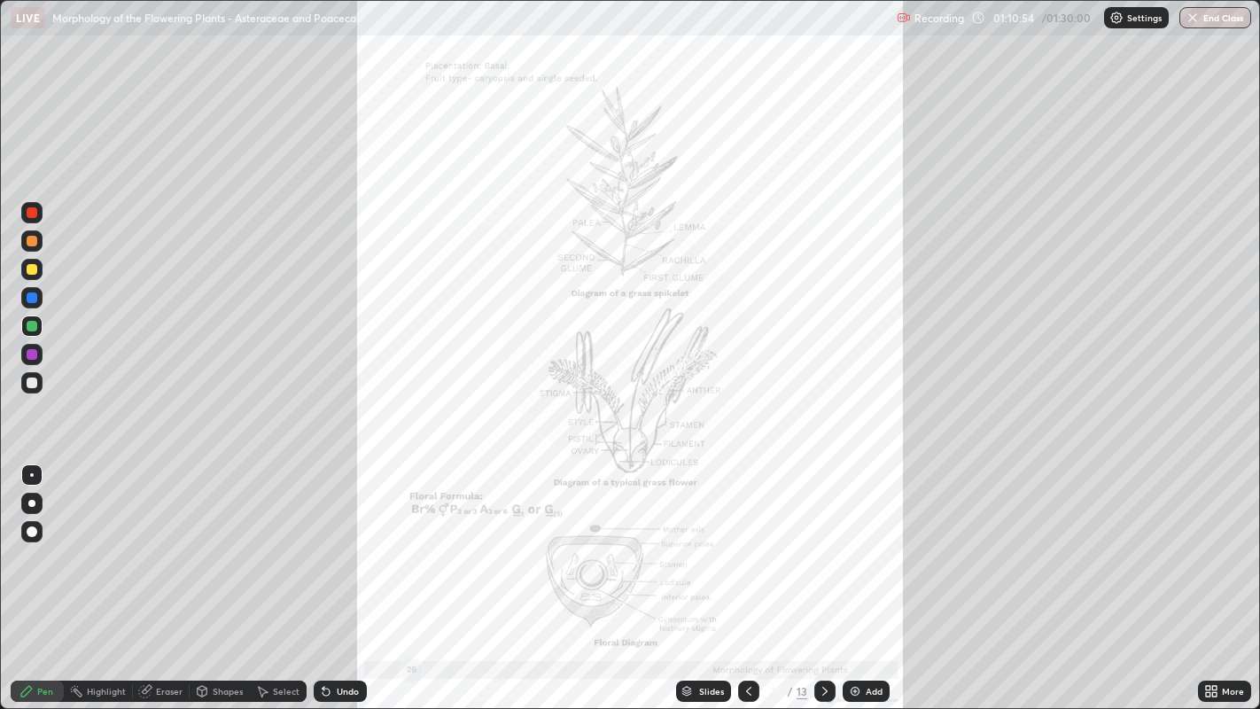
click at [1220, 575] on div "More" at bounding box center [1224, 691] width 53 height 21
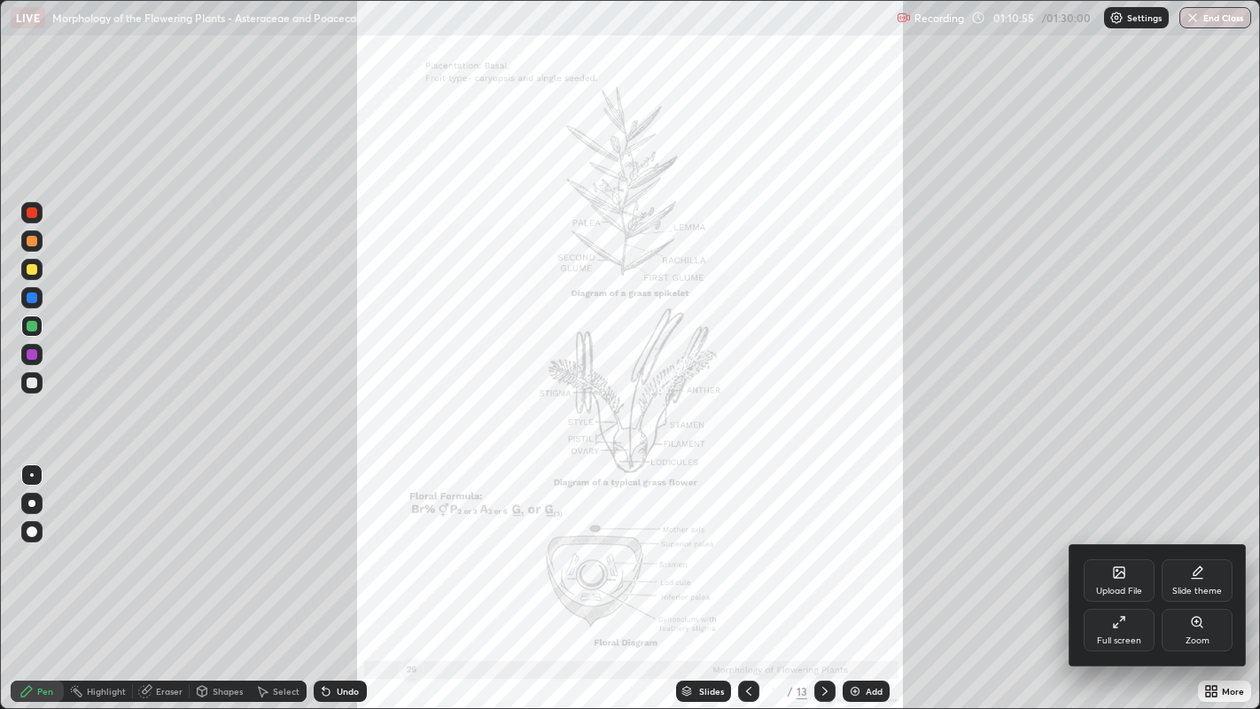
click at [1214, 575] on div "Zoom" at bounding box center [1197, 630] width 71 height 43
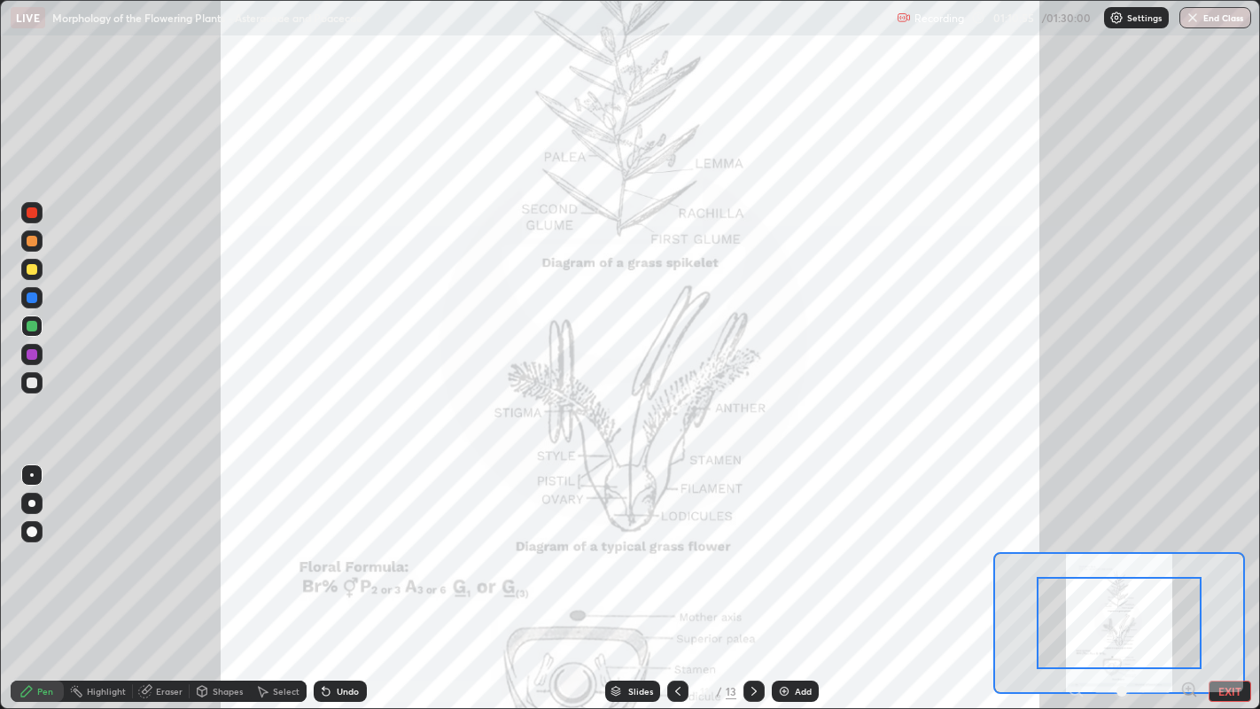
click at [1190, 575] on icon at bounding box center [1189, 690] width 18 height 18
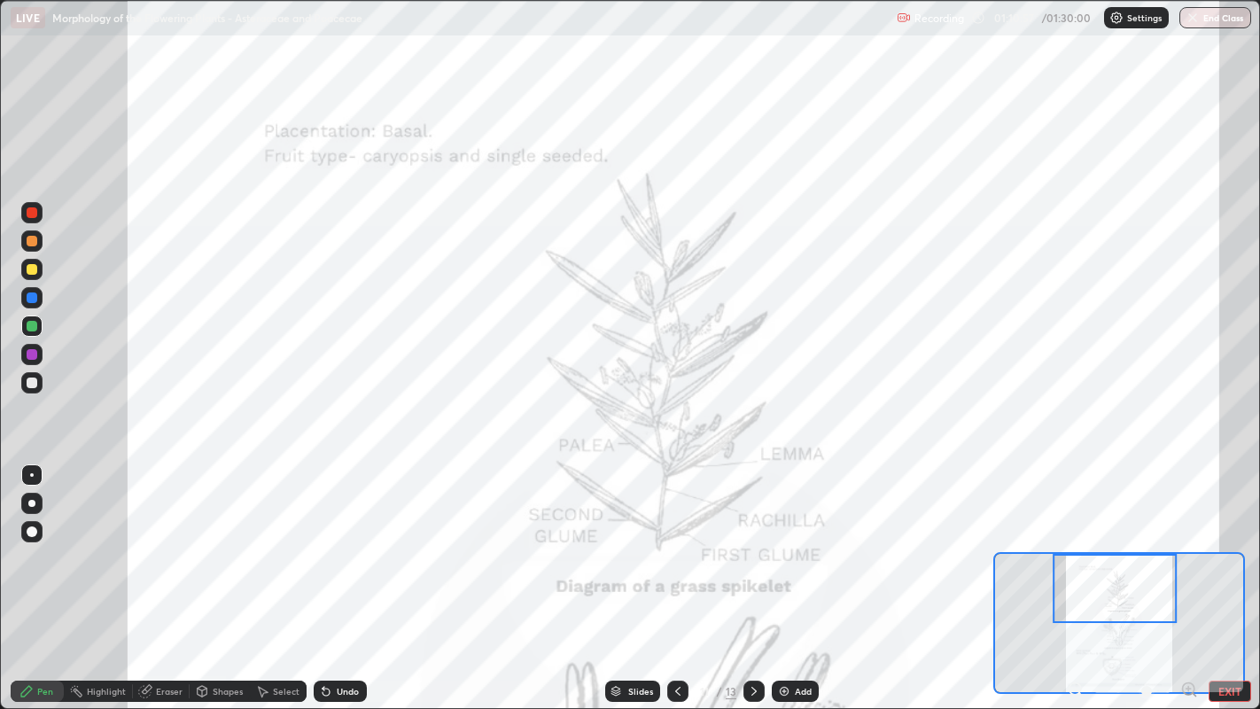
click at [1190, 575] on icon at bounding box center [1189, 690] width 18 height 18
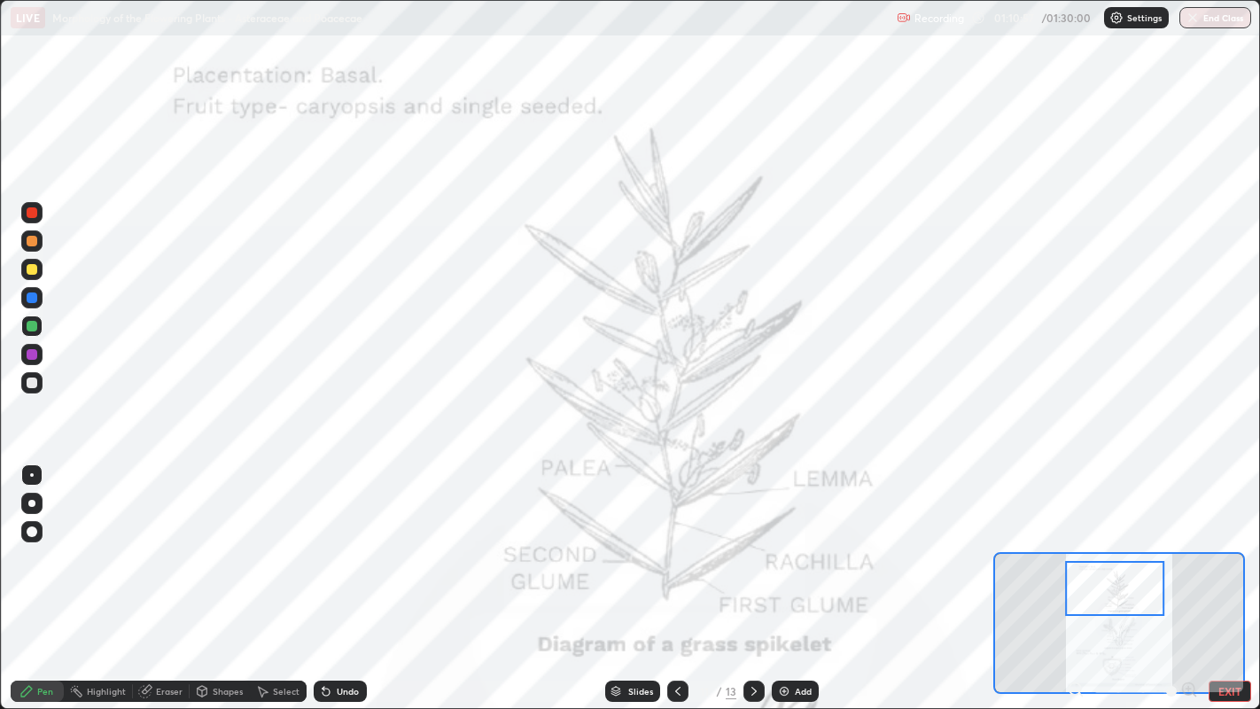
click at [1135, 575] on div at bounding box center [1114, 588] width 99 height 55
click at [42, 288] on div at bounding box center [31, 298] width 21 height 28
click at [37, 499] on div at bounding box center [31, 503] width 21 height 21
click at [31, 474] on div at bounding box center [32, 475] width 4 height 4
click at [31, 353] on div at bounding box center [32, 354] width 11 height 11
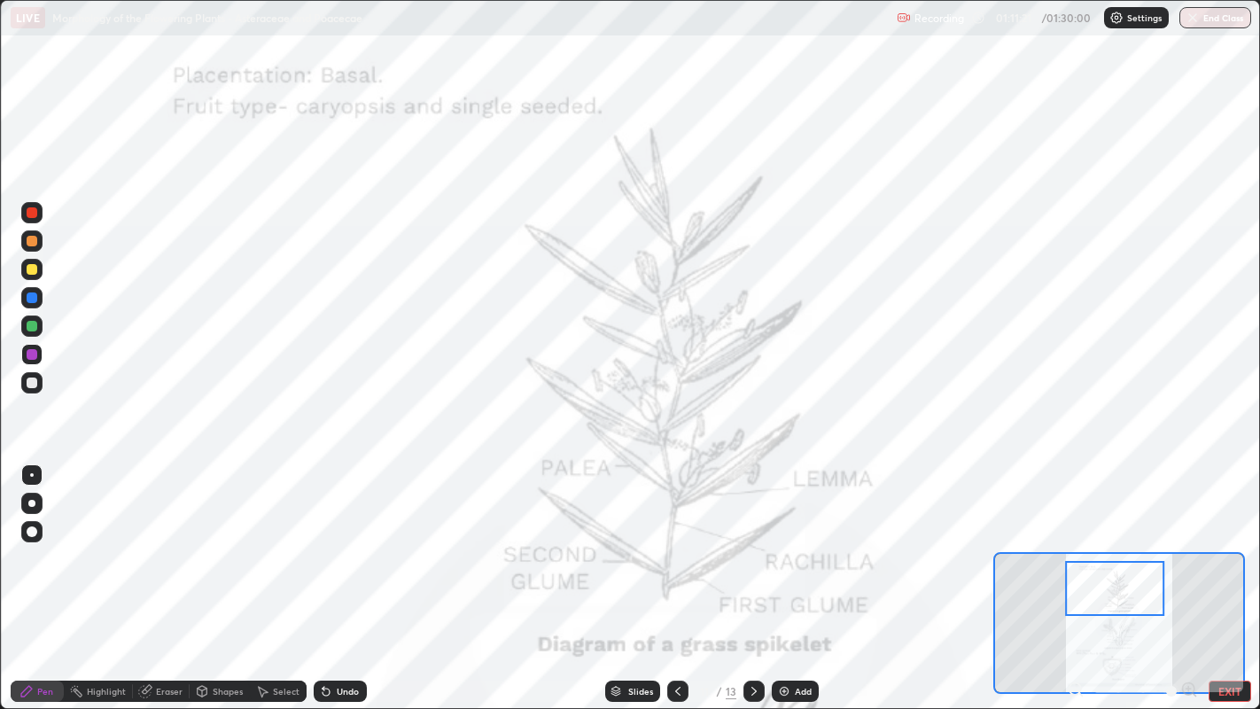
click at [41, 322] on div at bounding box center [31, 325] width 21 height 21
click at [33, 211] on div at bounding box center [32, 212] width 11 height 11
click at [340, 575] on div "Undo" at bounding box center [340, 691] width 53 height 21
click at [348, 575] on div "Undo" at bounding box center [337, 690] width 60 height 35
click at [346, 575] on div "Undo" at bounding box center [340, 691] width 53 height 21
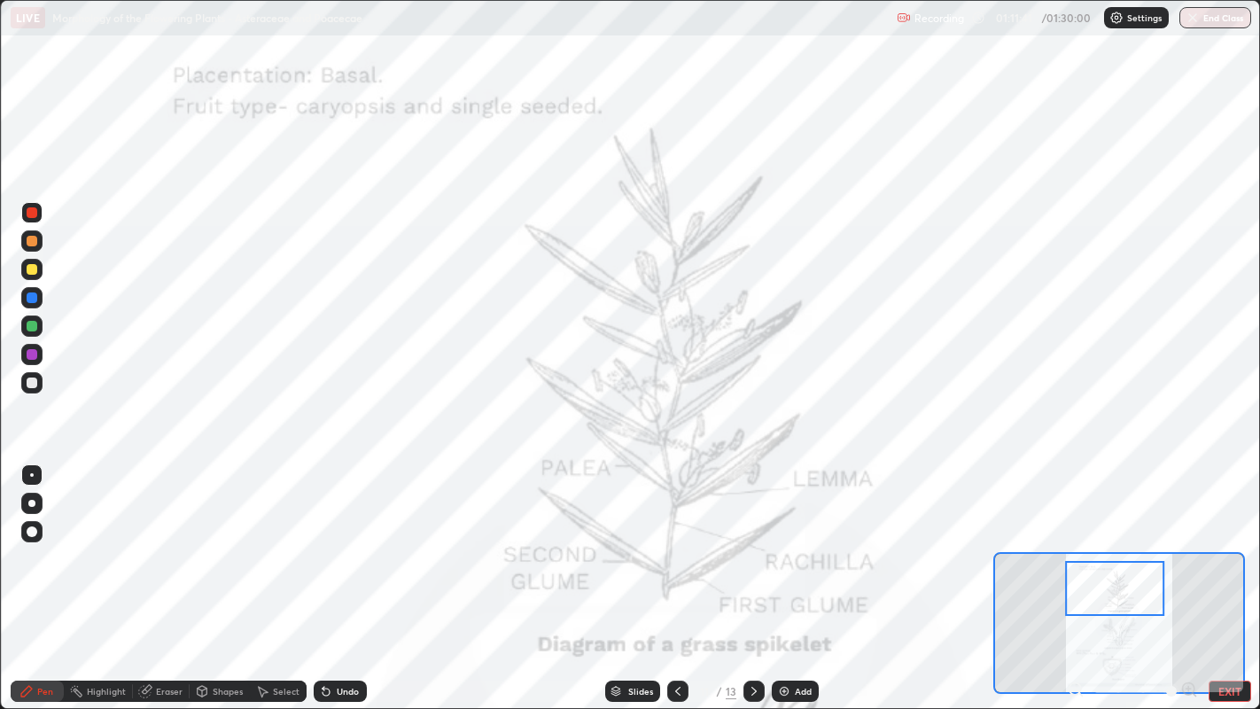
click at [346, 575] on div "Undo" at bounding box center [340, 691] width 53 height 21
click at [347, 575] on div "Undo" at bounding box center [340, 691] width 53 height 21
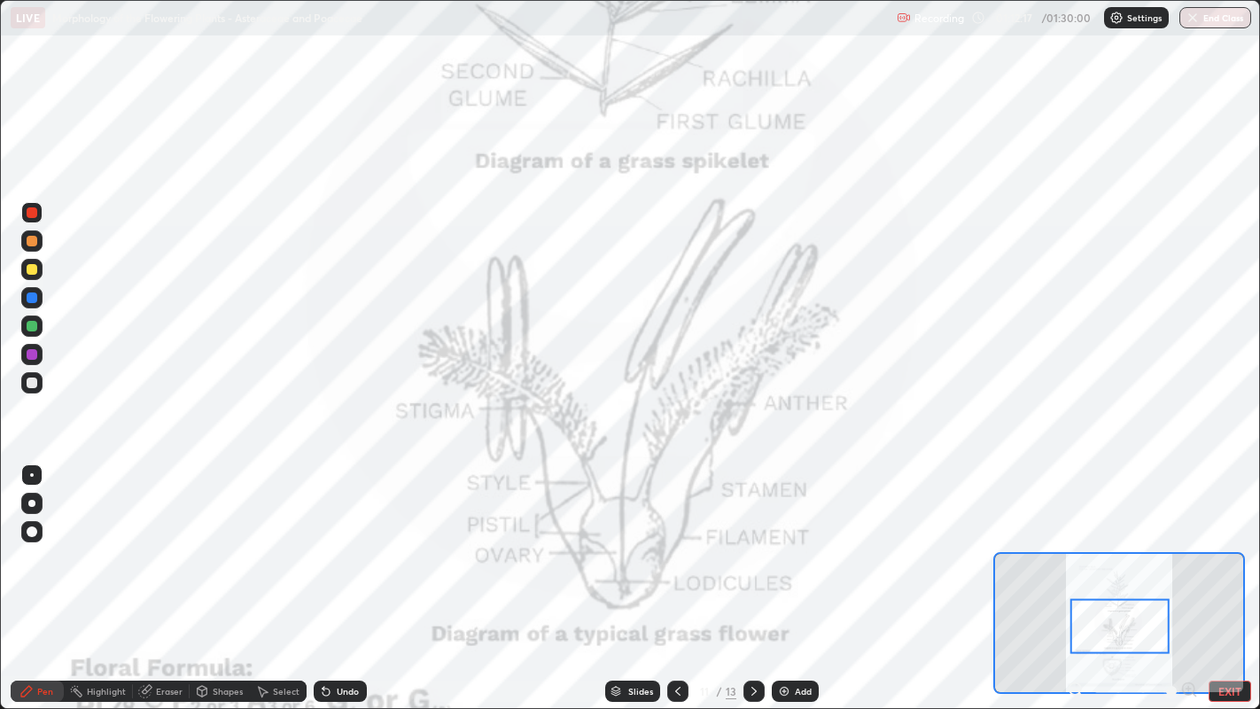
click at [40, 262] on div at bounding box center [31, 269] width 21 height 21
click at [40, 294] on div at bounding box center [31, 297] width 21 height 21
click at [41, 215] on div at bounding box center [31, 212] width 21 height 21
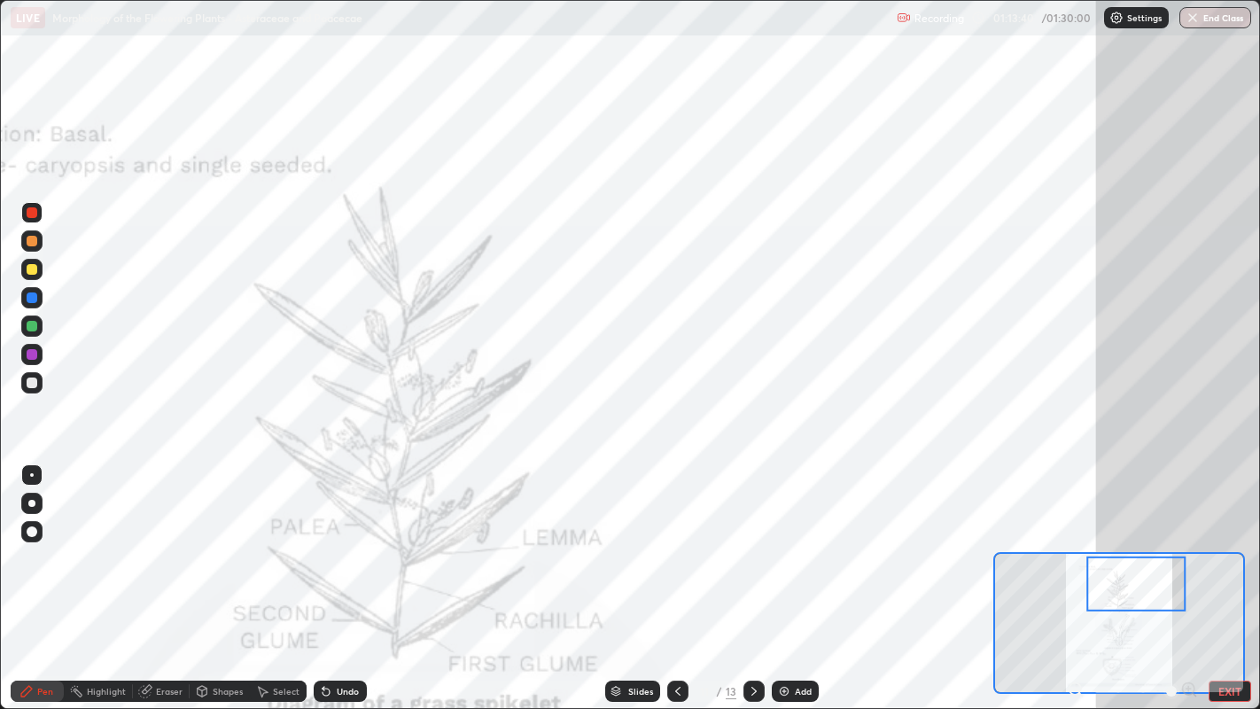
click at [34, 328] on div at bounding box center [32, 326] width 11 height 11
click at [35, 215] on div at bounding box center [32, 212] width 11 height 11
click at [341, 575] on div "Undo" at bounding box center [348, 691] width 22 height 9
click at [31, 325] on div at bounding box center [32, 326] width 11 height 11
click at [30, 213] on div at bounding box center [32, 212] width 11 height 11
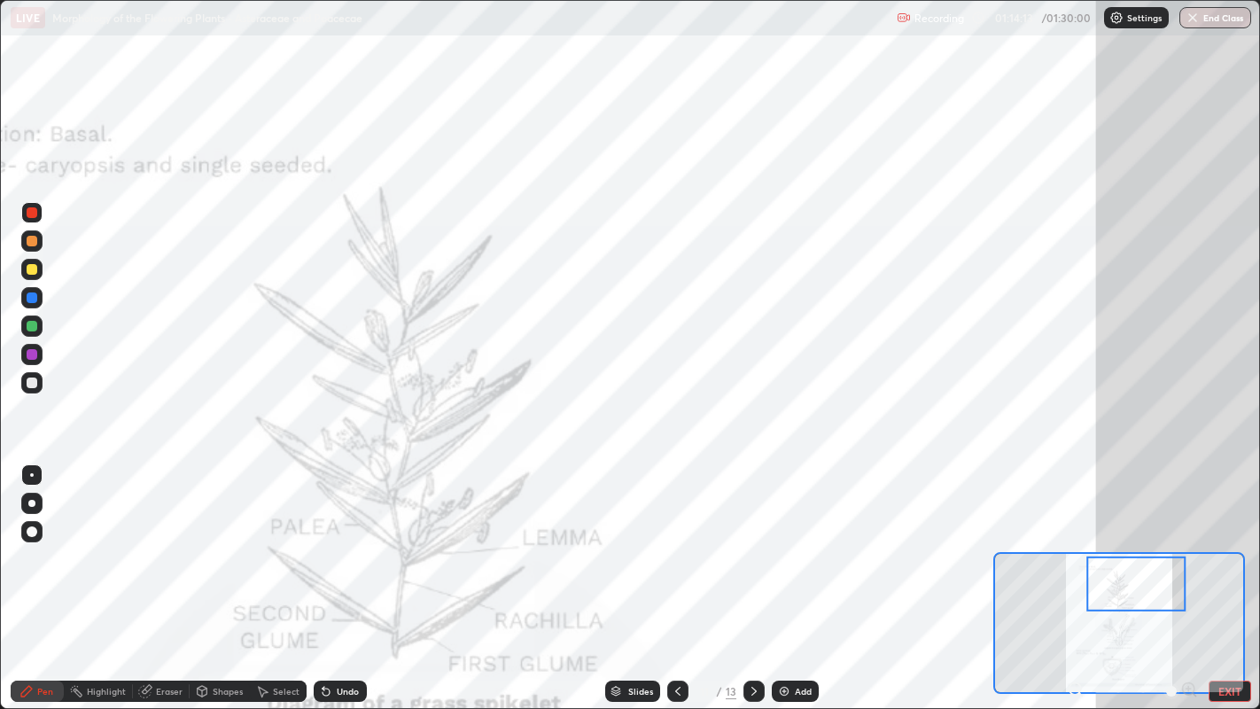
click at [31, 325] on div at bounding box center [32, 326] width 11 height 11
click at [31, 213] on div at bounding box center [32, 212] width 11 height 11
click at [35, 212] on div at bounding box center [32, 212] width 11 height 11
click at [32, 329] on div at bounding box center [32, 326] width 11 height 11
click at [34, 352] on div at bounding box center [32, 354] width 11 height 11
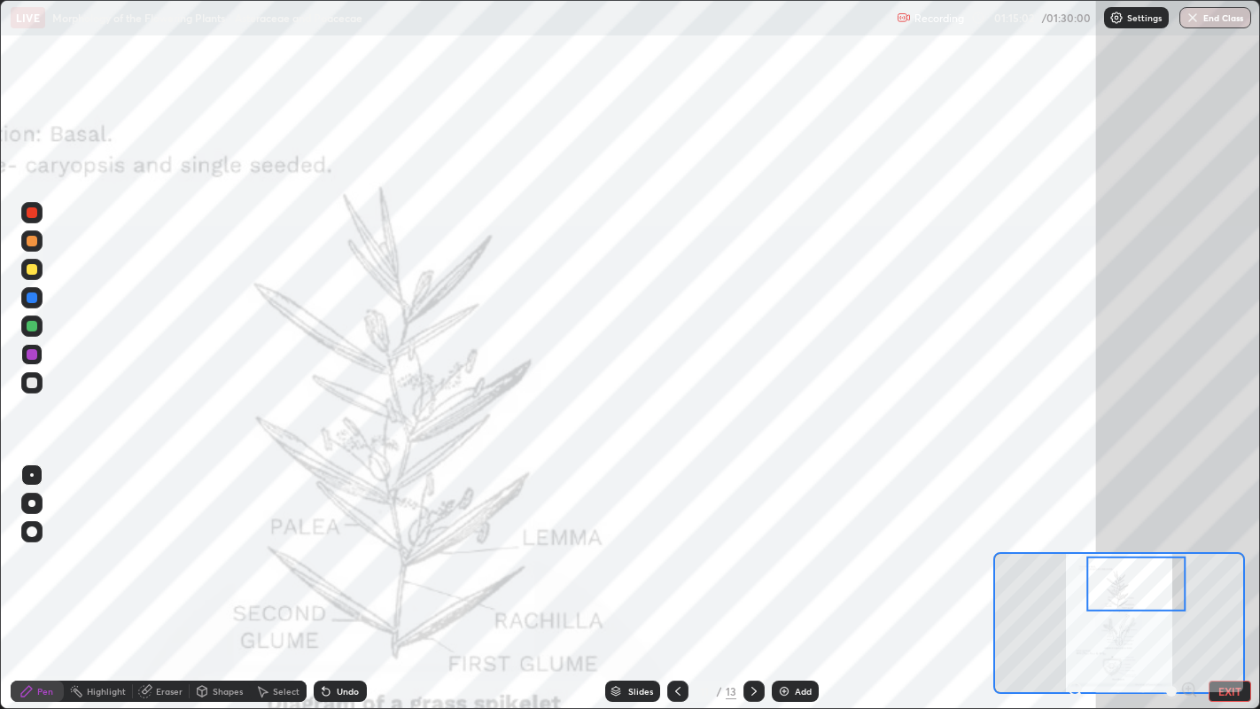
click at [40, 291] on div at bounding box center [31, 297] width 21 height 21
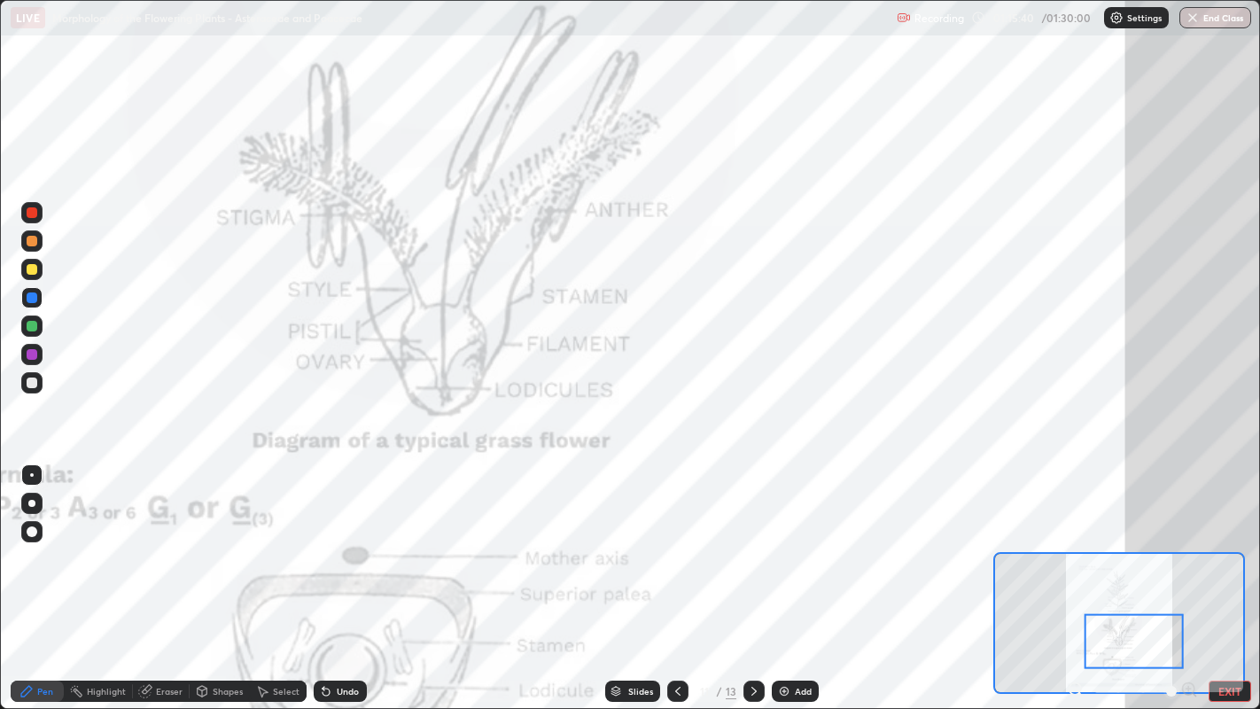
click at [675, 575] on icon at bounding box center [678, 691] width 14 height 14
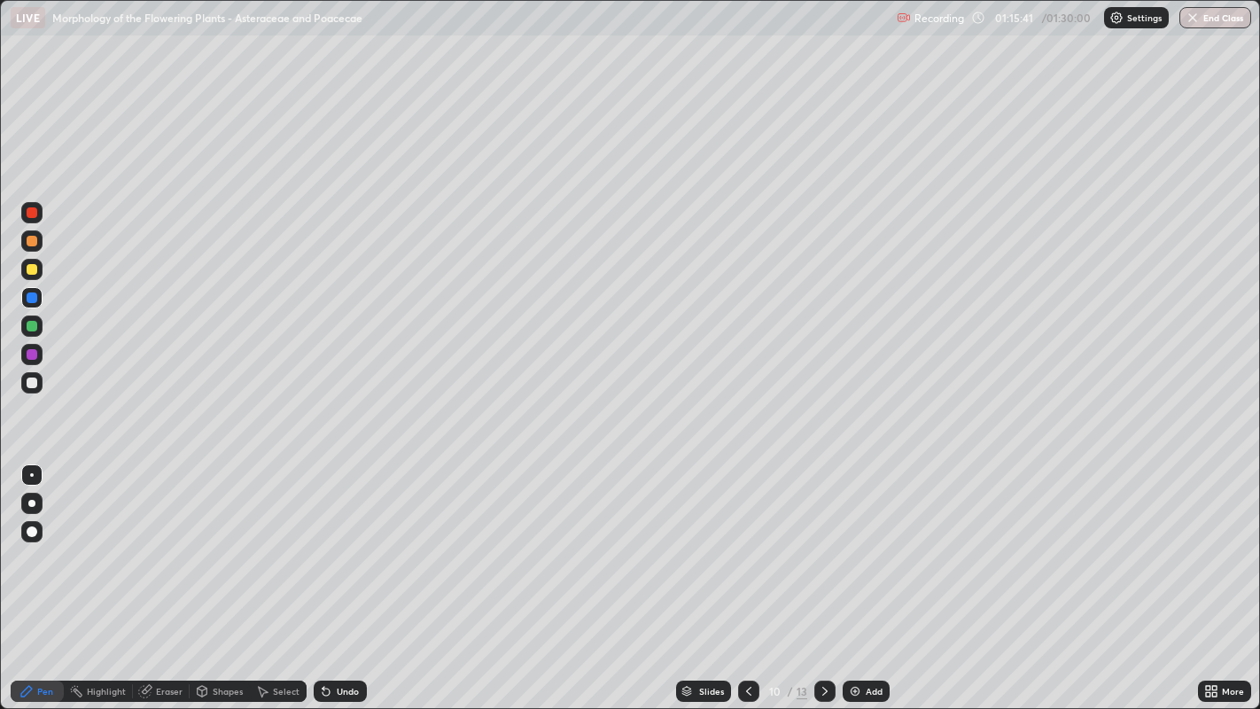
click at [744, 575] on icon at bounding box center [749, 691] width 14 height 14
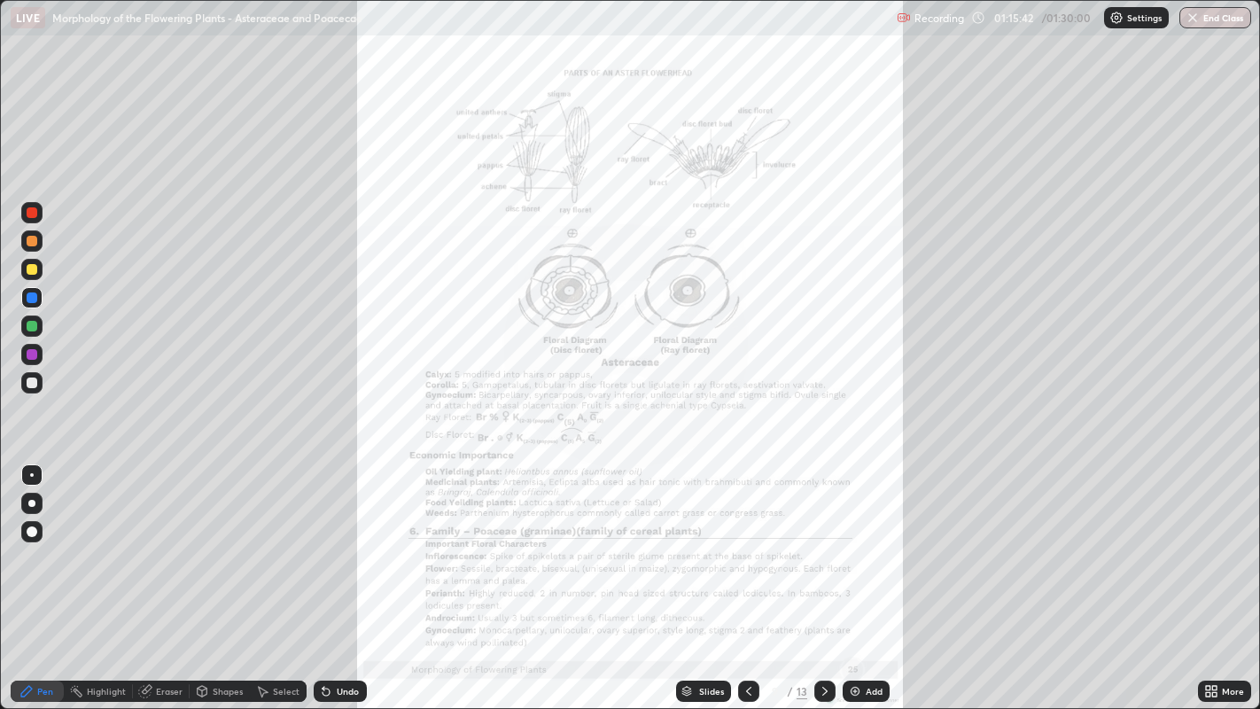
click at [1225, 575] on div "More" at bounding box center [1233, 691] width 22 height 9
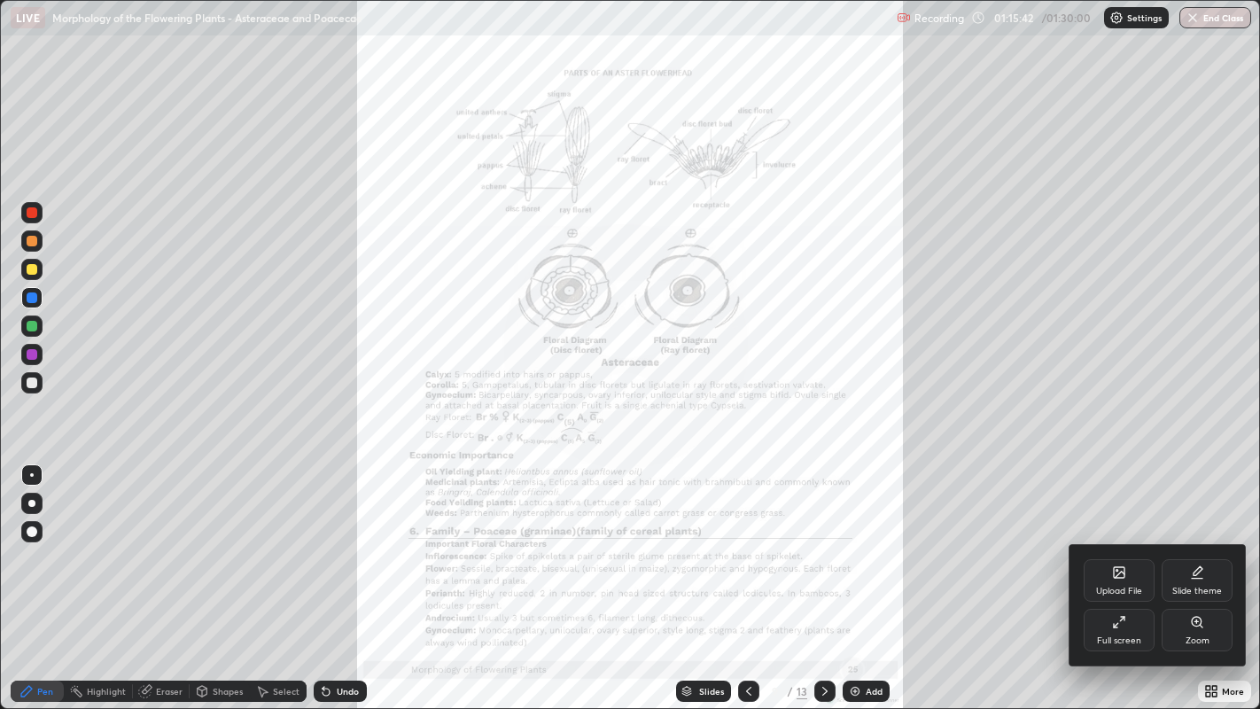
click at [1209, 575] on div "Zoom" at bounding box center [1197, 630] width 71 height 43
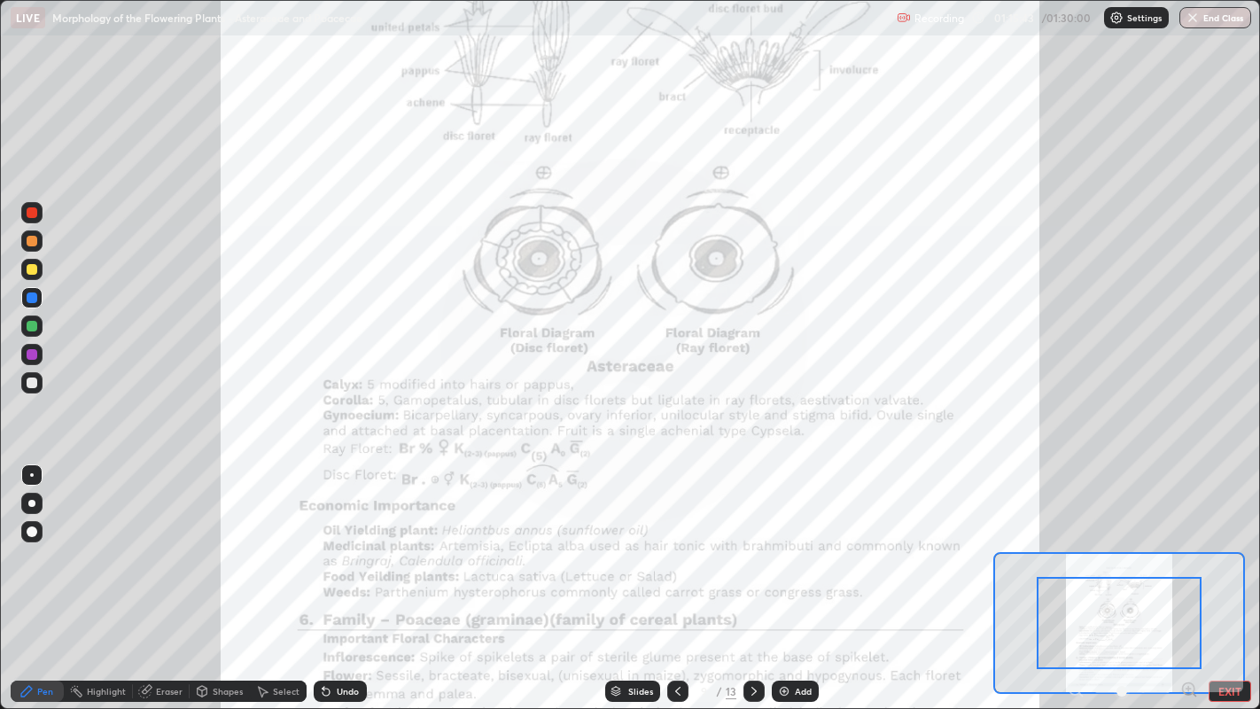
click at [1187, 575] on icon at bounding box center [1189, 690] width 18 height 18
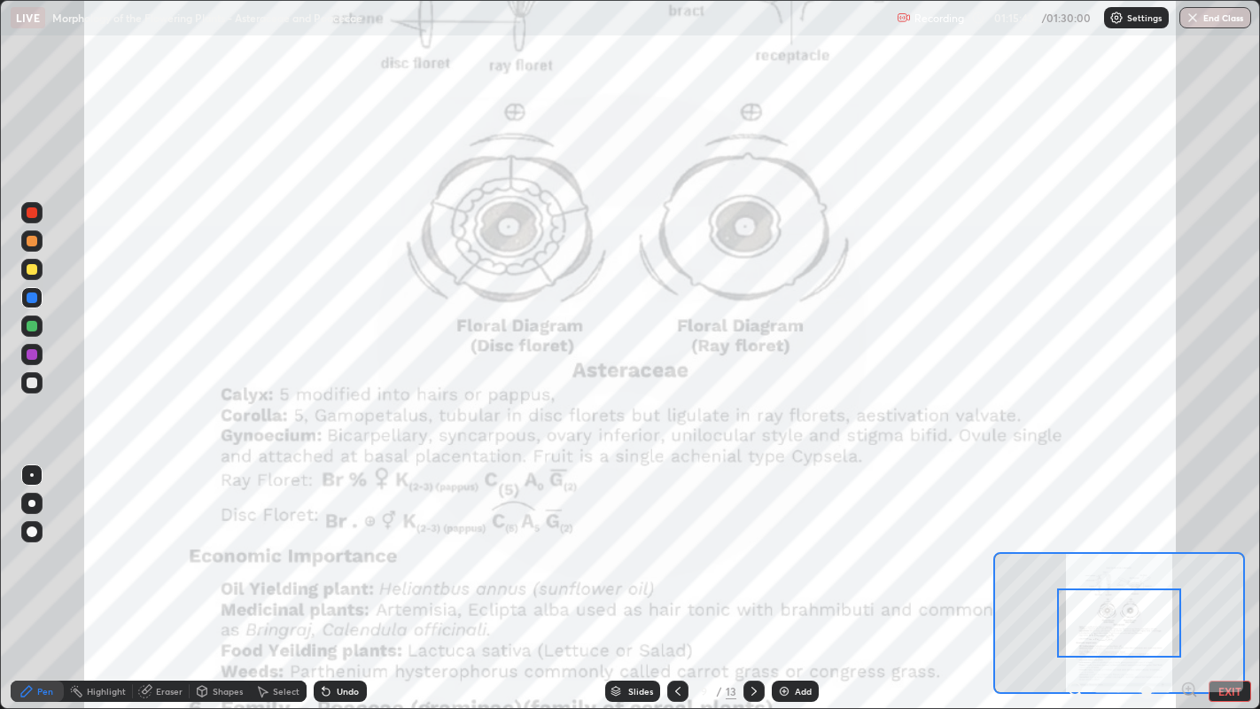
click at [1185, 575] on icon at bounding box center [1189, 690] width 18 height 18
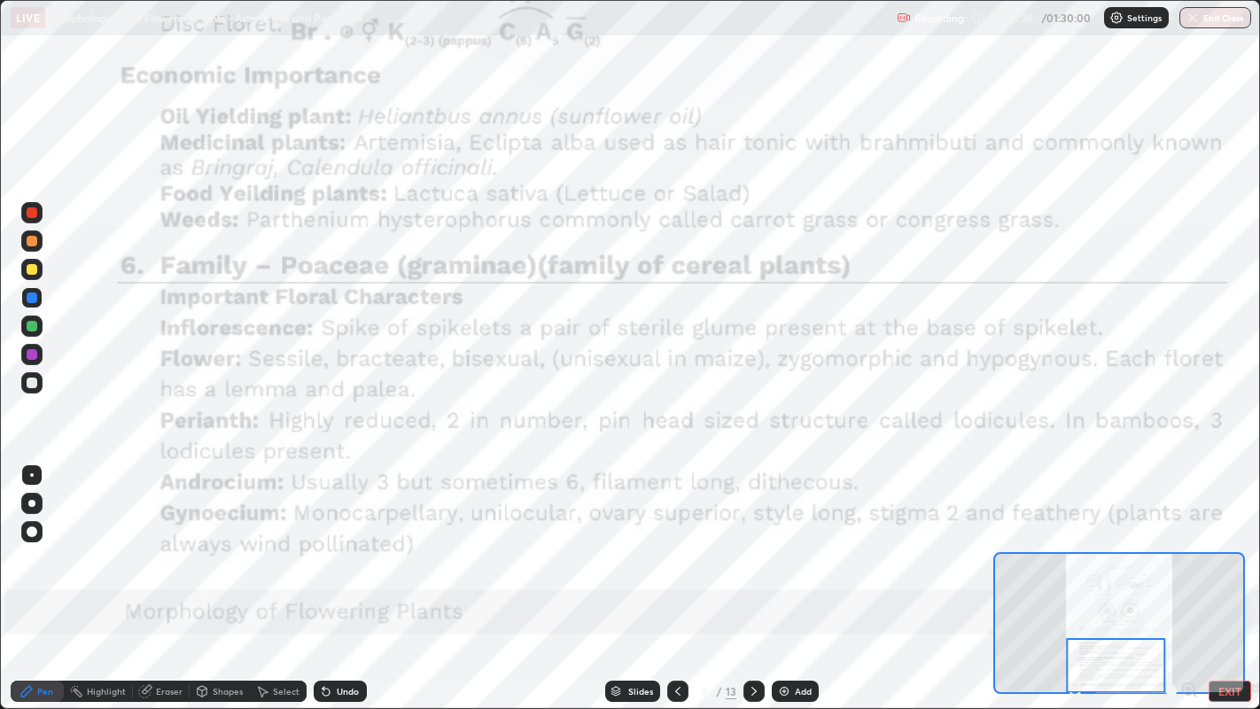
click at [757, 575] on div at bounding box center [753, 691] width 21 height 21
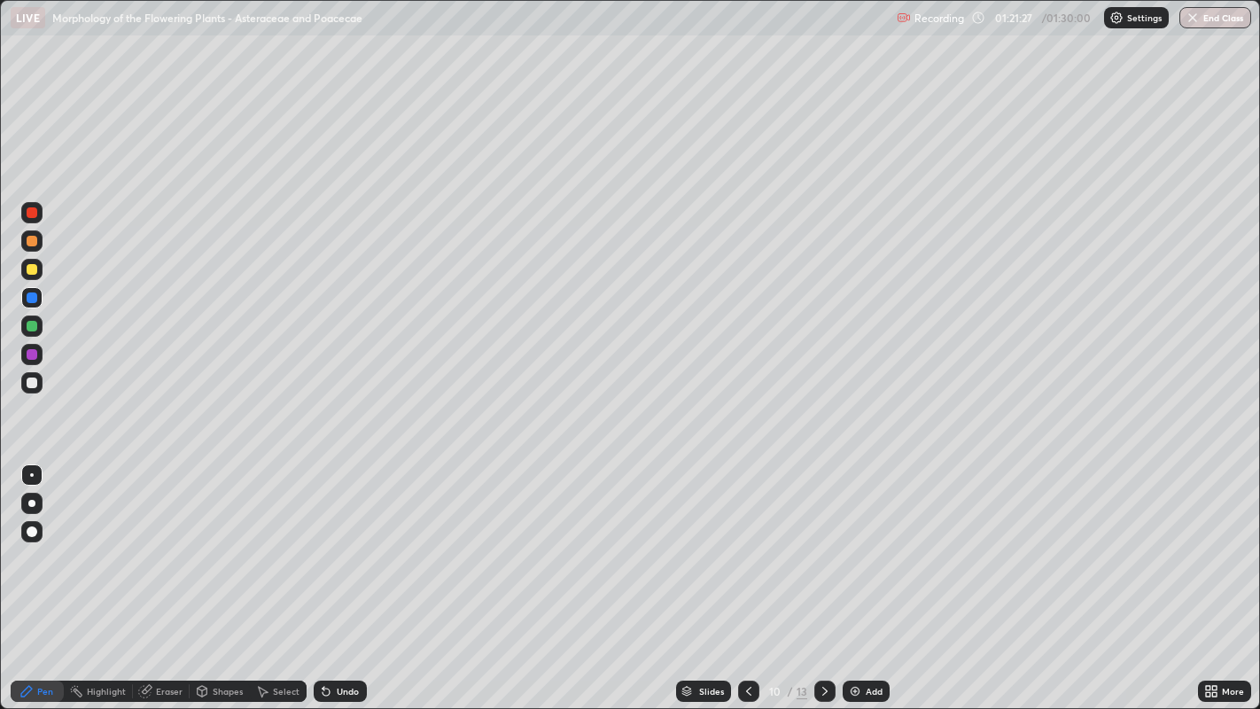
click at [824, 575] on div at bounding box center [824, 691] width 21 height 21
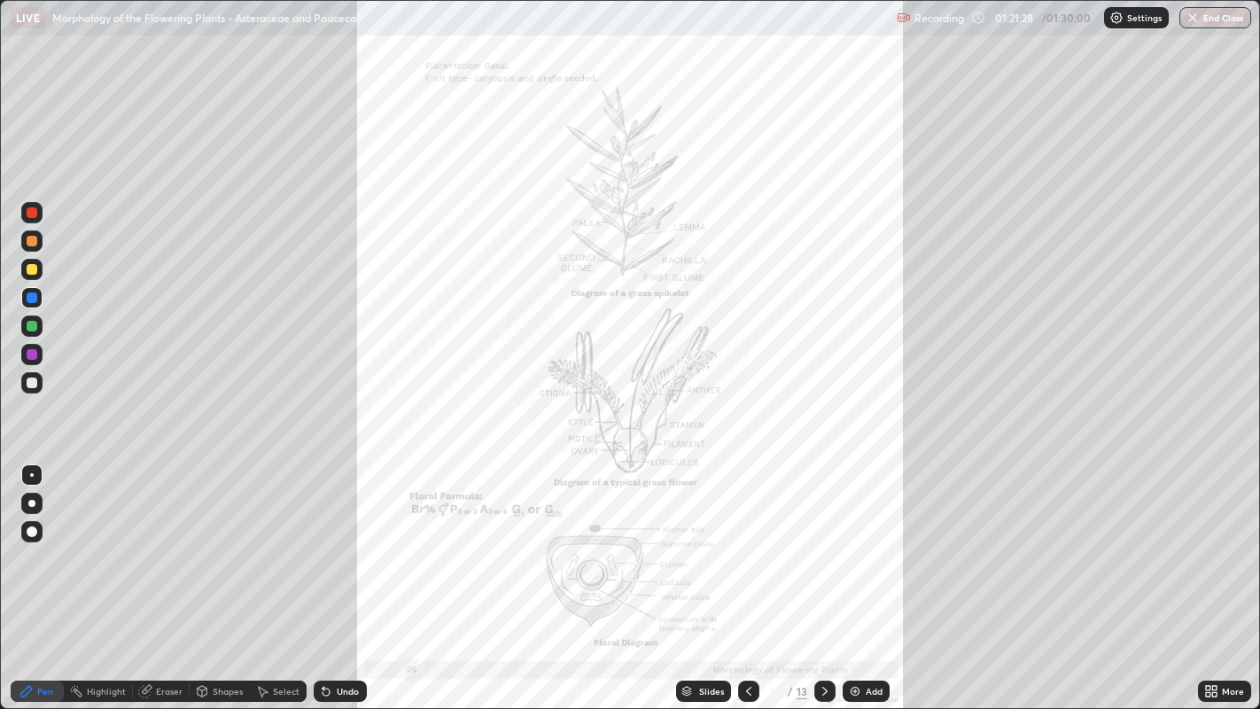
click at [1223, 575] on div "More" at bounding box center [1233, 691] width 22 height 9
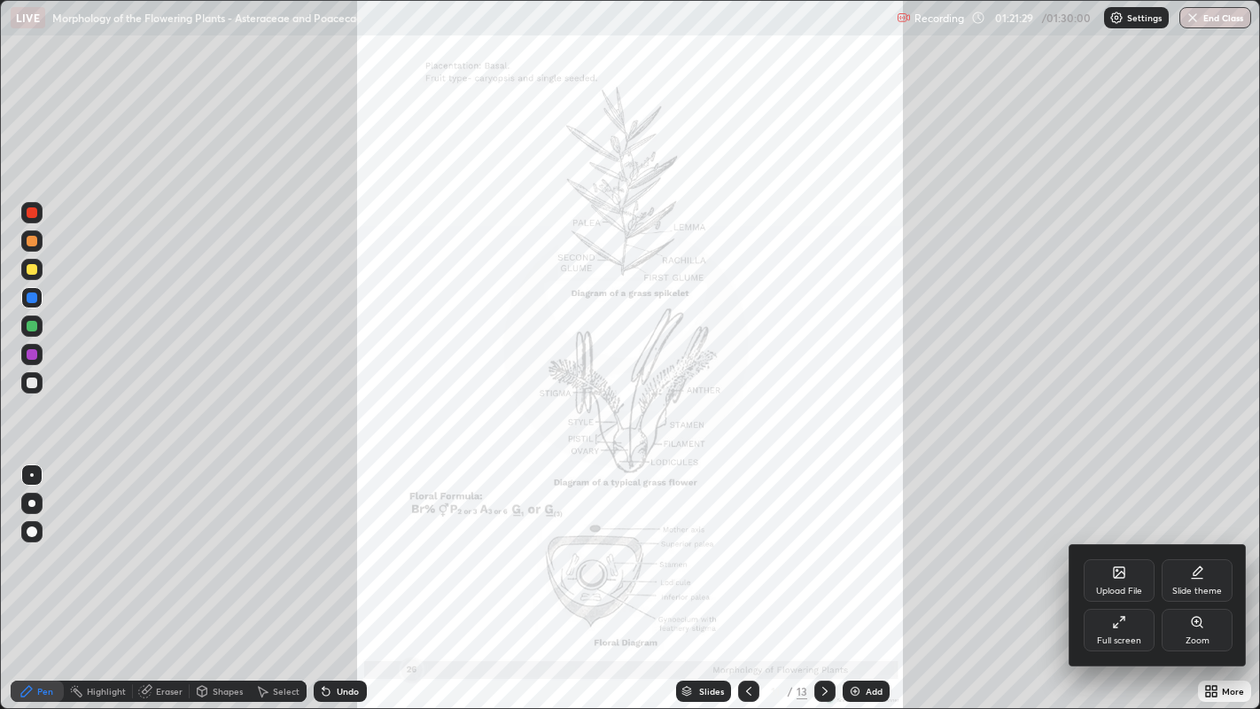
click at [1190, 575] on div "Zoom" at bounding box center [1197, 630] width 71 height 43
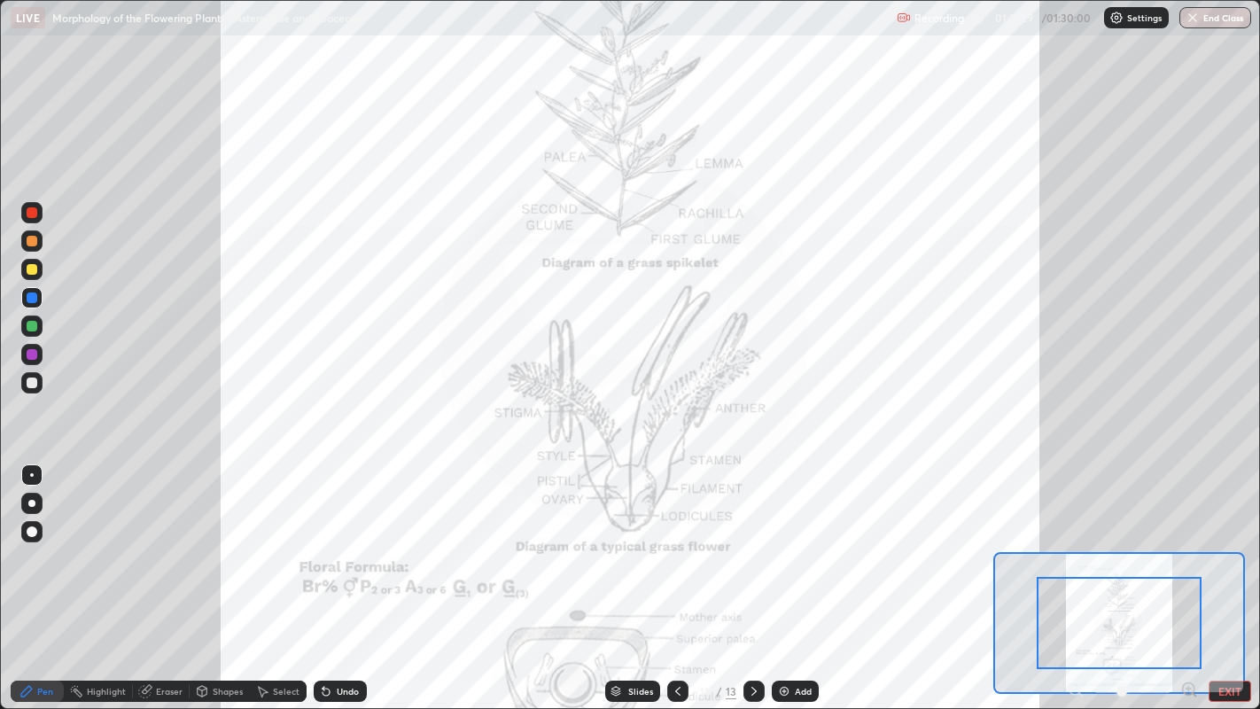
click at [1187, 575] on icon at bounding box center [1189, 689] width 12 height 12
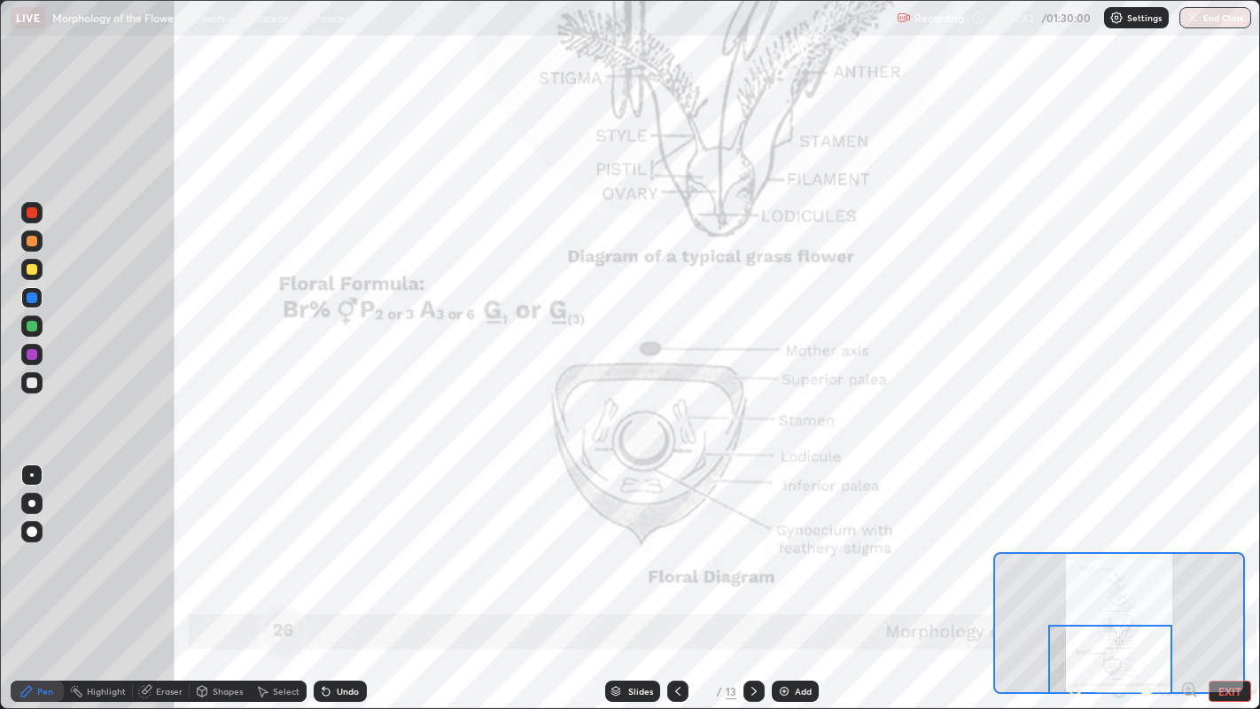
click at [33, 240] on div at bounding box center [32, 241] width 11 height 11
click at [35, 296] on div at bounding box center [32, 297] width 11 height 11
click at [32, 354] on div at bounding box center [32, 354] width 11 height 11
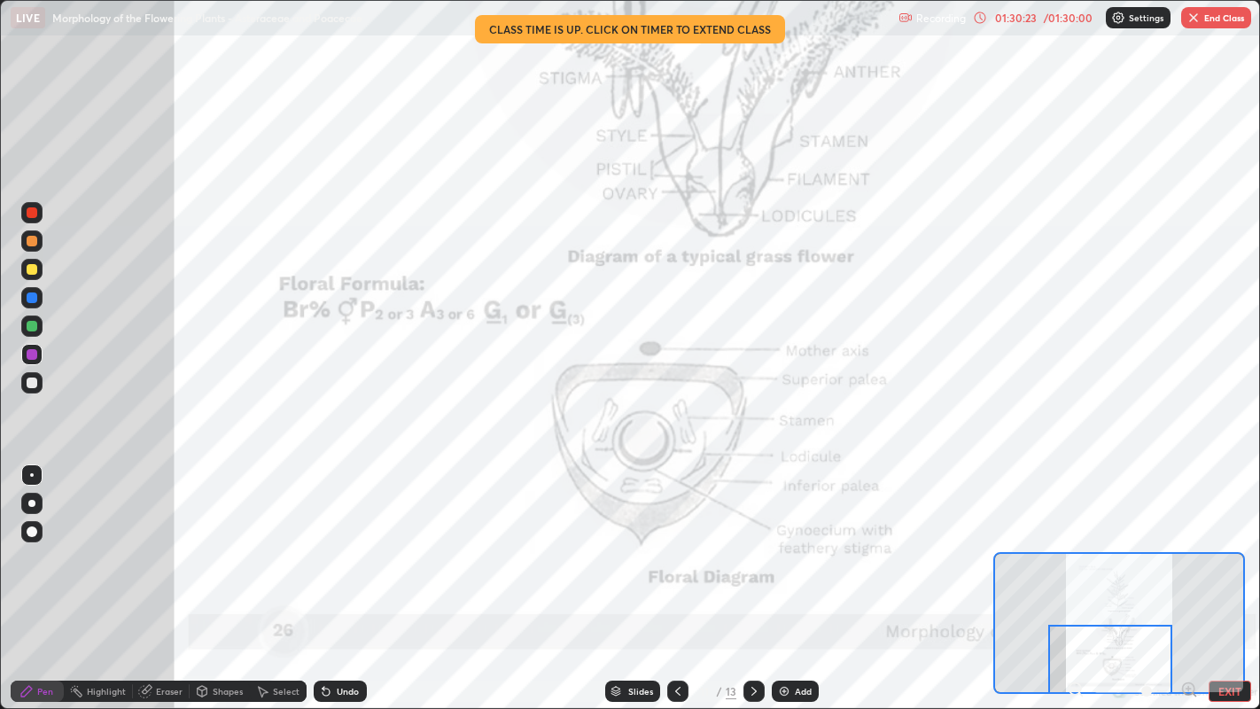
click at [1212, 25] on button "End Class" at bounding box center [1216, 17] width 70 height 21
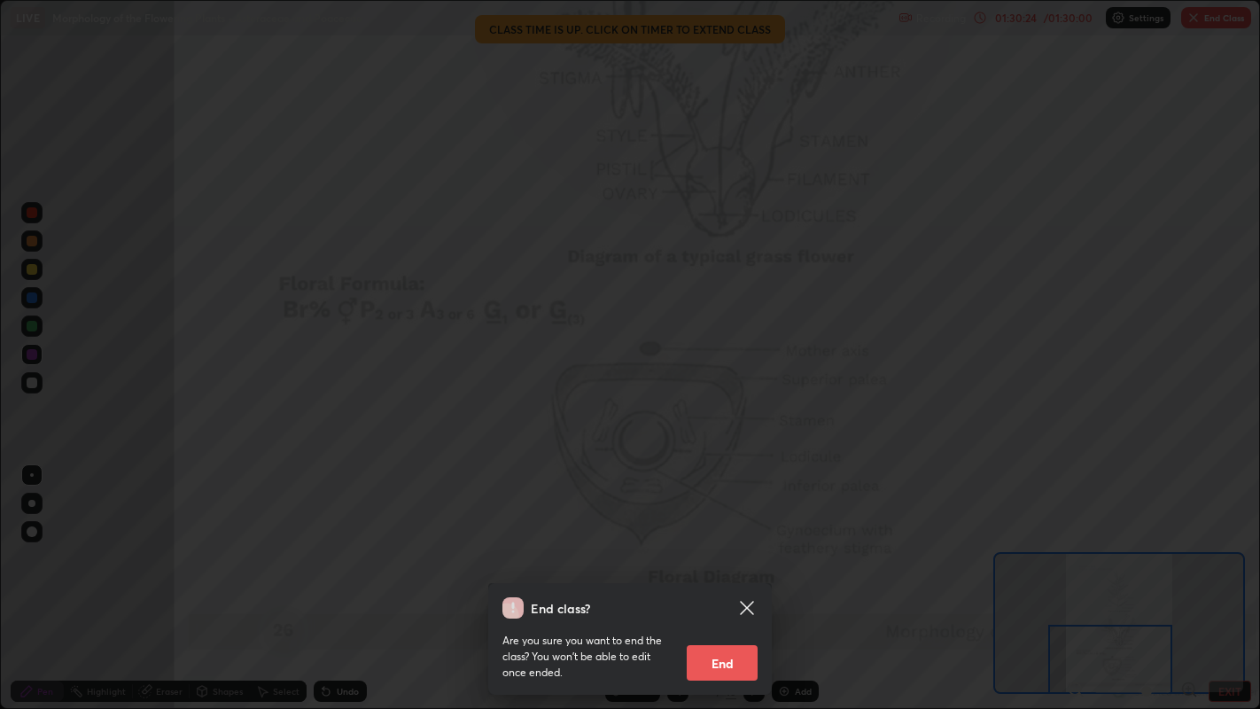
click at [744, 575] on button "End" at bounding box center [722, 662] width 71 height 35
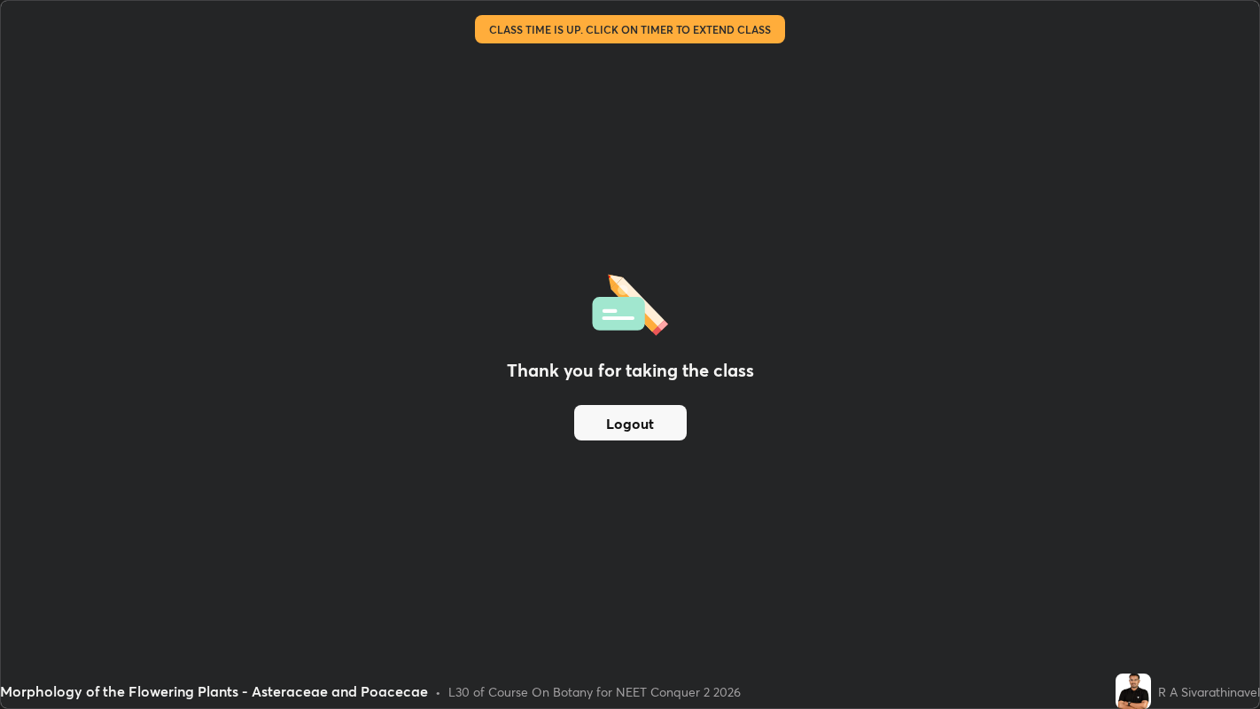
click at [666, 420] on button "Logout" at bounding box center [630, 422] width 113 height 35
